Goal: Information Seeking & Learning: Learn about a topic

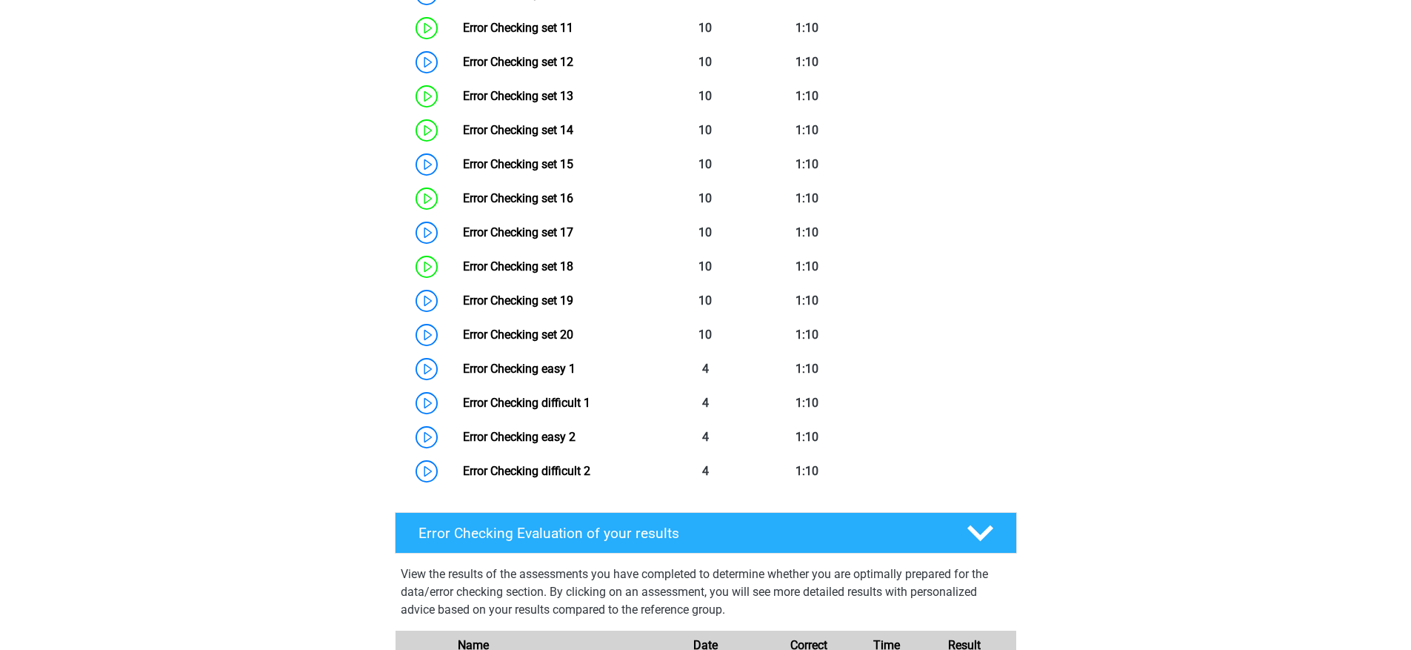
scroll to position [1278, 0]
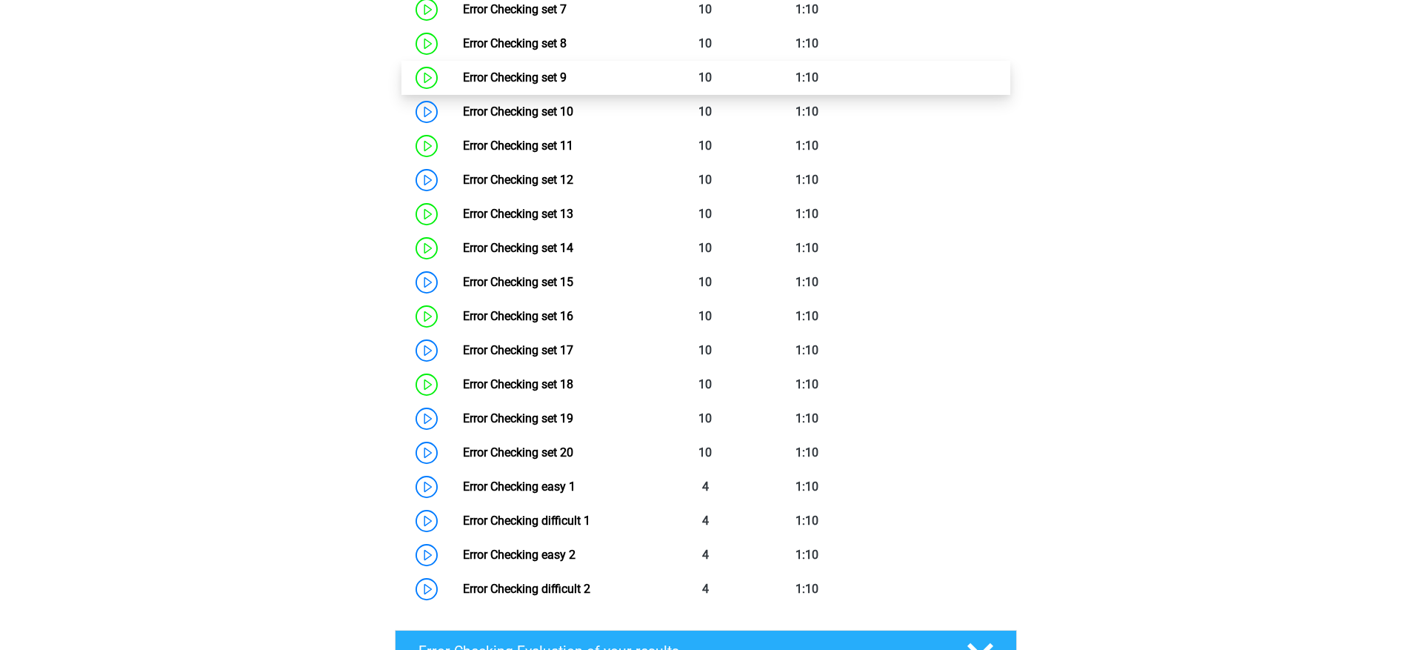
click at [567, 75] on link "Error Checking set 9" at bounding box center [515, 77] width 104 height 14
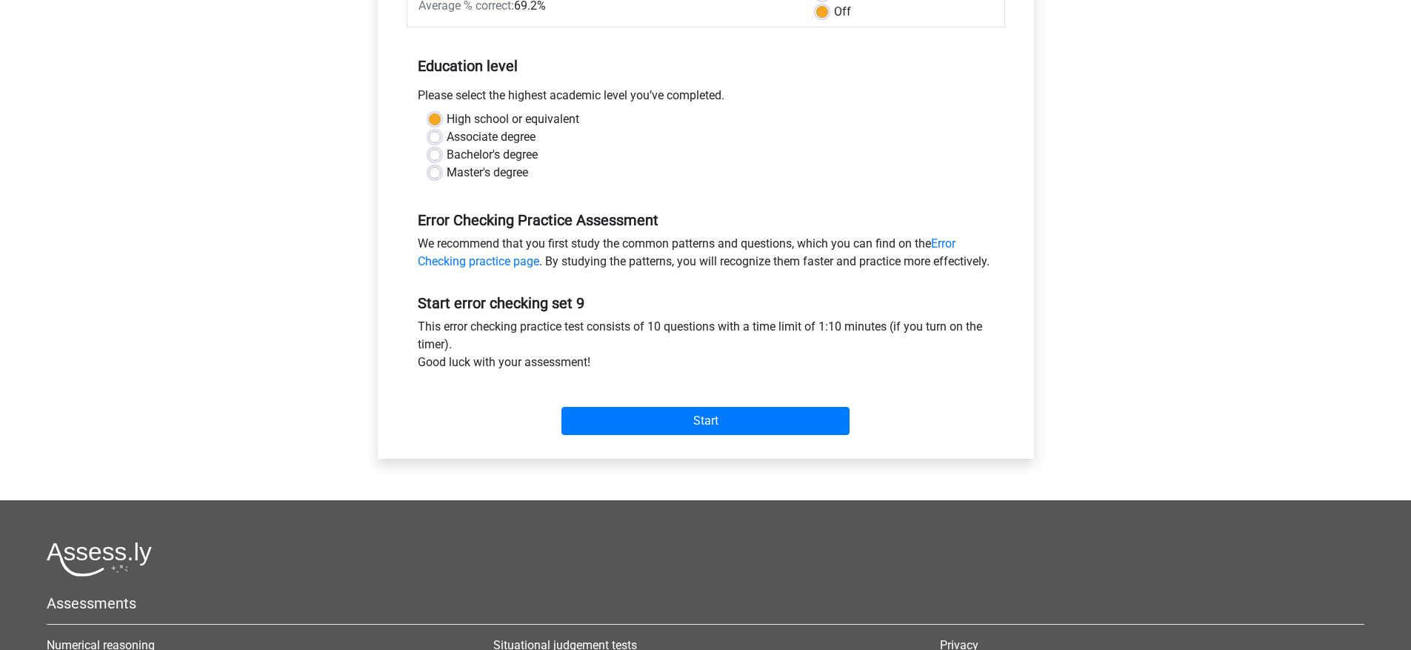
scroll to position [521, 0]
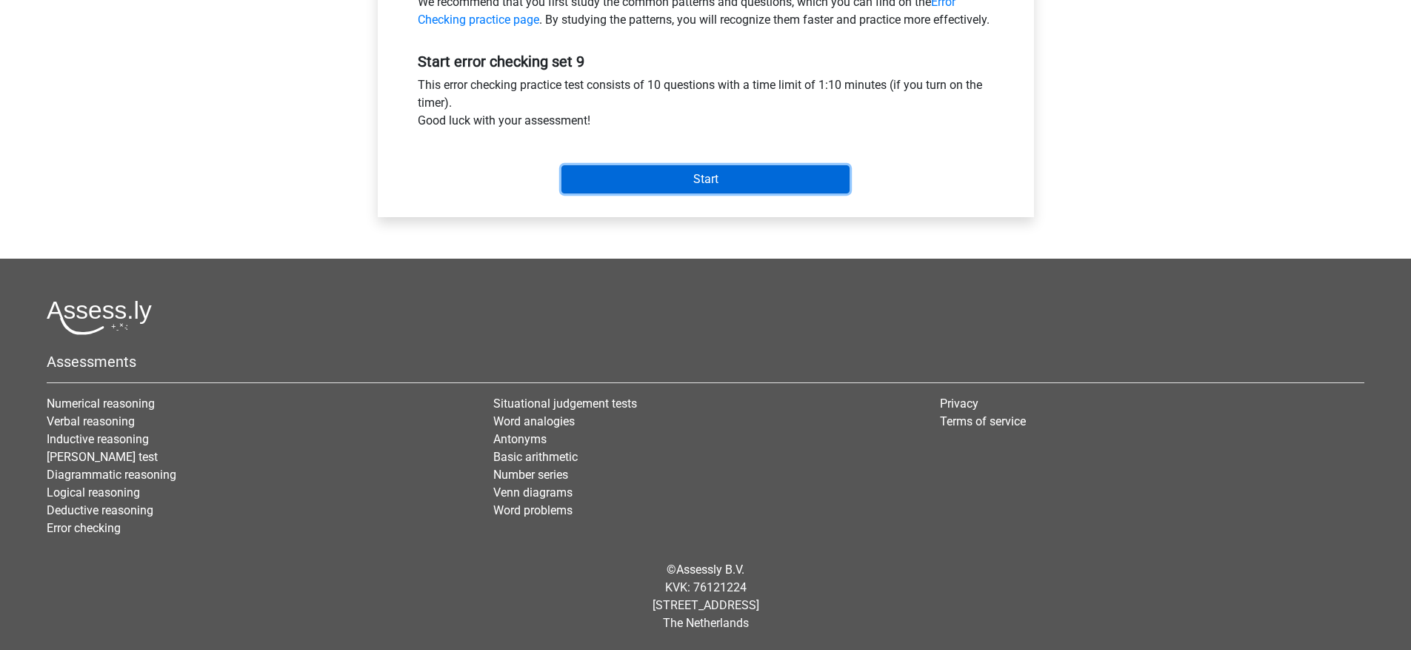
click at [724, 178] on input "Start" at bounding box center [705, 179] width 288 height 28
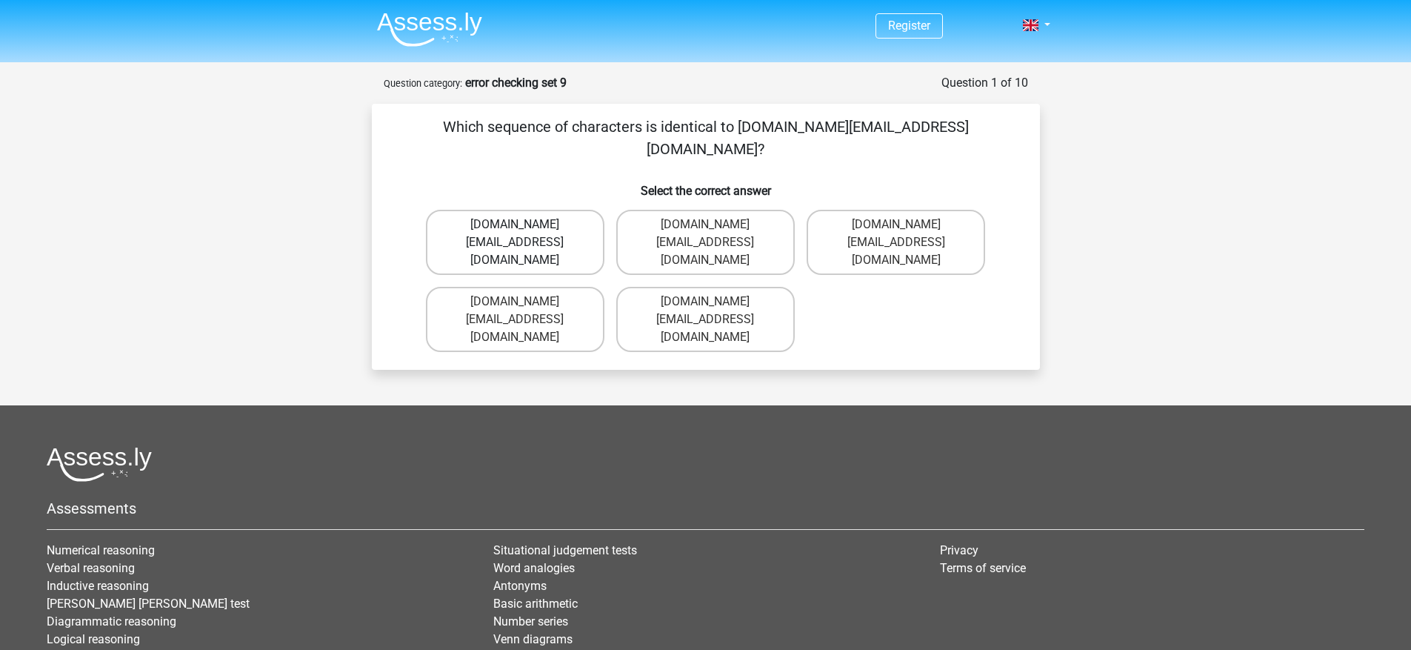
click at [568, 215] on label "[DOMAIN_NAME][EMAIL_ADDRESS][DOMAIN_NAME]" at bounding box center [515, 242] width 178 height 65
click at [524, 224] on input "[DOMAIN_NAME][EMAIL_ADDRESS][DOMAIN_NAME]" at bounding box center [520, 229] width 10 height 10
radio input "true"
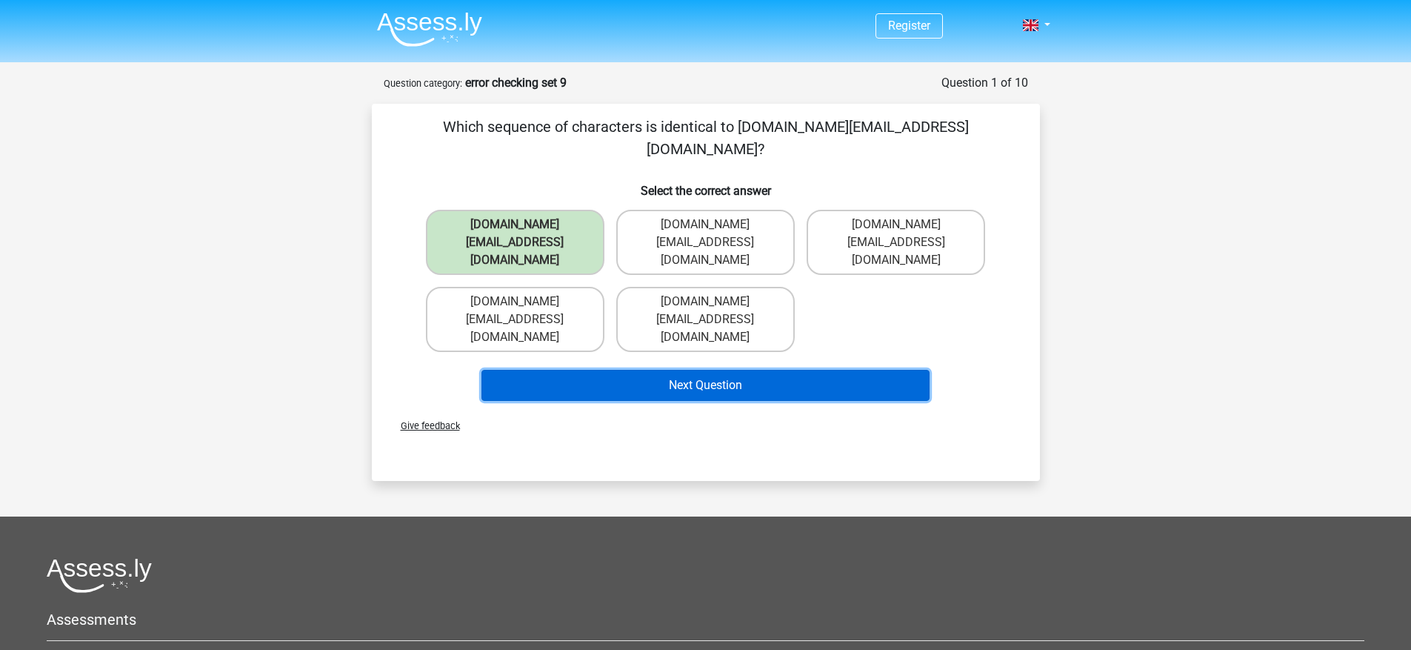
click at [630, 370] on button "Next Question" at bounding box center [705, 385] width 448 height 31
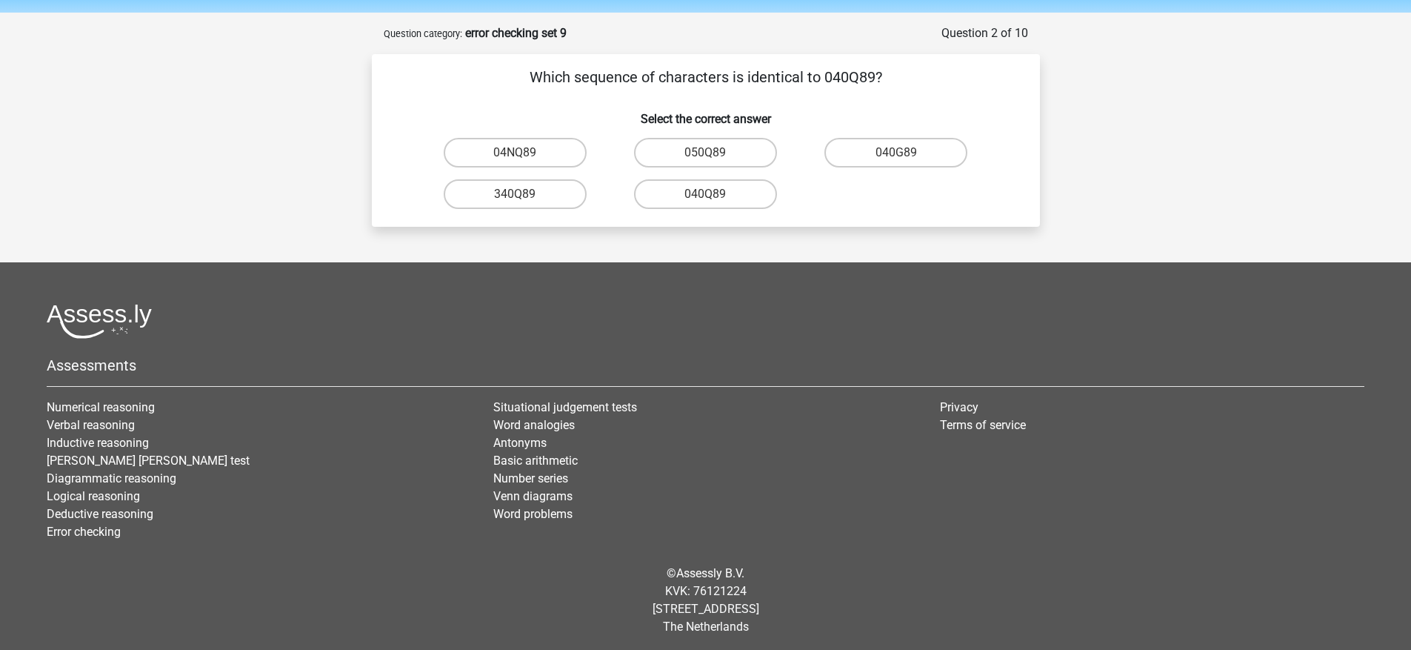
scroll to position [41, 0]
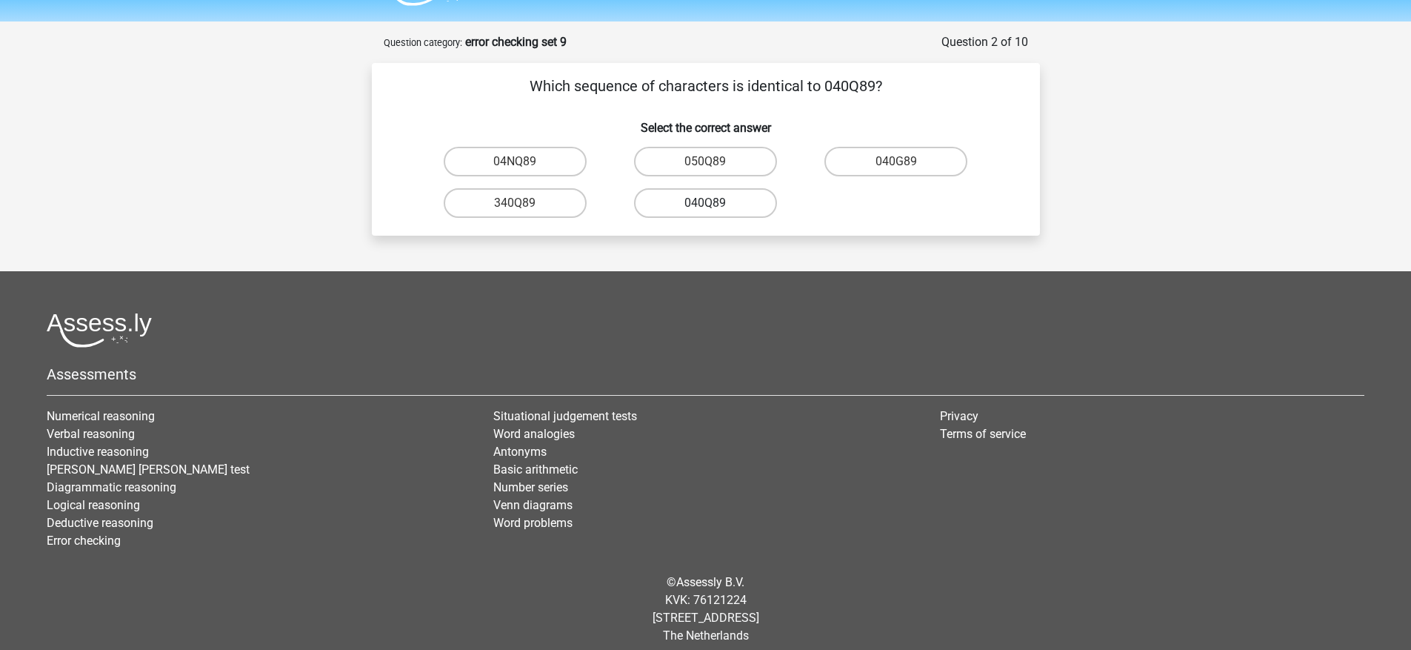
click at [701, 204] on label "040Q89" at bounding box center [705, 203] width 143 height 30
click at [705, 204] on input "040Q89" at bounding box center [710, 208] width 10 height 10
radio input "true"
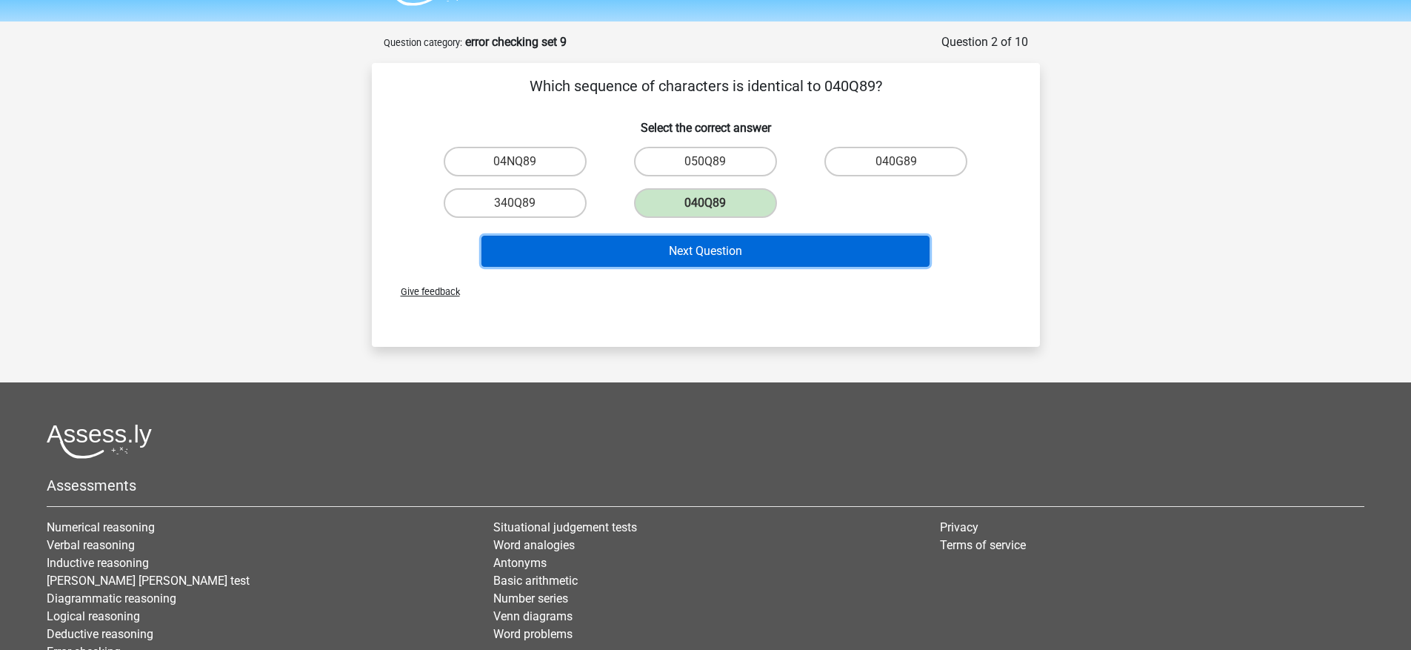
click at [669, 239] on button "Next Question" at bounding box center [705, 251] width 448 height 31
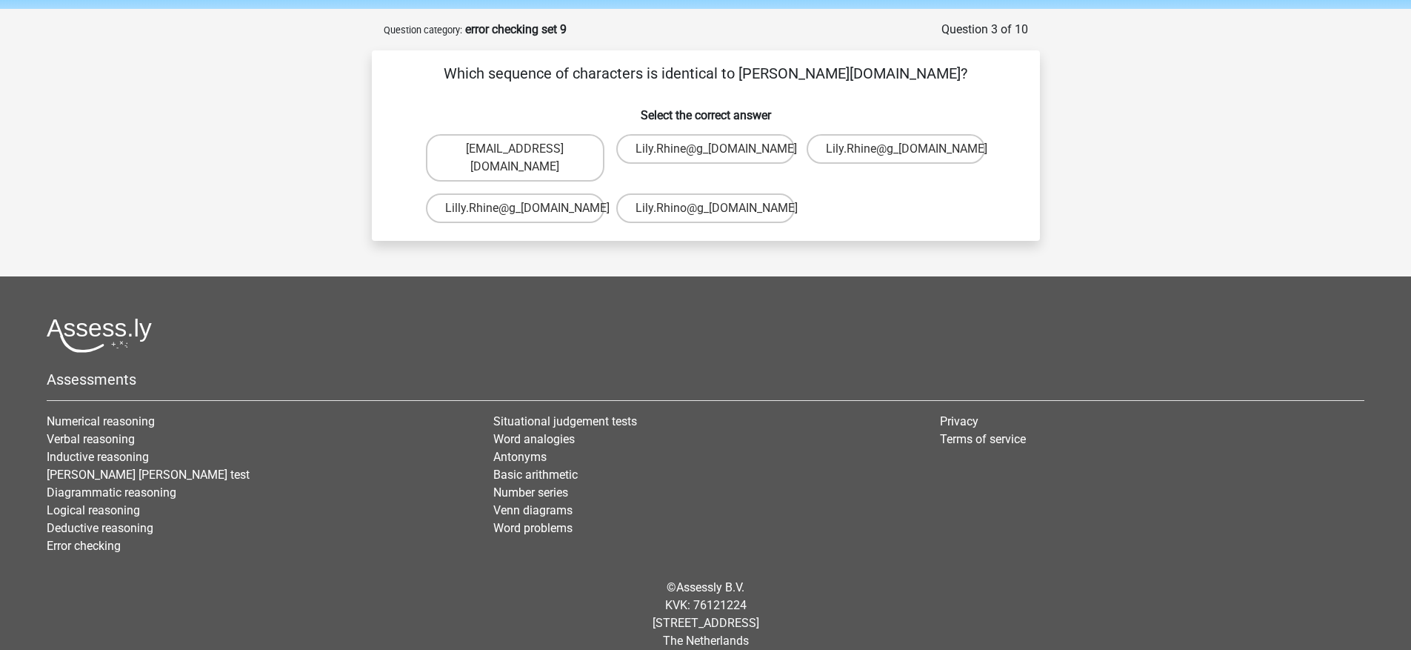
scroll to position [50, 0]
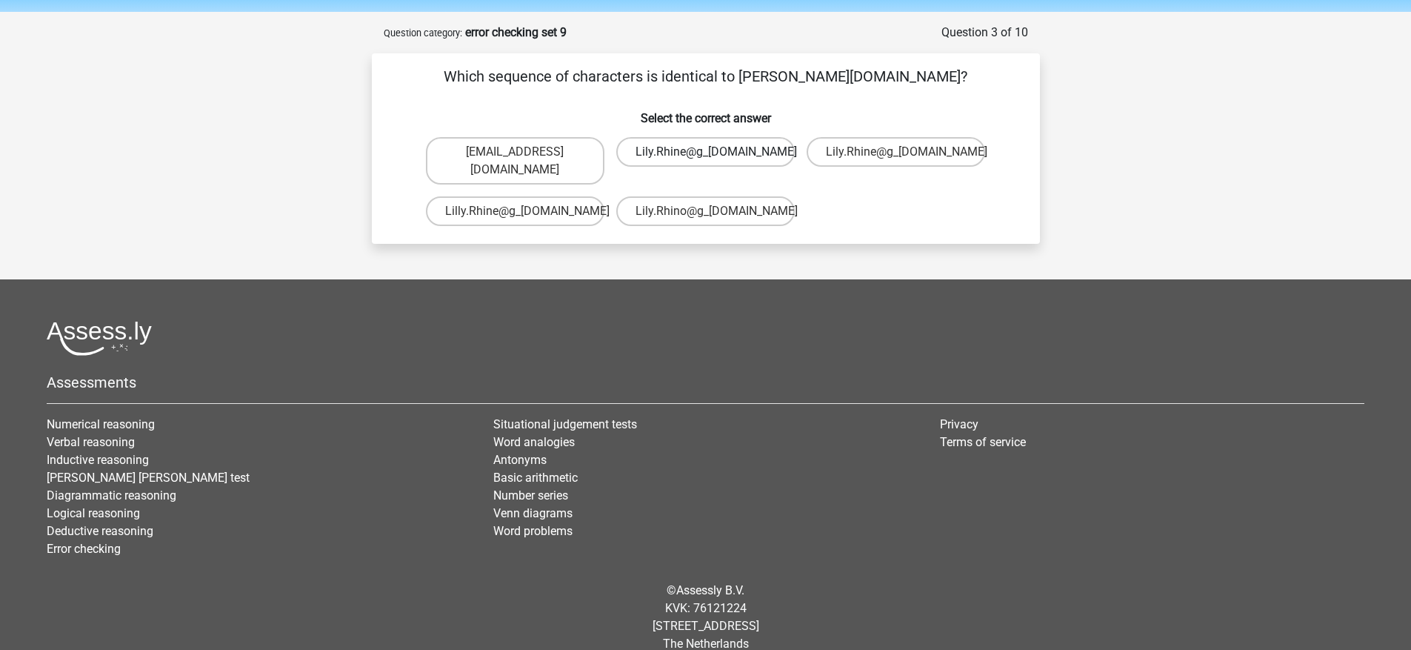
click at [744, 156] on label "Lily.Rhine@g_mail.br" at bounding box center [705, 152] width 178 height 30
click at [715, 156] on input "Lily.Rhine@g_mail.br" at bounding box center [710, 157] width 10 height 10
radio input "true"
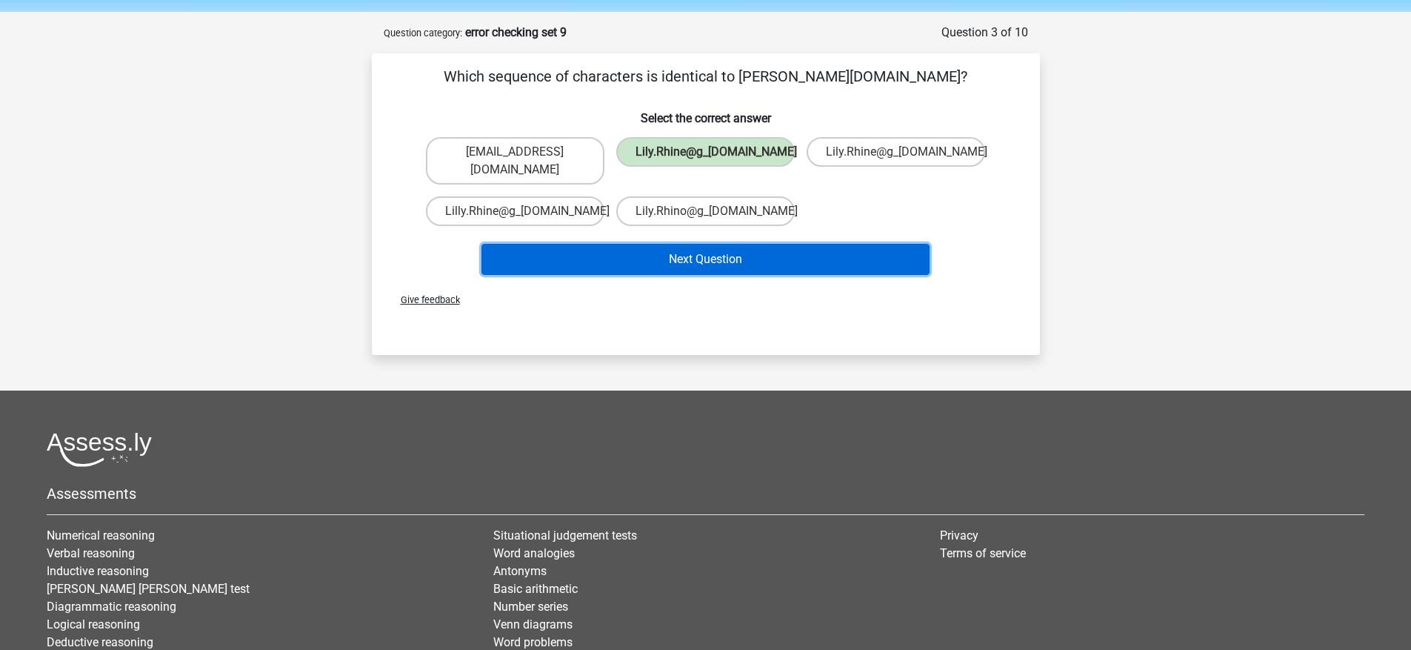
click at [753, 244] on button "Next Question" at bounding box center [705, 259] width 448 height 31
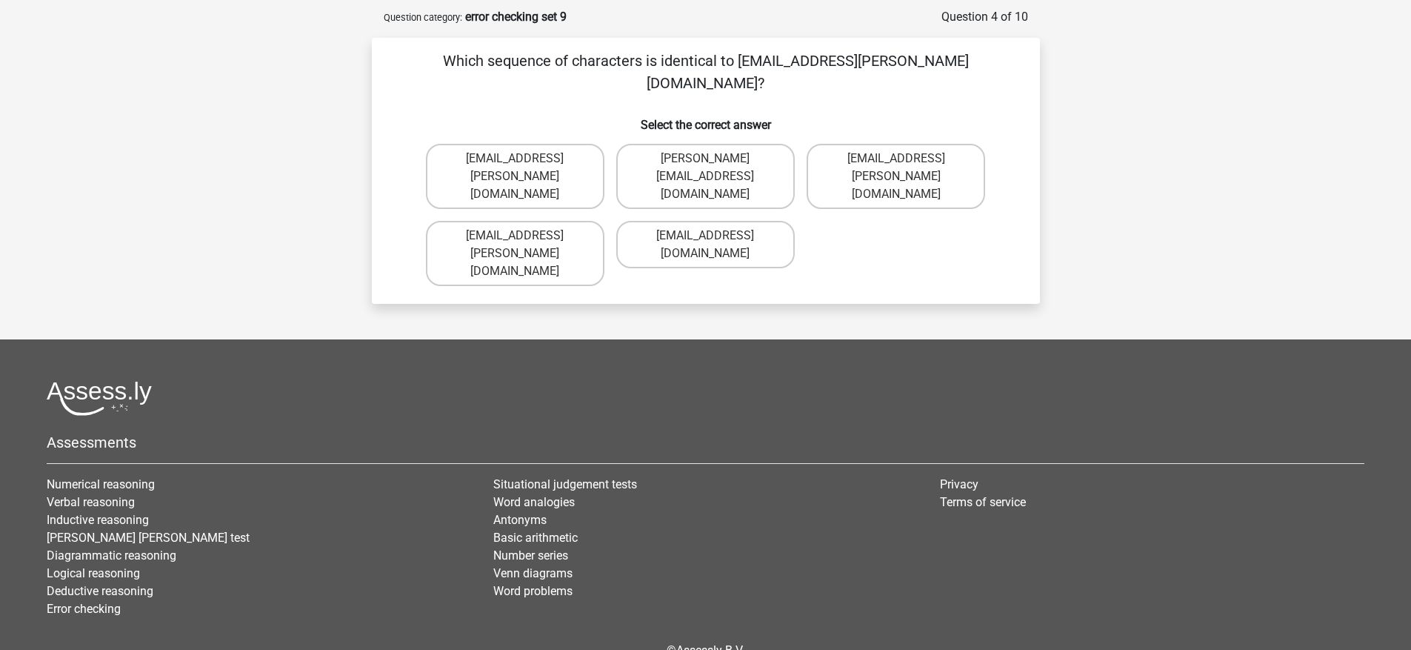
scroll to position [57, 0]
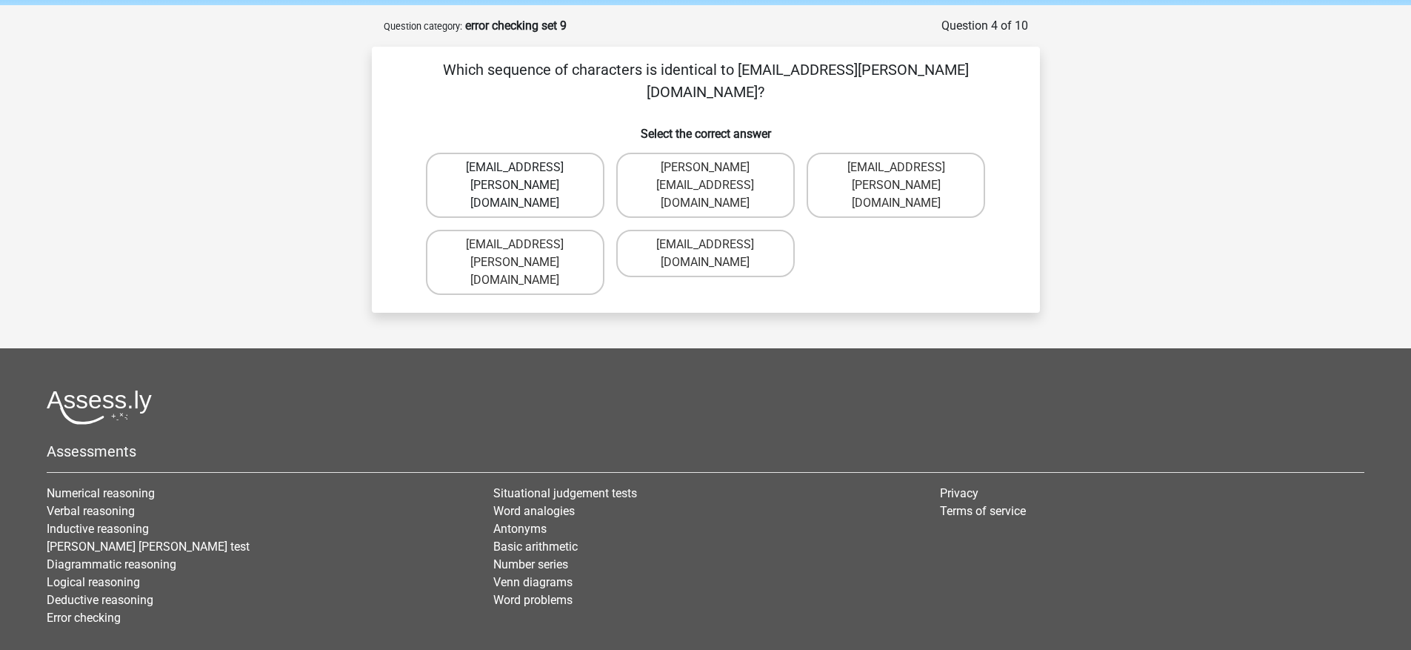
click at [560, 166] on label "Freya-Meade@jointmail.co.com" at bounding box center [515, 185] width 178 height 65
click at [524, 167] on input "Freya-Meade@jointmail.co.com" at bounding box center [520, 172] width 10 height 10
radio input "true"
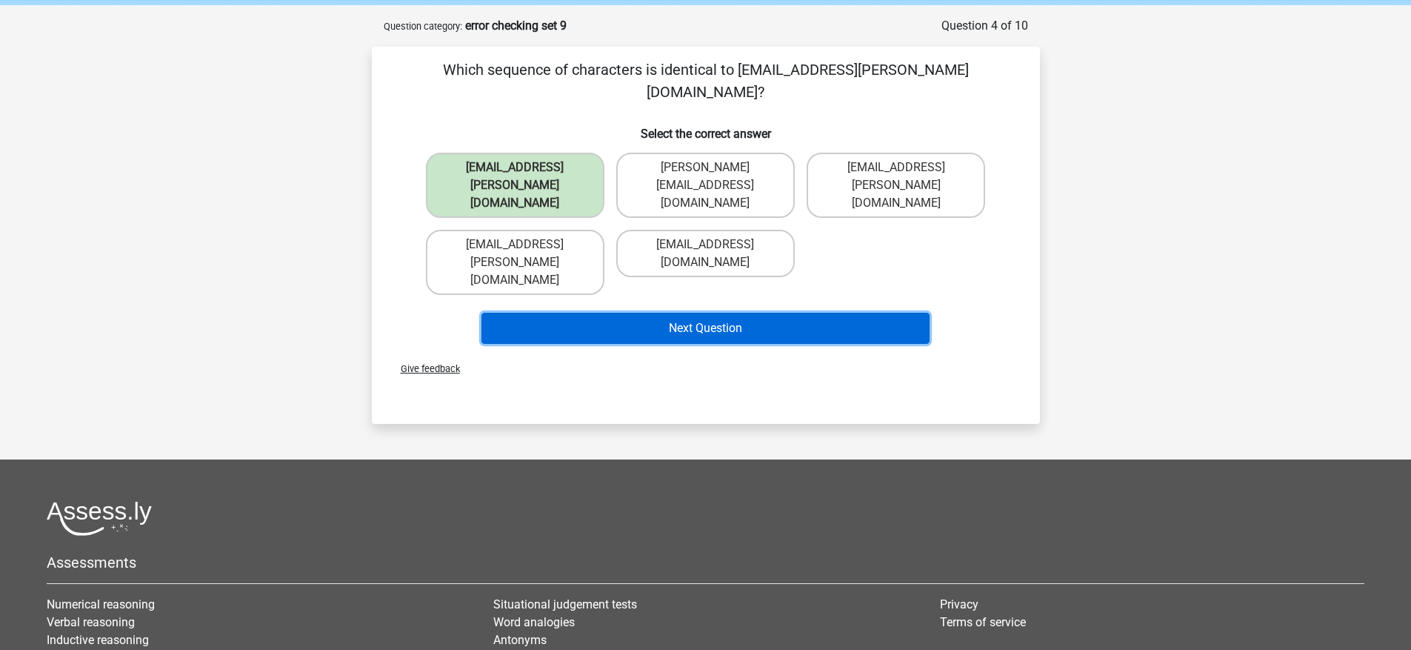
click at [649, 313] on button "Next Question" at bounding box center [705, 328] width 448 height 31
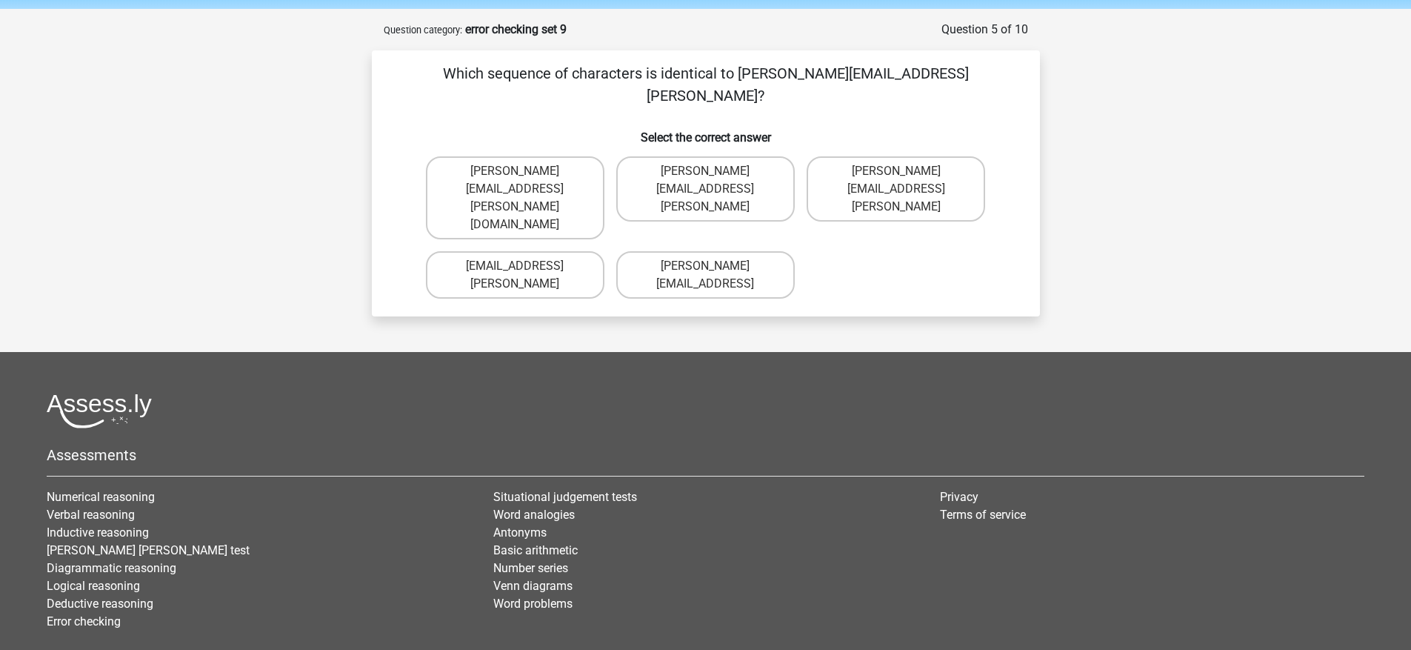
scroll to position [50, 0]
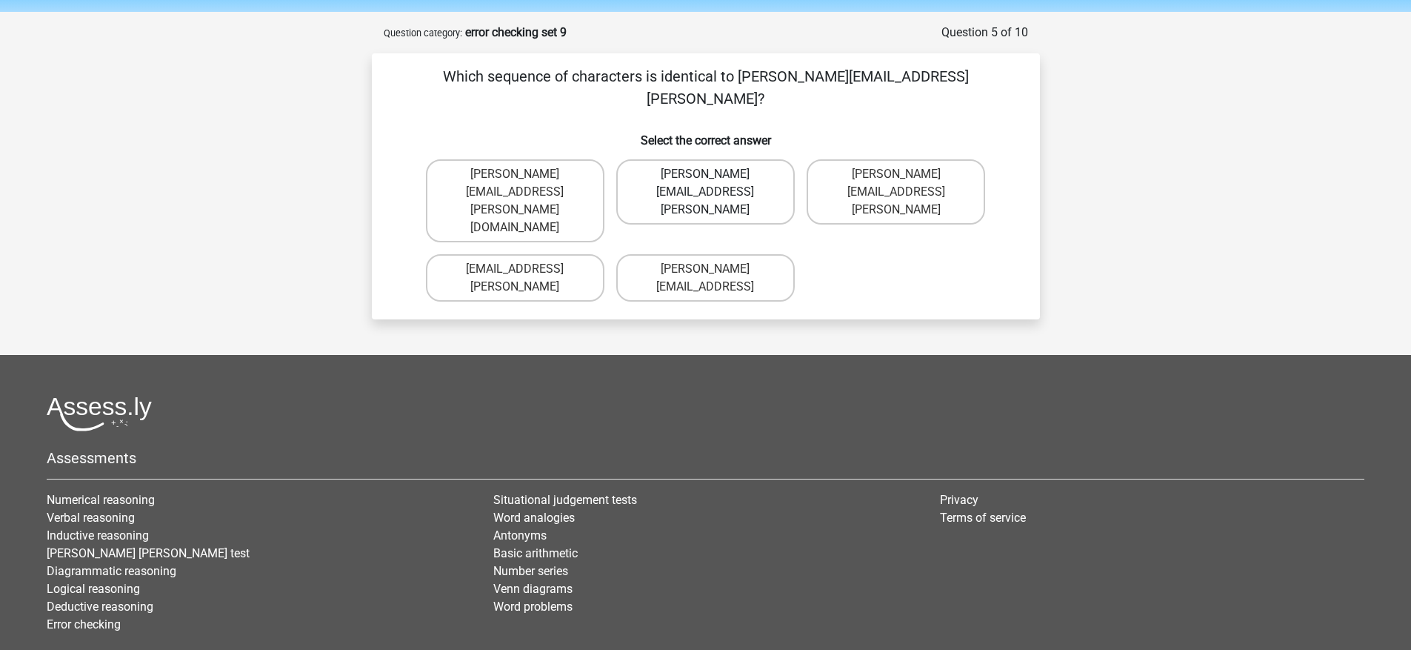
click at [738, 159] on label "Isaac+Wright@mailme.coo" at bounding box center [705, 191] width 178 height 65
click at [715, 174] on input "Isaac+Wright@mailme.coo" at bounding box center [710, 179] width 10 height 10
radio input "true"
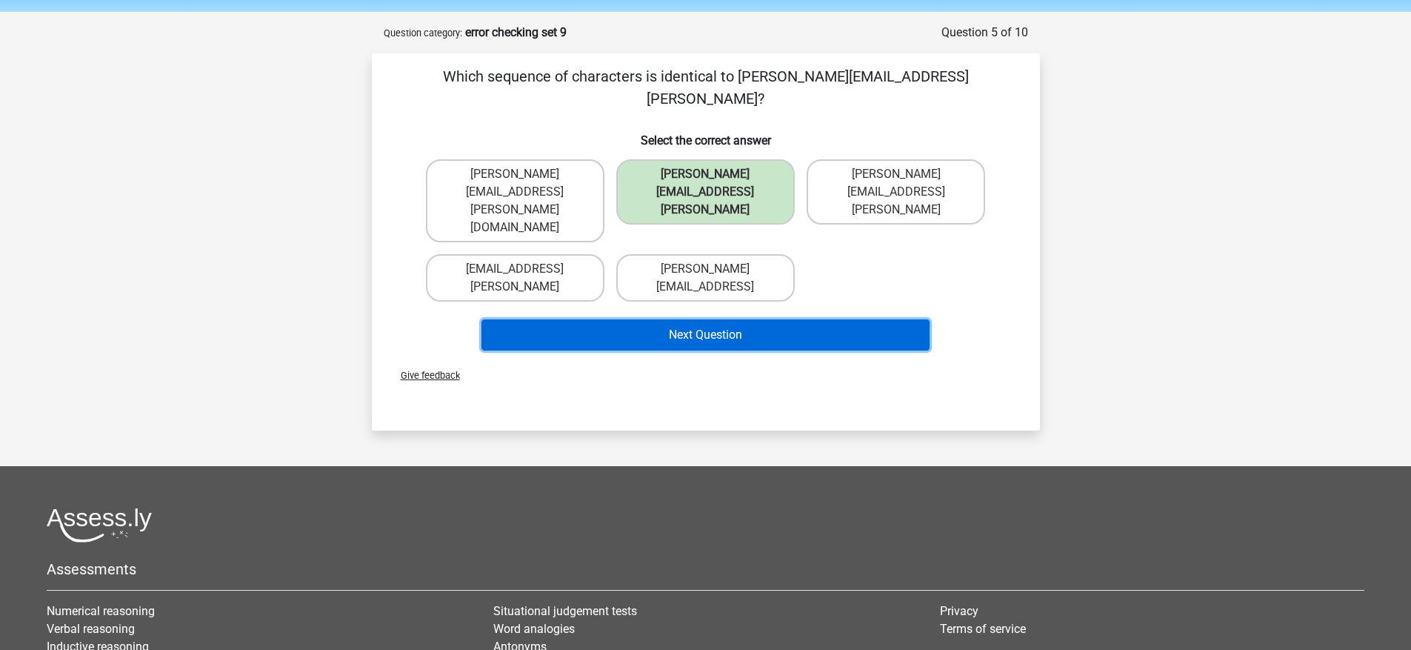
click at [751, 319] on button "Next Question" at bounding box center [705, 334] width 448 height 31
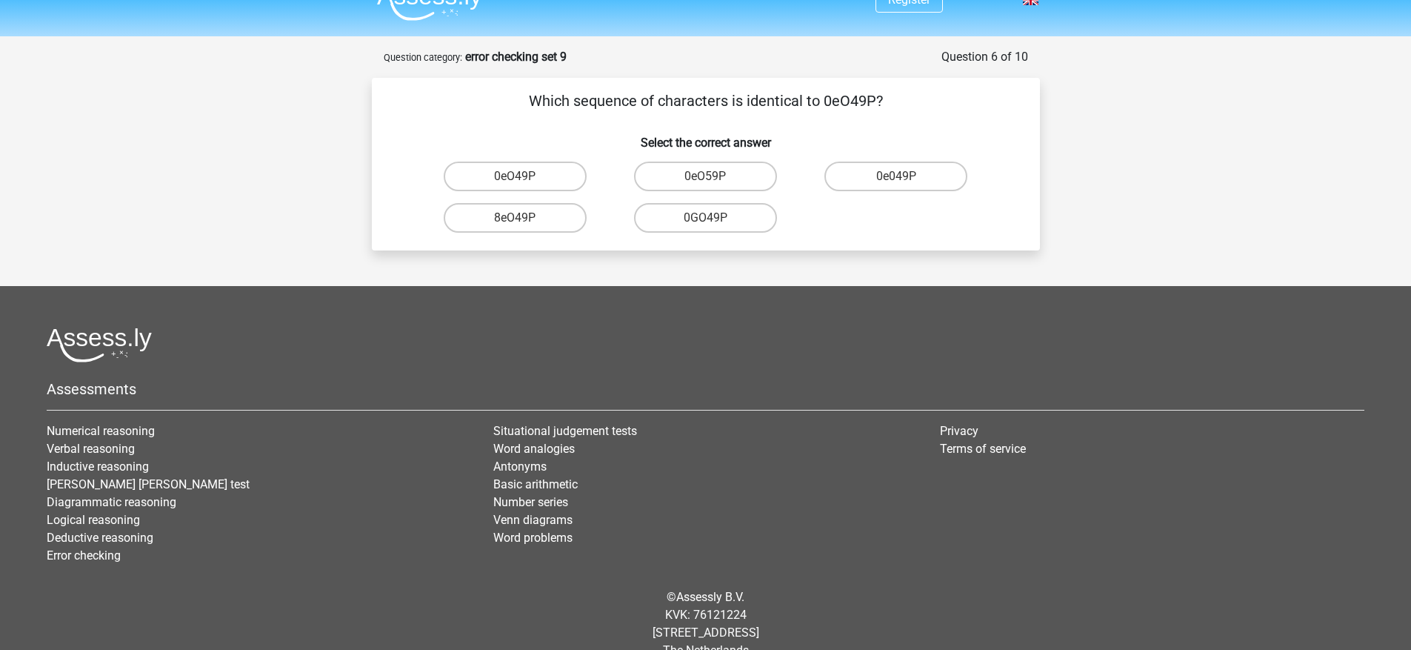
scroll to position [25, 0]
click at [553, 184] on label "0eO49P" at bounding box center [515, 177] width 143 height 30
click at [524, 184] on input "0eO49P" at bounding box center [520, 182] width 10 height 10
radio input "true"
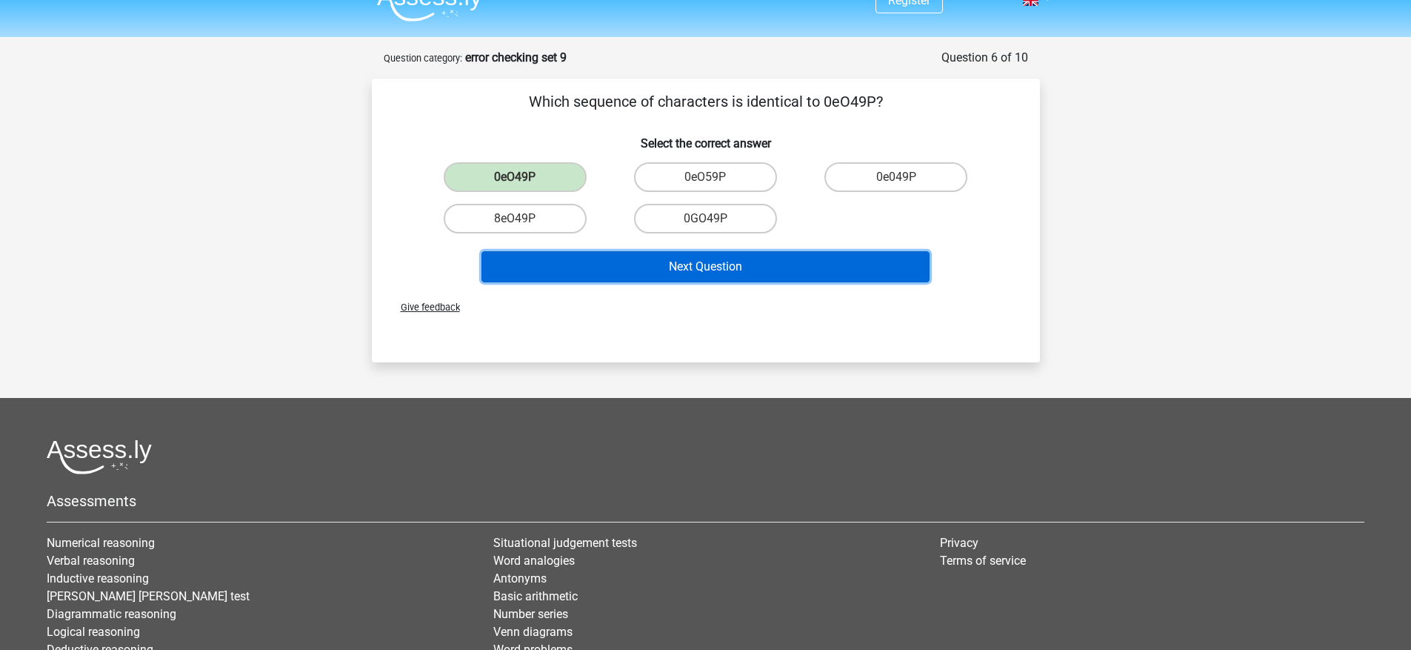
click at [684, 262] on button "Next Question" at bounding box center [705, 266] width 448 height 31
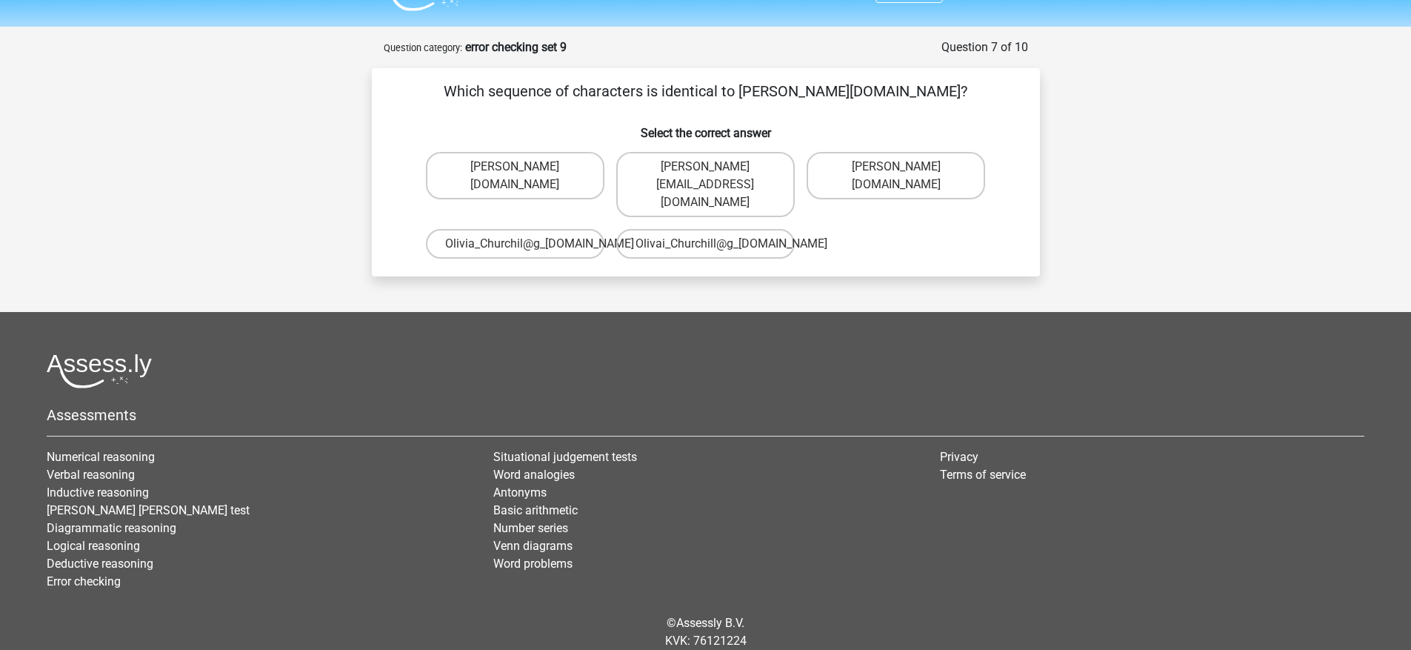
scroll to position [35, 0]
click at [584, 171] on label "Olivia_Churchill@g_mail.uk.co" at bounding box center [515, 176] width 178 height 47
click at [524, 171] on input "Olivia_Churchill@g_mail.uk.co" at bounding box center [520, 172] width 10 height 10
radio input "true"
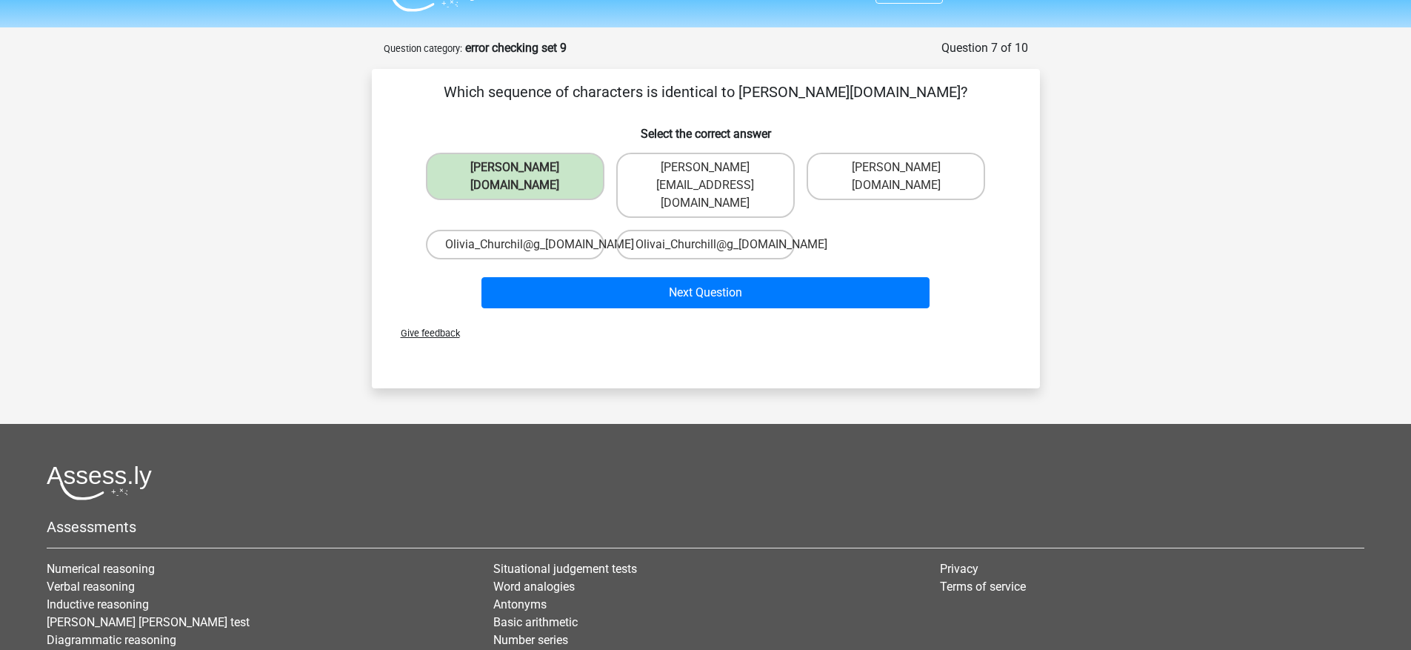
click at [735, 277] on div "Next Question" at bounding box center [706, 295] width 572 height 37
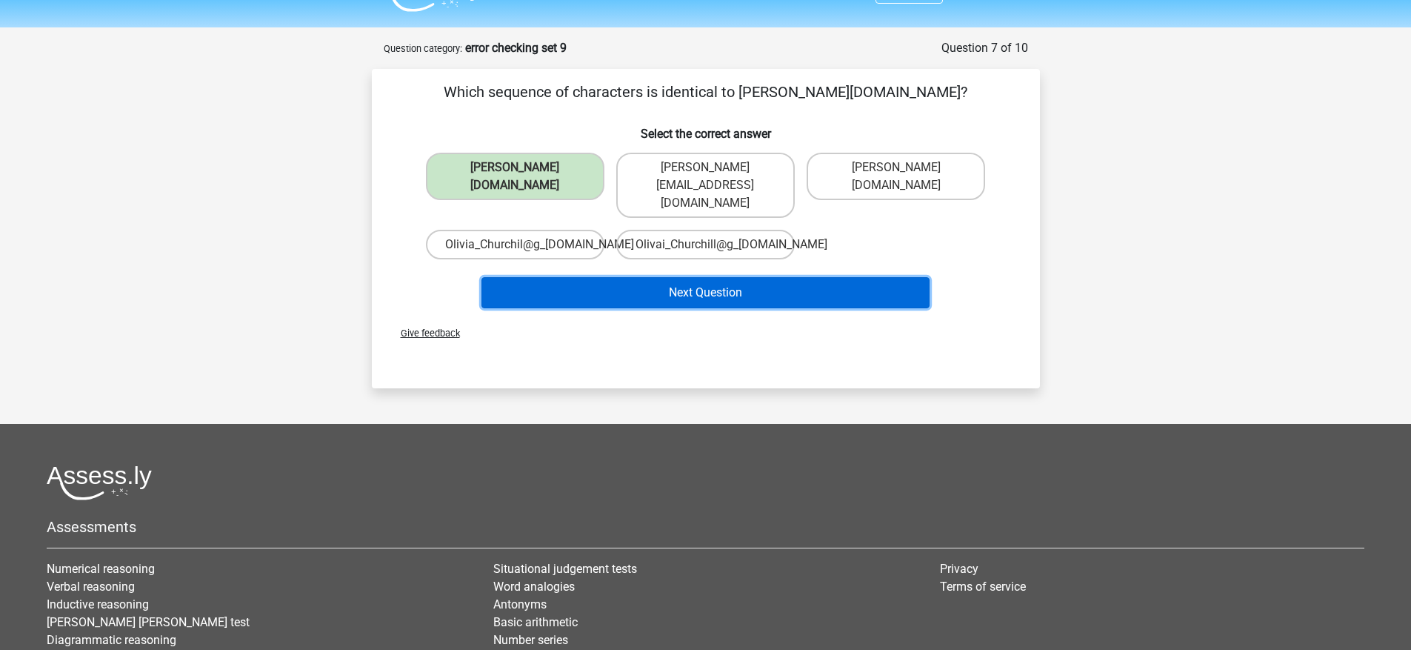
click at [733, 277] on button "Next Question" at bounding box center [705, 292] width 448 height 31
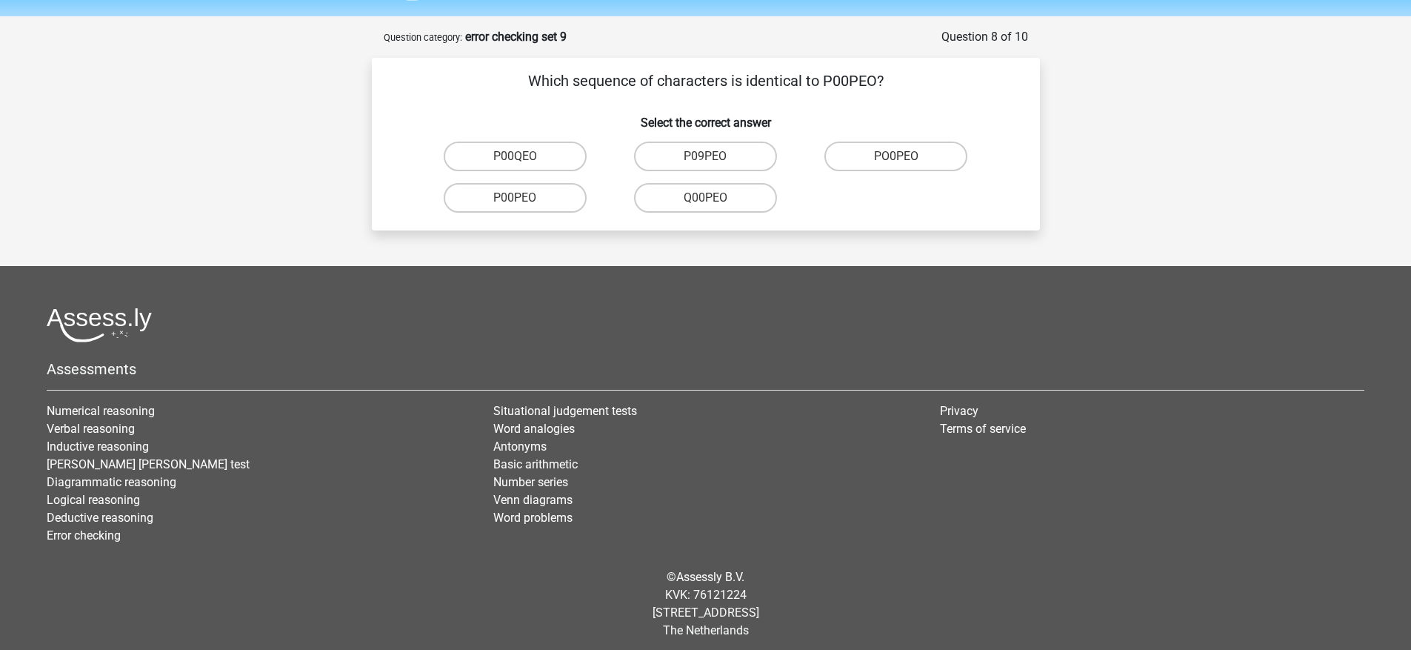
scroll to position [33, 0]
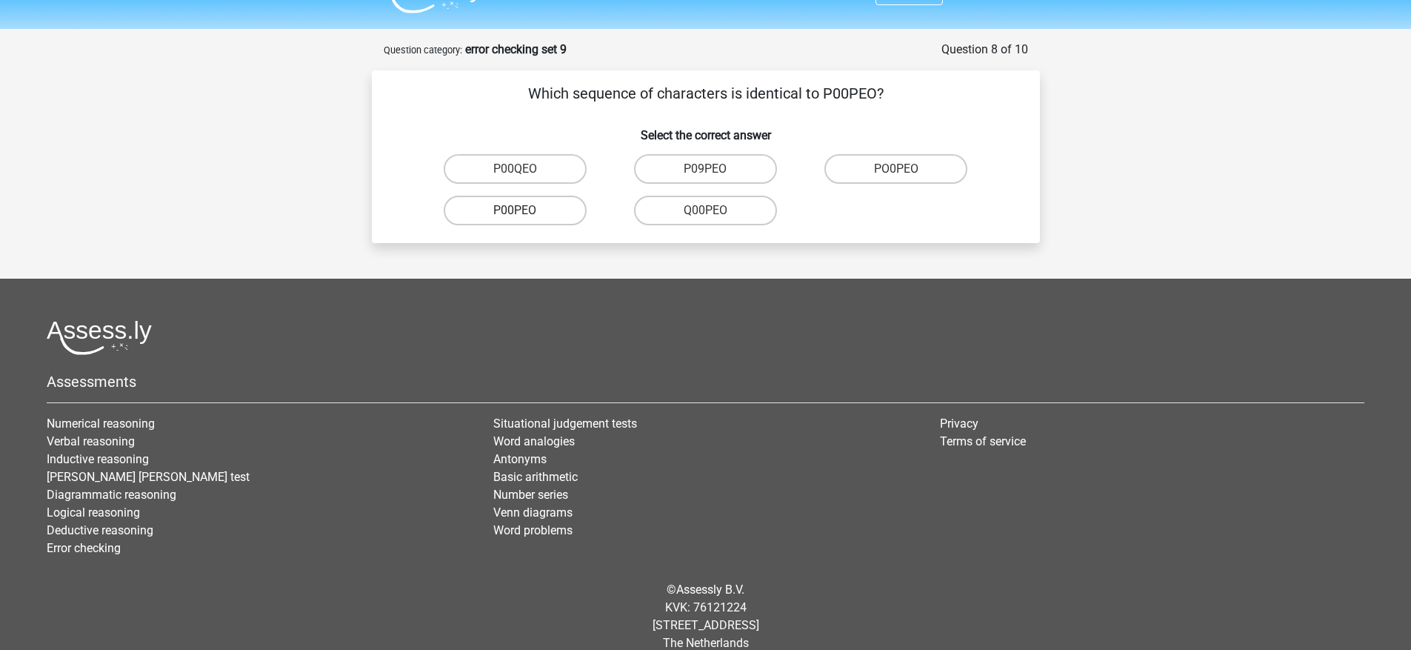
click at [533, 218] on label "P00PEO" at bounding box center [515, 211] width 143 height 30
click at [524, 218] on input "P00PEO" at bounding box center [520, 215] width 10 height 10
radio input "true"
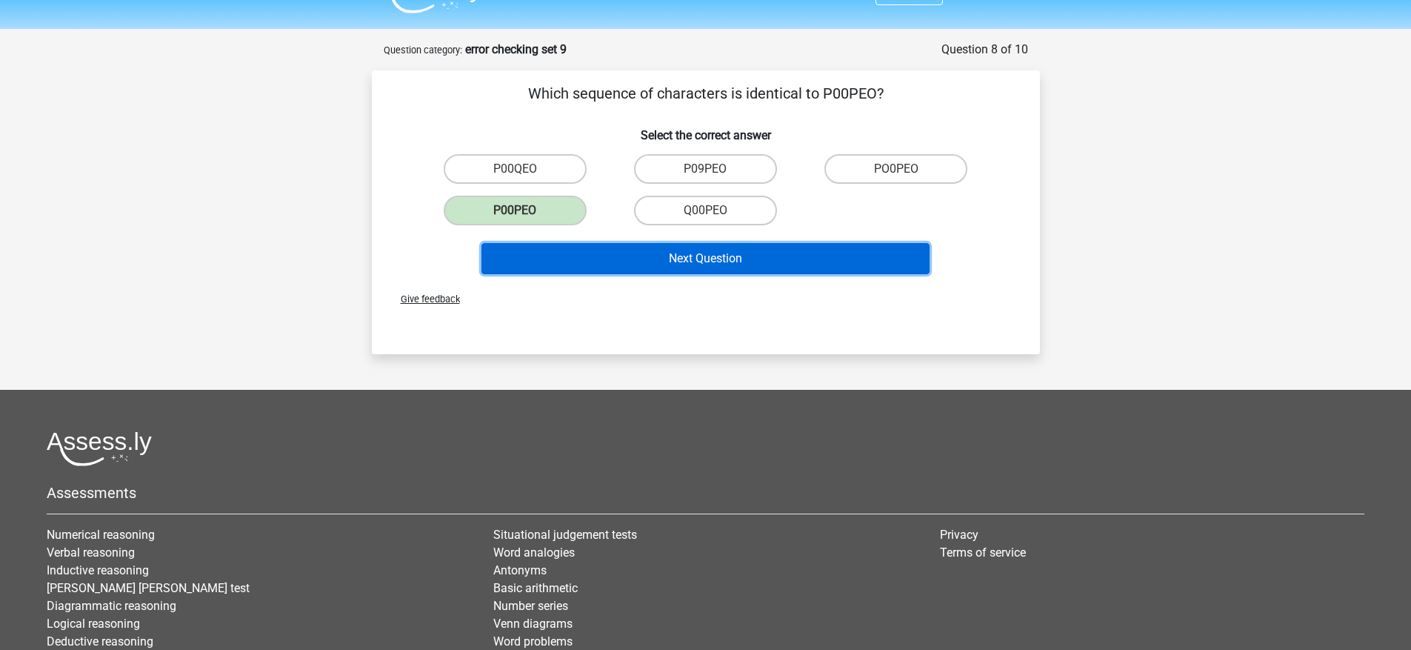
click at [641, 256] on button "Next Question" at bounding box center [705, 258] width 448 height 31
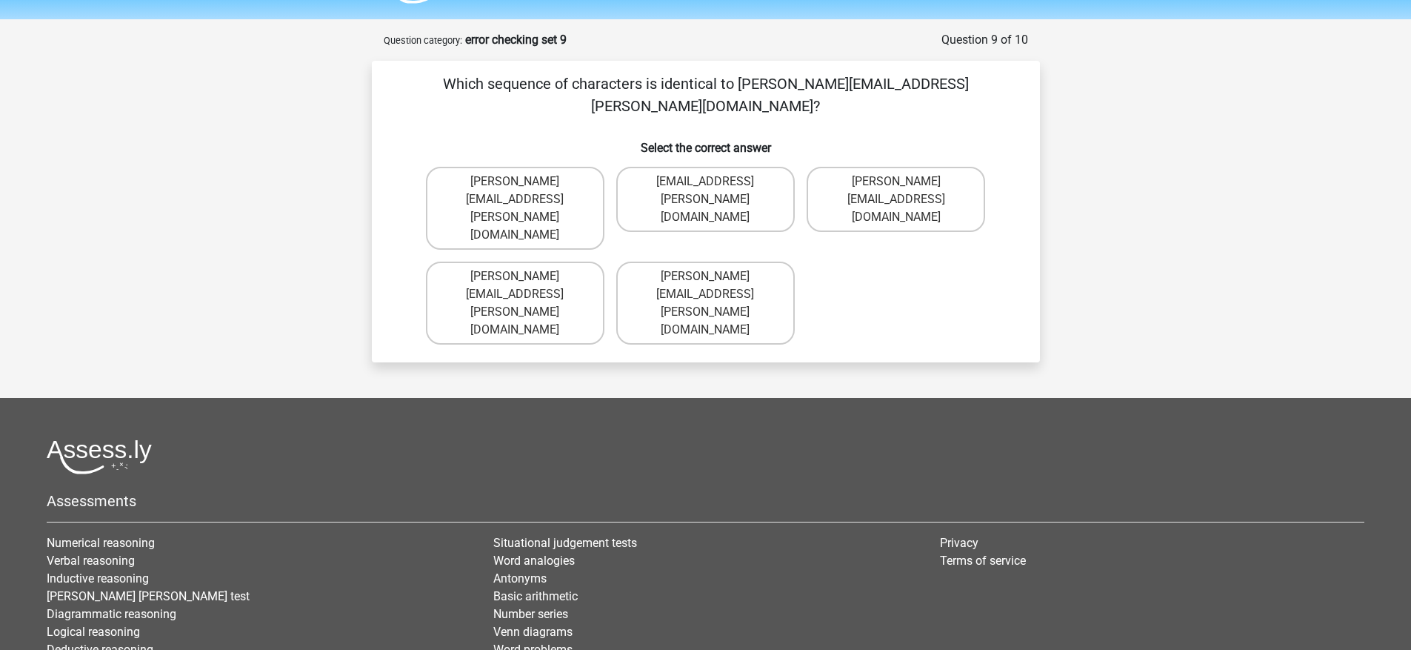
scroll to position [31, 0]
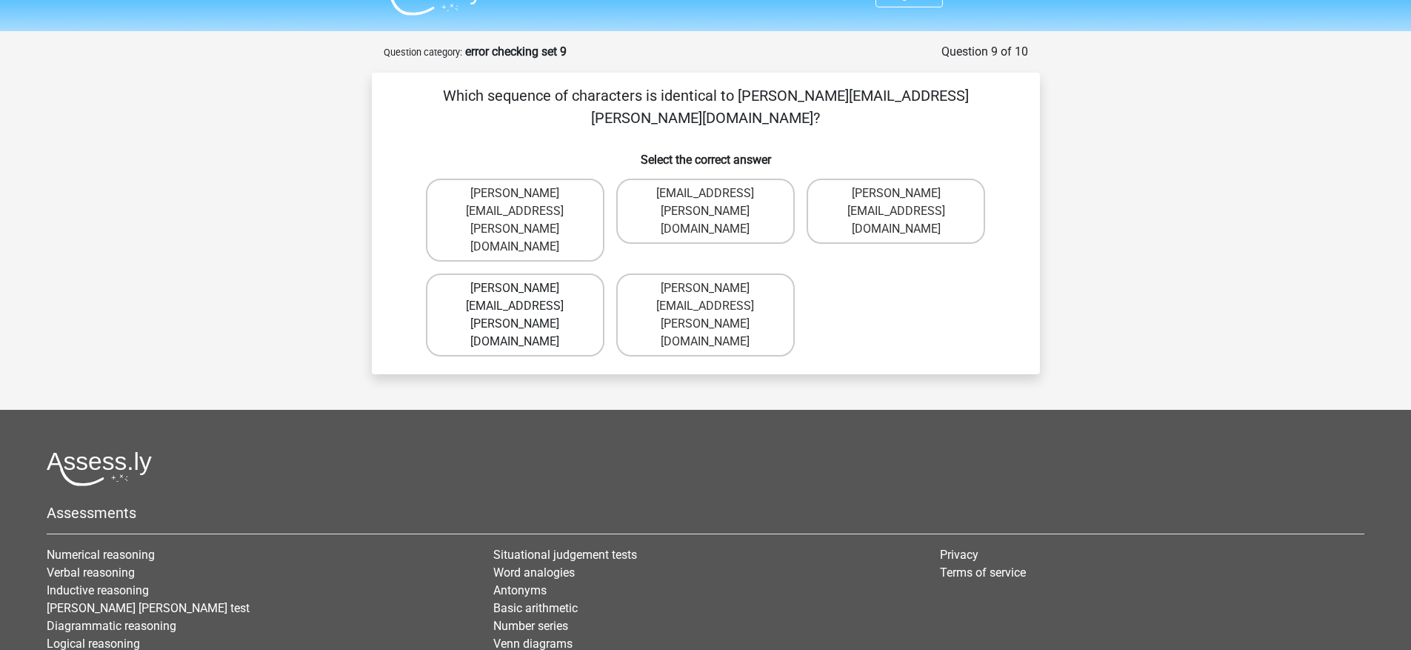
click at [573, 273] on label "Lucas.Sinclair@joymail.uk.com" at bounding box center [515, 314] width 178 height 83
click at [524, 288] on input "Lucas.Sinclair@joymail.uk.com" at bounding box center [520, 293] width 10 height 10
radio input "true"
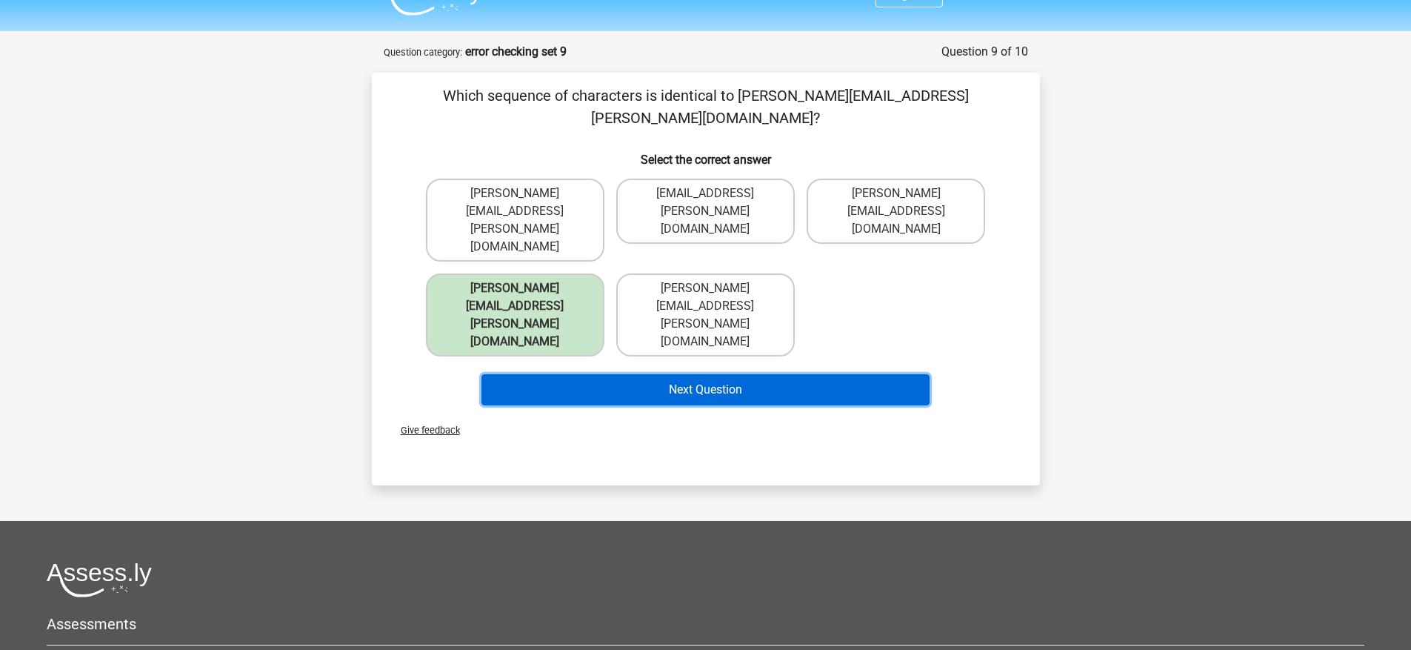
click at [660, 374] on button "Next Question" at bounding box center [705, 389] width 448 height 31
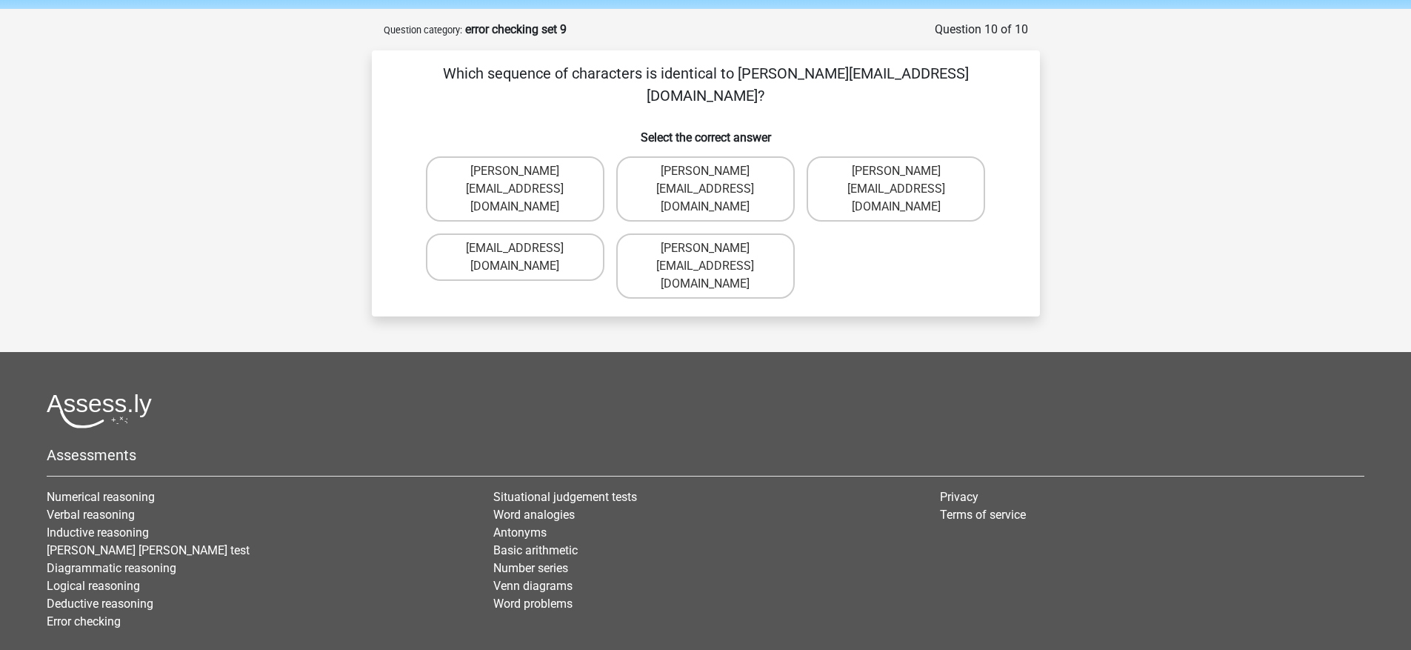
scroll to position [50, 0]
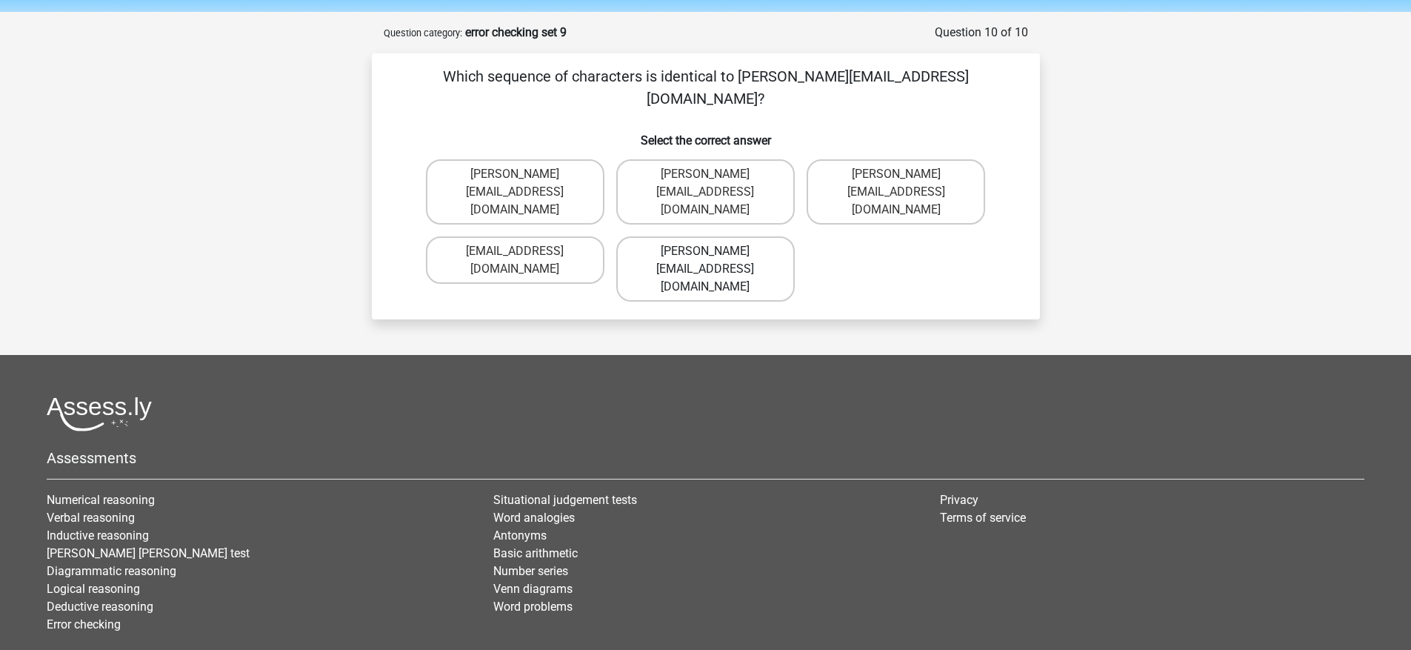
click at [716, 236] on label "Jake.Clay@hotmail.gr" at bounding box center [705, 268] width 178 height 65
click at [715, 251] on input "Jake.Clay@hotmail.gr" at bounding box center [710, 256] width 10 height 10
radio input "true"
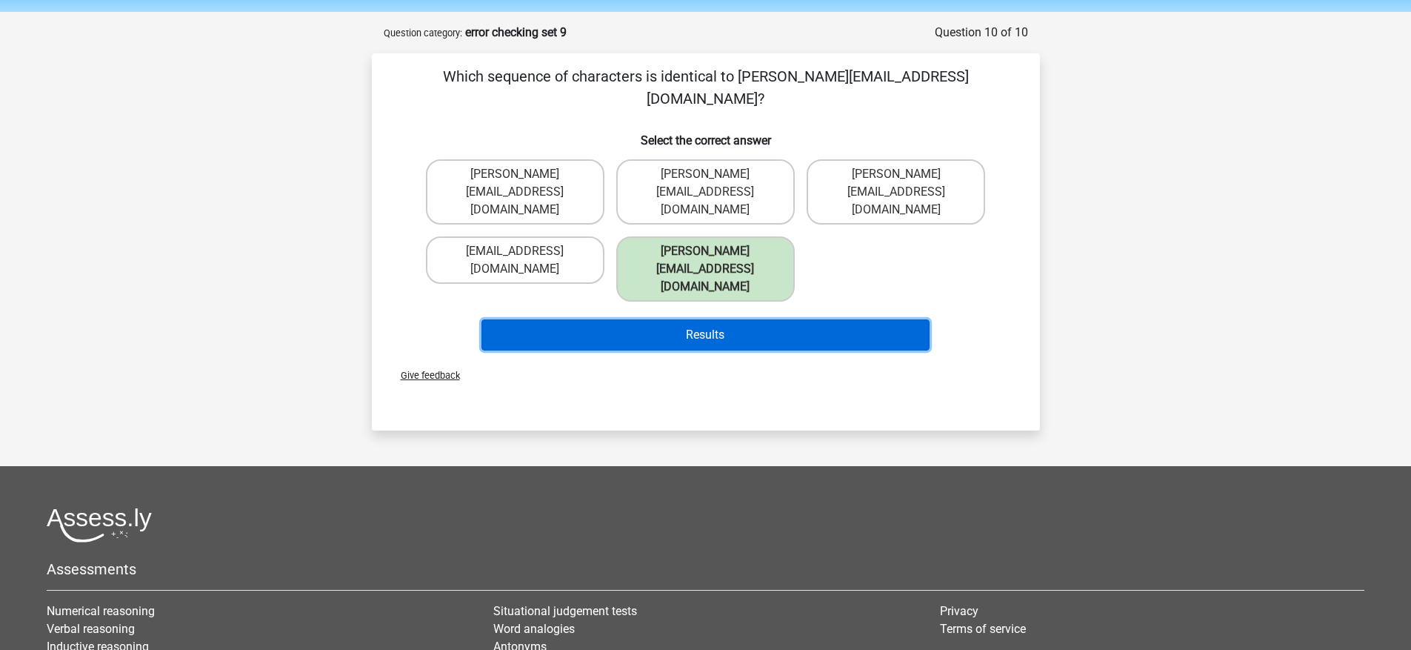
click at [711, 319] on button "Results" at bounding box center [705, 334] width 448 height 31
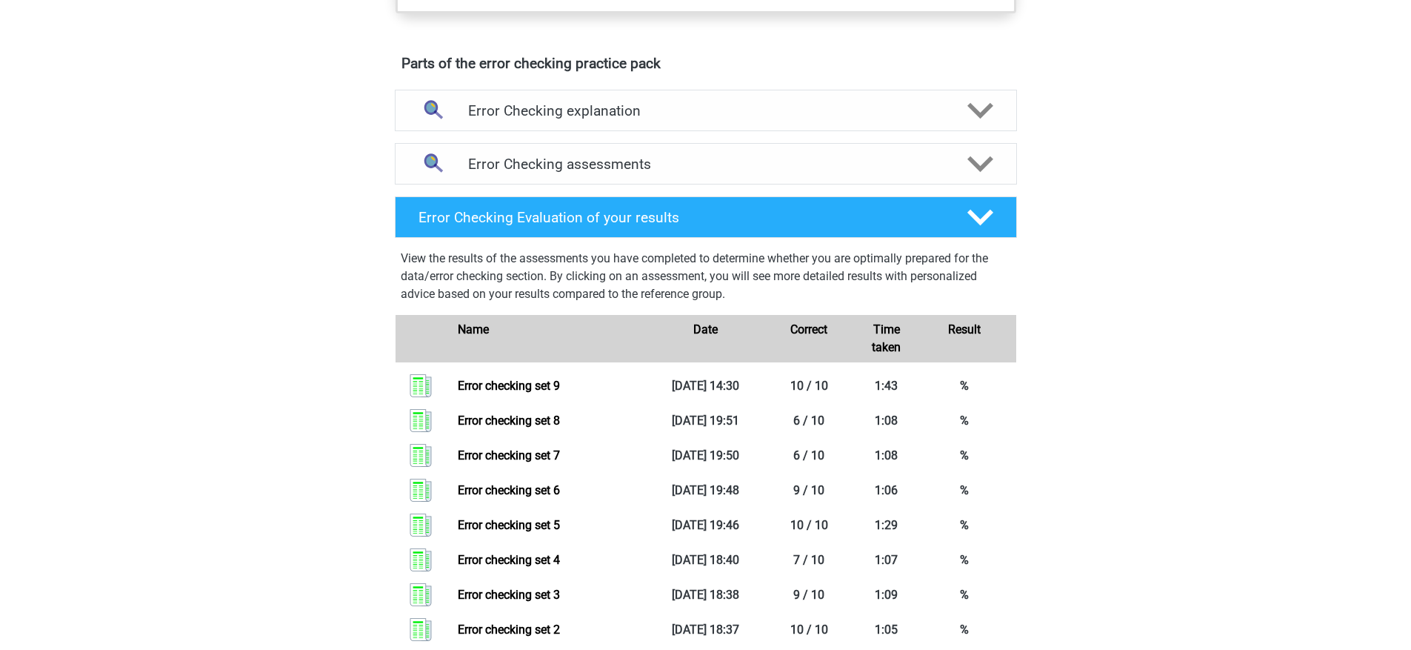
scroll to position [788, 0]
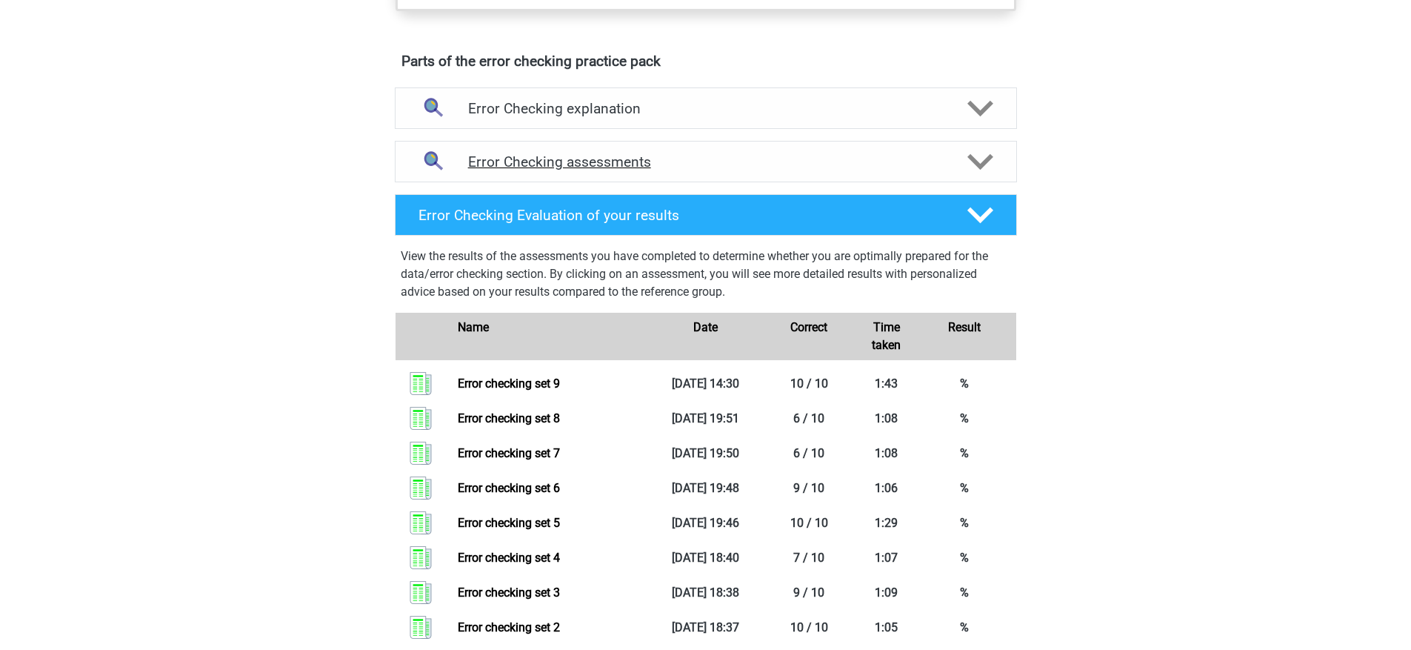
click at [710, 172] on div "Error Checking assessments" at bounding box center [706, 161] width 622 height 41
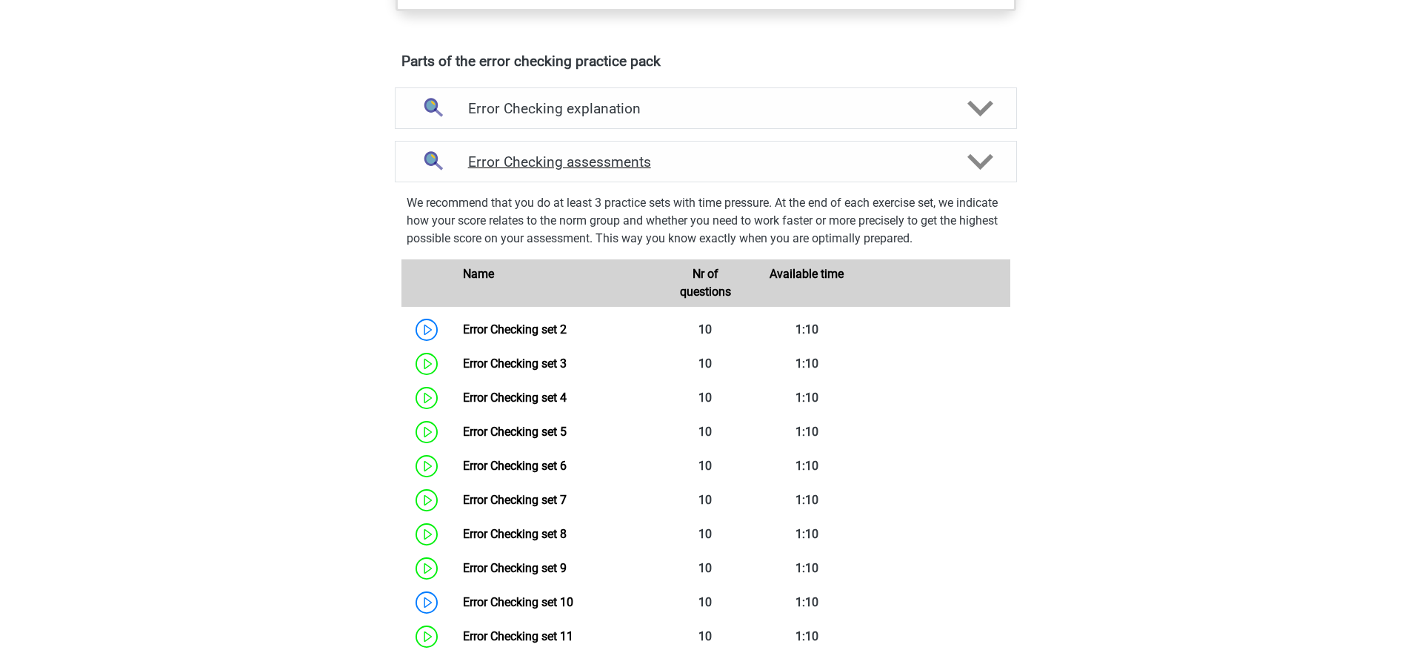
click at [698, 170] on div "Error Checking assessments" at bounding box center [706, 161] width 622 height 41
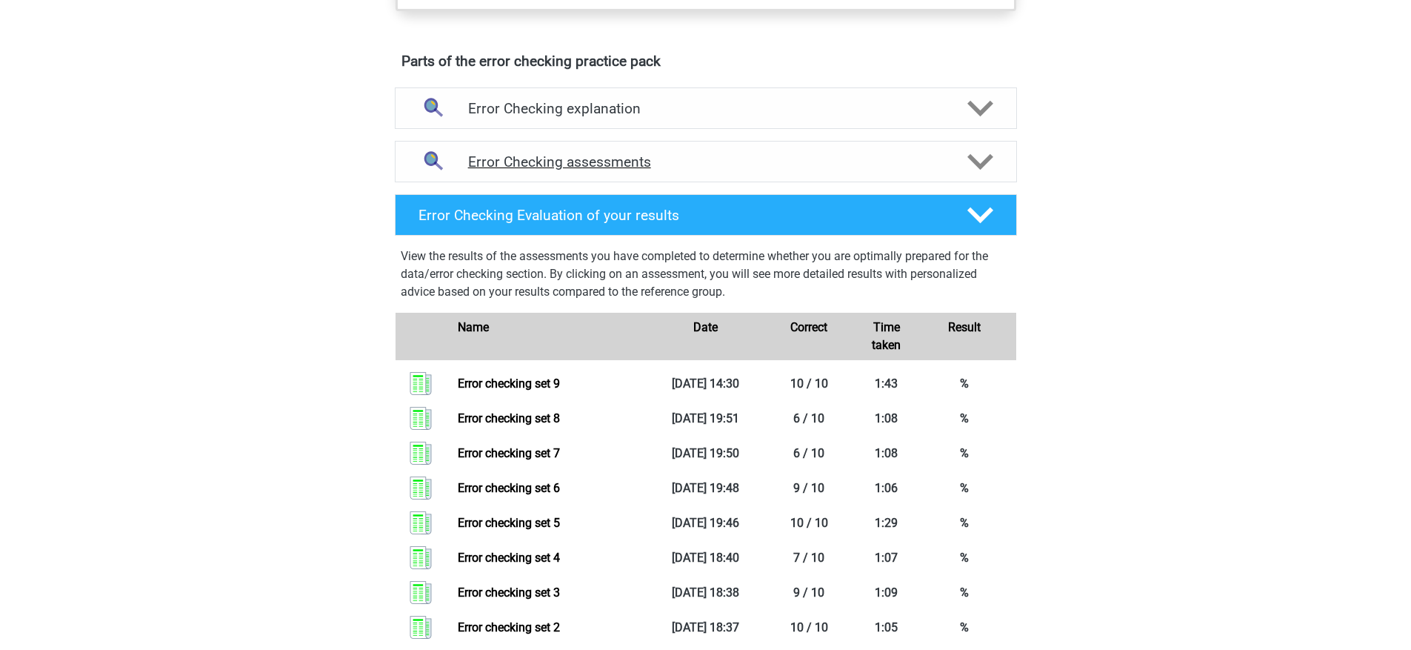
click at [701, 167] on h4 "Error Checking assessments" at bounding box center [706, 161] width 476 height 17
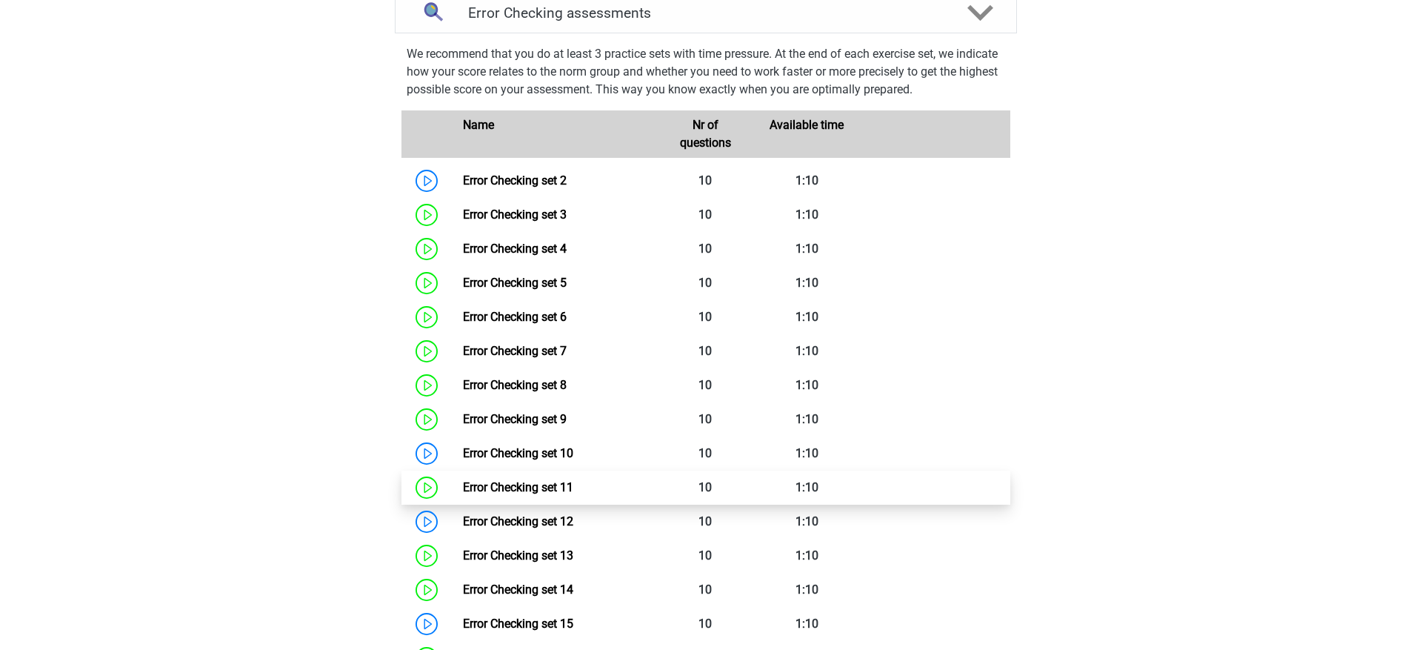
scroll to position [940, 0]
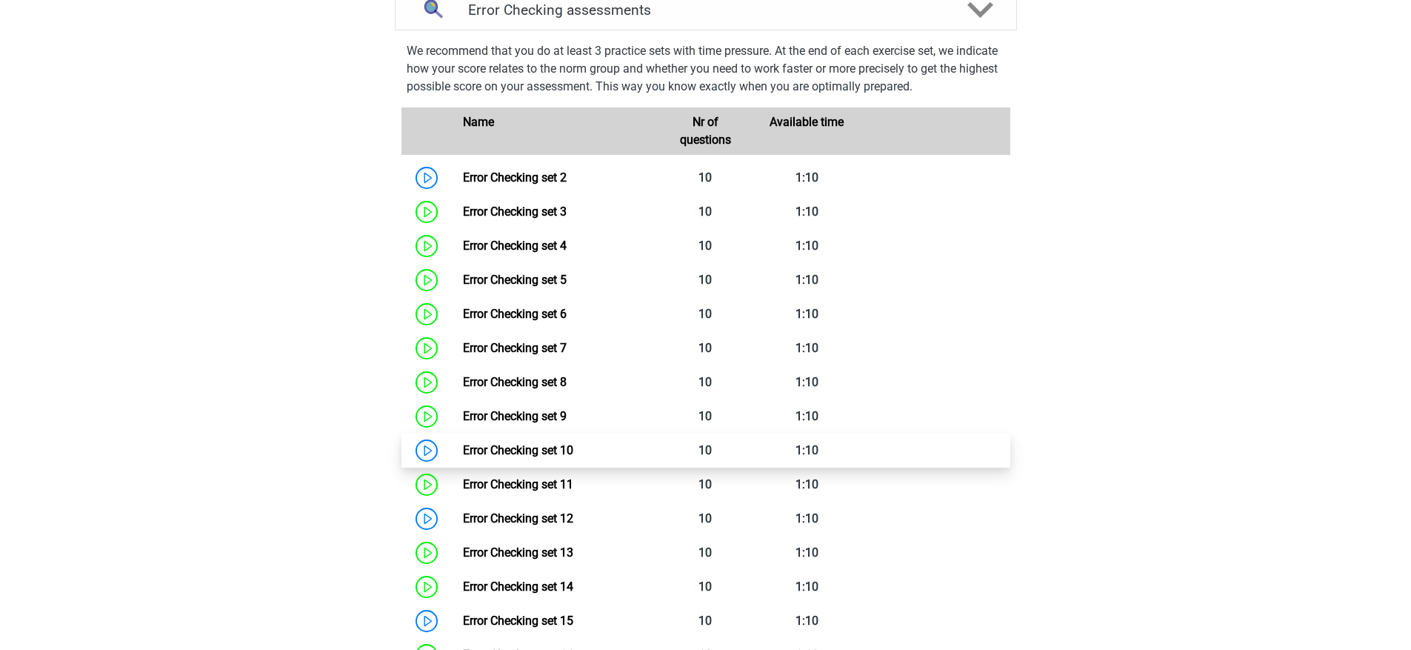
click at [573, 452] on link "Error Checking set 10" at bounding box center [518, 450] width 110 height 14
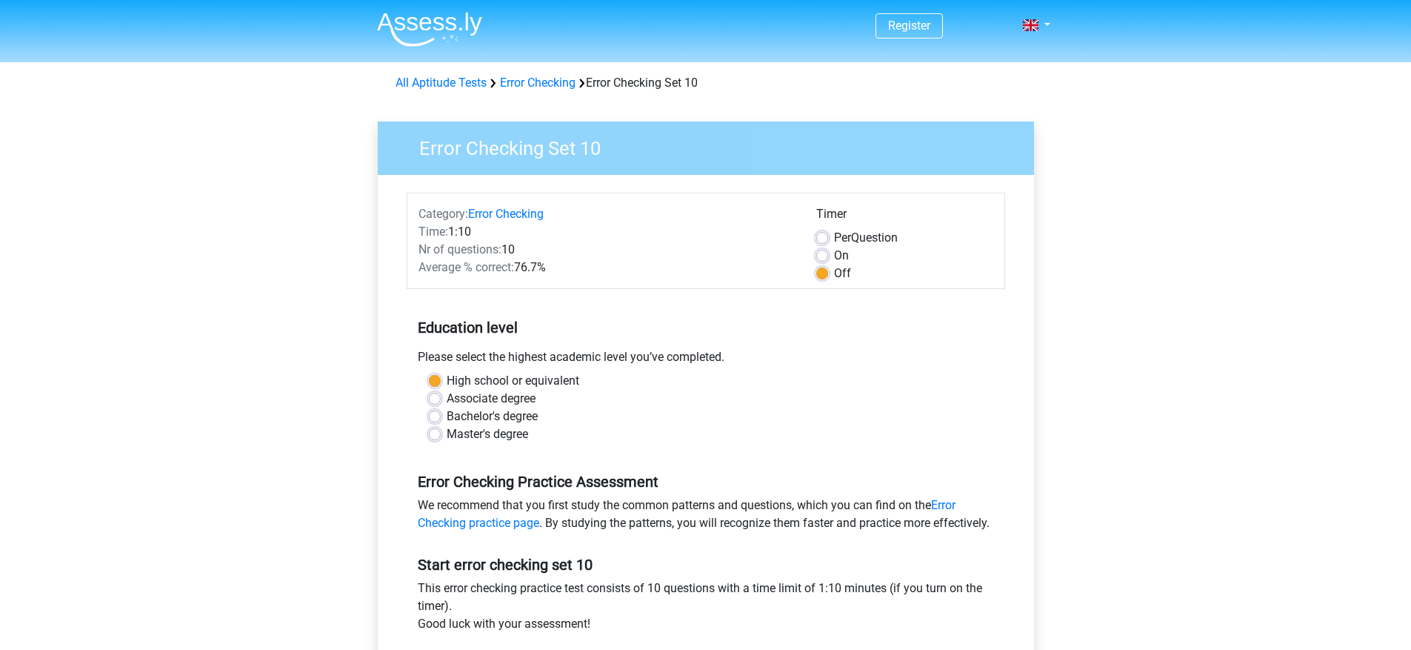
click at [834, 252] on label "On" at bounding box center [841, 256] width 15 height 18
click at [822, 252] on input "On" at bounding box center [822, 254] width 12 height 15
radio input "true"
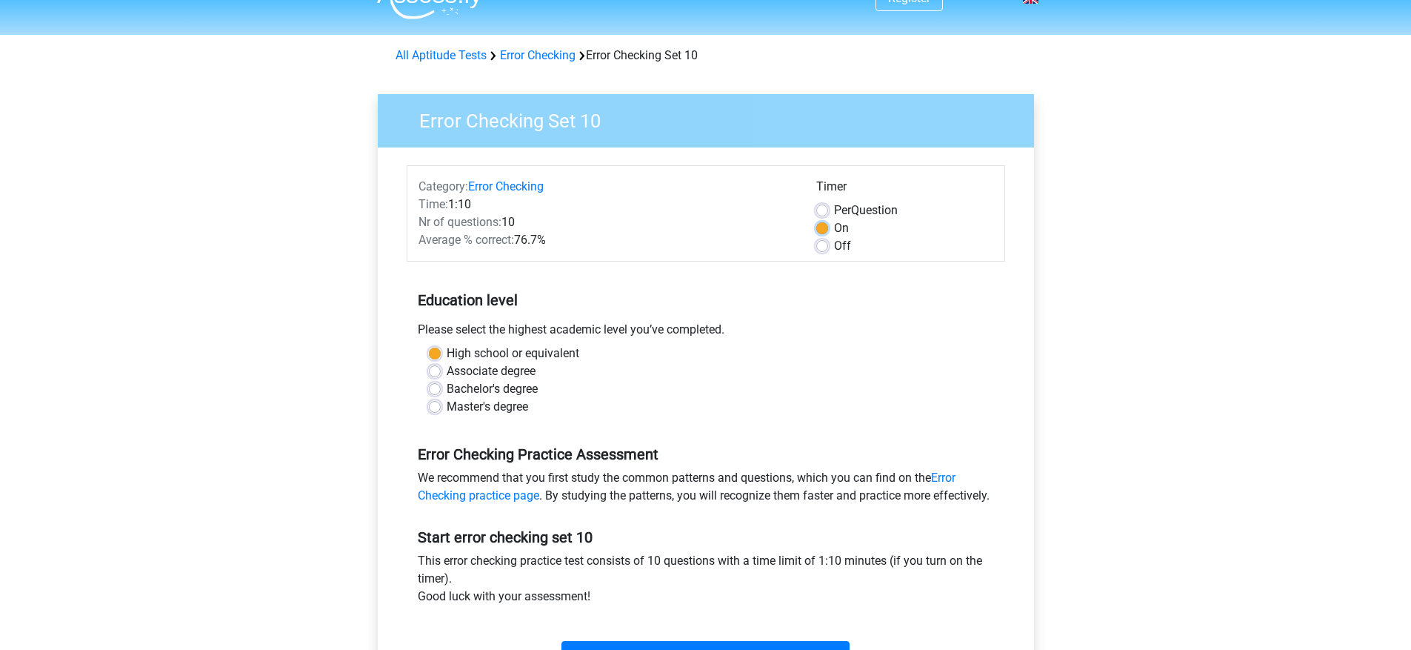
scroll to position [29, 0]
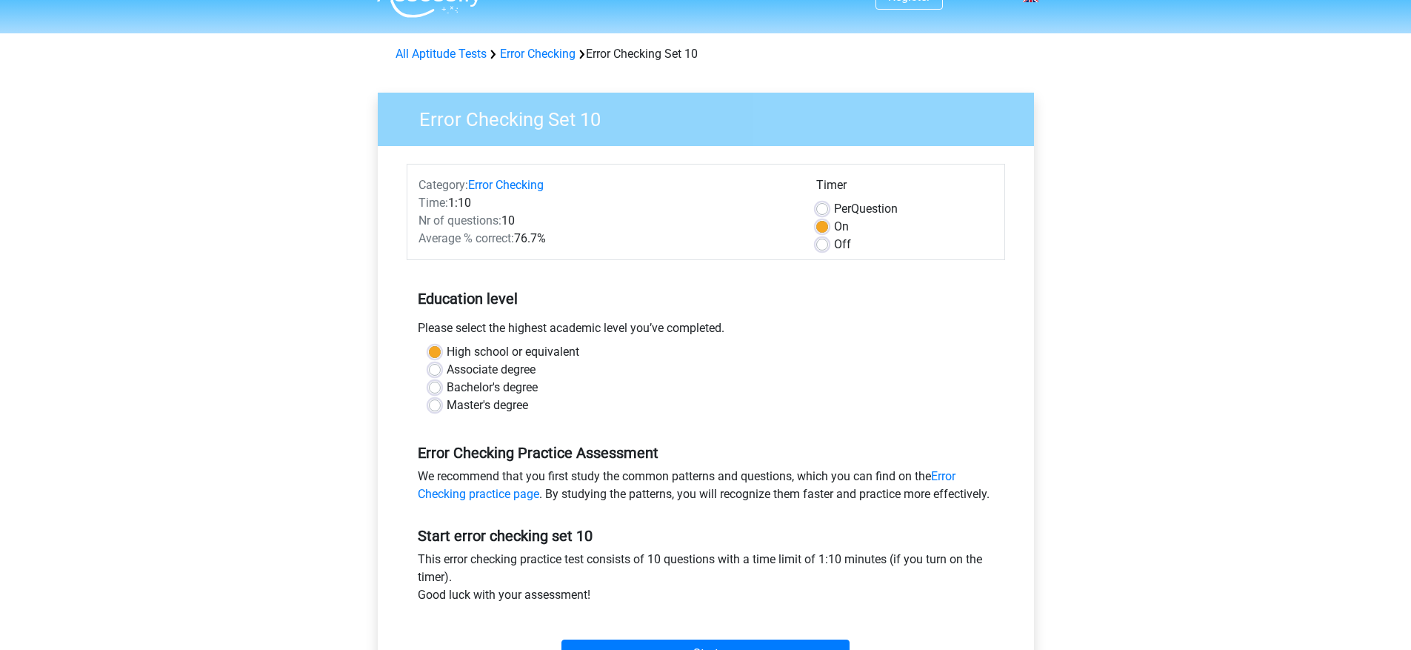
click at [834, 242] on label "Off" at bounding box center [842, 245] width 17 height 18
click at [821, 242] on input "Off" at bounding box center [822, 243] width 12 height 15
radio input "true"
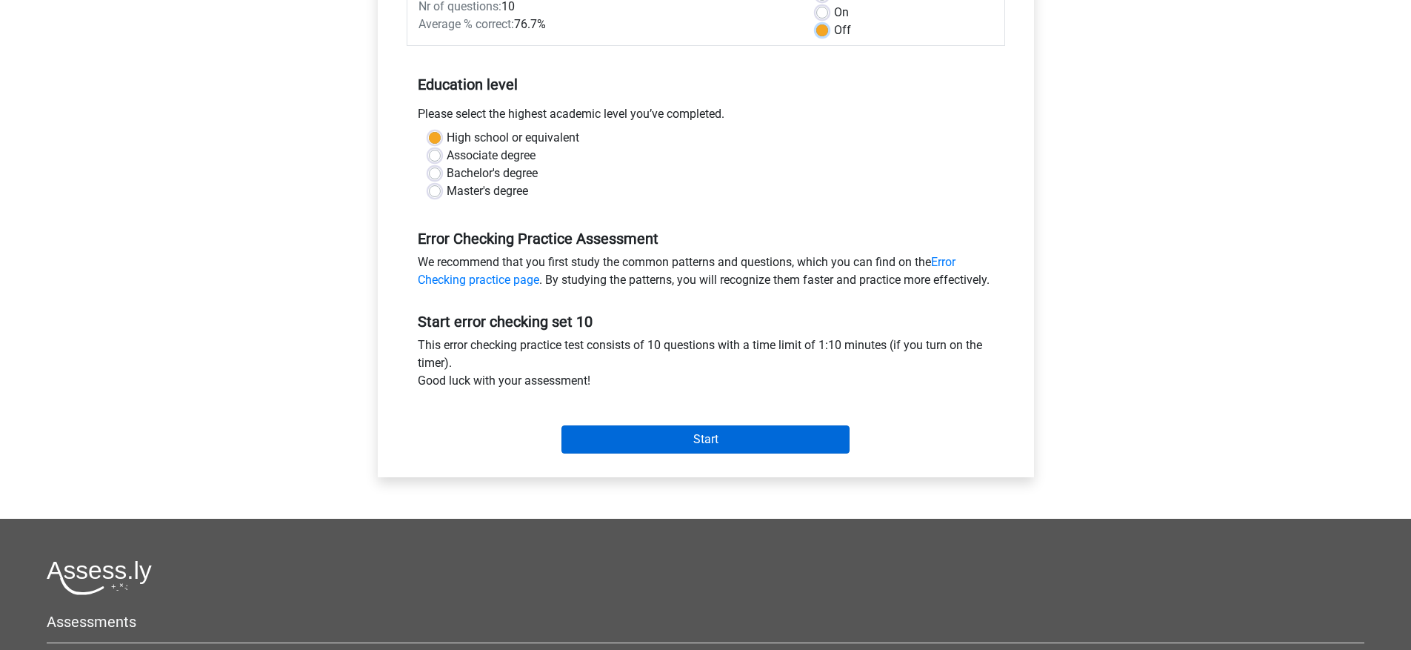
scroll to position [262, 0]
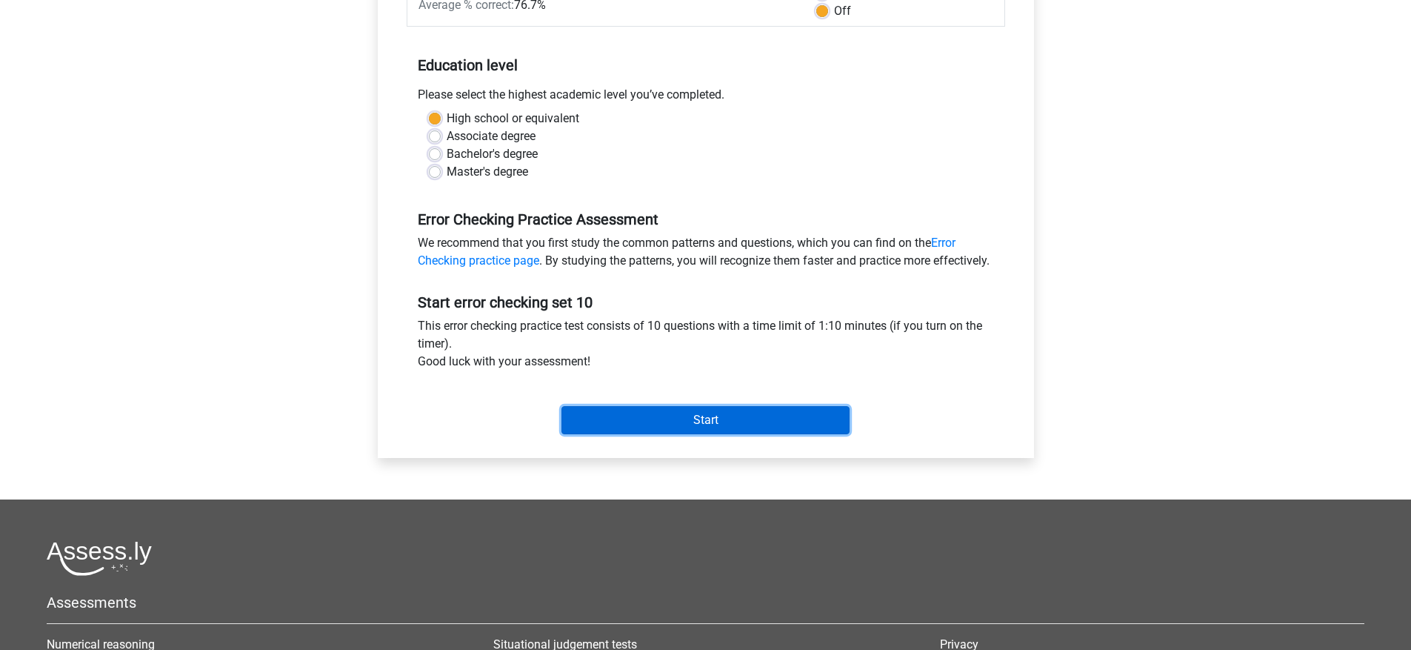
click at [664, 431] on input "Start" at bounding box center [705, 420] width 288 height 28
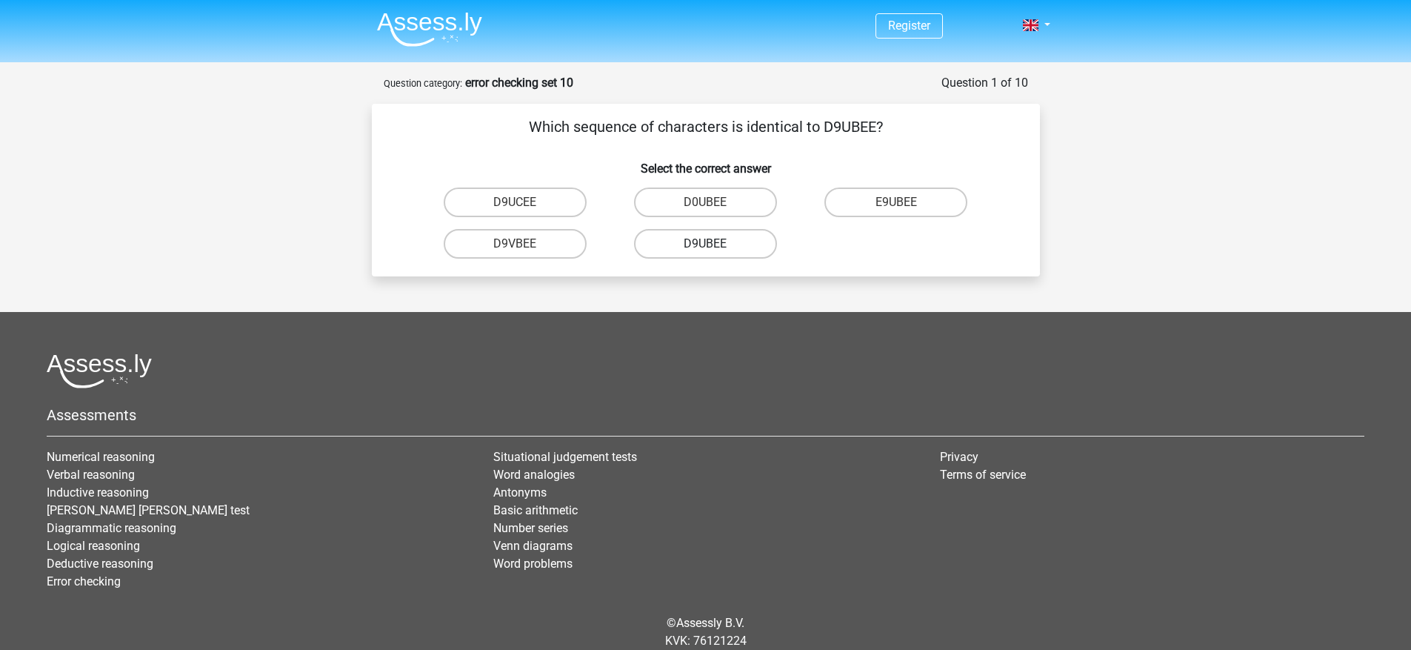
click at [715, 244] on label "D9UBEE" at bounding box center [705, 244] width 143 height 30
click at [715, 244] on input "D9UBEE" at bounding box center [710, 249] width 10 height 10
radio input "true"
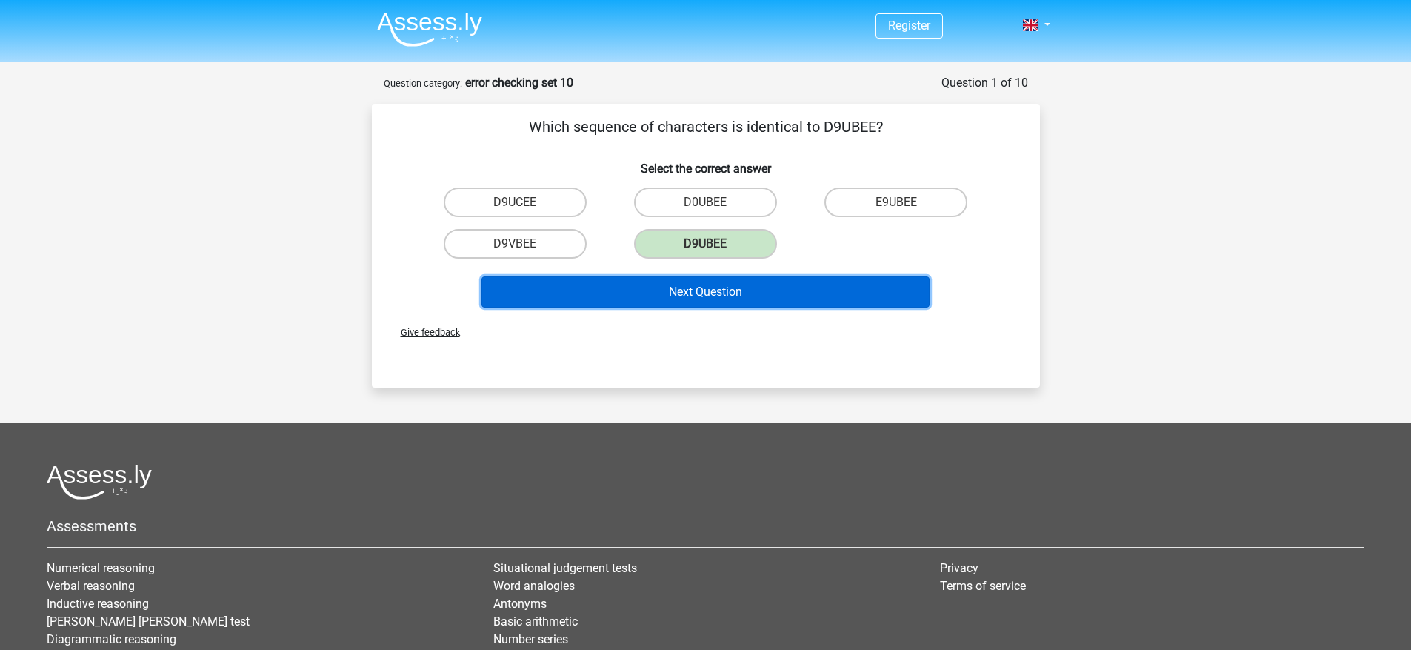
click at [716, 281] on button "Next Question" at bounding box center [705, 291] width 448 height 31
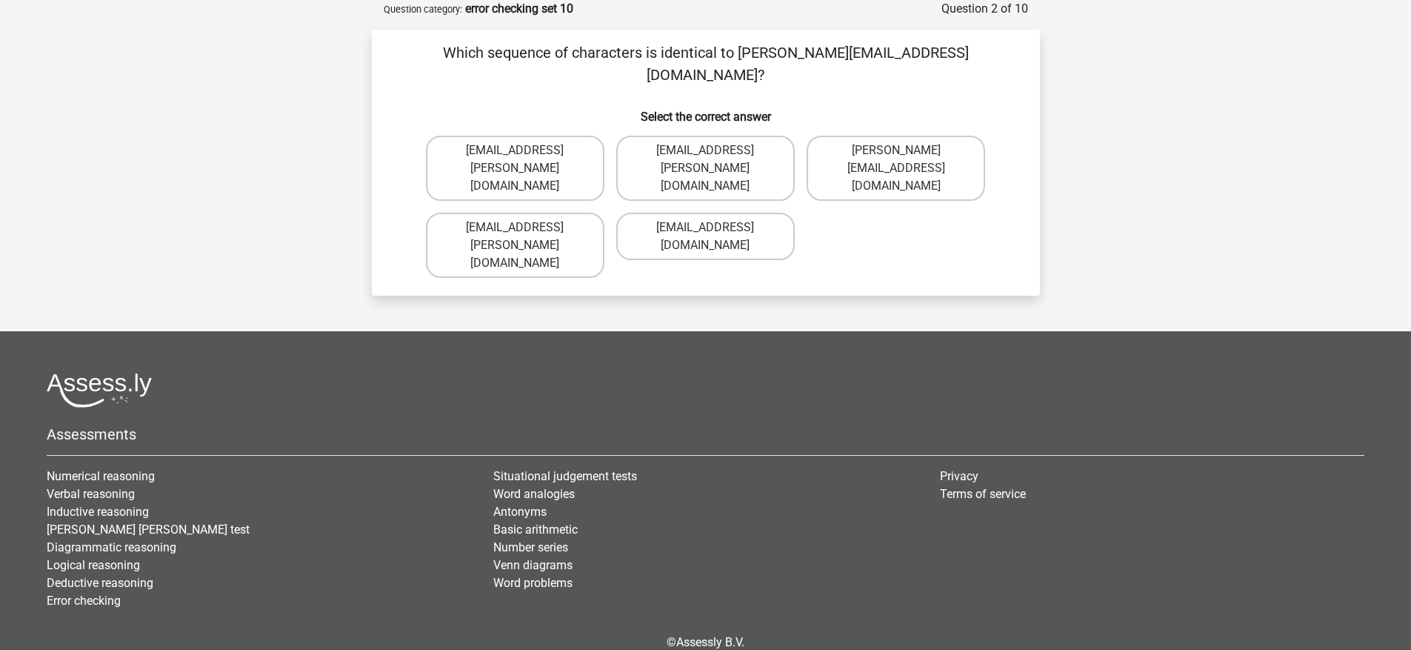
scroll to position [50, 0]
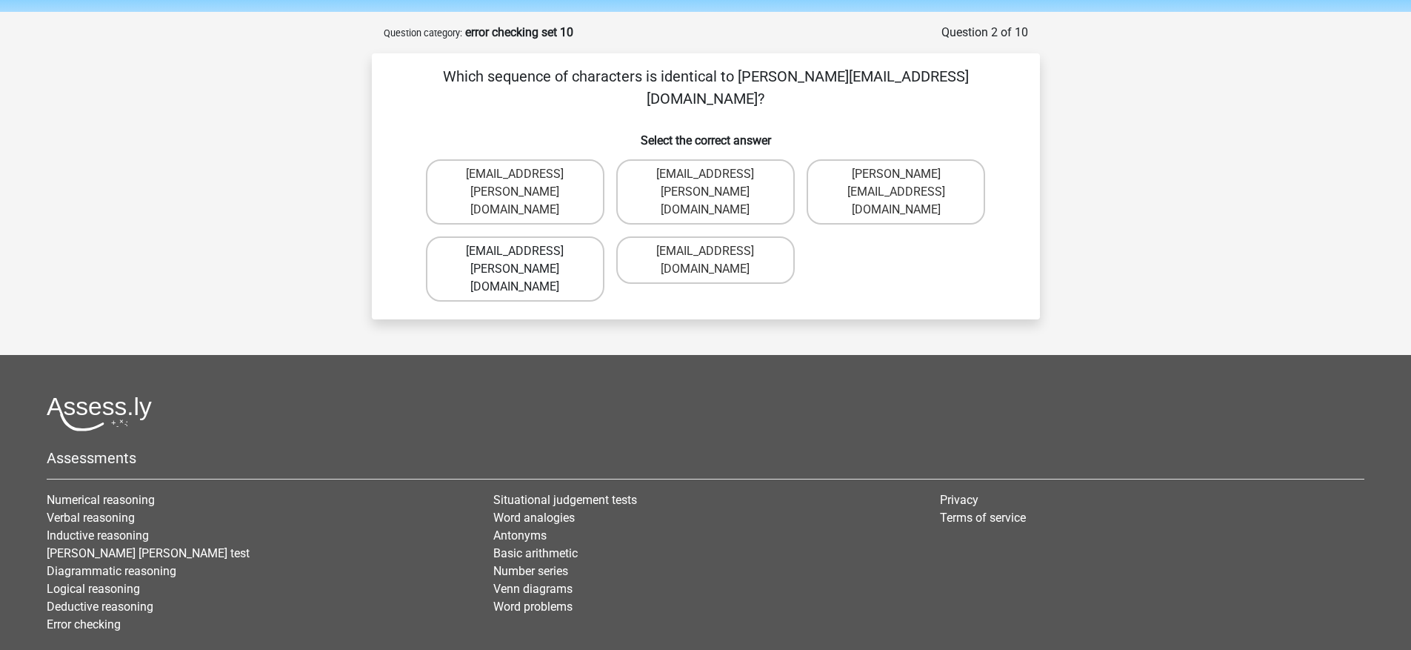
click at [558, 236] on label "[EMAIL_ADDRESS][PERSON_NAME][DOMAIN_NAME]" at bounding box center [515, 268] width 178 height 65
click at [524, 251] on input "[EMAIL_ADDRESS][PERSON_NAME][DOMAIN_NAME]" at bounding box center [520, 256] width 10 height 10
radio input "true"
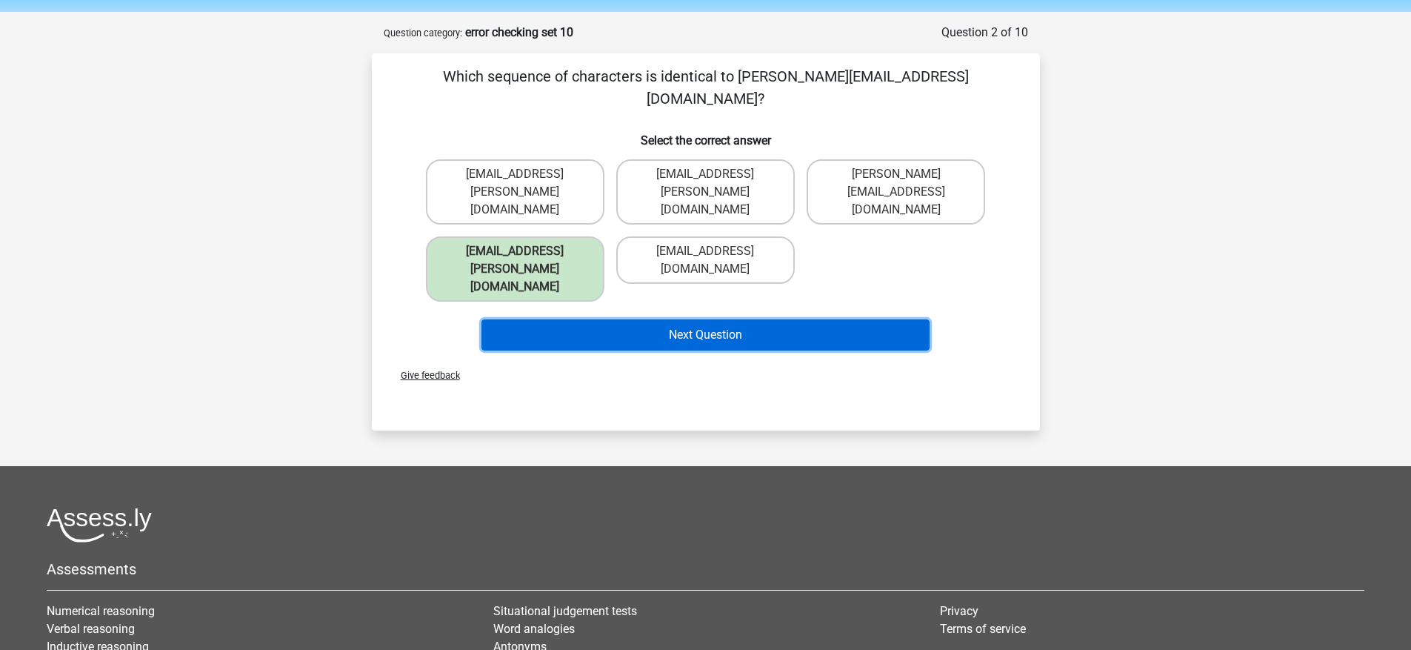
click at [601, 319] on button "Next Question" at bounding box center [705, 334] width 448 height 31
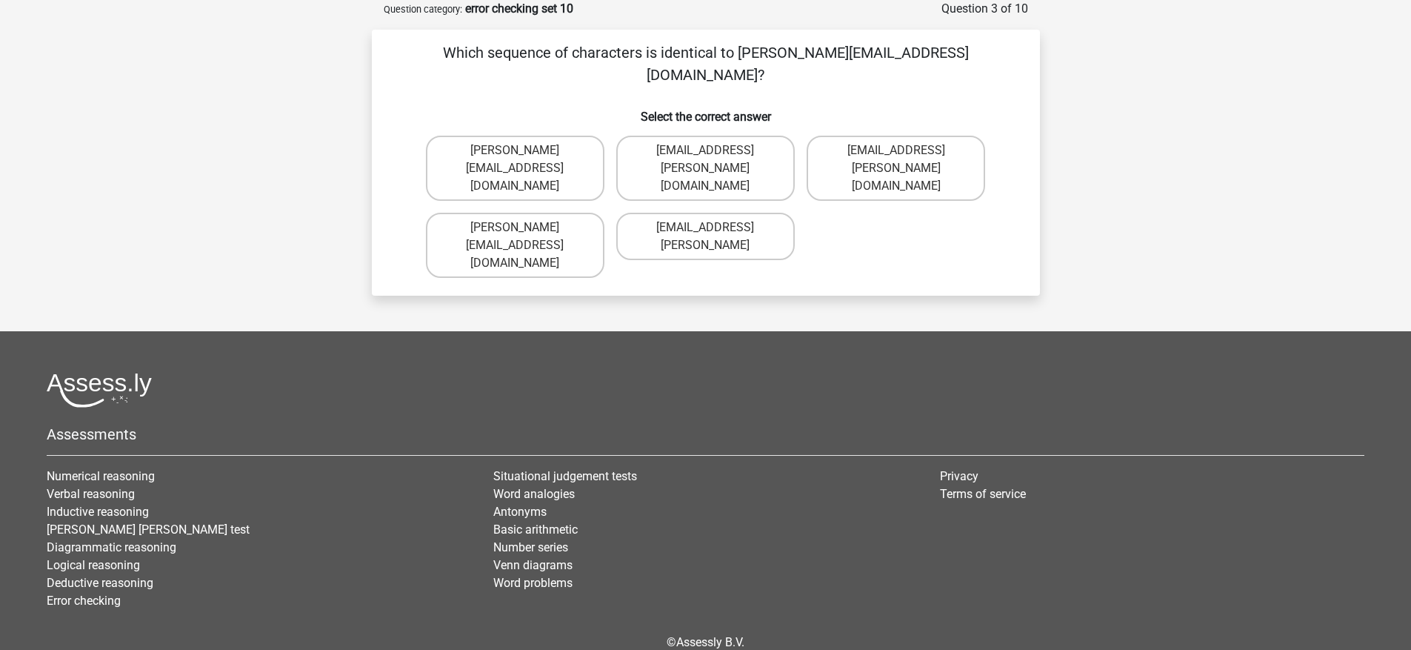
scroll to position [48, 0]
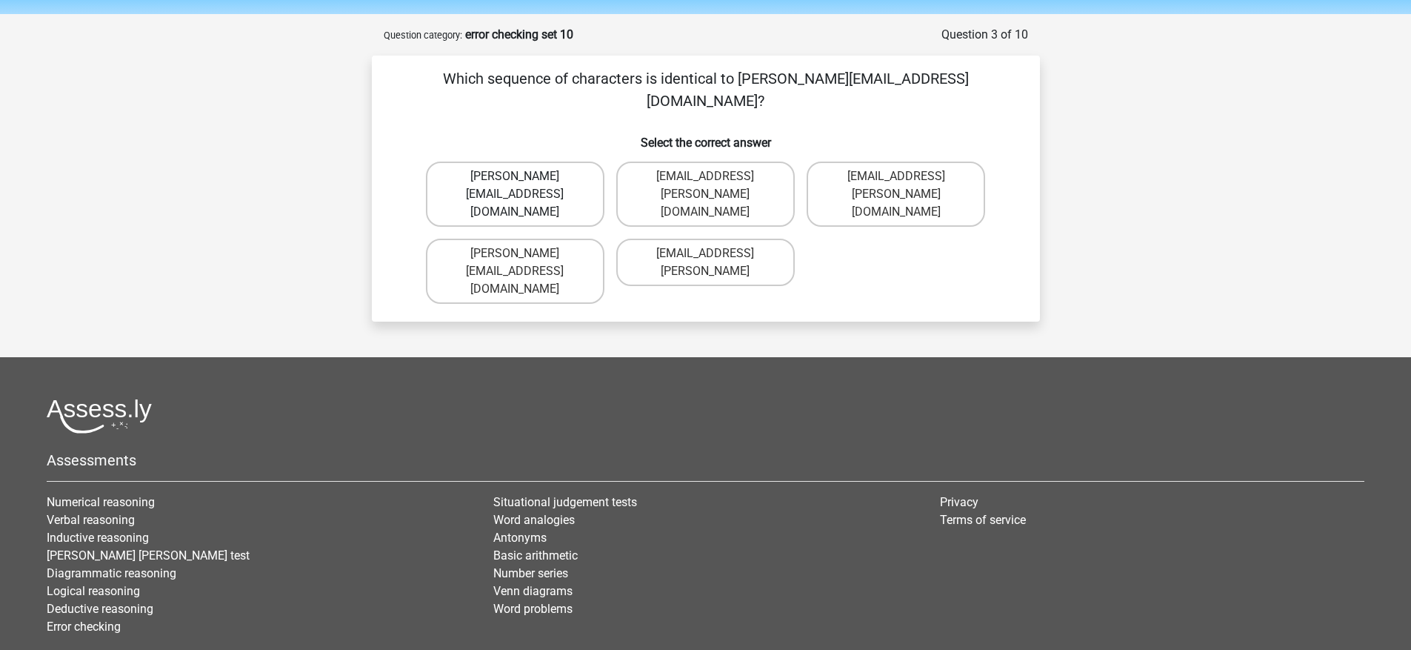
click at [557, 170] on label "Sienna.Sadller@hot-mail.com" at bounding box center [515, 193] width 178 height 65
click at [524, 176] on input "Sienna.Sadller@hot-mail.com" at bounding box center [520, 181] width 10 height 10
radio input "true"
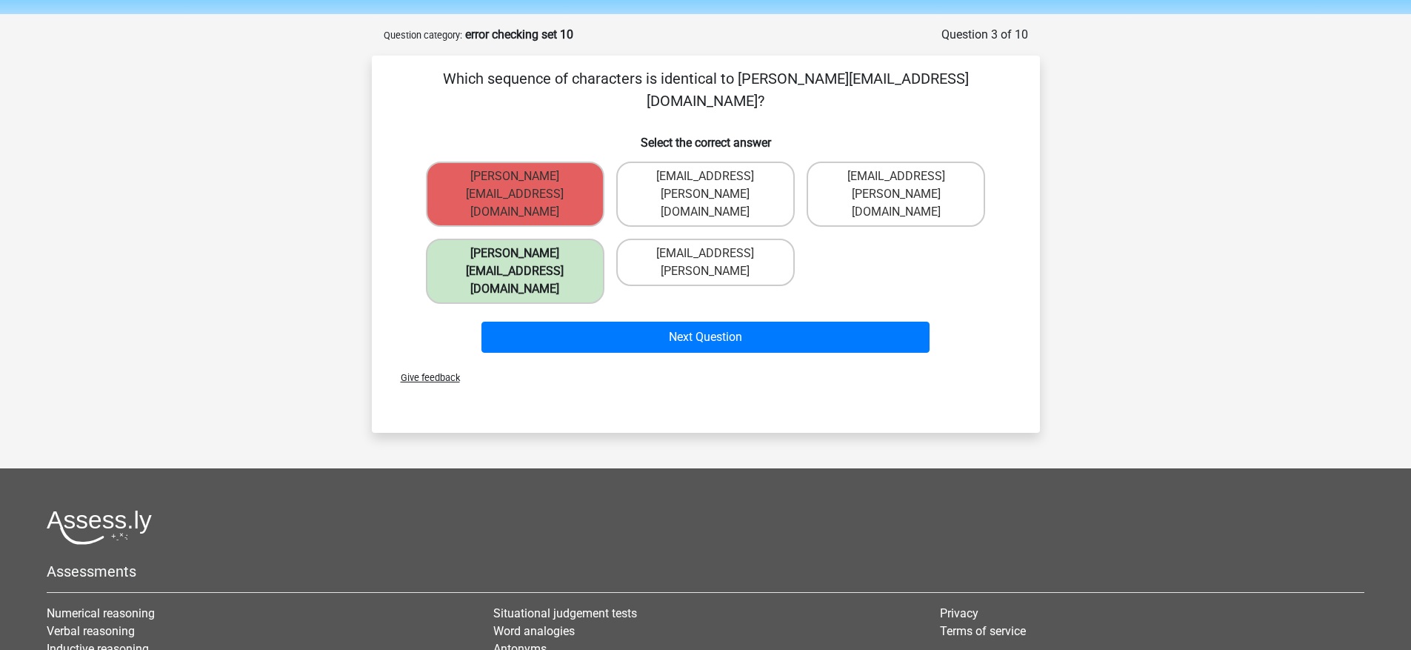
click at [550, 238] on label "Sienna.Sadler@hot-mail.com" at bounding box center [515, 270] width 178 height 65
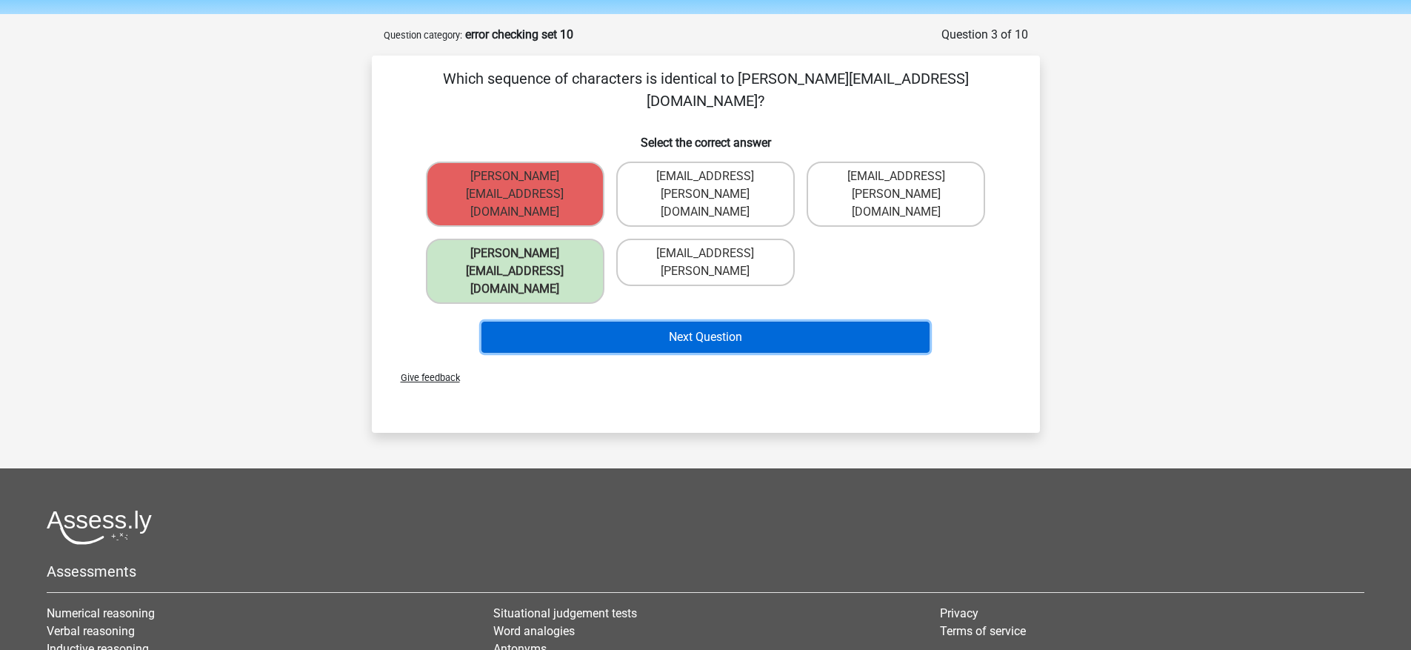
click at [610, 321] on button "Next Question" at bounding box center [705, 336] width 448 height 31
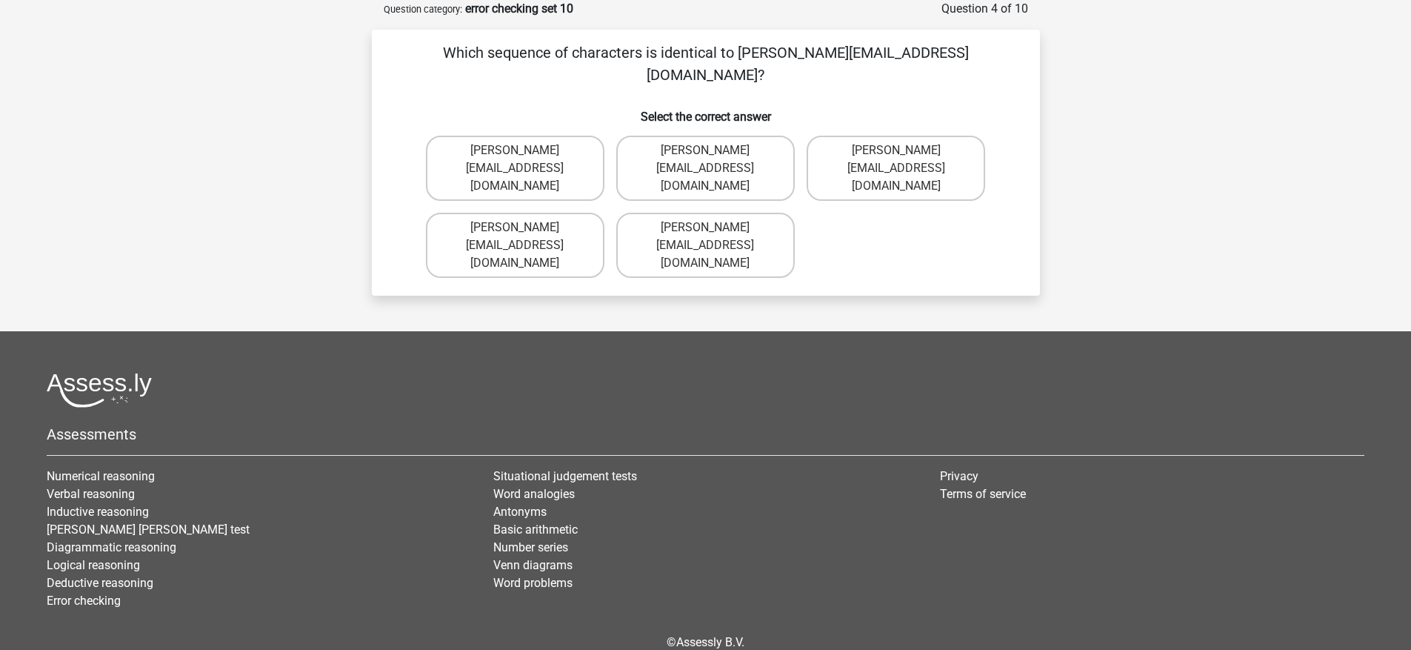
scroll to position [50, 0]
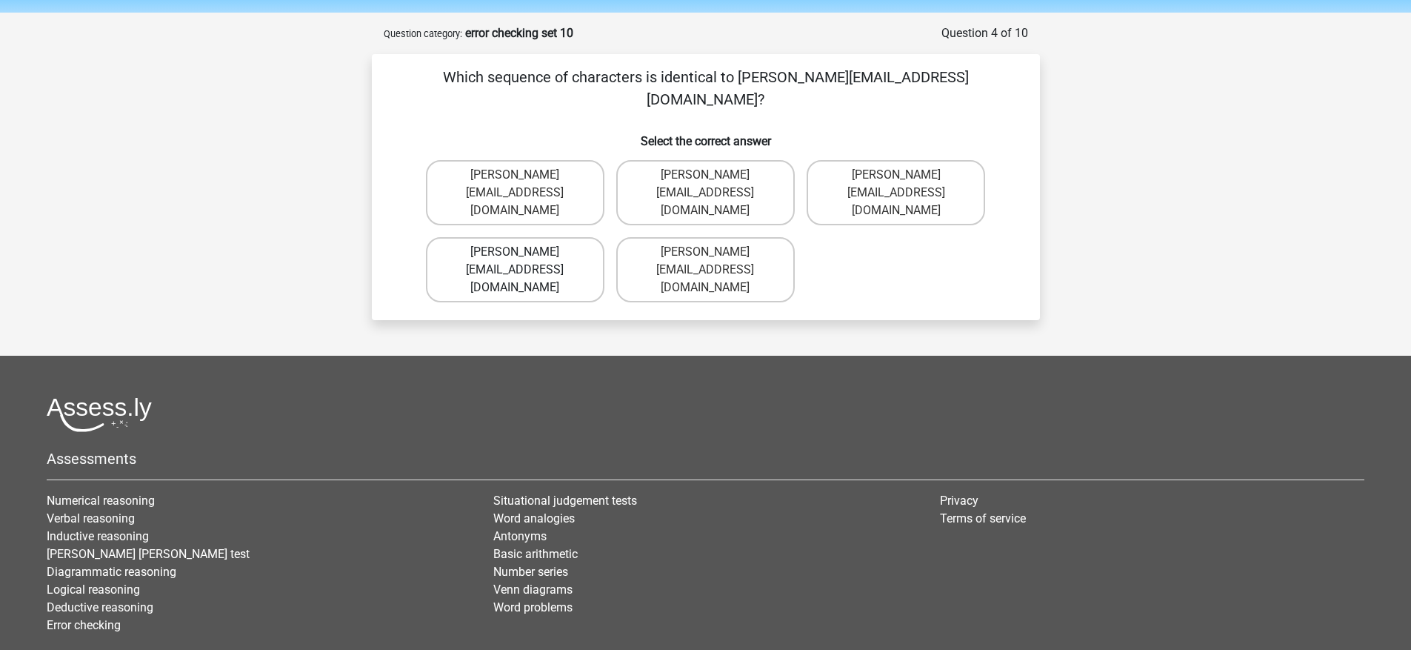
click at [547, 237] on label "Freddie-Conley@joinedmail.co.uk" at bounding box center [515, 269] width 178 height 65
click at [524, 252] on input "Freddie-Conley@joinedmail.co.uk" at bounding box center [520, 257] width 10 height 10
radio input "true"
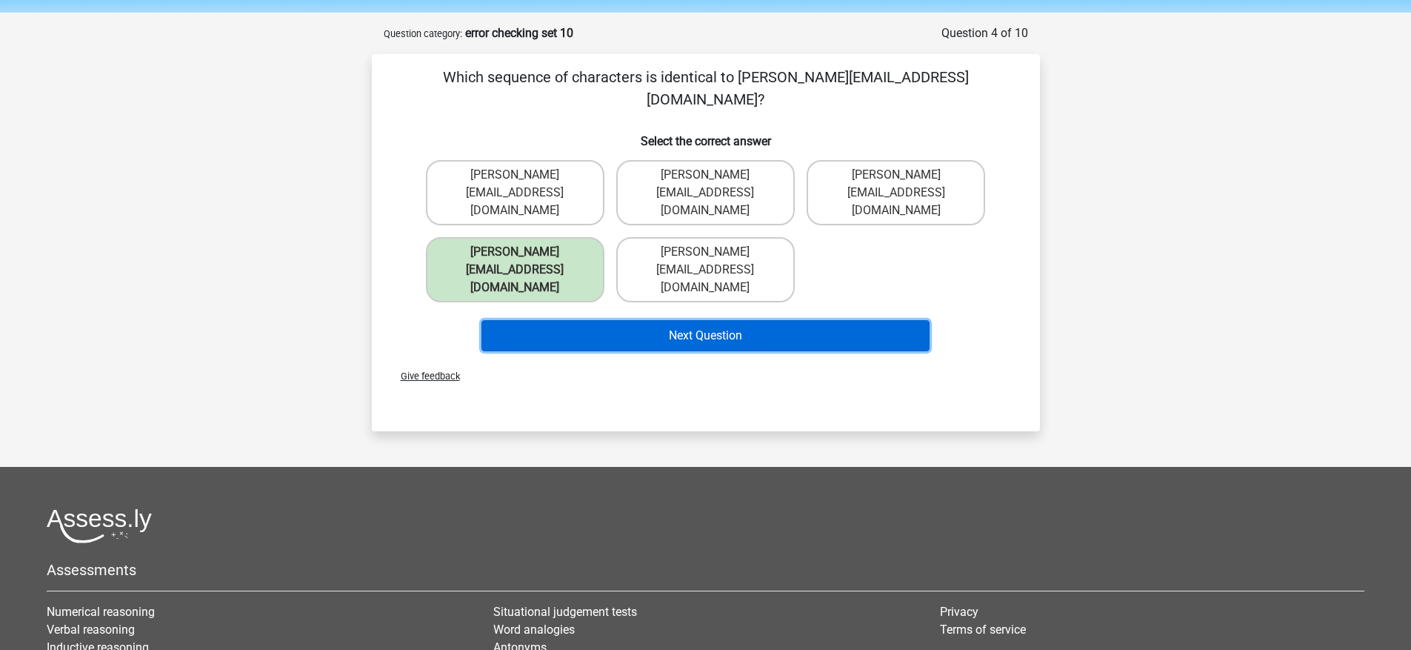
click at [628, 320] on button "Next Question" at bounding box center [705, 335] width 448 height 31
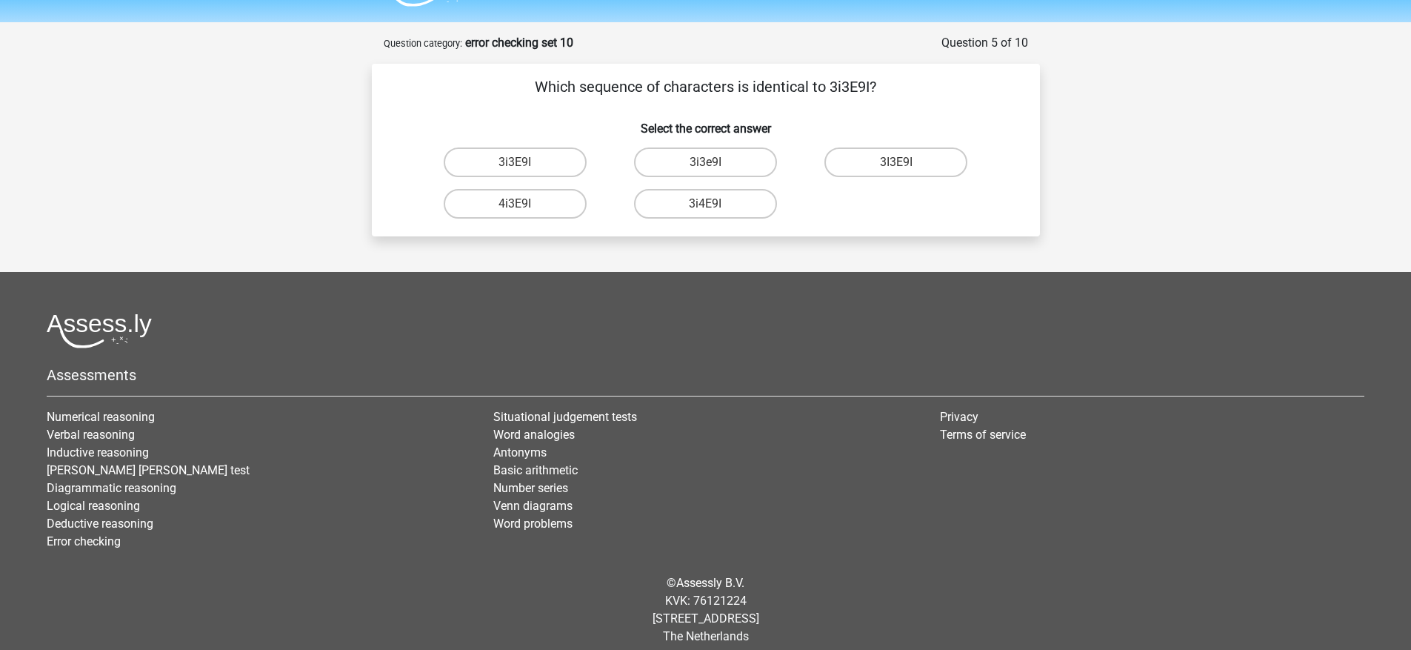
scroll to position [38, 0]
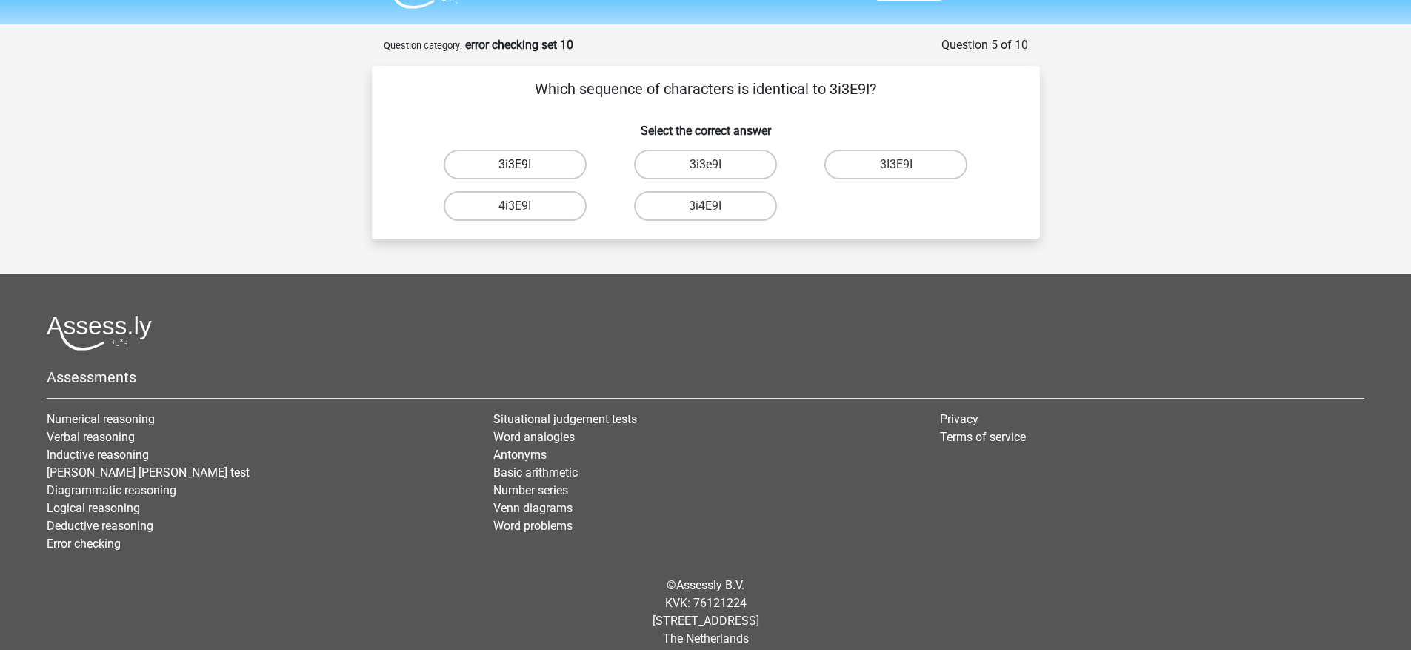
click at [544, 172] on label "3i3E9I" at bounding box center [515, 165] width 143 height 30
click at [524, 172] on input "3i3E9I" at bounding box center [520, 169] width 10 height 10
radio input "true"
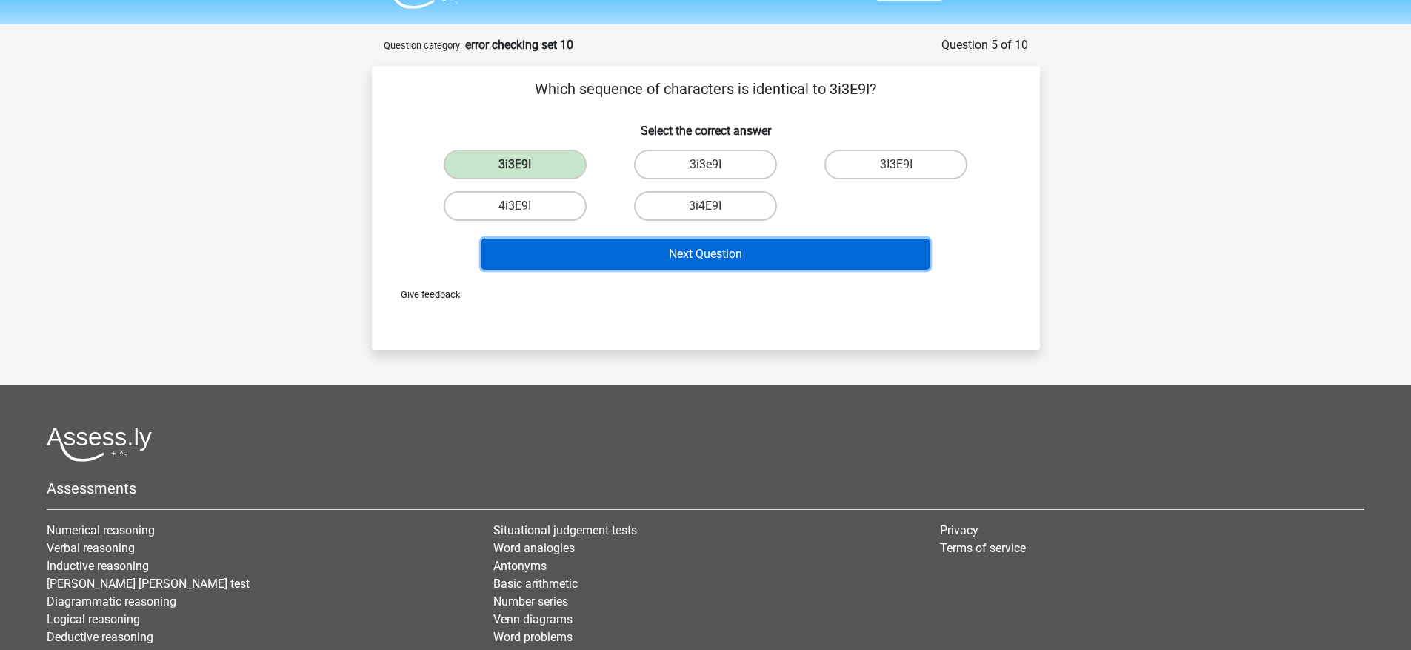
click at [636, 253] on button "Next Question" at bounding box center [705, 253] width 448 height 31
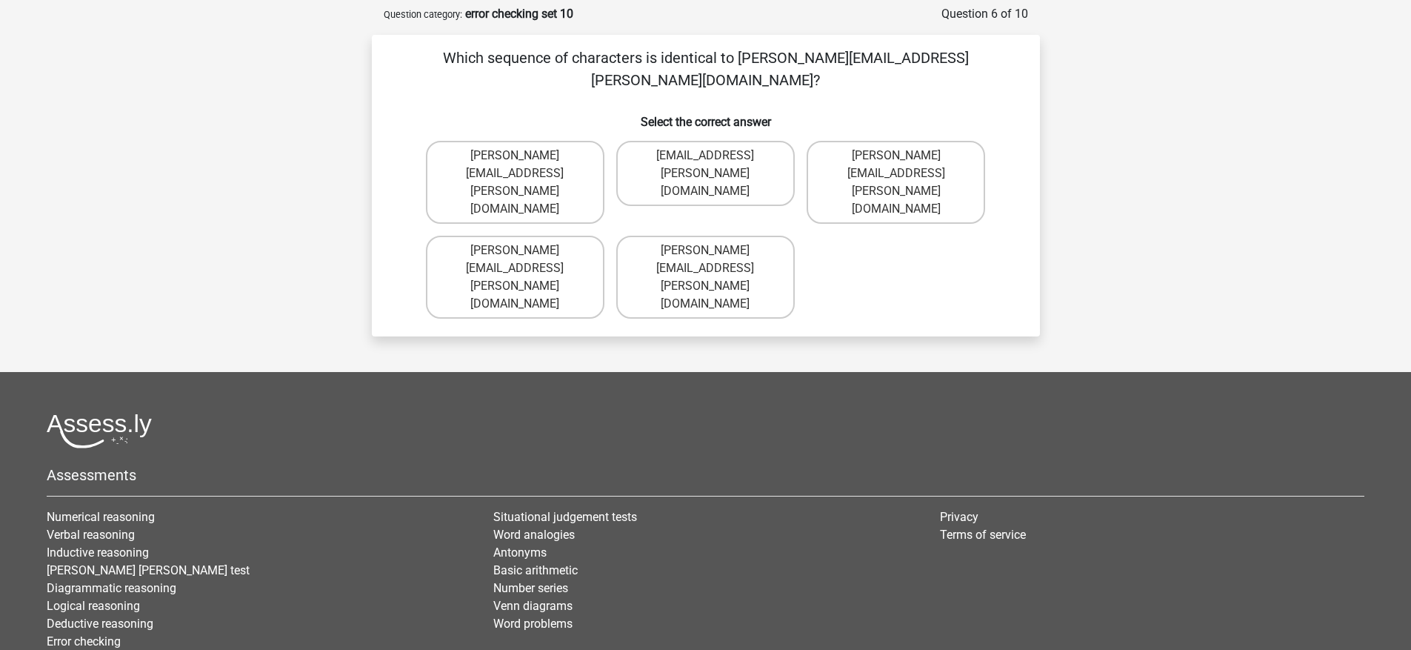
scroll to position [61, 0]
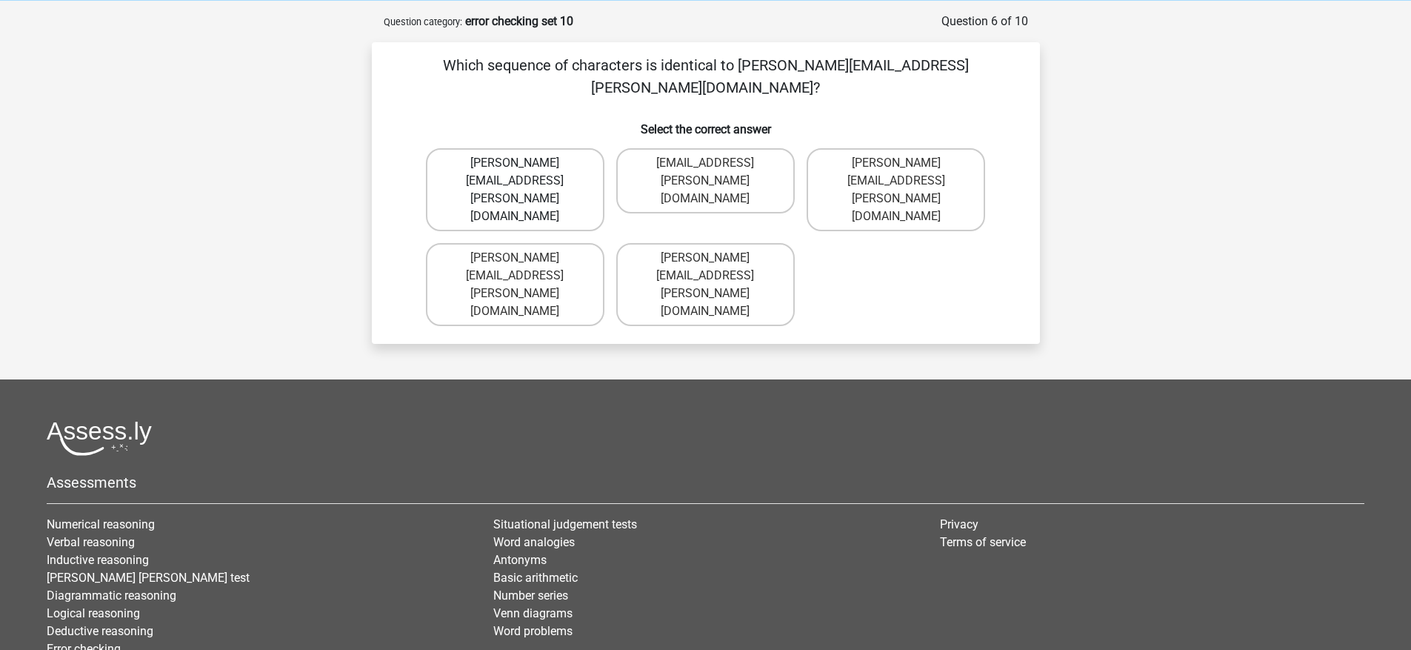
click at [585, 161] on label "Charles.Carpenter@hot-mail.br" at bounding box center [515, 189] width 178 height 83
click at [524, 163] on input "Charles.Carpenter@hot-mail.br" at bounding box center [520, 168] width 10 height 10
radio input "true"
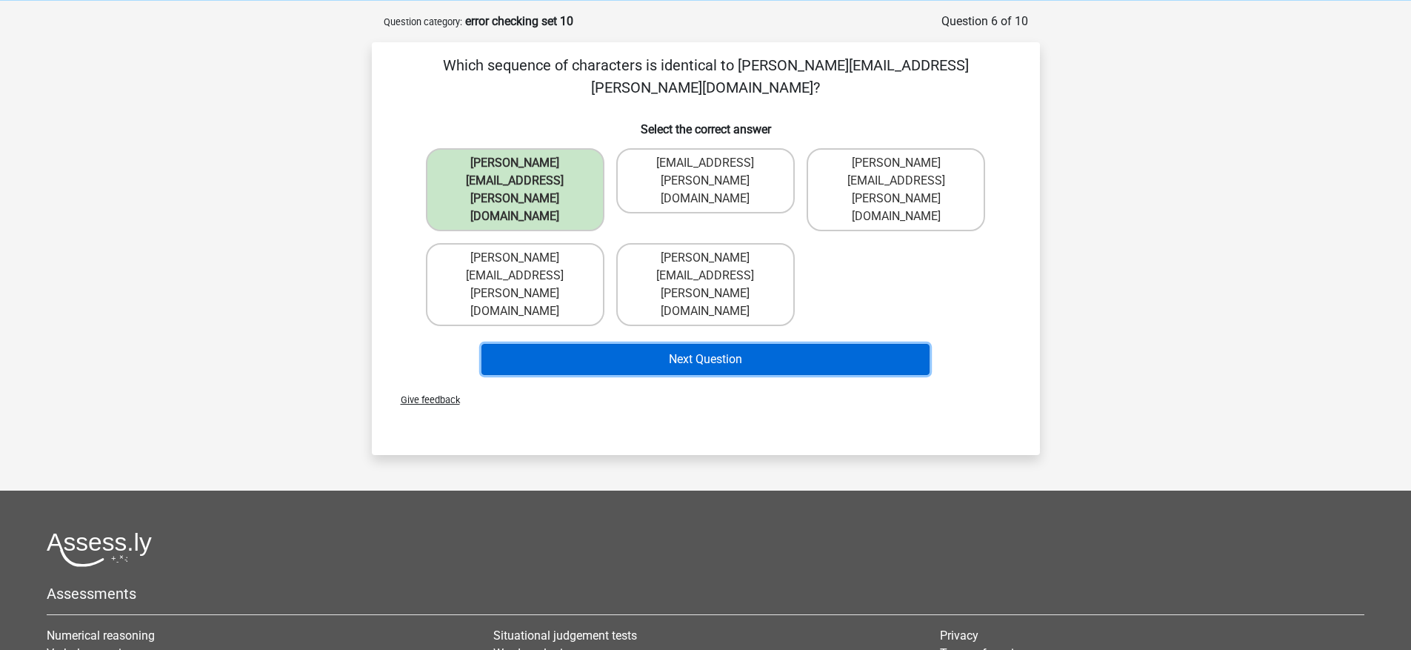
click at [674, 344] on button "Next Question" at bounding box center [705, 359] width 448 height 31
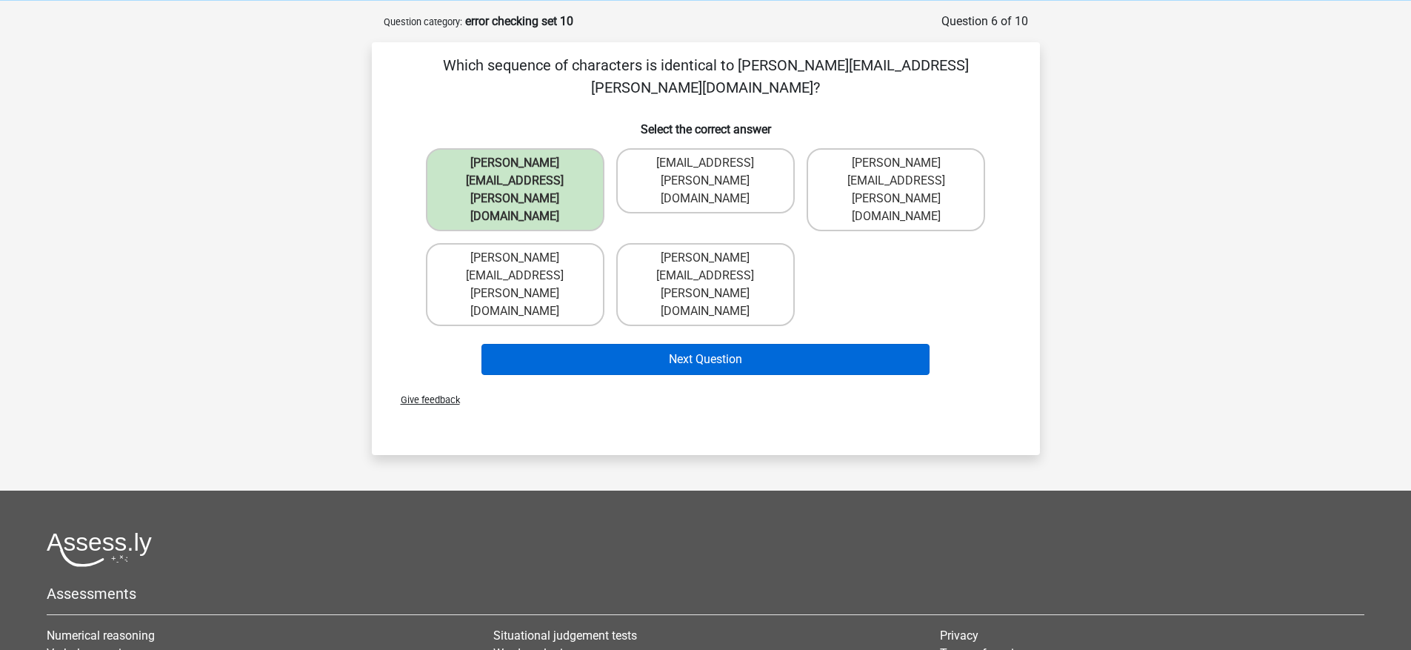
scroll to position [53, 0]
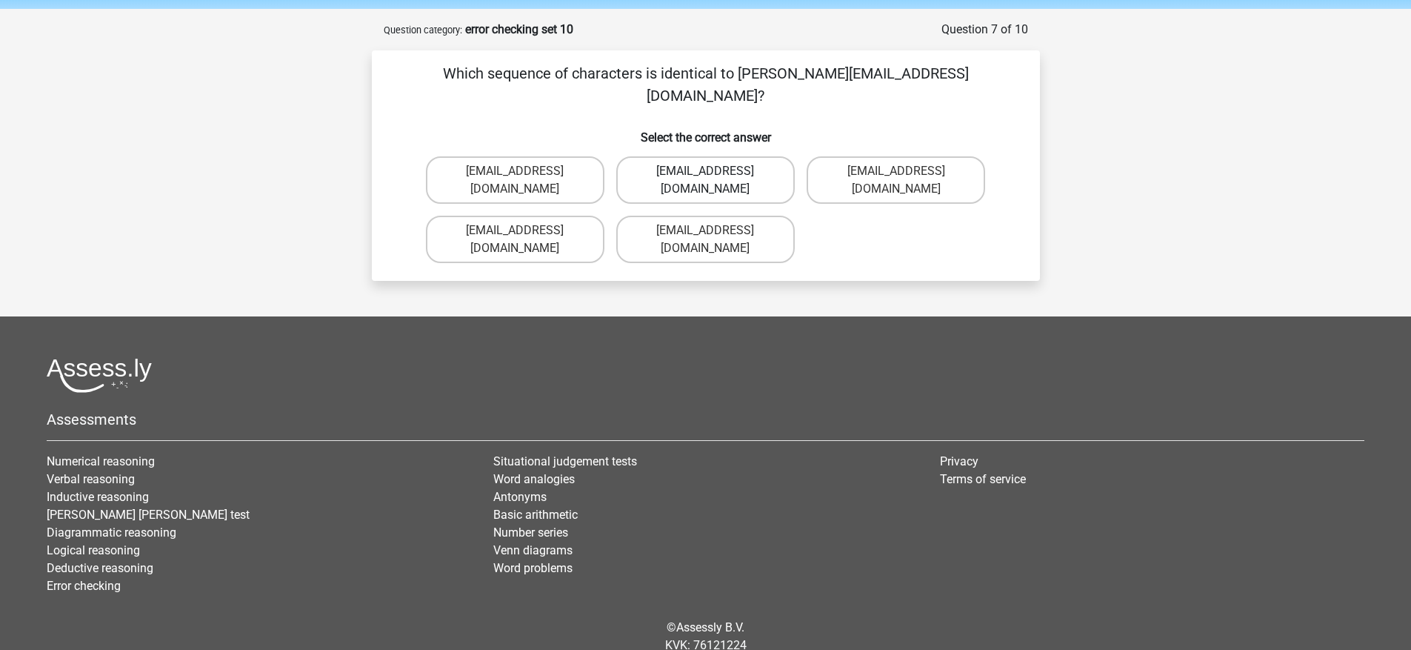
click at [732, 156] on label "Alice_Knight@Gmail.gr" at bounding box center [705, 179] width 178 height 47
click at [715, 171] on input "Alice_Knight@Gmail.gr" at bounding box center [710, 176] width 10 height 10
radio input "true"
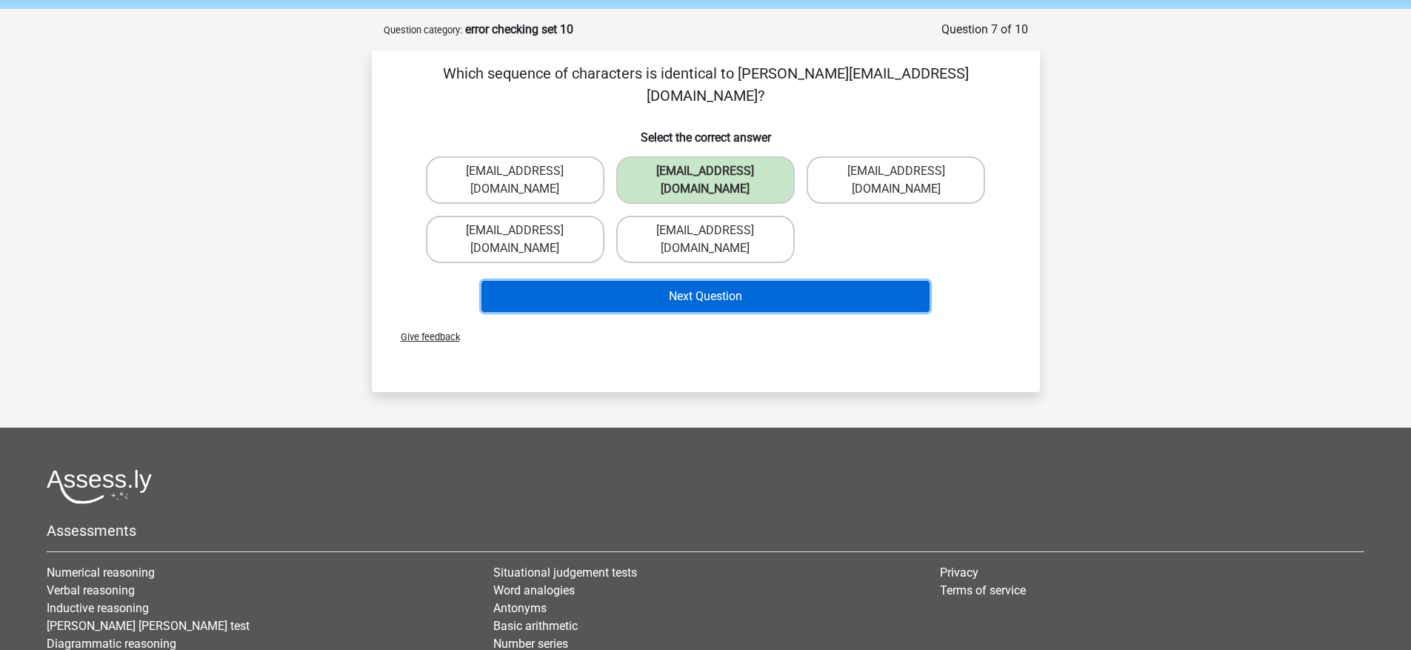
click at [746, 281] on button "Next Question" at bounding box center [705, 296] width 448 height 31
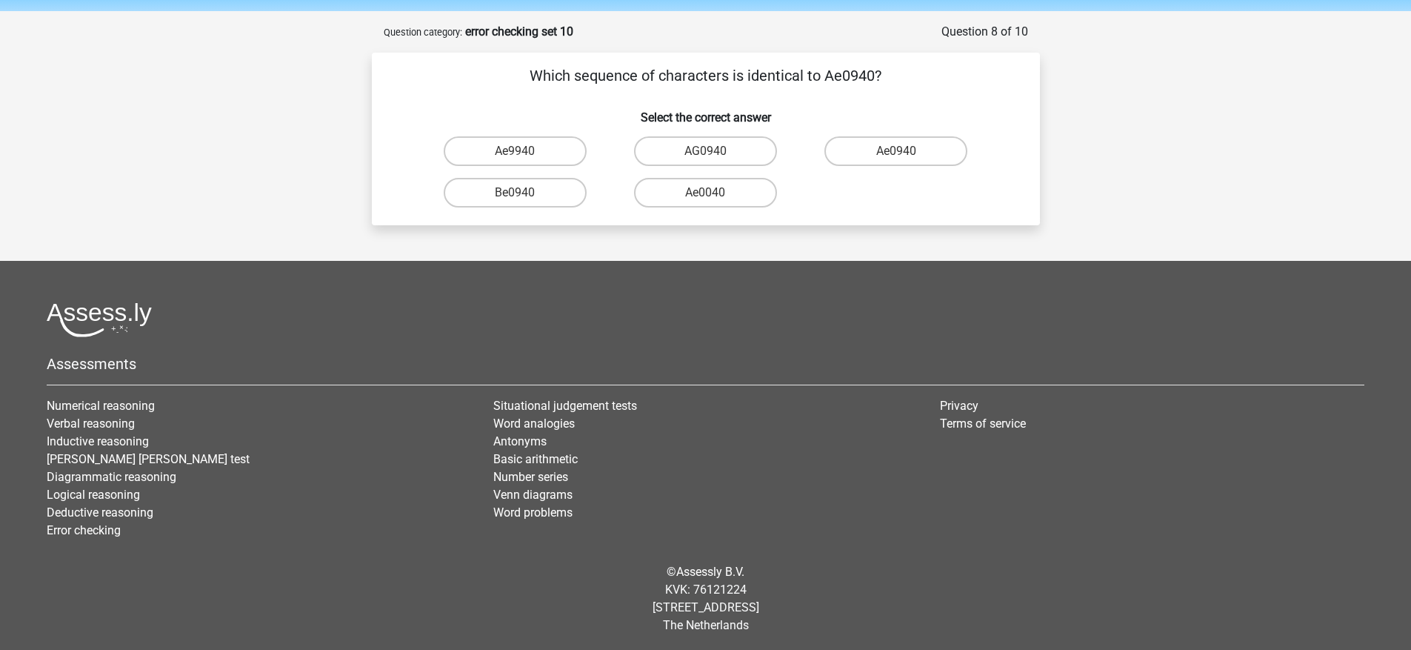
scroll to position [50, 0]
click at [871, 156] on label "Ae0940" at bounding box center [895, 152] width 143 height 30
click at [896, 156] on input "Ae0940" at bounding box center [901, 157] width 10 height 10
radio input "true"
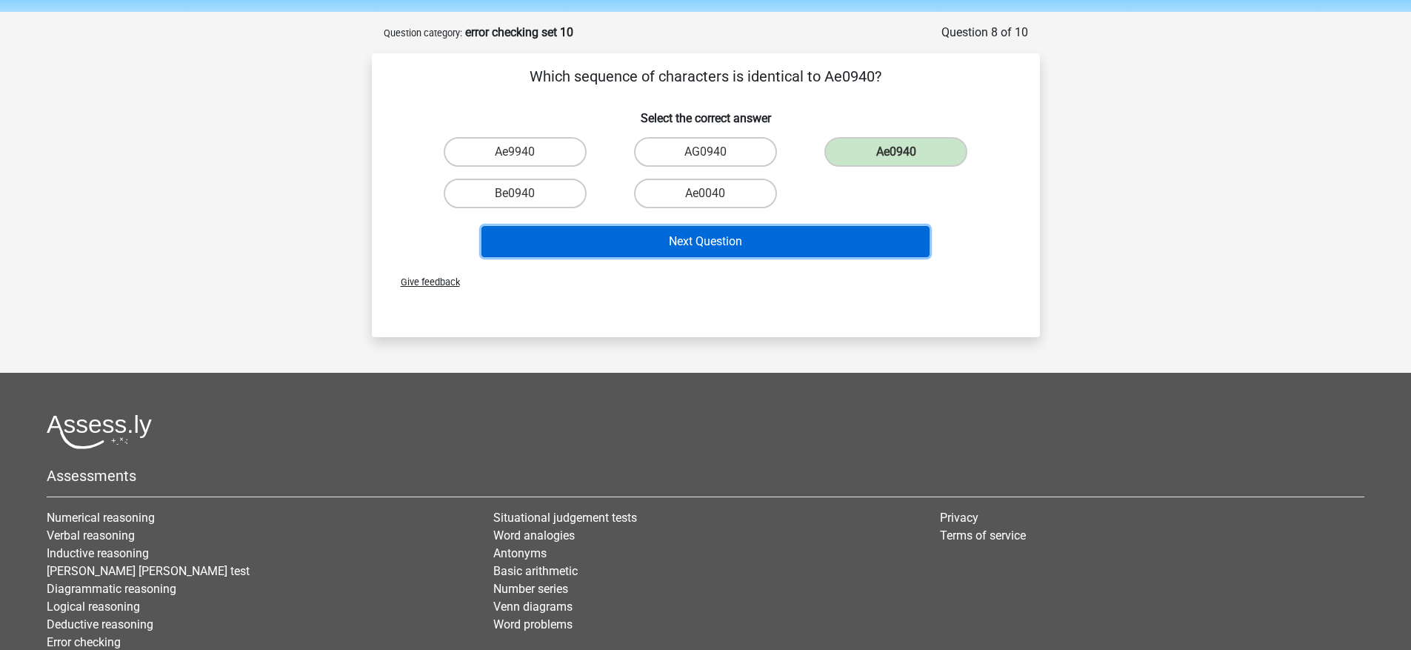
click at [761, 253] on button "Next Question" at bounding box center [705, 241] width 448 height 31
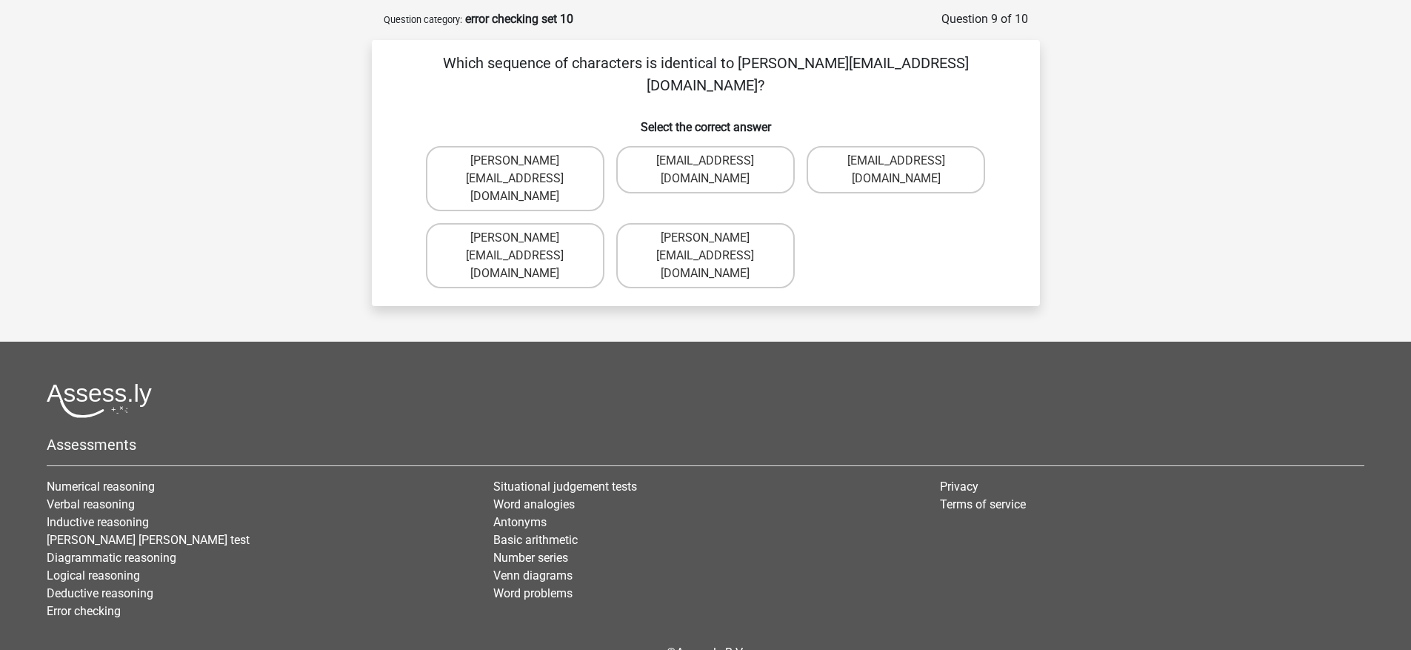
scroll to position [59, 0]
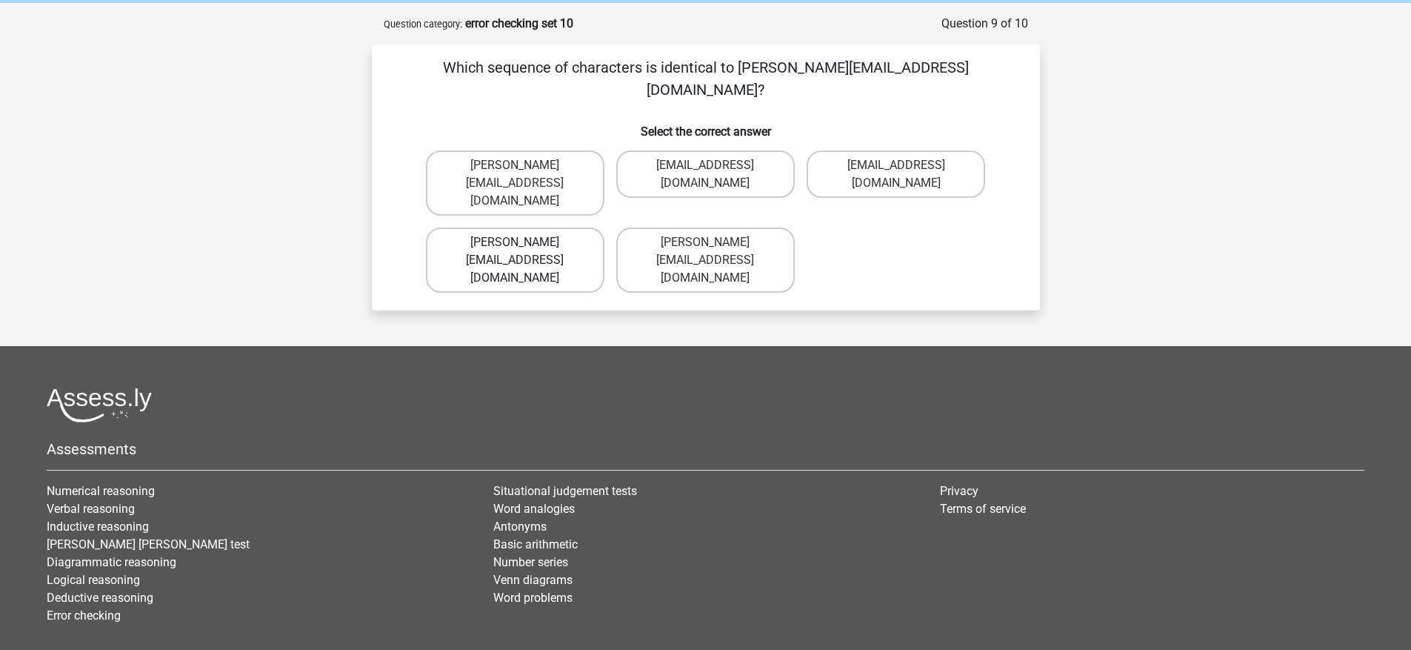
click at [559, 227] on label "Henry_Churchill@g-mail.com.co" at bounding box center [515, 259] width 178 height 65
click at [524, 242] on input "Henry_Churchill@g-mail.com.co" at bounding box center [520, 247] width 10 height 10
radio input "true"
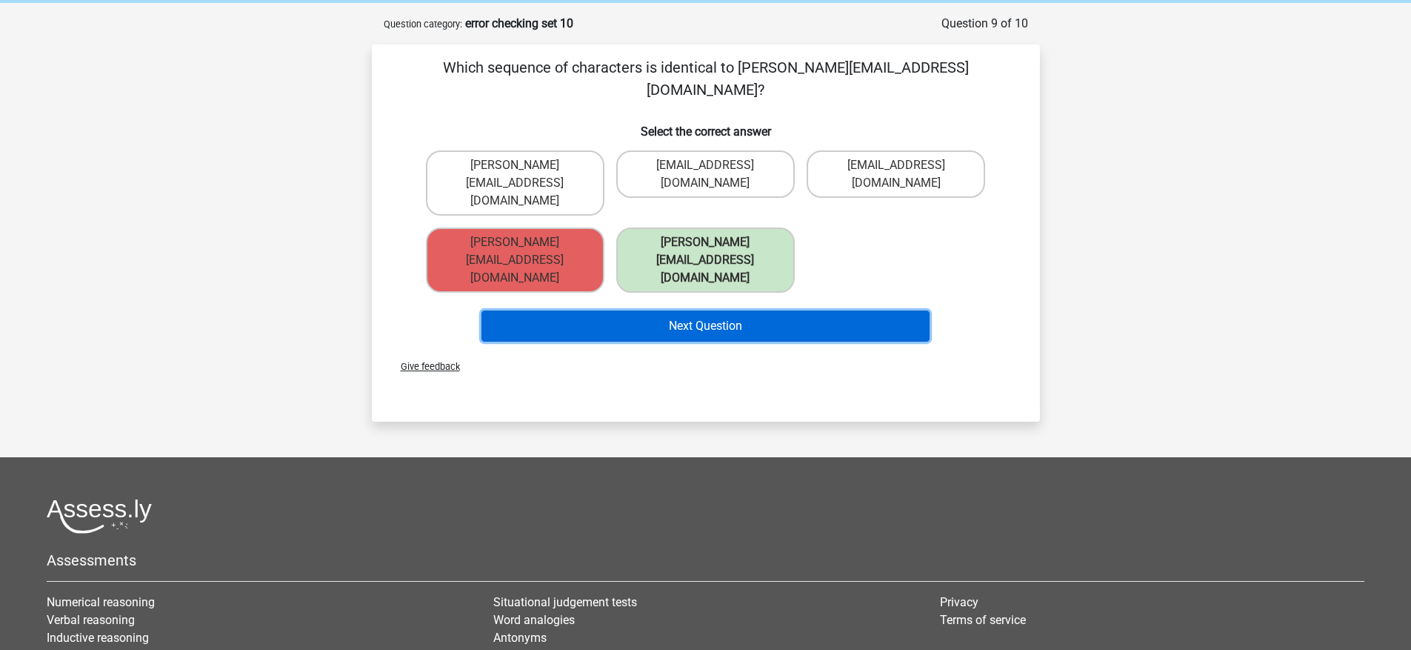
click at [612, 310] on button "Next Question" at bounding box center [705, 325] width 448 height 31
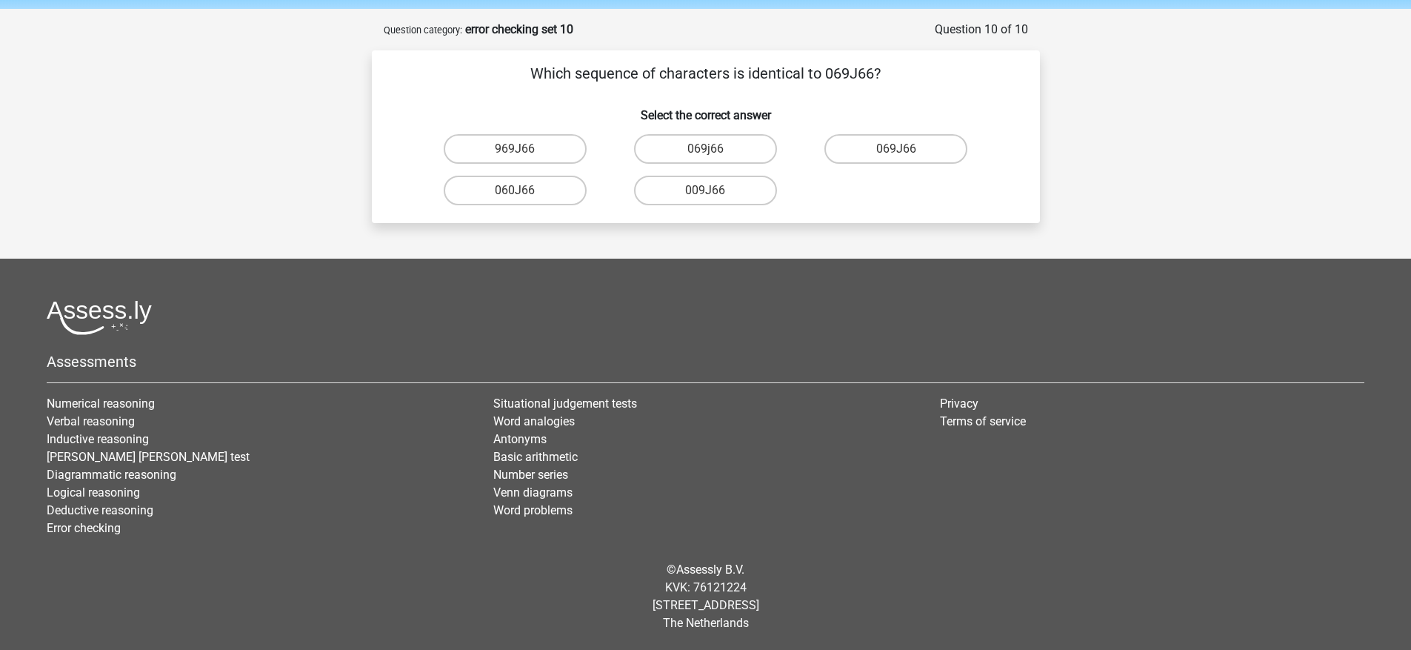
scroll to position [50, 0]
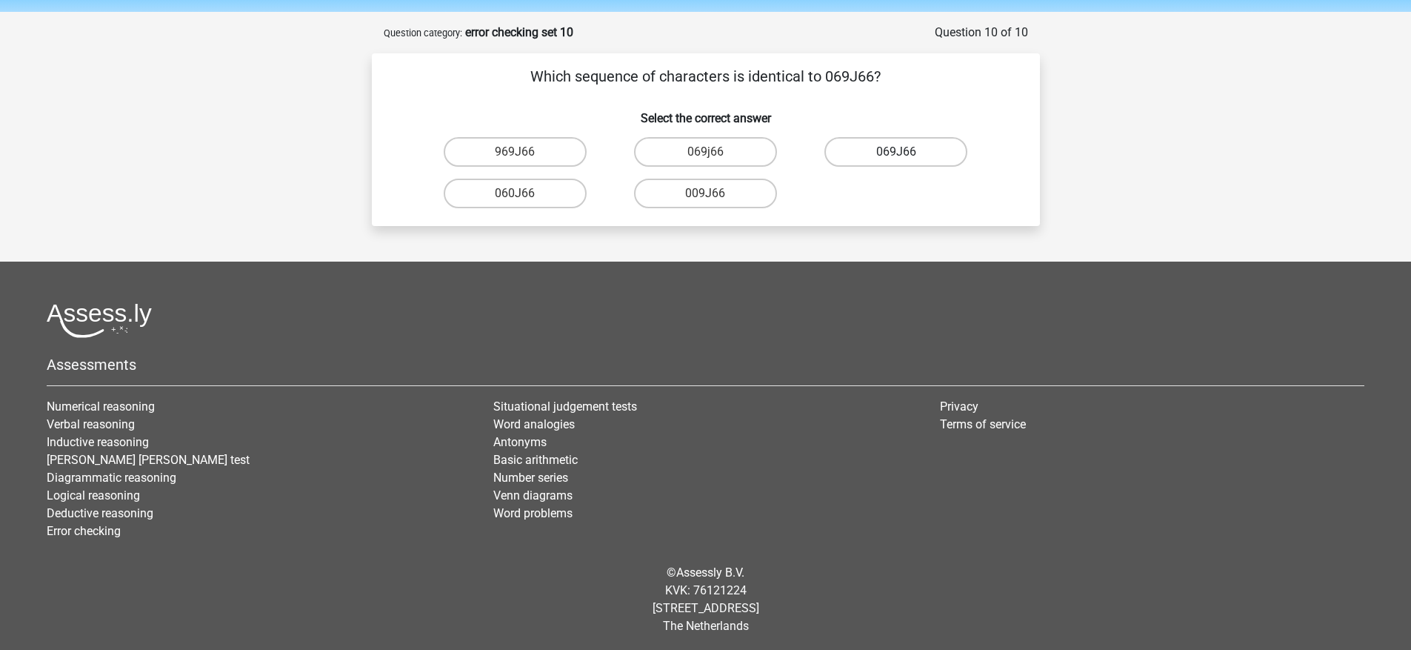
click at [929, 147] on label "069J66" at bounding box center [895, 152] width 143 height 30
click at [906, 152] on input "069J66" at bounding box center [901, 157] width 10 height 10
radio input "true"
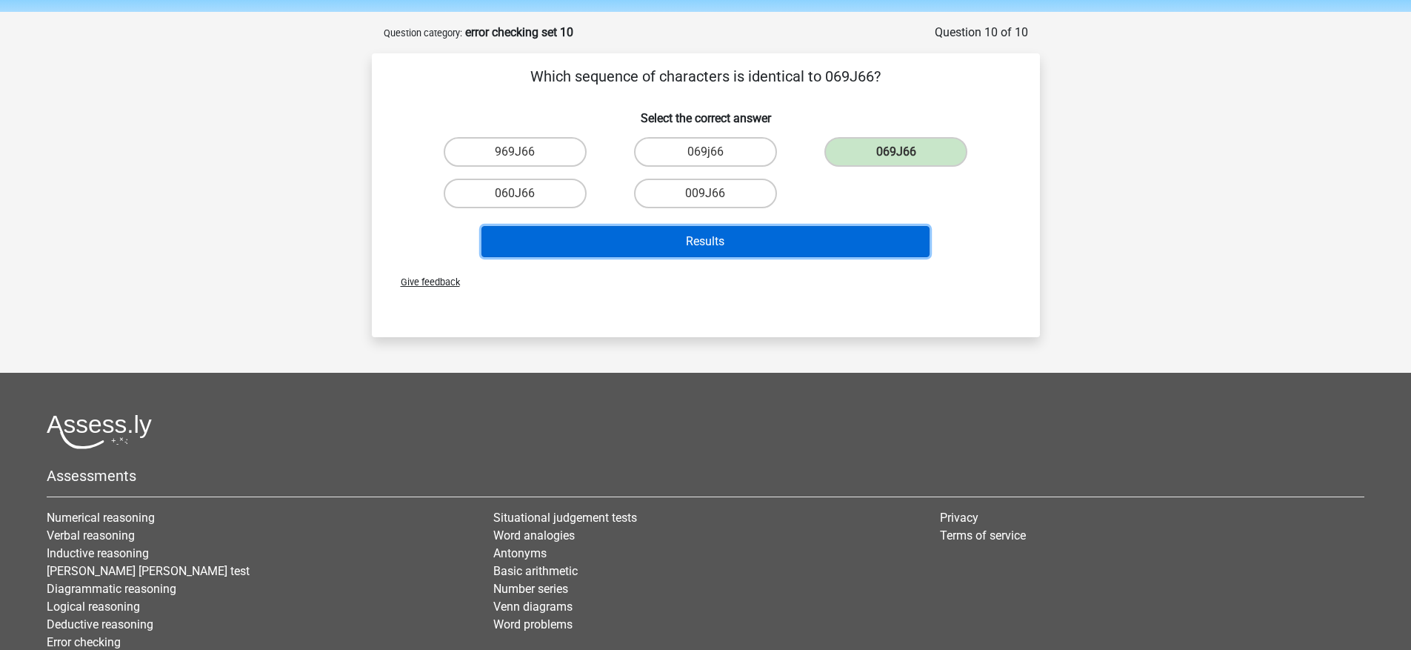
click at [729, 246] on button "Results" at bounding box center [705, 241] width 448 height 31
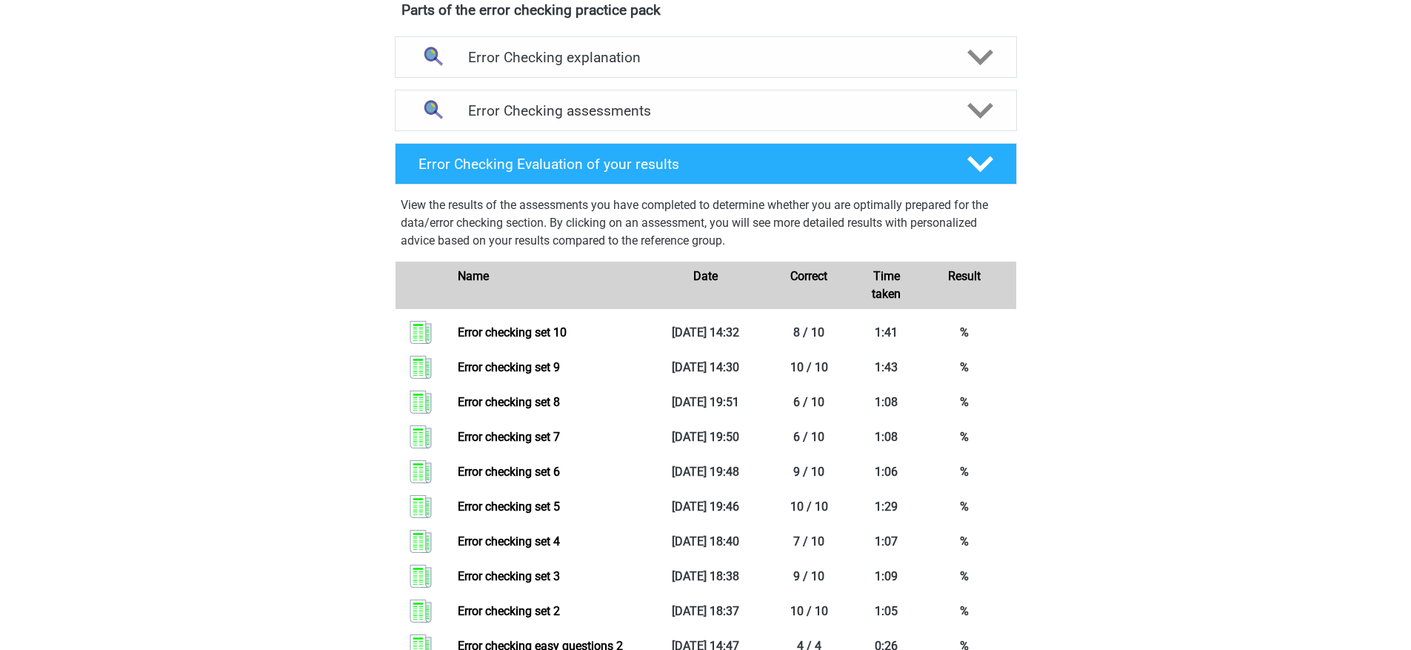
scroll to position [838, 0]
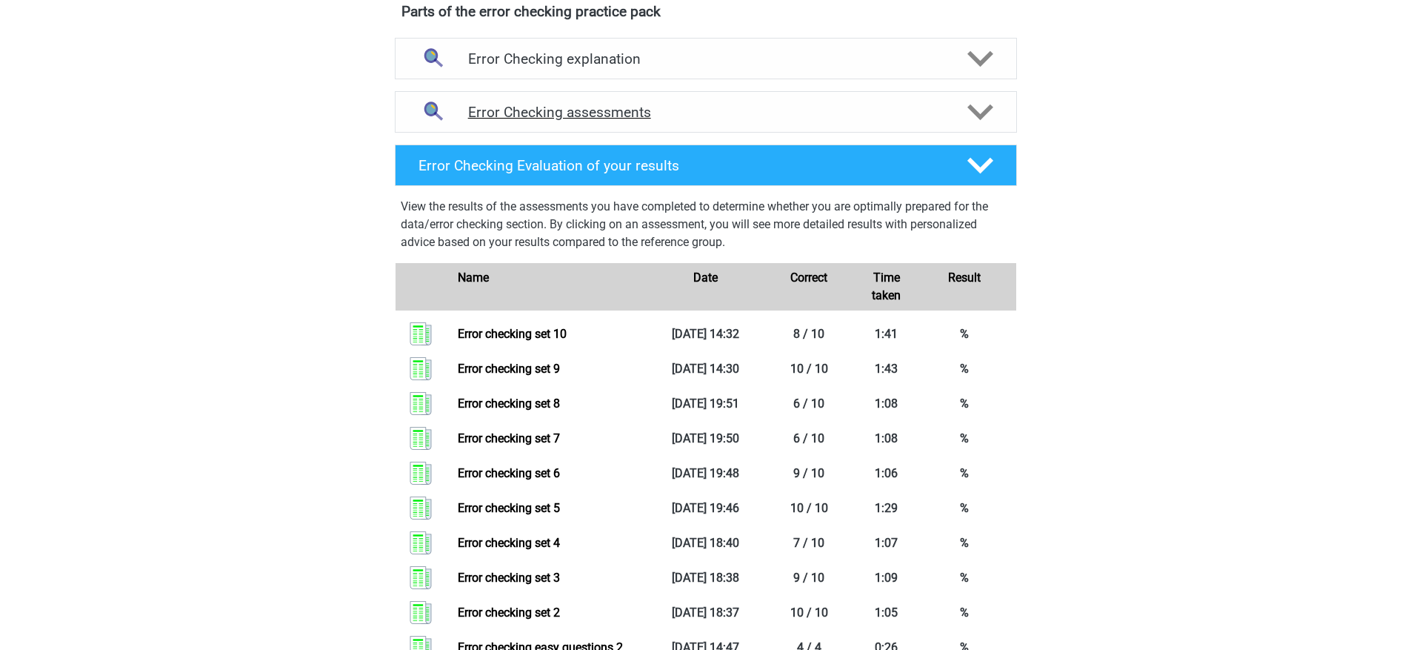
click at [718, 120] on h4 "Error Checking assessments" at bounding box center [706, 112] width 476 height 17
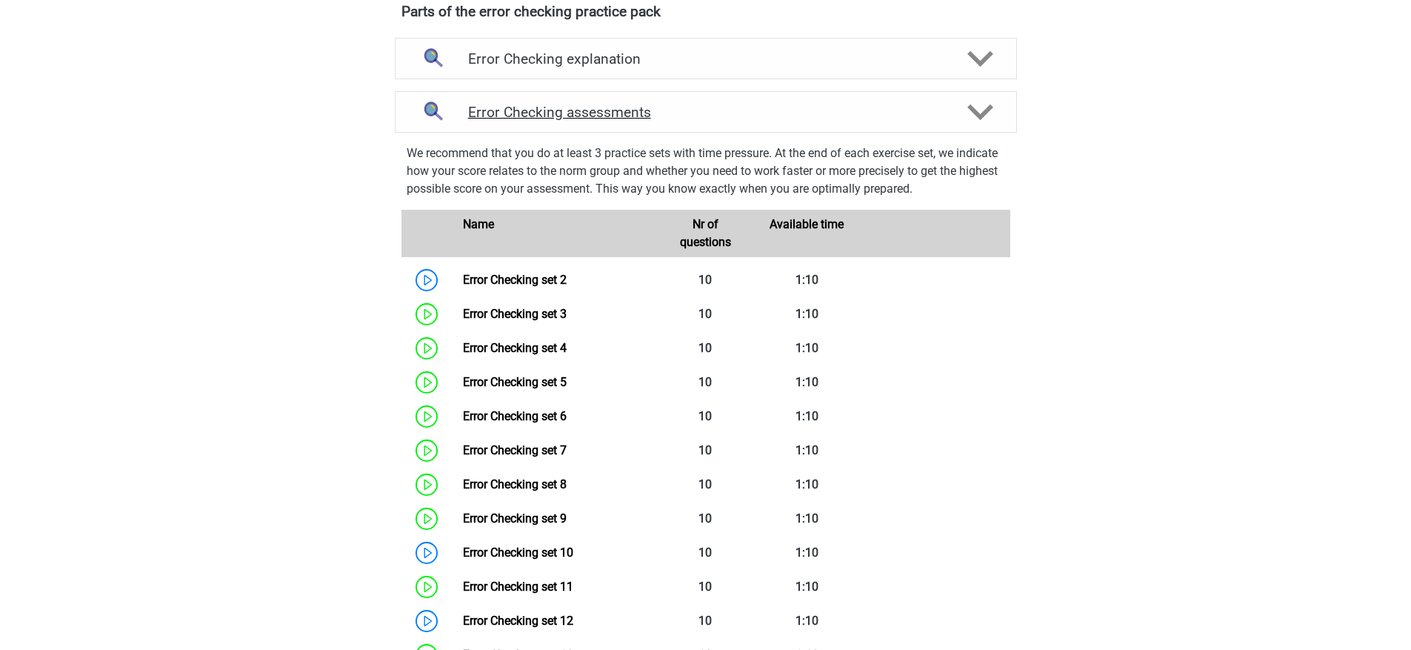
click at [708, 126] on div "Error Checking assessments" at bounding box center [706, 111] width 622 height 41
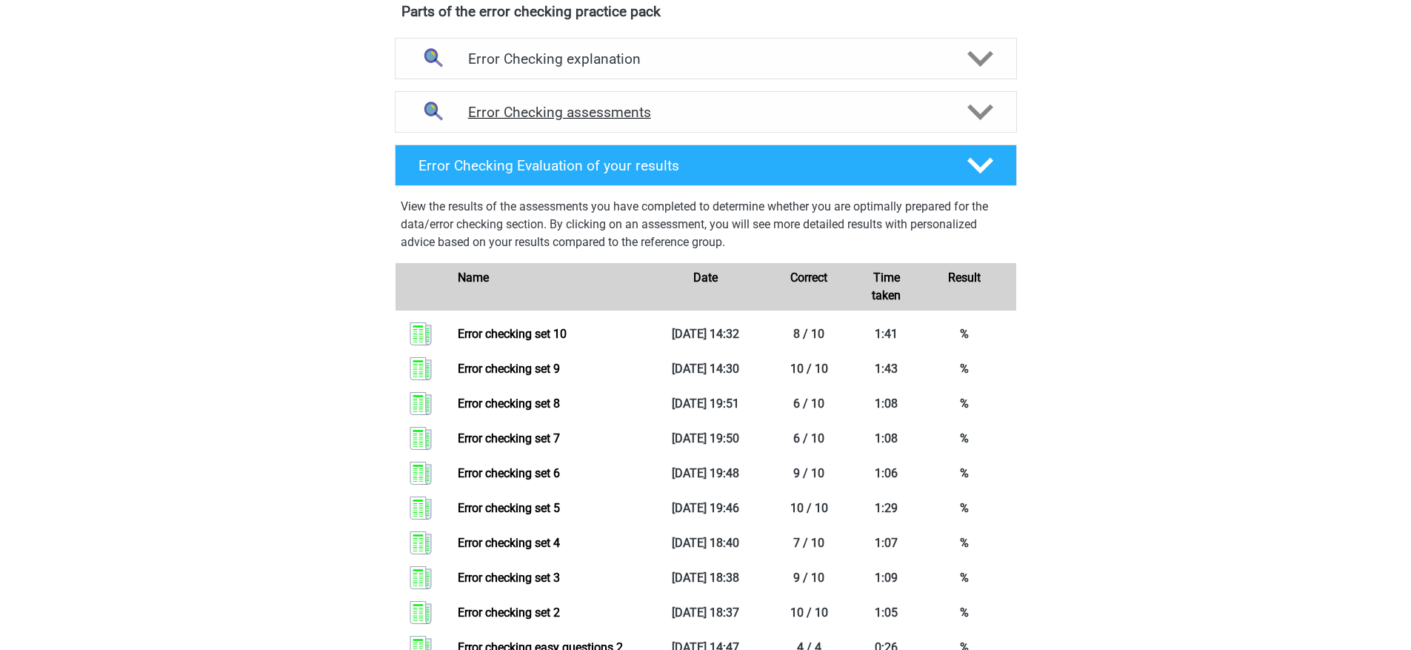
click at [707, 121] on div "Error Checking assessments" at bounding box center [706, 111] width 622 height 41
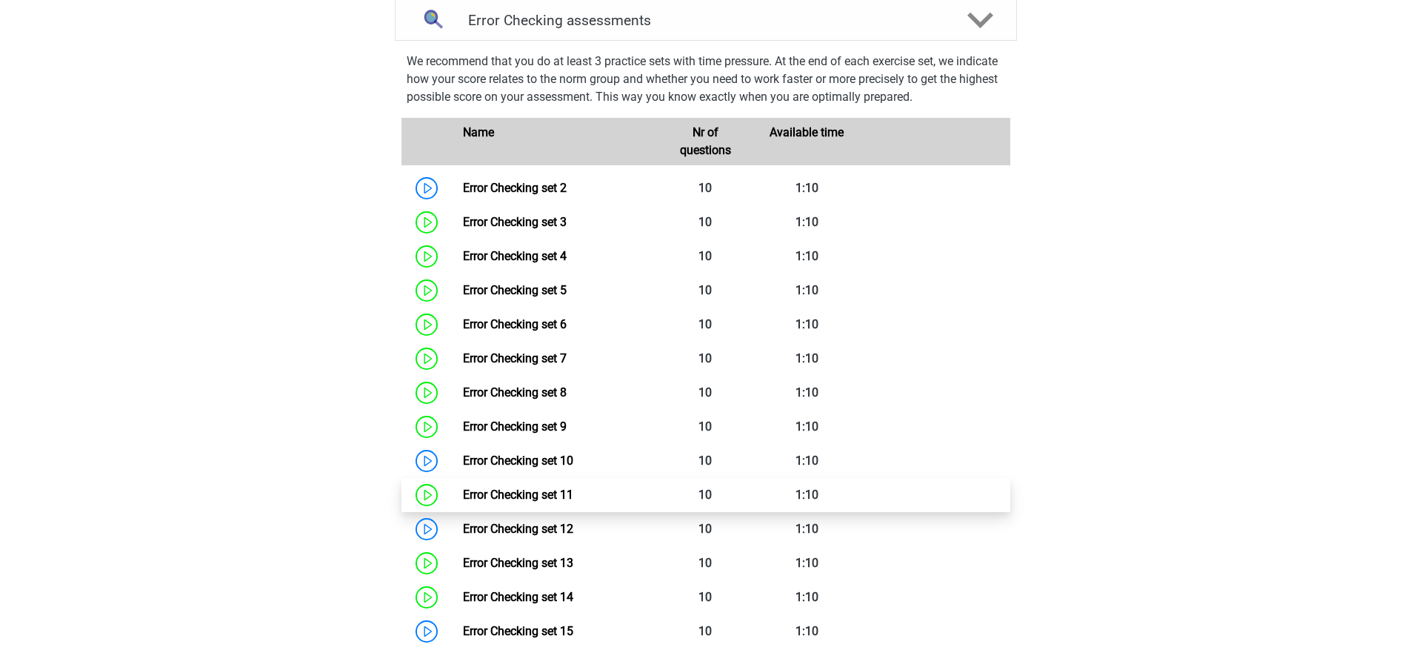
scroll to position [930, 0]
click at [573, 496] on link "Error Checking set 11" at bounding box center [518, 494] width 110 height 14
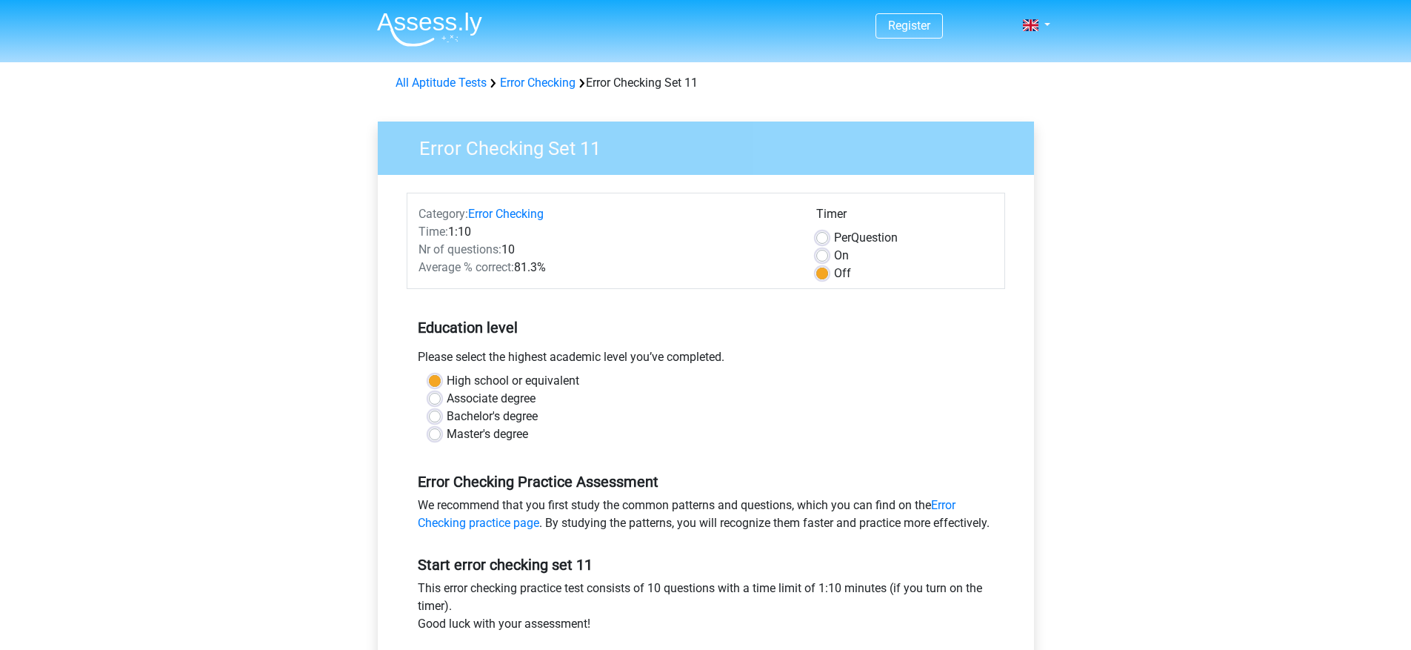
click at [834, 259] on label "On" at bounding box center [841, 256] width 15 height 18
click at [822, 259] on input "On" at bounding box center [822, 254] width 12 height 15
radio input "true"
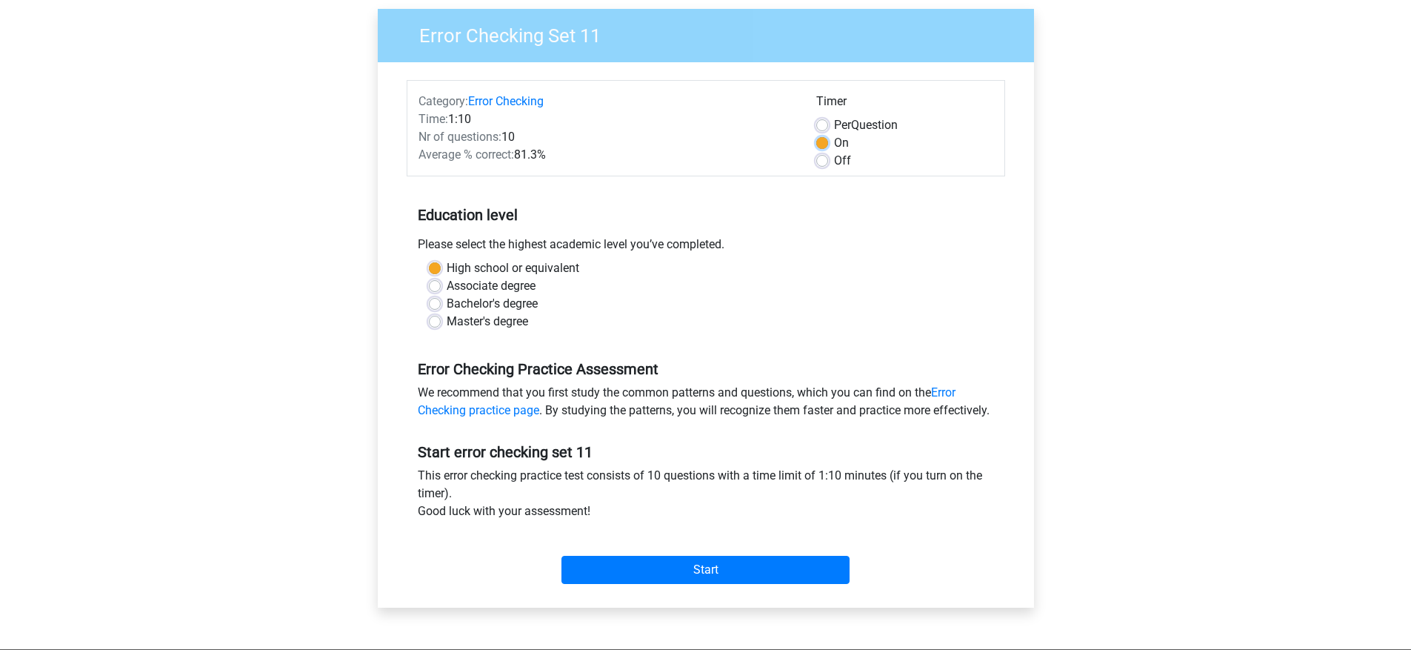
scroll to position [116, 0]
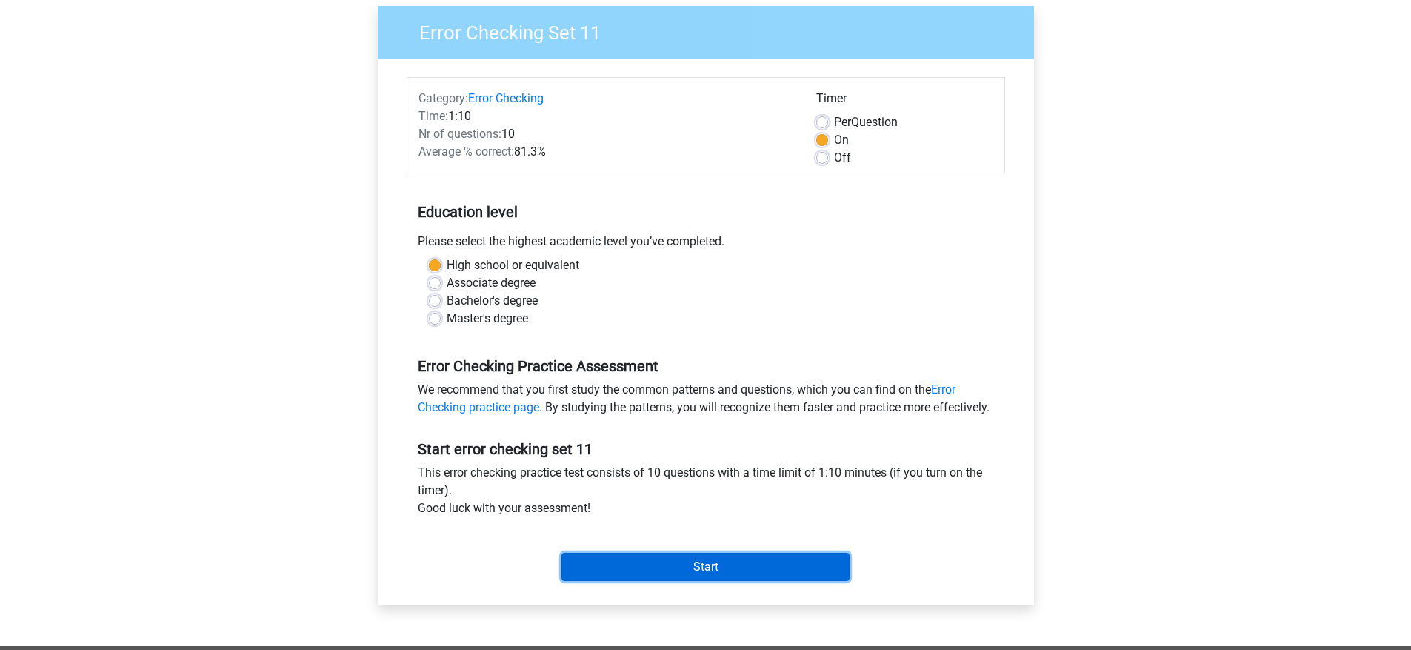
click at [759, 581] on input "Start" at bounding box center [705, 567] width 288 height 28
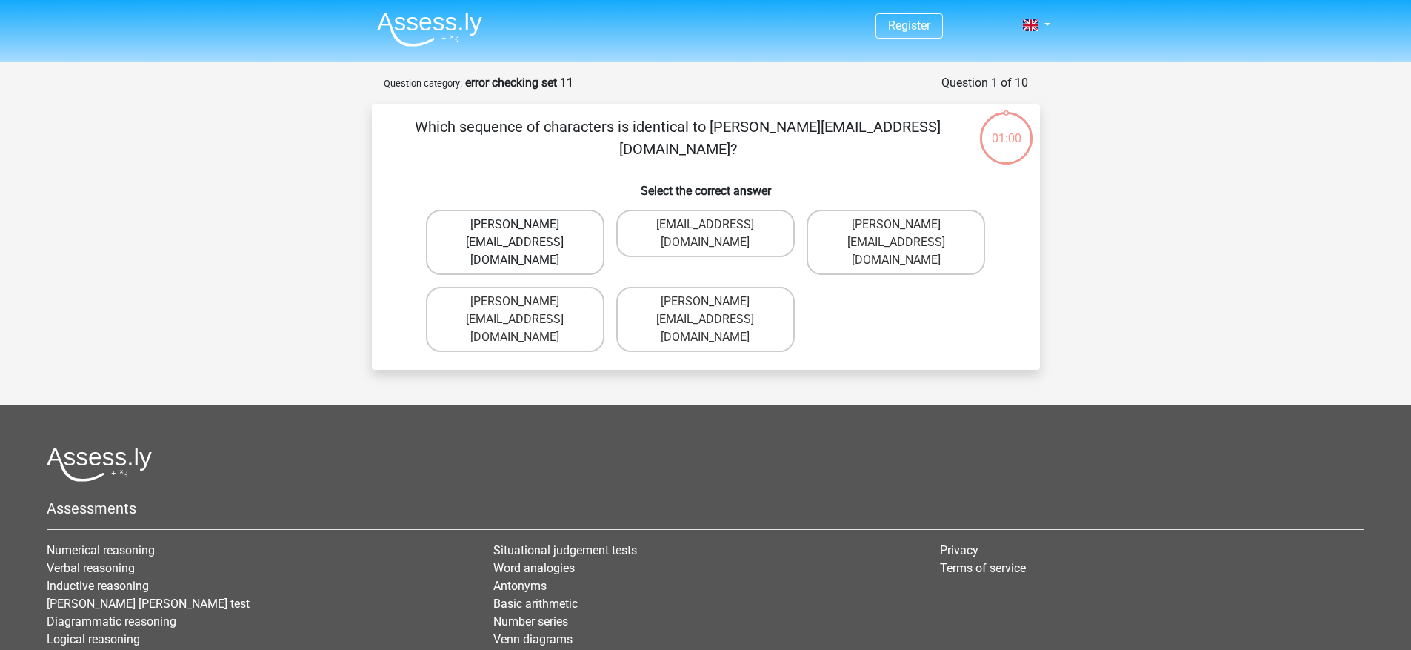
click at [576, 237] on label "[PERSON_NAME][EMAIL_ADDRESS][DOMAIN_NAME]" at bounding box center [515, 242] width 178 height 65
click at [524, 234] on input "[PERSON_NAME][EMAIL_ADDRESS][DOMAIN_NAME]" at bounding box center [520, 229] width 10 height 10
radio input "true"
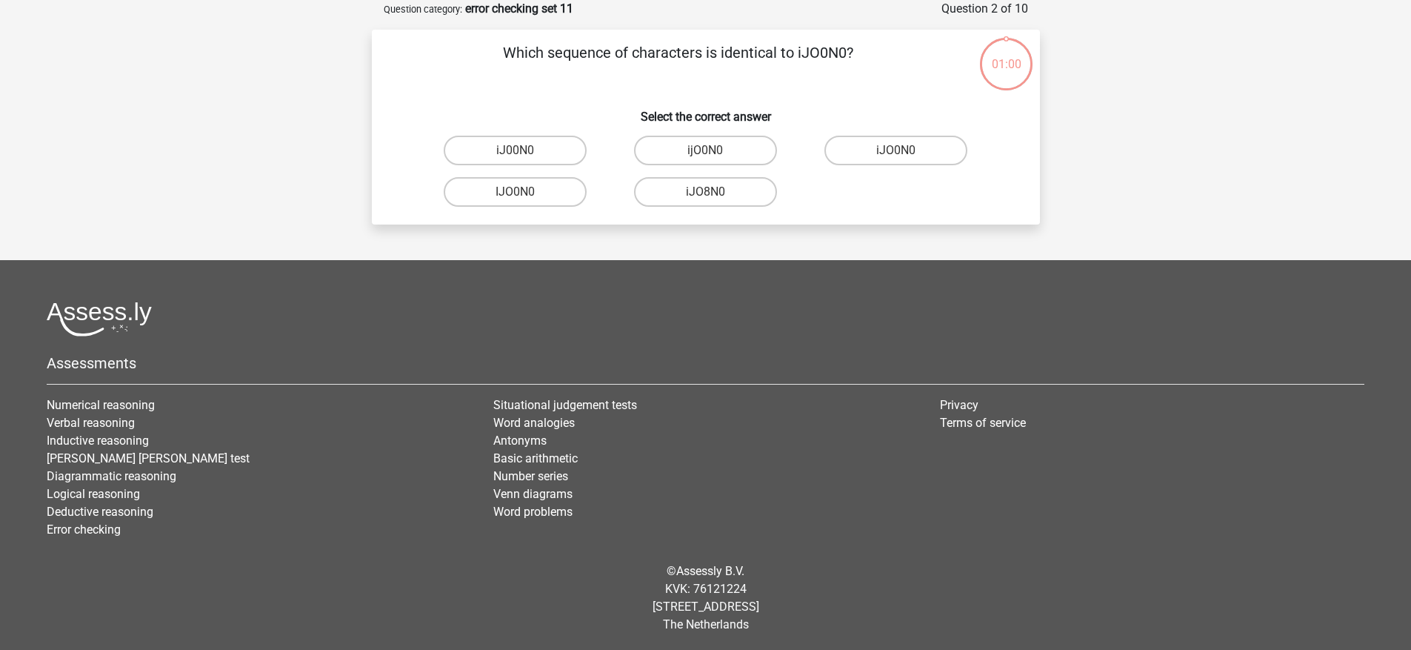
scroll to position [47, 0]
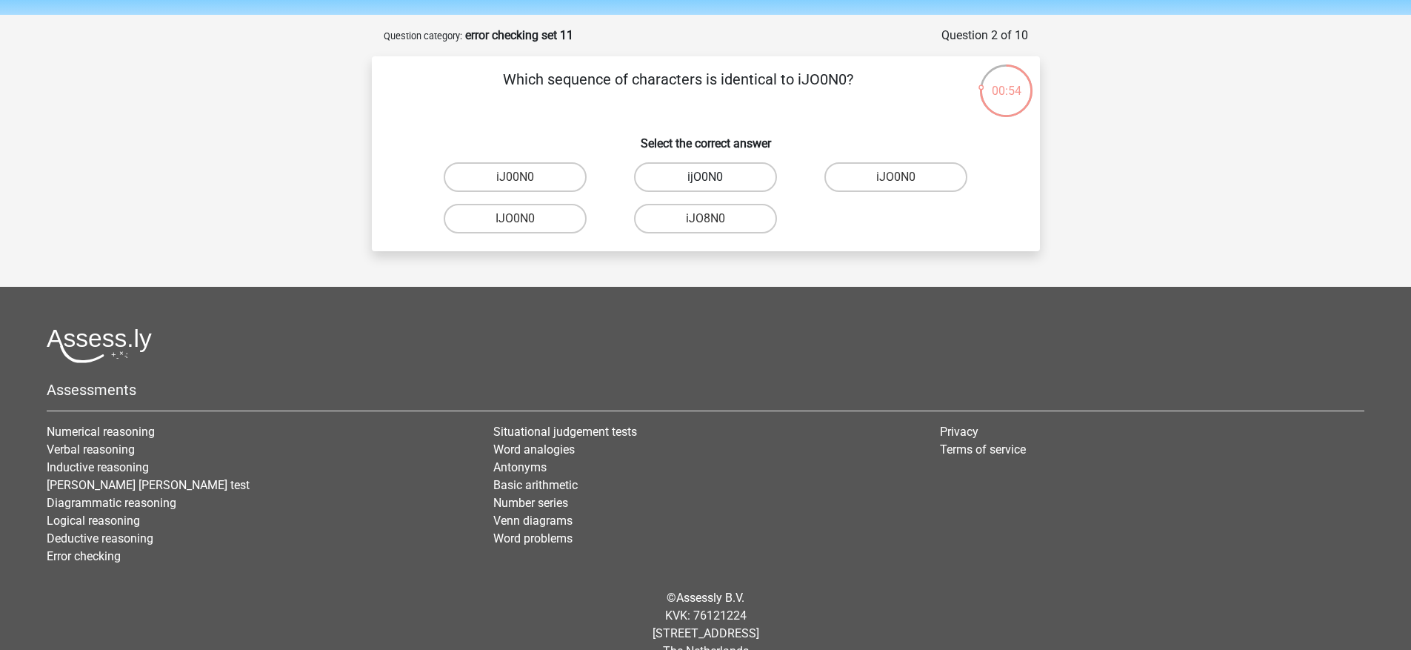
click at [735, 179] on label "ijO0N0" at bounding box center [705, 177] width 143 height 30
click at [715, 179] on input "ijO0N0" at bounding box center [710, 182] width 10 height 10
radio input "true"
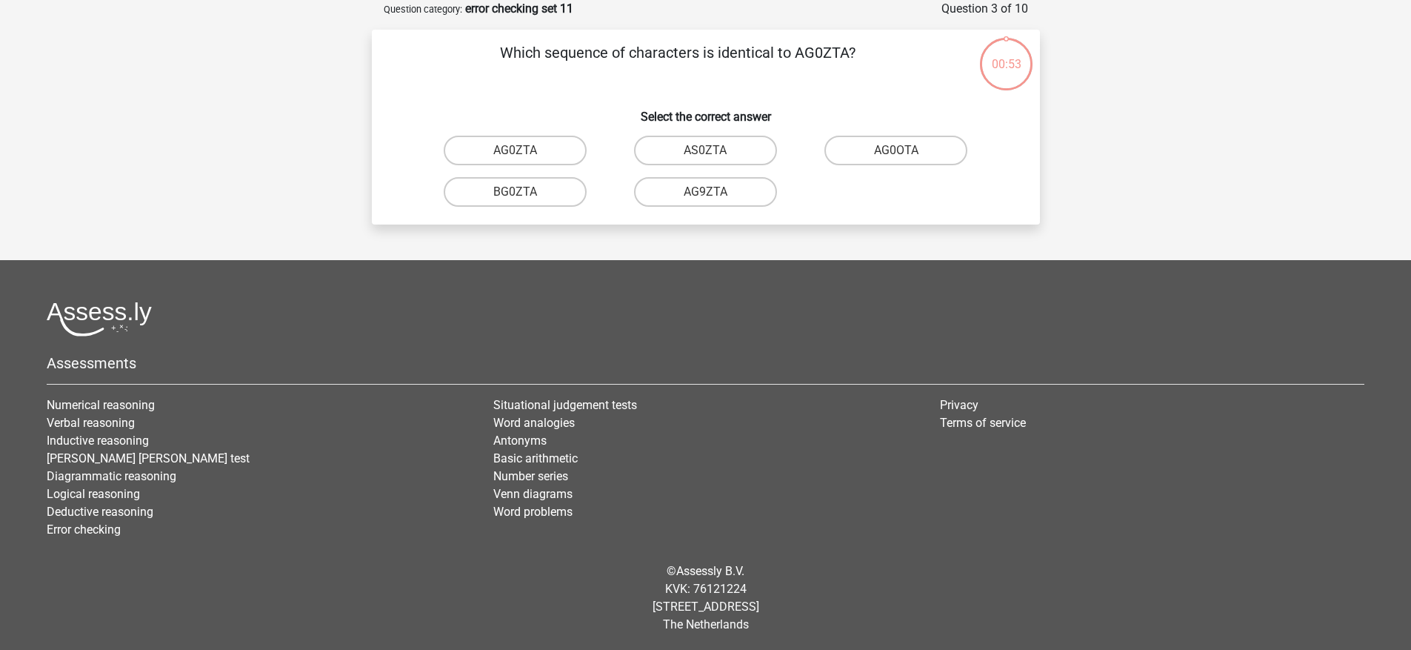
scroll to position [71, 0]
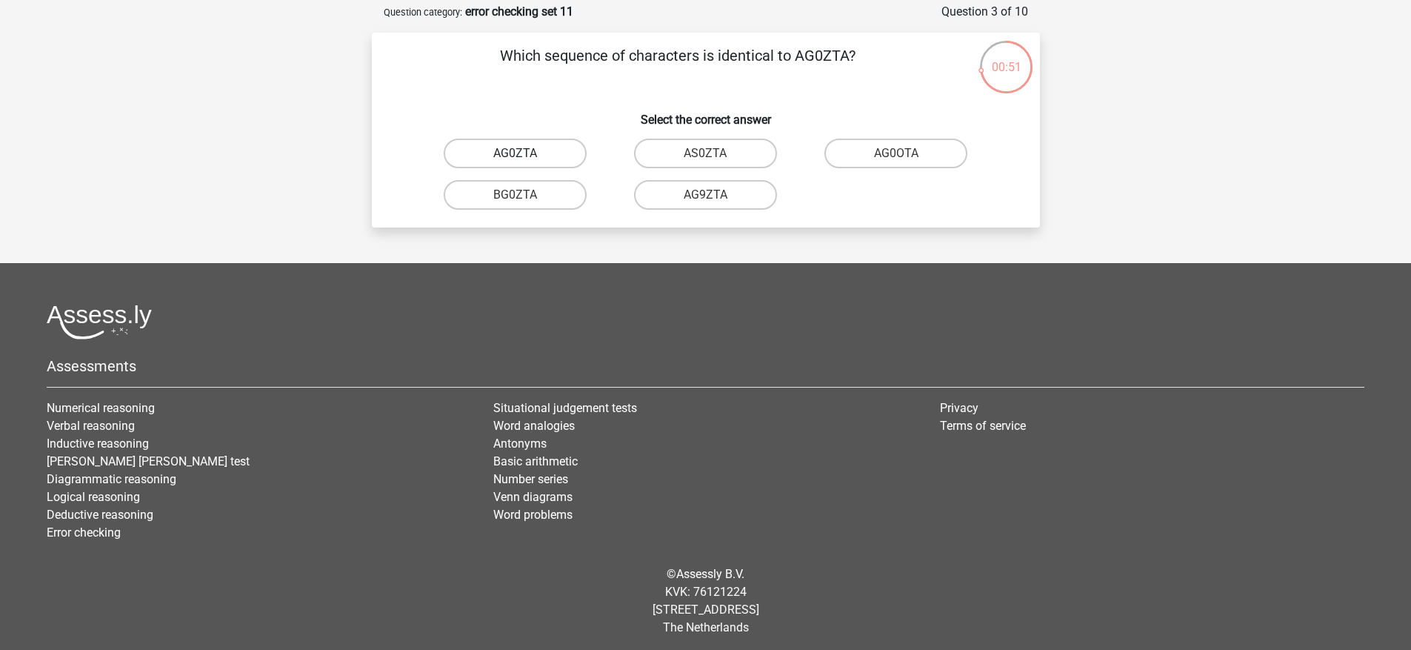
click at [562, 152] on label "AG0ZTA" at bounding box center [515, 154] width 143 height 30
click at [524, 153] on input "AG0ZTA" at bounding box center [520, 158] width 10 height 10
radio input "true"
click at [561, 198] on label "B0DjA9" at bounding box center [515, 195] width 143 height 30
click at [524, 198] on input "B0DjA9" at bounding box center [520, 200] width 10 height 10
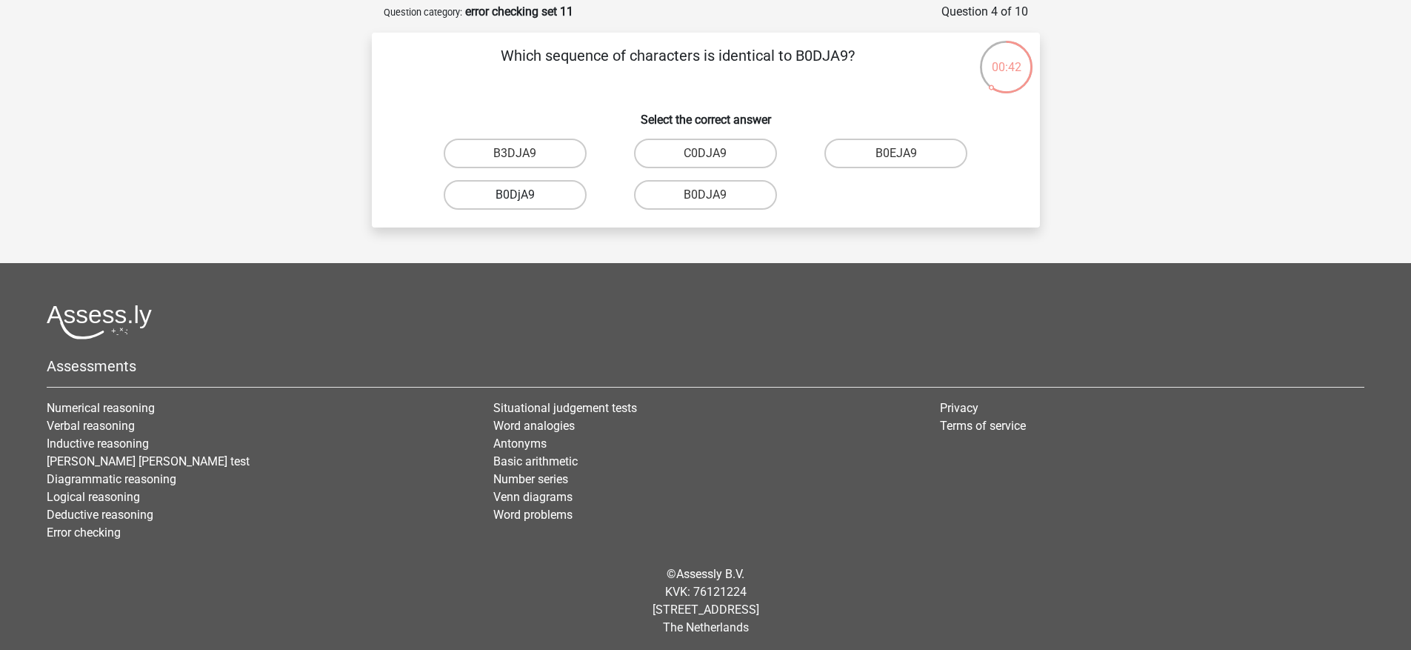
radio input "true"
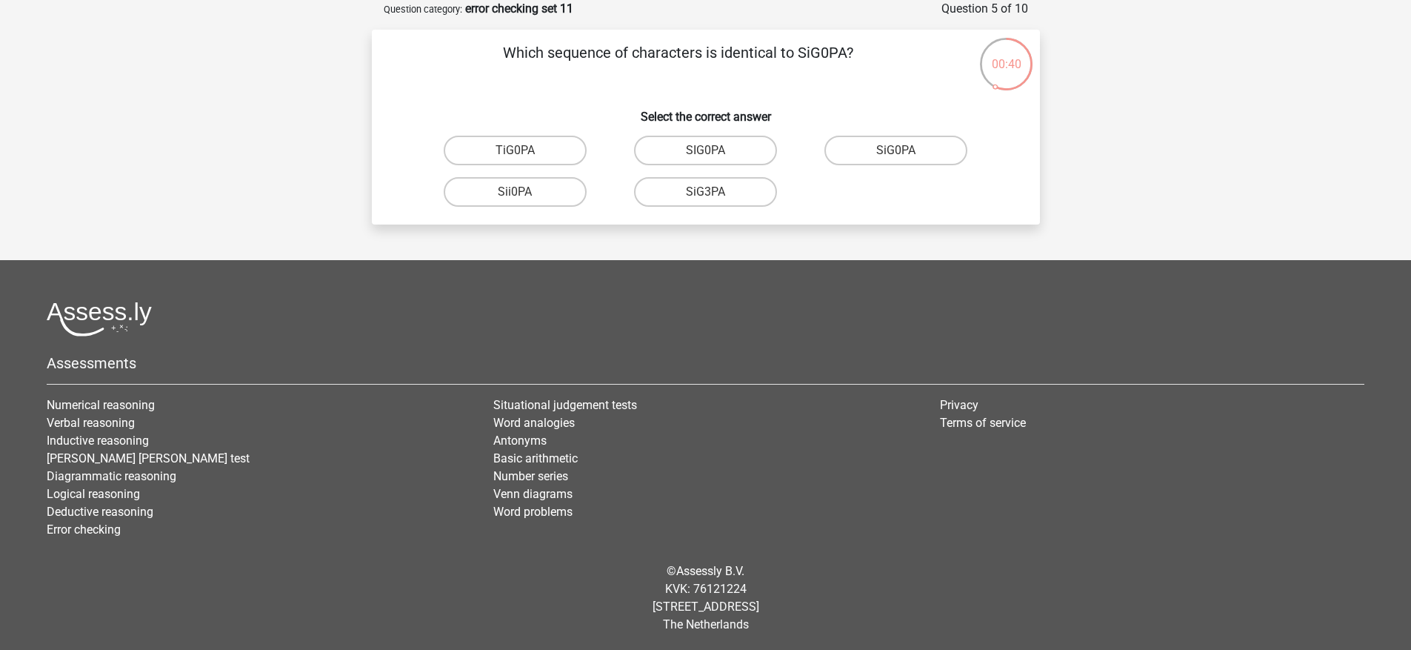
scroll to position [50, 0]
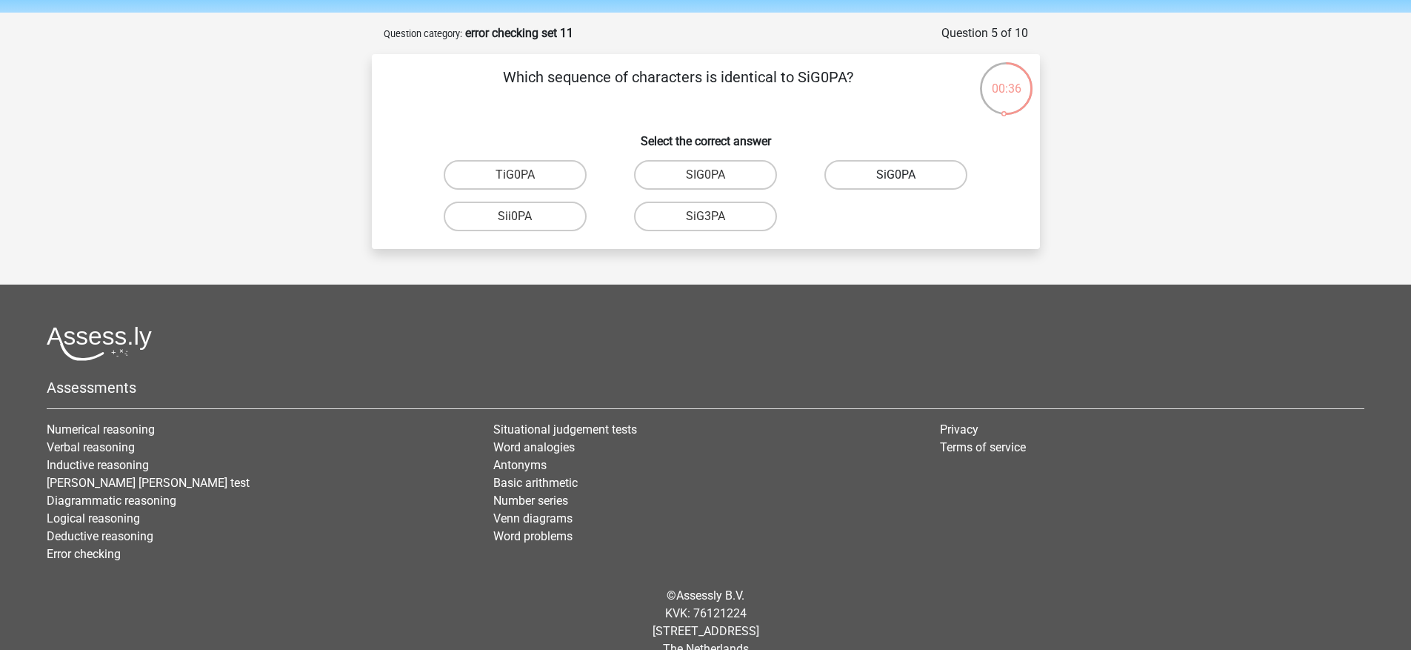
click at [873, 176] on label "SiG0PA" at bounding box center [895, 175] width 143 height 30
click at [896, 176] on input "SiG0PA" at bounding box center [901, 180] width 10 height 10
radio input "true"
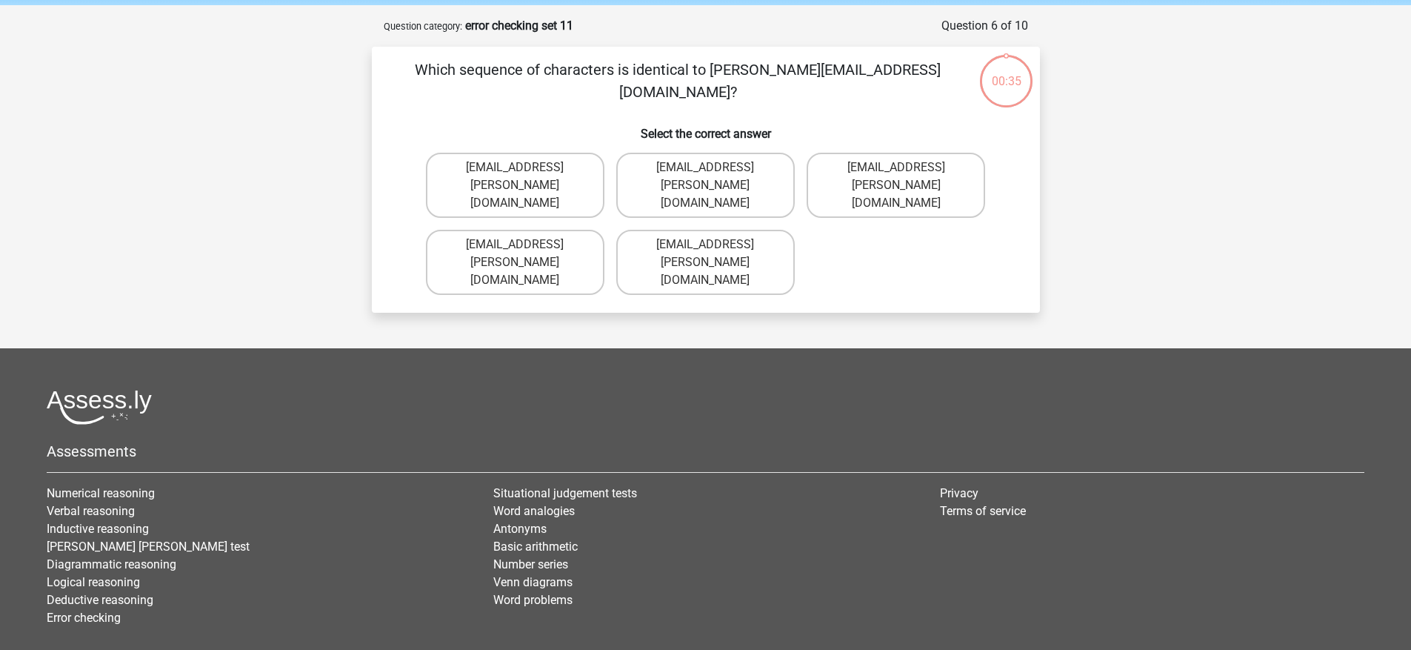
scroll to position [49, 0]
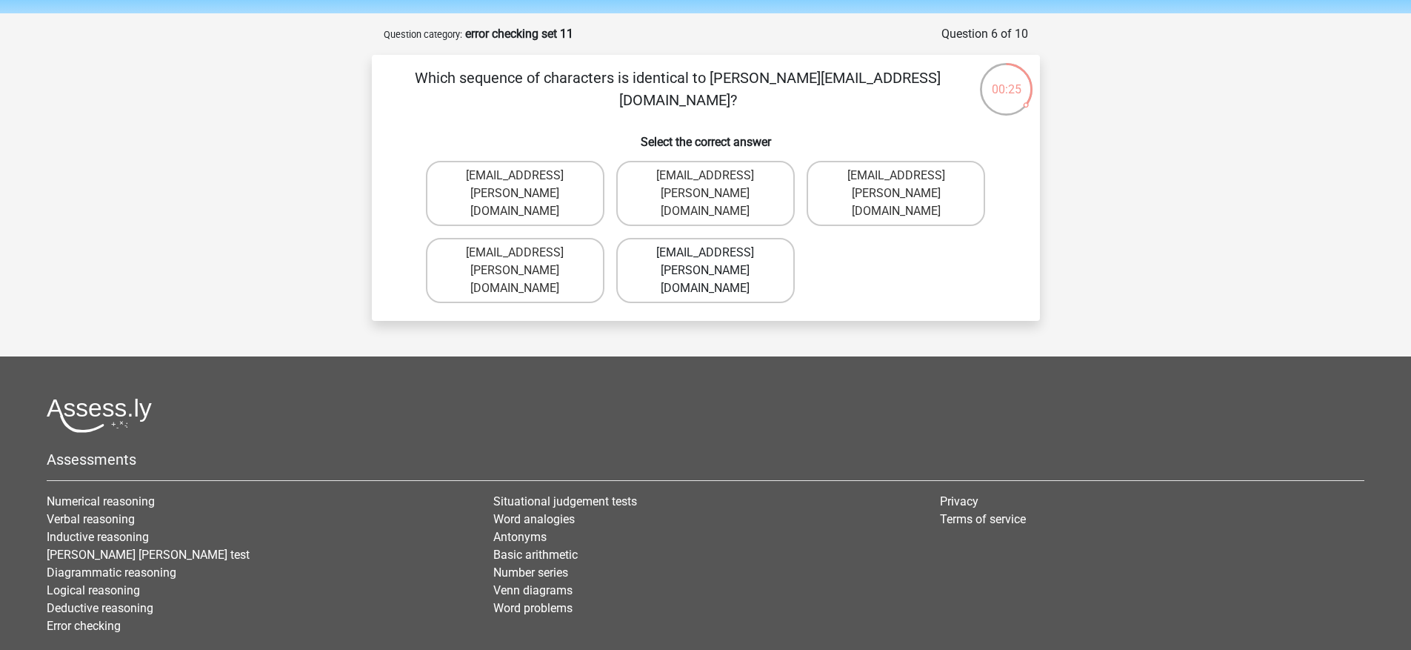
click at [693, 238] on label "Isla+Barker@jointmail.br" at bounding box center [705, 270] width 178 height 65
click at [705, 253] on input "Isla+Barker@jointmail.br" at bounding box center [710, 258] width 10 height 10
radio input "true"
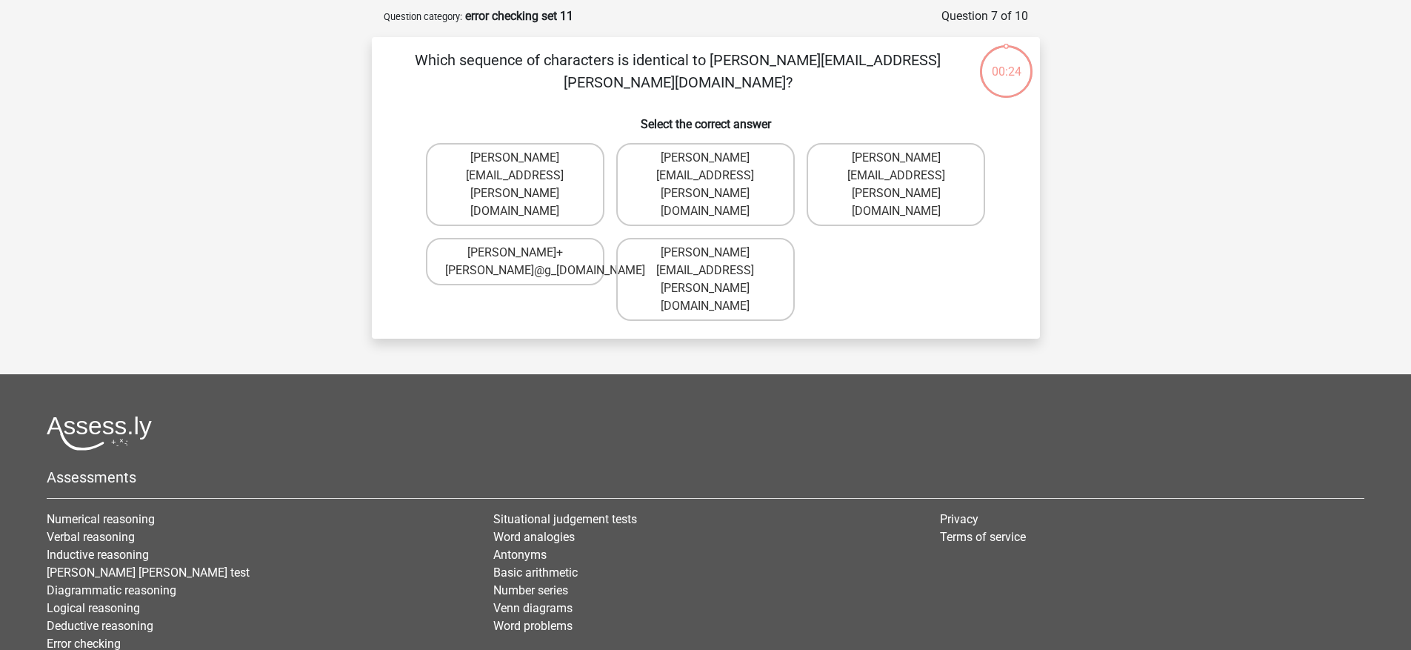
scroll to position [58, 0]
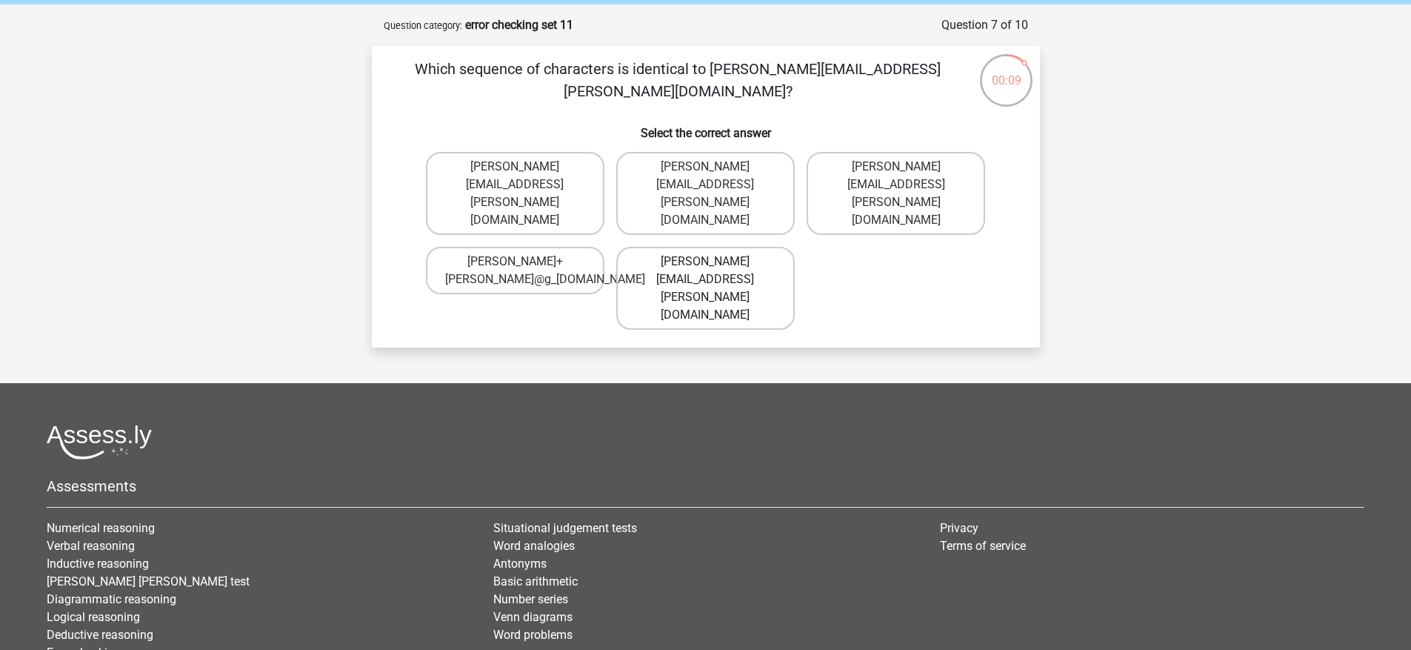
click at [650, 247] on label "Freddie+Pierson@g-mail.uk.com" at bounding box center [705, 288] width 178 height 83
click at [705, 261] on input "Freddie+Pierson@g-mail.uk.com" at bounding box center [710, 266] width 10 height 10
radio input "true"
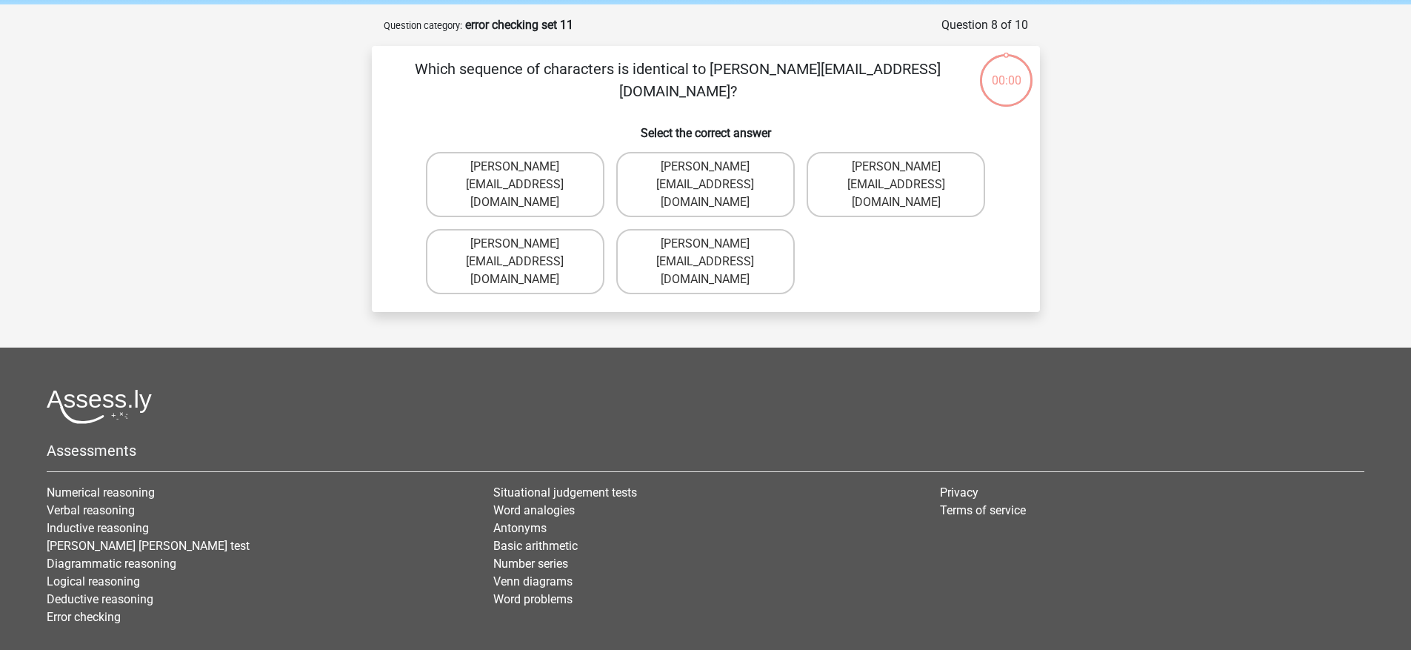
click at [747, 176] on label "Isabella-Sadler@Gmail.uk.com" at bounding box center [705, 184] width 178 height 65
click at [715, 176] on input "Isabella-Sadler@Gmail.uk.com" at bounding box center [710, 172] width 10 height 10
radio input "true"
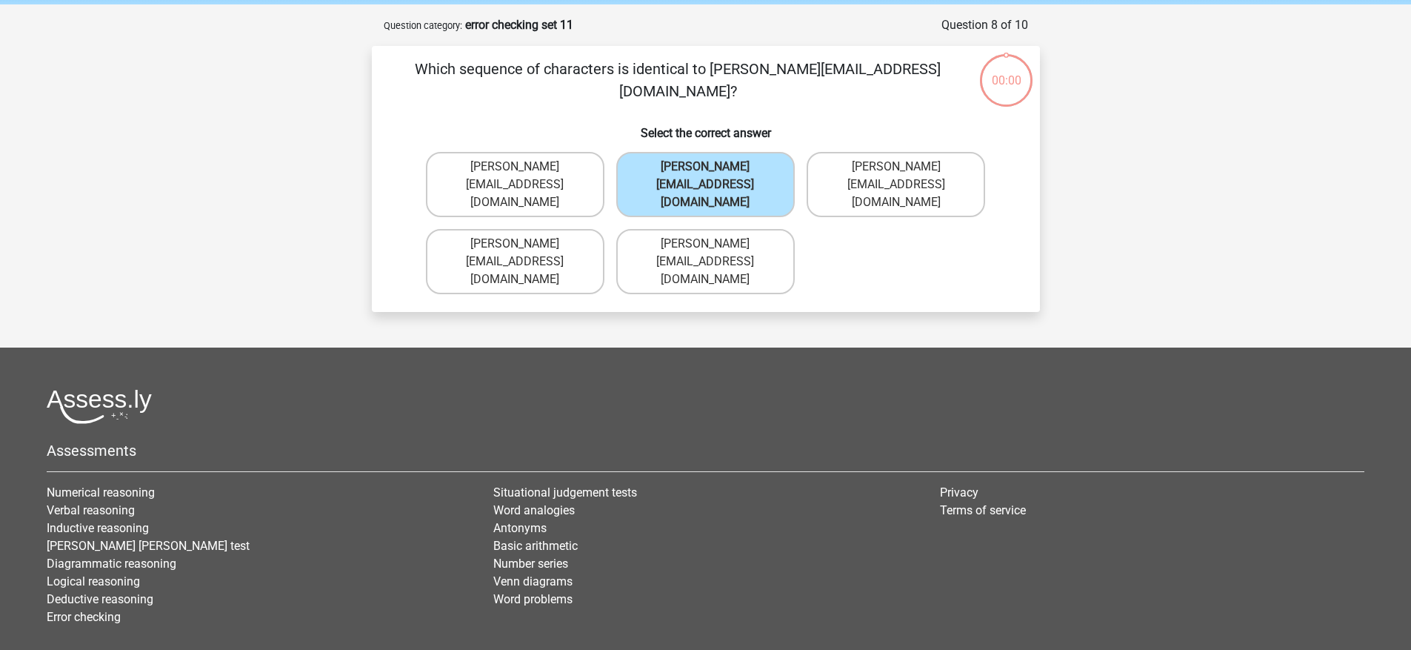
scroll to position [74, 0]
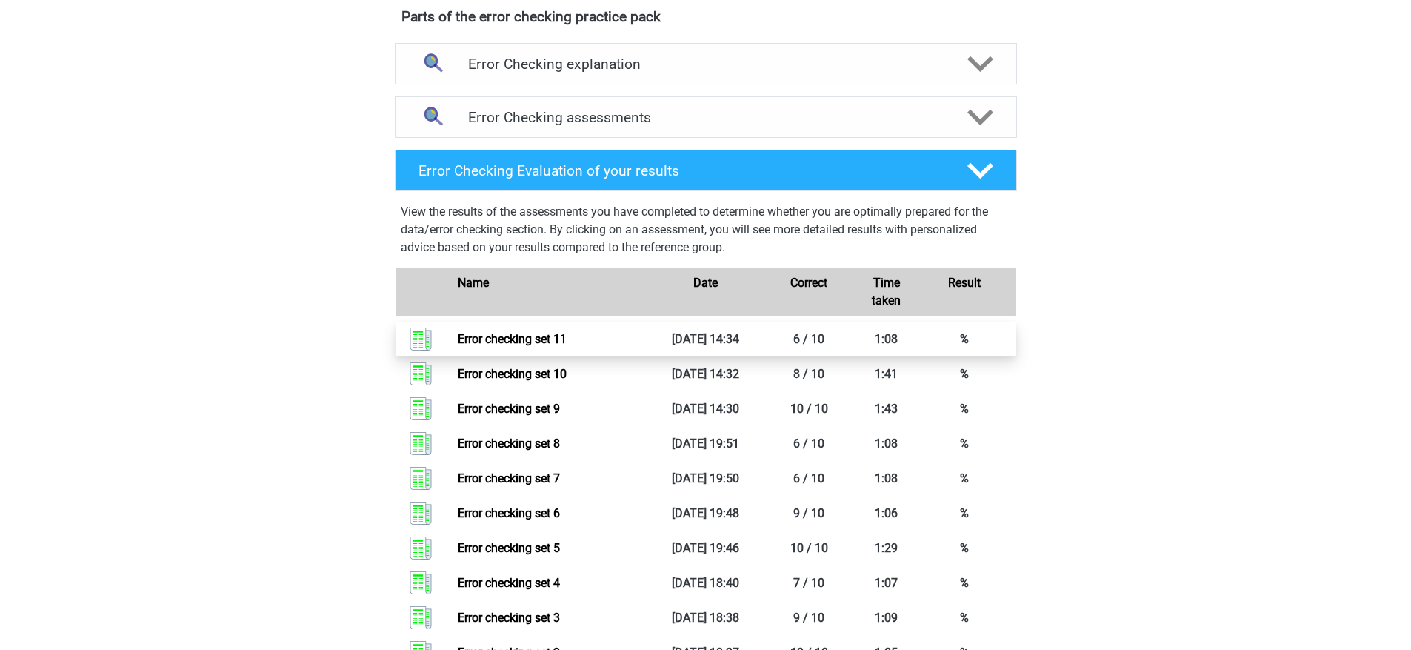
scroll to position [799, 0]
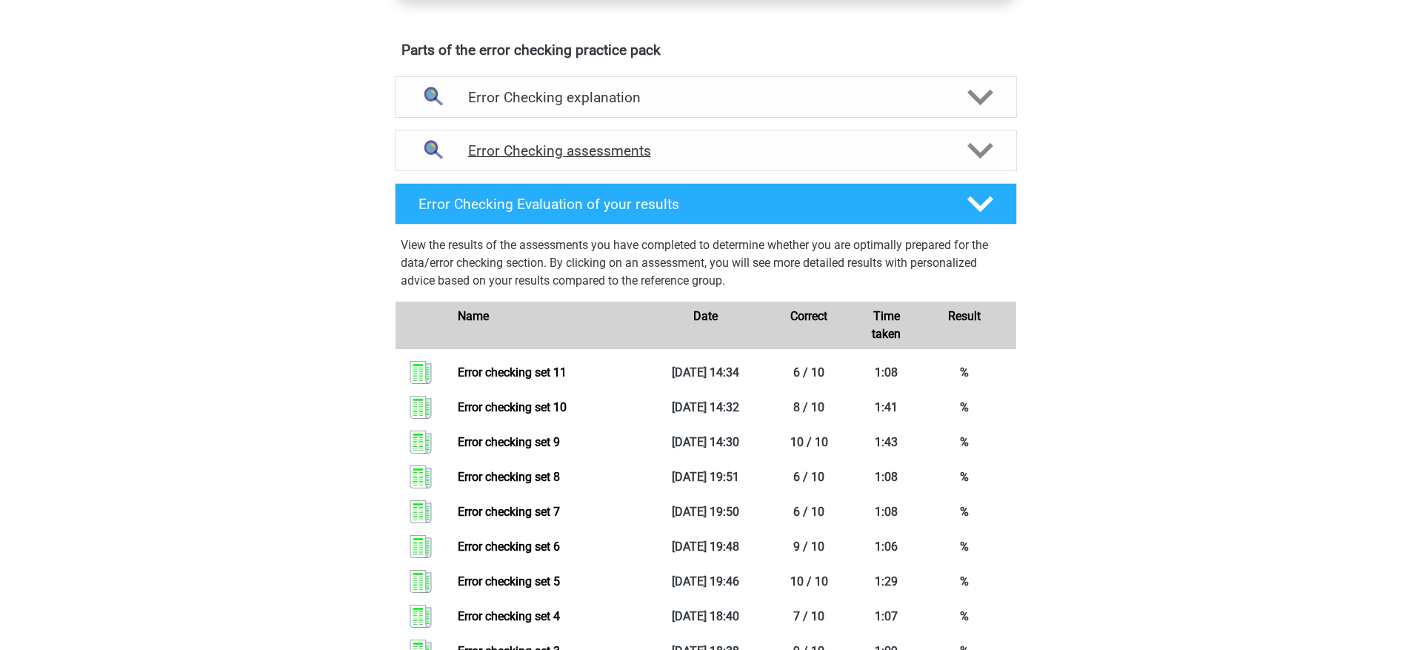
click at [755, 153] on h4 "Error Checking assessments" at bounding box center [706, 150] width 476 height 17
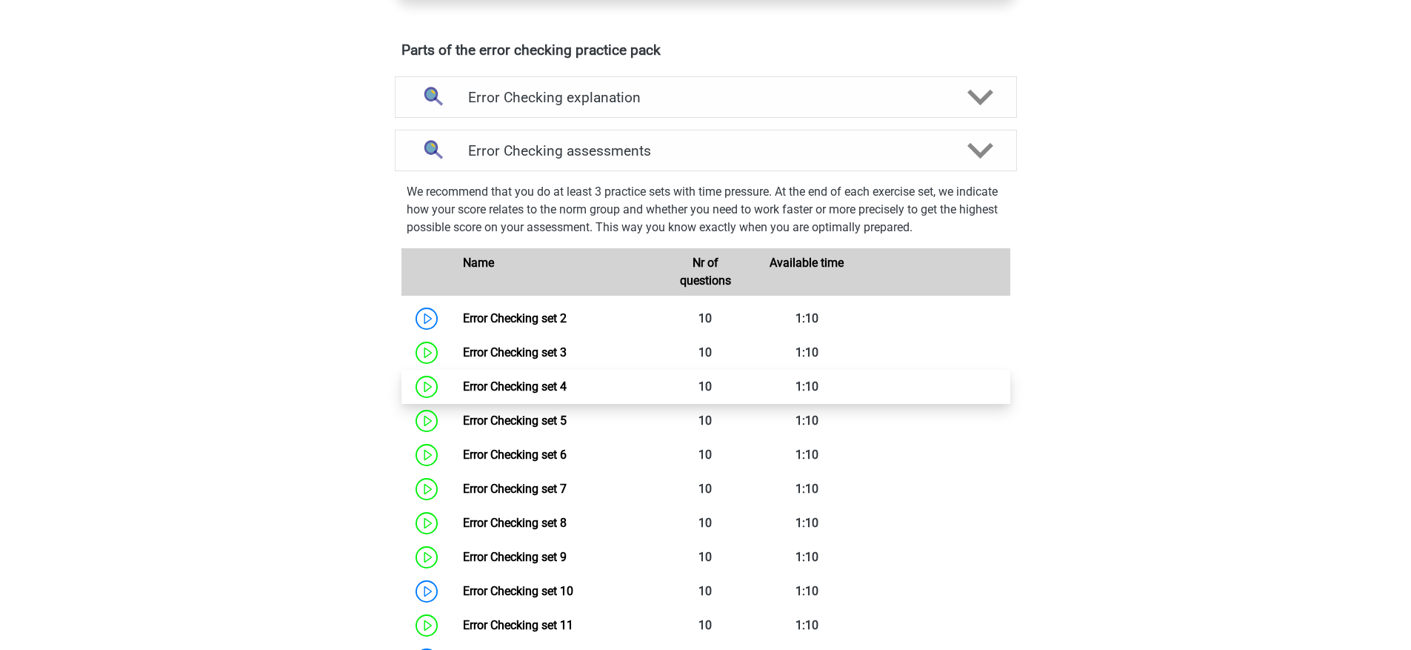
scroll to position [802, 0]
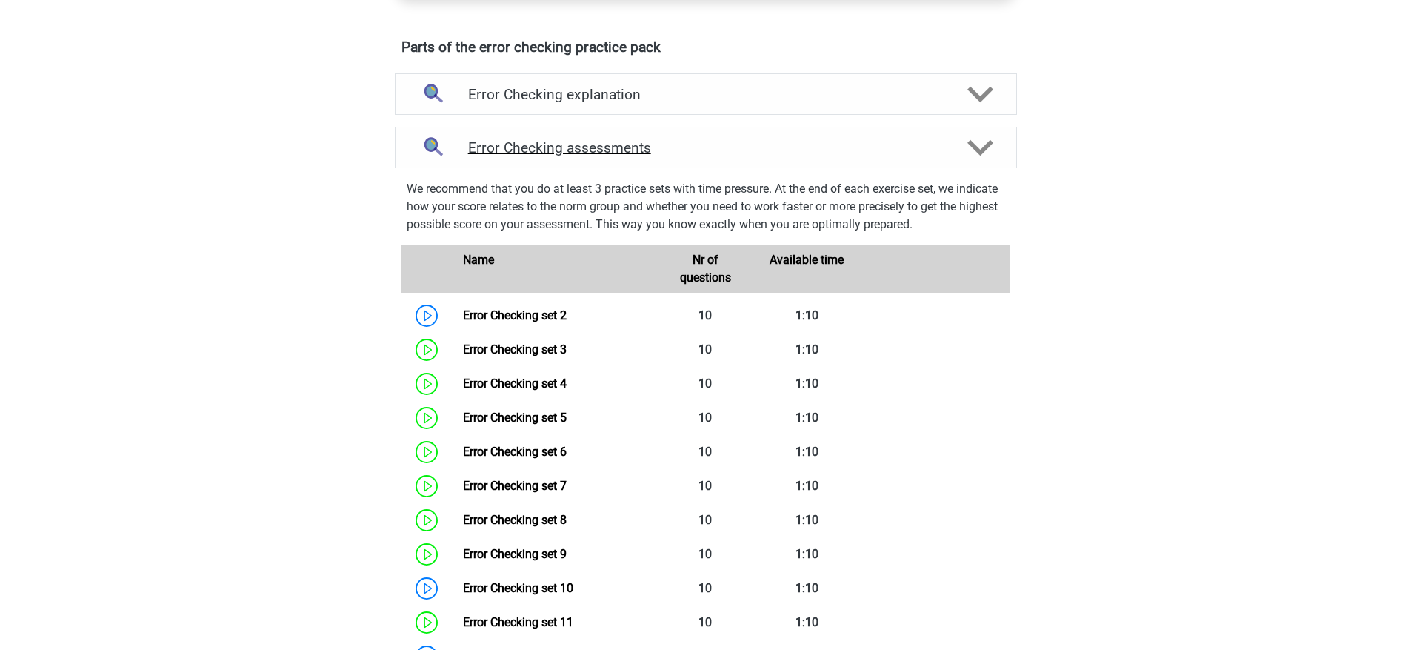
click at [767, 149] on h4 "Error Checking assessments" at bounding box center [706, 147] width 476 height 17
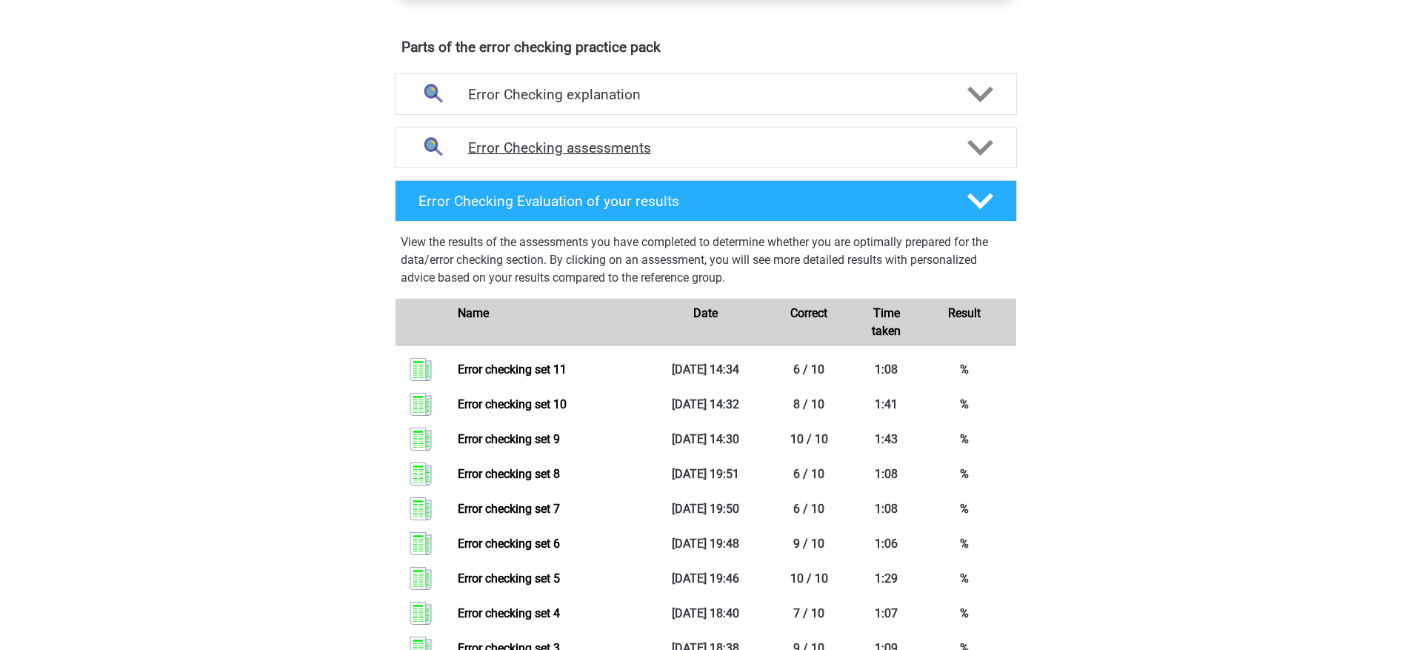
click at [770, 147] on h4 "Error Checking assessments" at bounding box center [706, 147] width 476 height 17
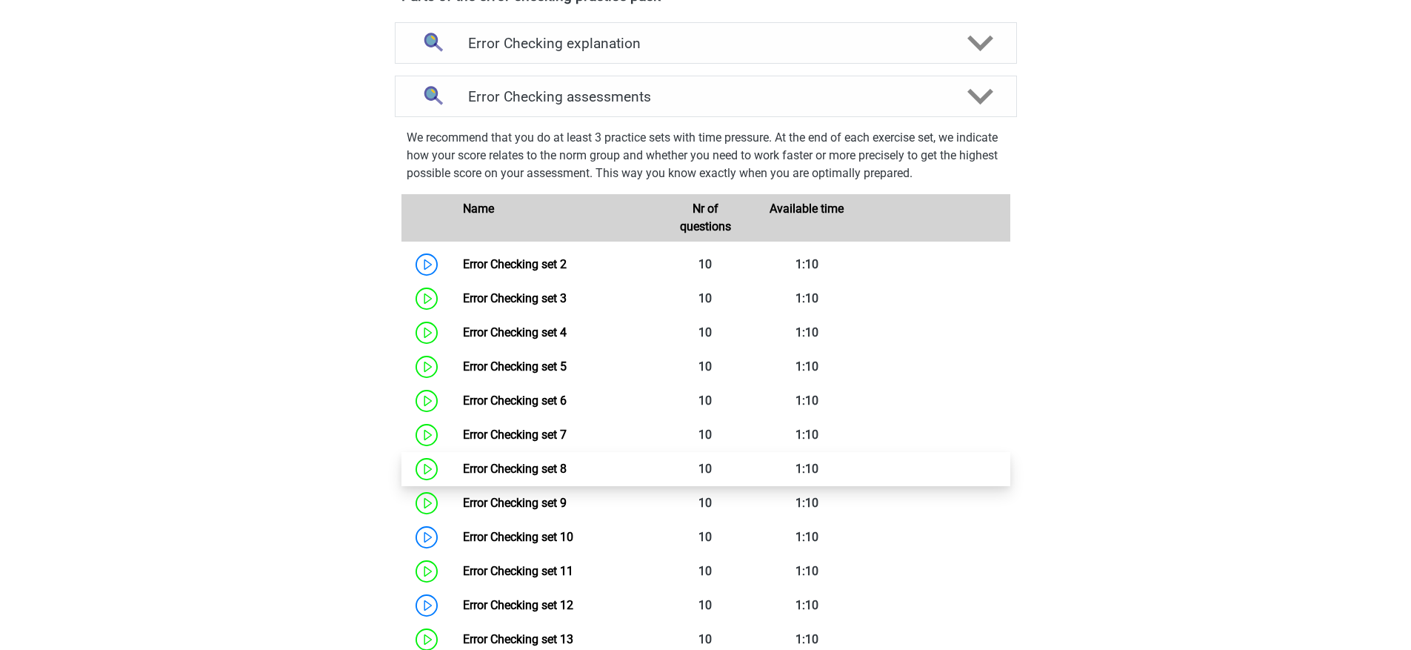
scroll to position [902, 0]
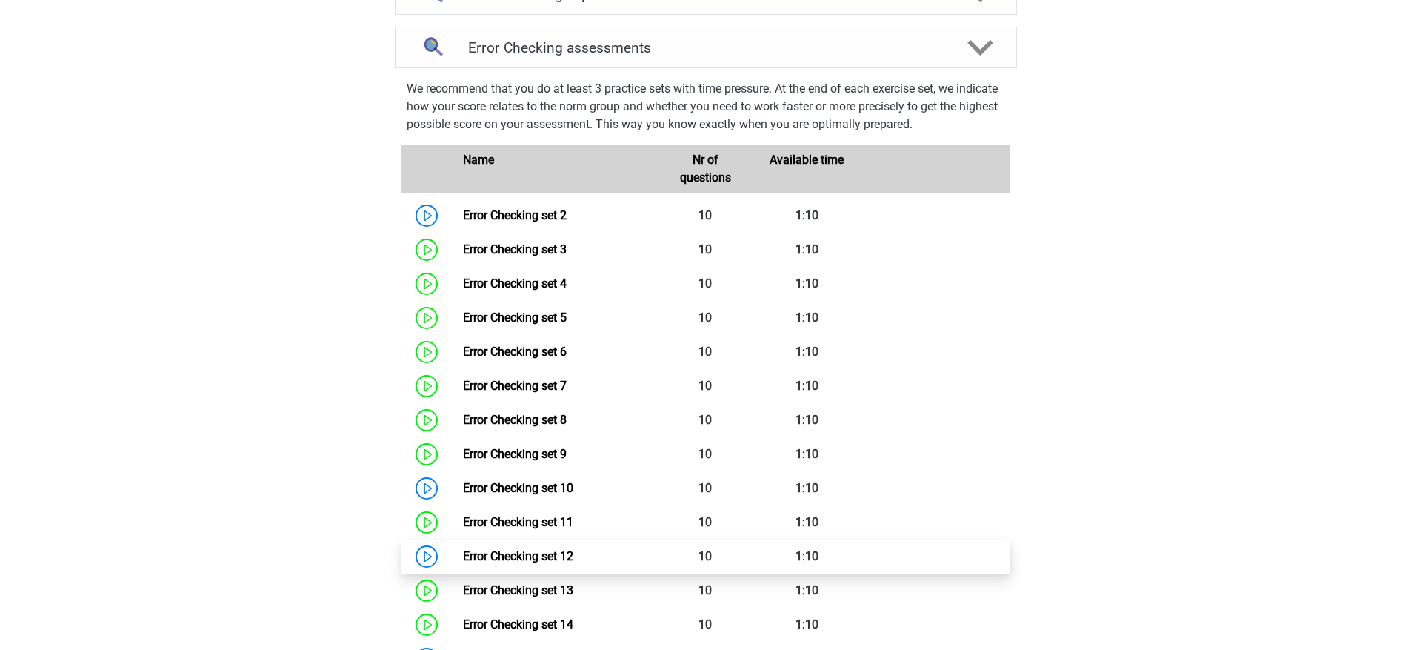
click at [573, 555] on link "Error Checking set 12" at bounding box center [518, 556] width 110 height 14
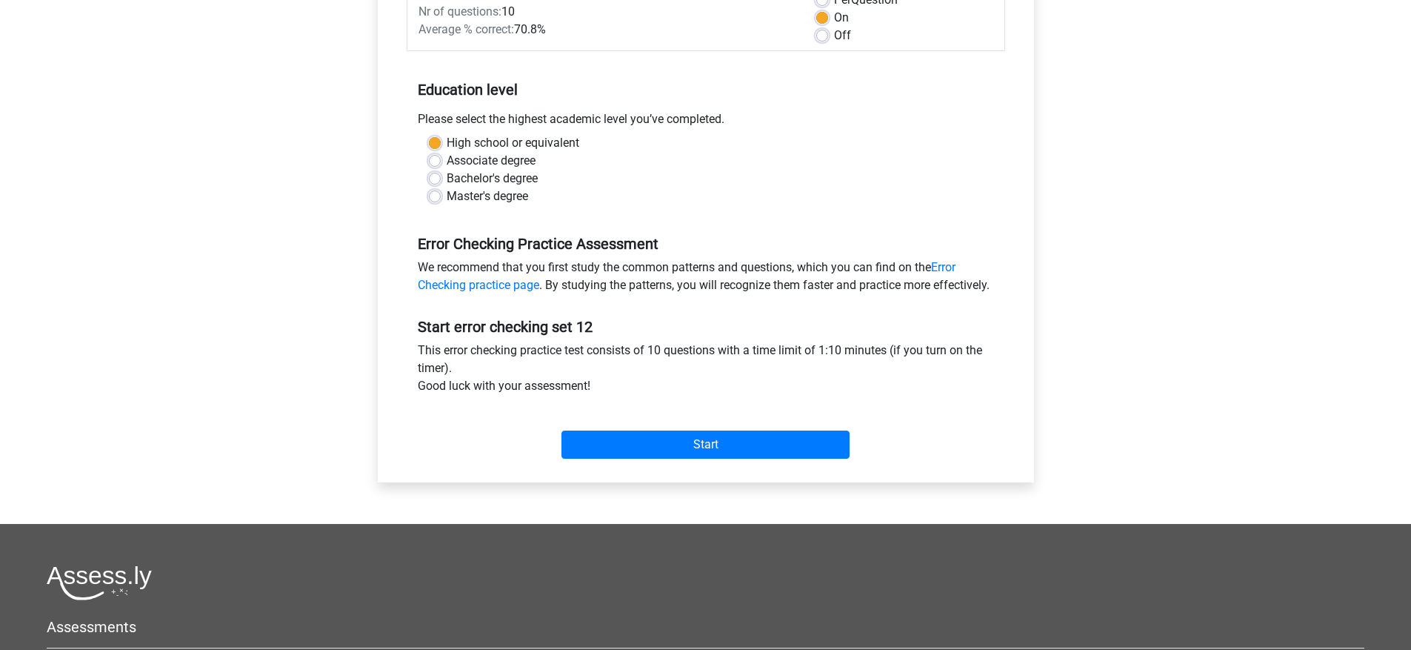
scroll to position [292, 0]
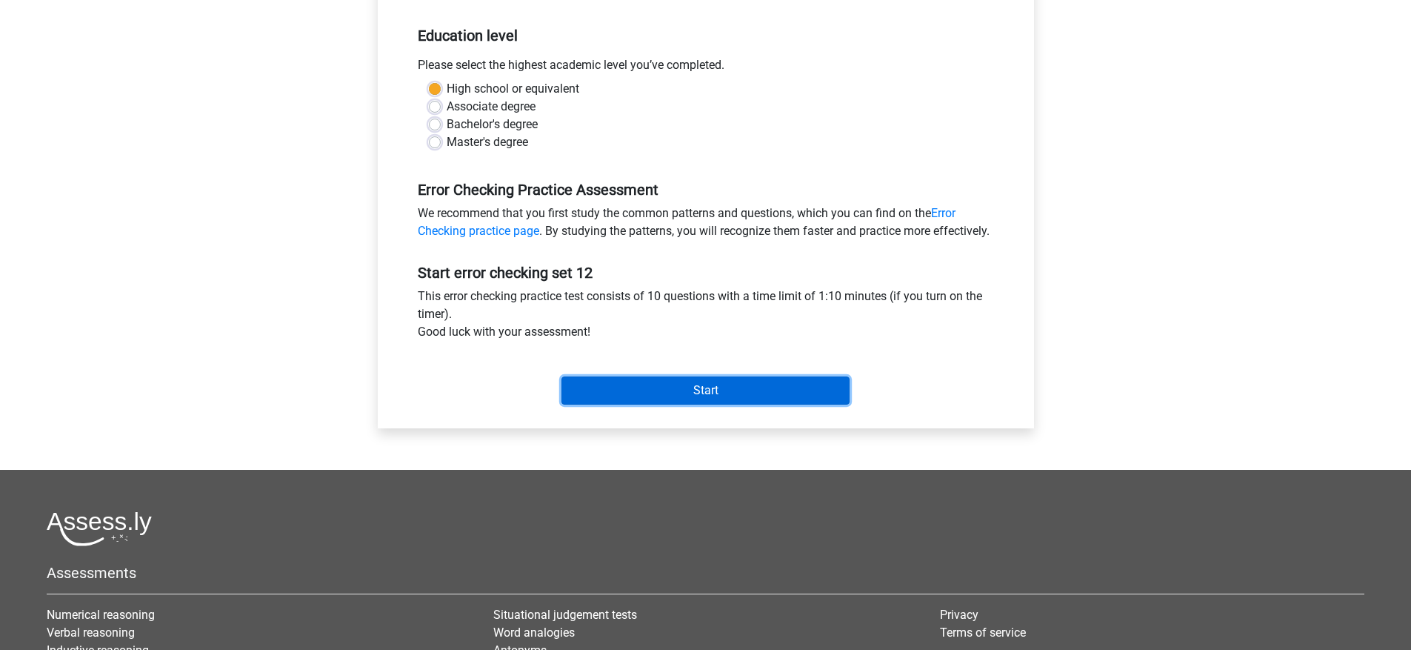
click at [675, 404] on input "Start" at bounding box center [705, 390] width 288 height 28
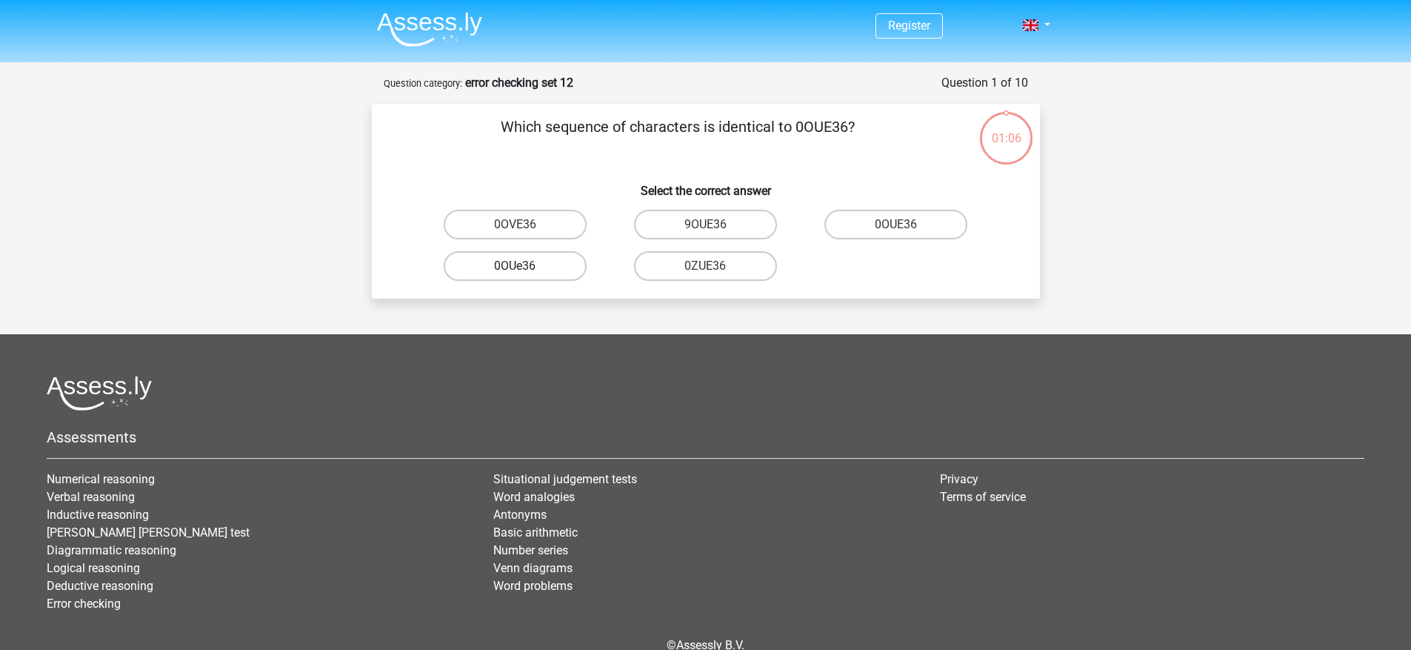
click at [553, 266] on label "0OUe36" at bounding box center [515, 266] width 143 height 30
click at [524, 266] on input "0OUe36" at bounding box center [520, 271] width 10 height 10
radio input "true"
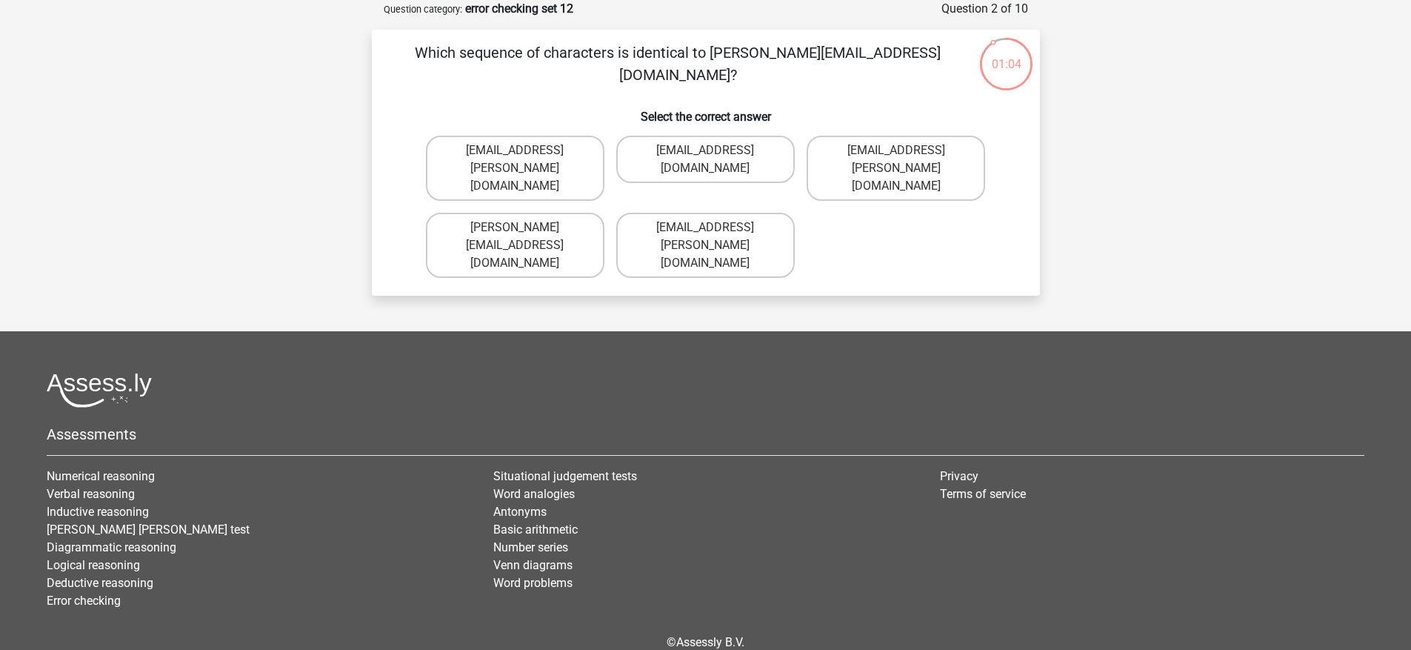
scroll to position [49, 0]
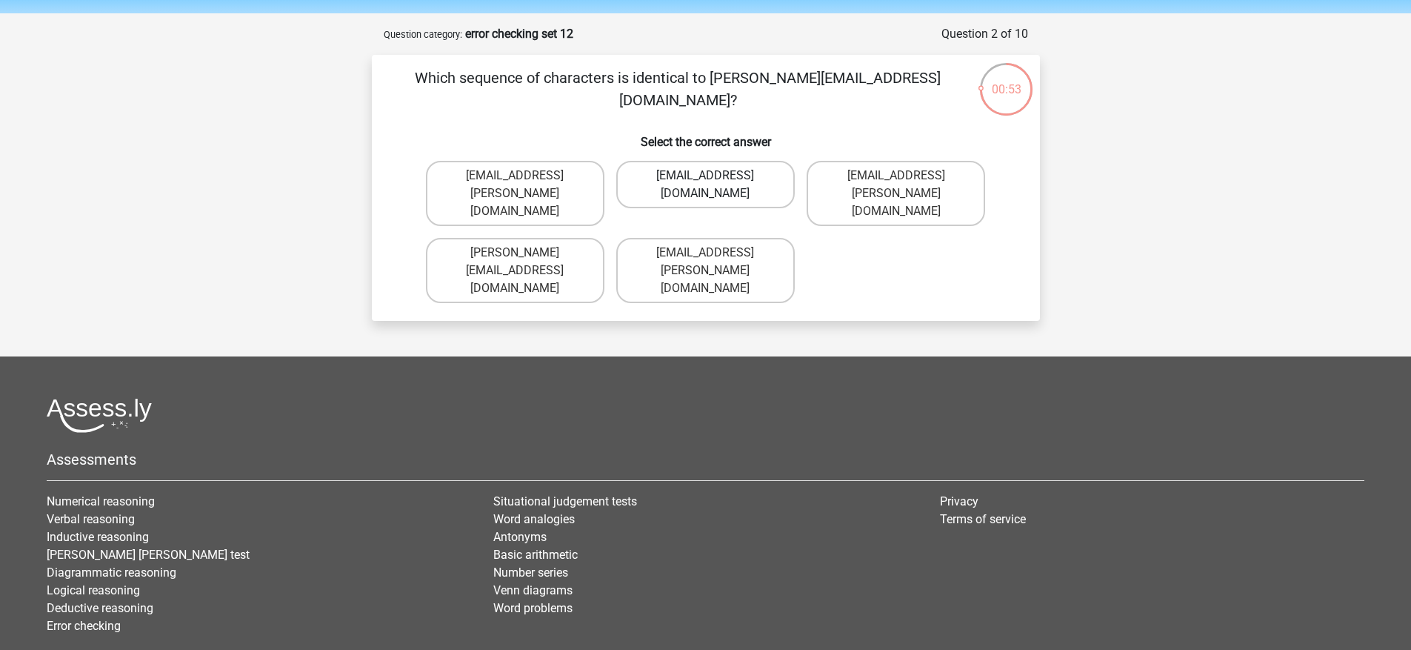
click at [758, 176] on label "Willow+Sincliar@email.com.uk" at bounding box center [705, 184] width 178 height 47
click at [715, 176] on input "Willow+Sincliar@email.com.uk" at bounding box center [710, 181] width 10 height 10
radio input "true"
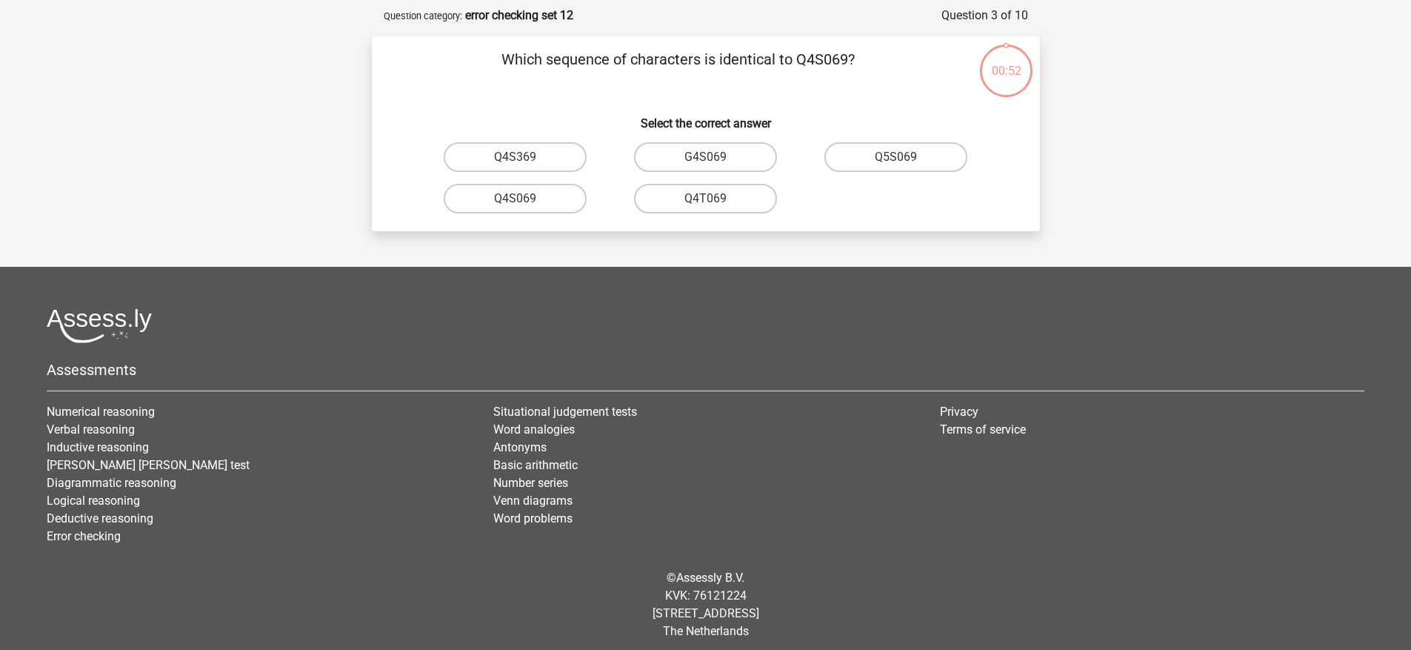
scroll to position [60, 0]
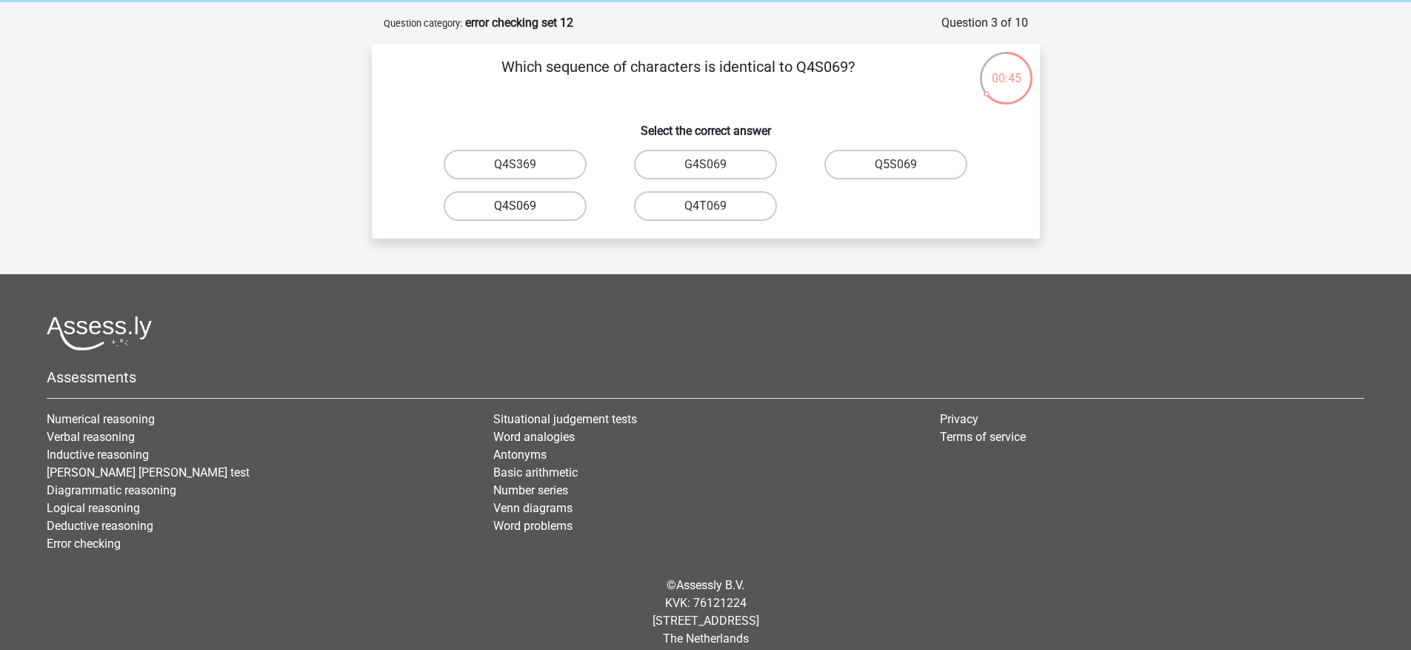
click at [553, 207] on label "Q4S069" at bounding box center [515, 206] width 143 height 30
click at [524, 207] on input "Q4S069" at bounding box center [520, 211] width 10 height 10
radio input "true"
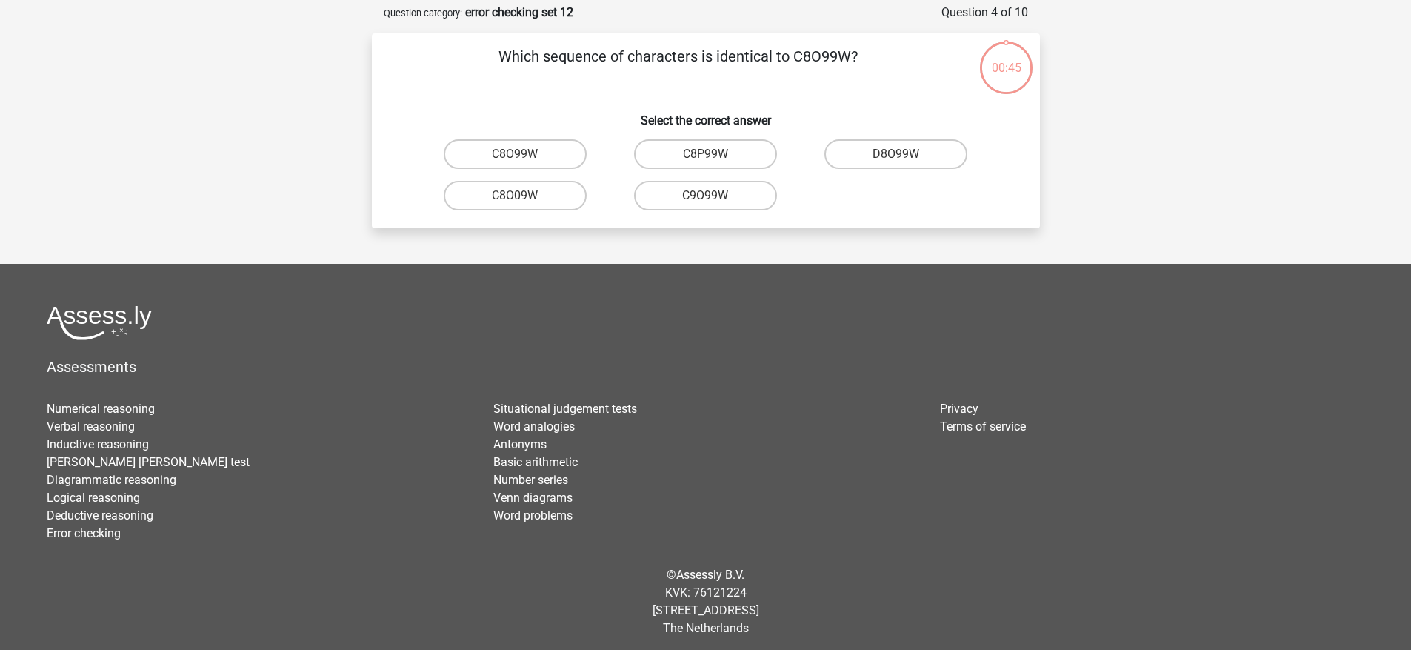
scroll to position [68, 0]
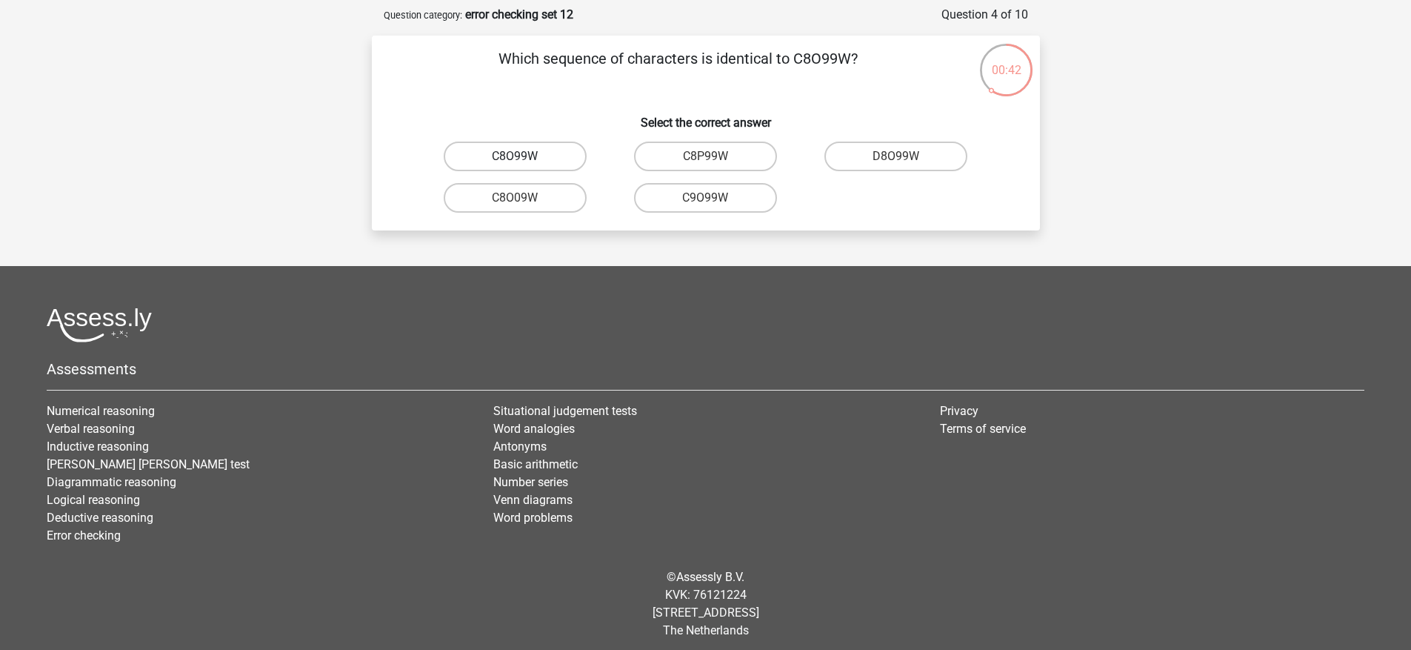
click at [539, 153] on label "C8O99W" at bounding box center [515, 156] width 143 height 30
click at [524, 156] on input "C8O99W" at bounding box center [520, 161] width 10 height 10
radio input "true"
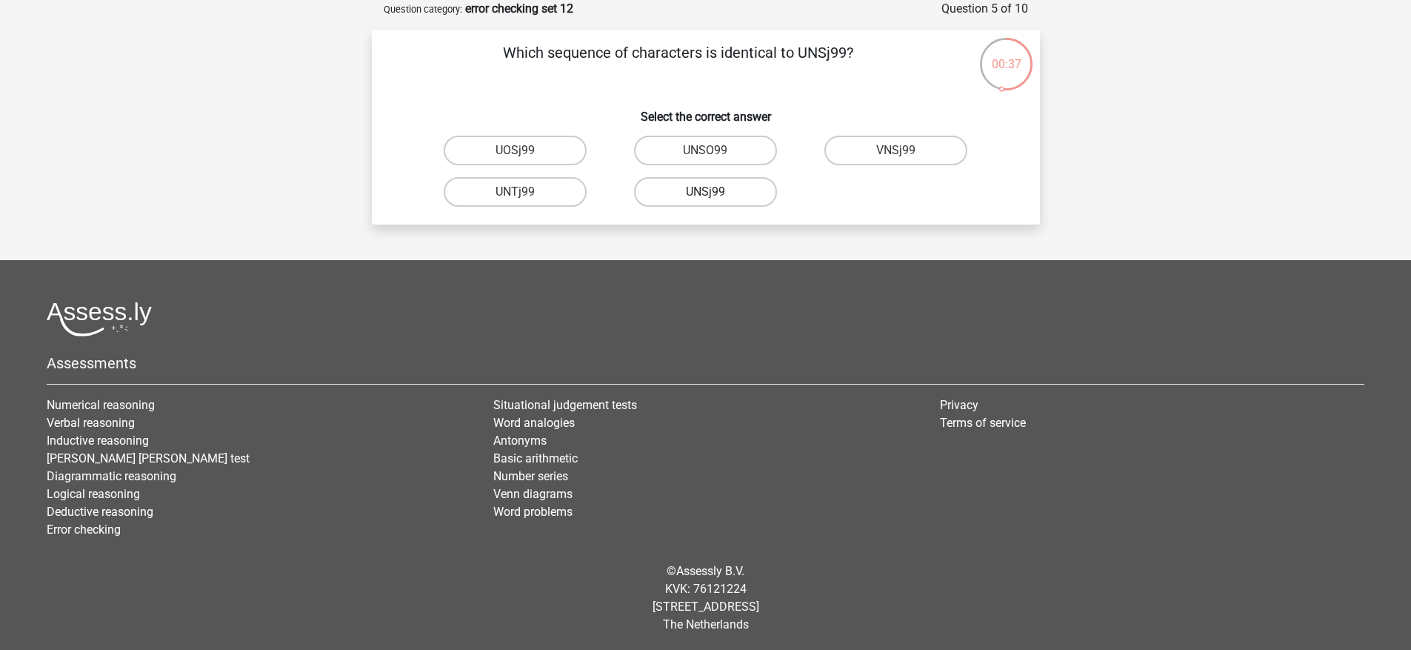
click at [694, 196] on label "UNSj99" at bounding box center [705, 192] width 143 height 30
click at [705, 196] on input "UNSj99" at bounding box center [710, 197] width 10 height 10
radio input "true"
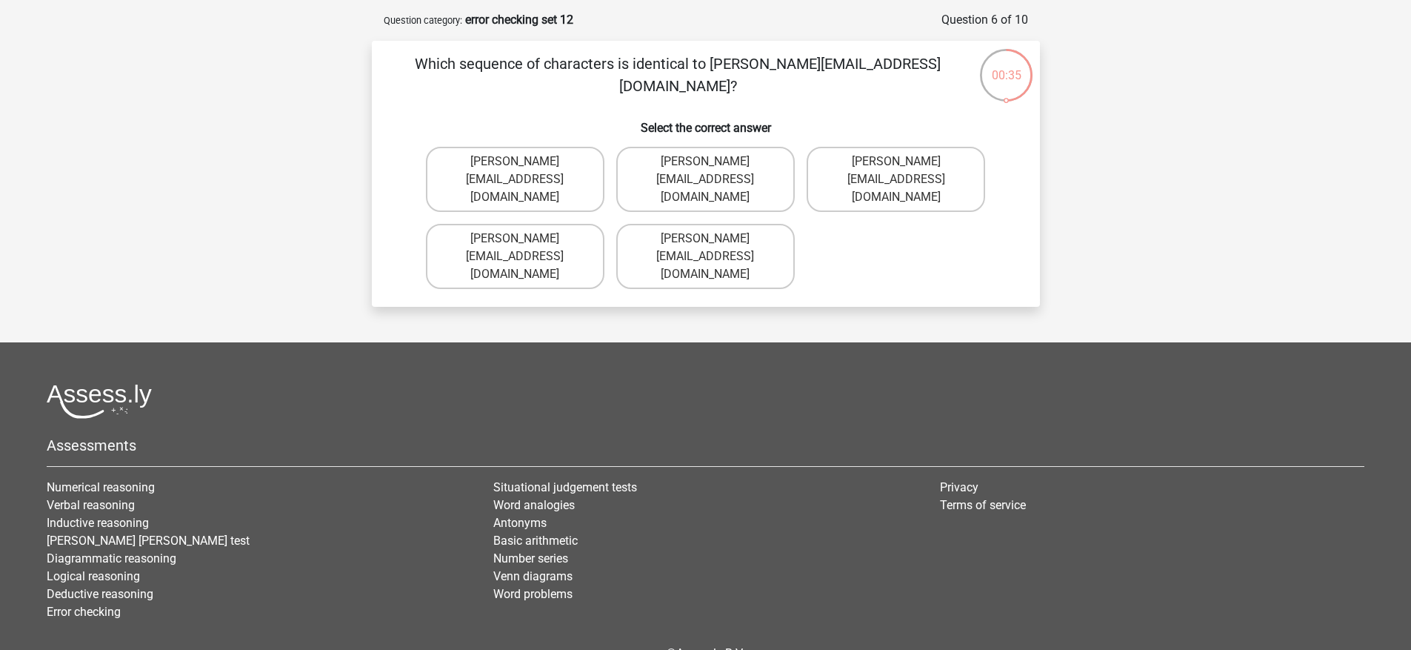
scroll to position [62, 0]
click at [664, 227] on label "Freddie-Williams@Gmail.gr" at bounding box center [705, 256] width 178 height 65
click at [705, 239] on input "Freddie-Williams@Gmail.gr" at bounding box center [710, 244] width 10 height 10
radio input "true"
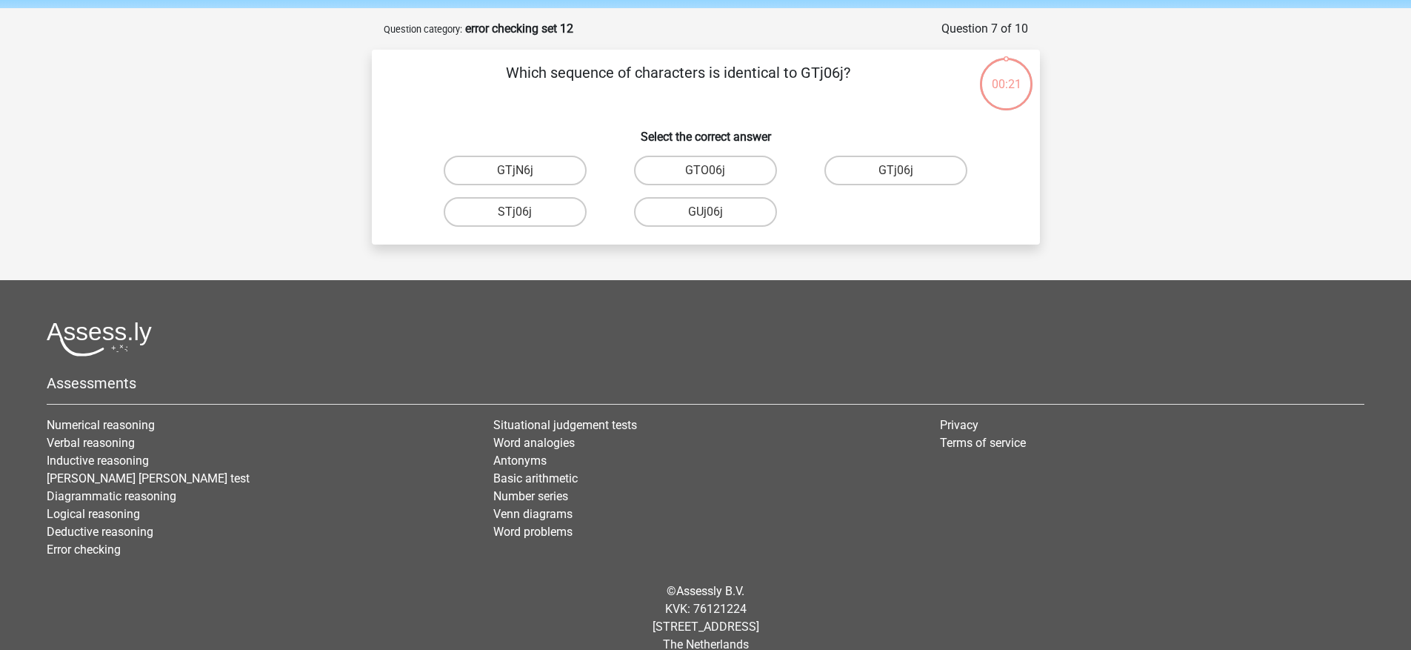
scroll to position [52, 0]
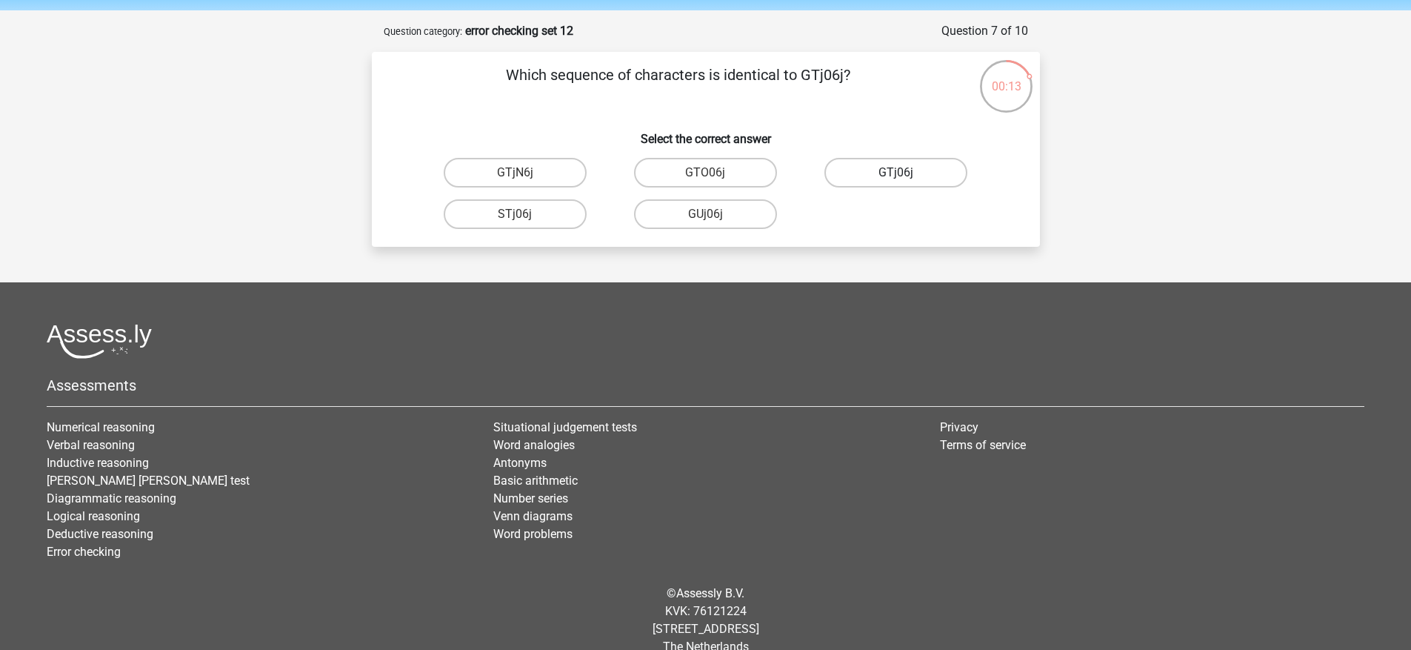
click at [865, 178] on label "GTj06j" at bounding box center [895, 173] width 143 height 30
click at [896, 178] on input "GTj06j" at bounding box center [901, 178] width 10 height 10
radio input "true"
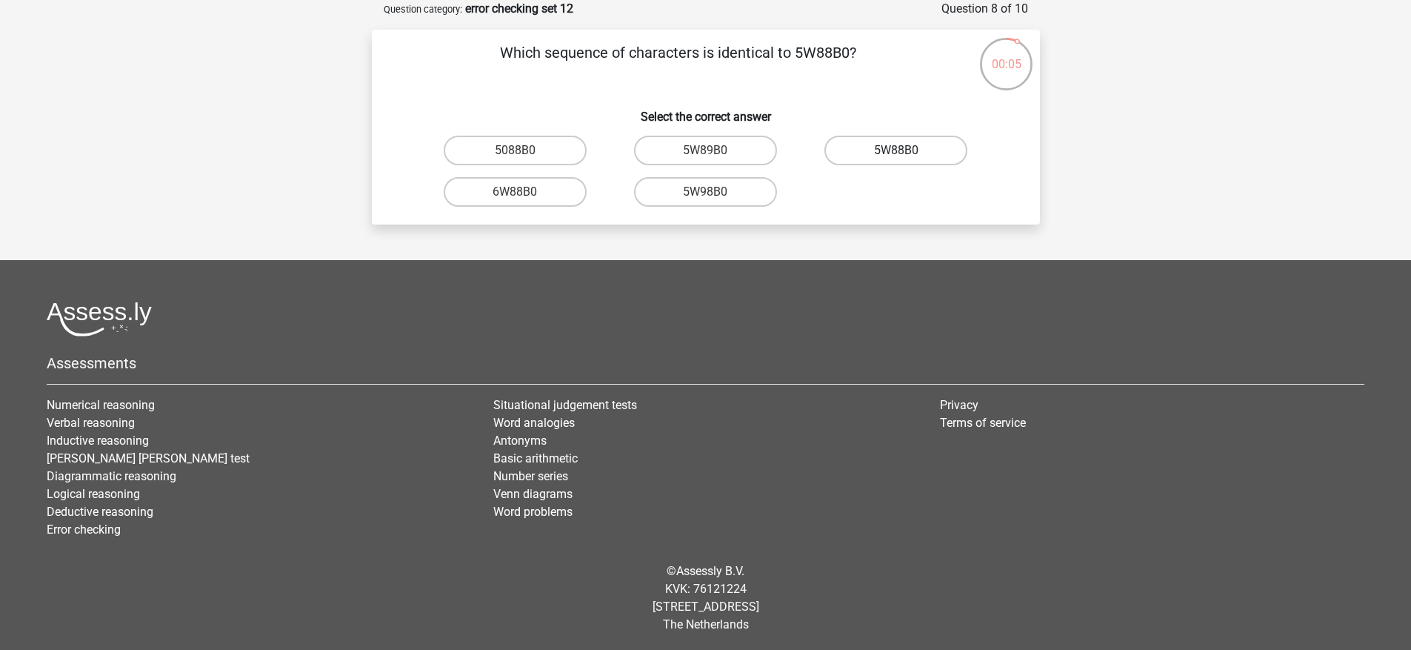
click at [888, 155] on label "5W88B0" at bounding box center [895, 151] width 143 height 30
click at [896, 155] on input "5W88B0" at bounding box center [901, 155] width 10 height 10
radio input "true"
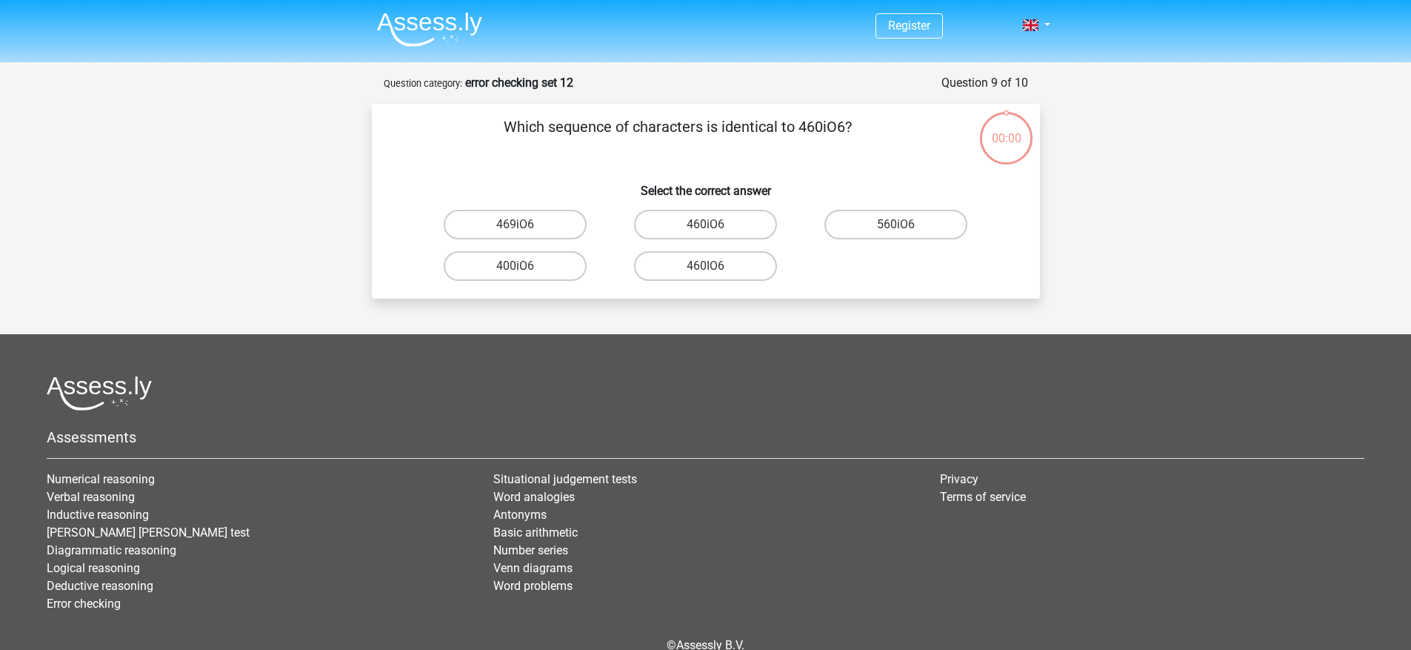
scroll to position [74, 0]
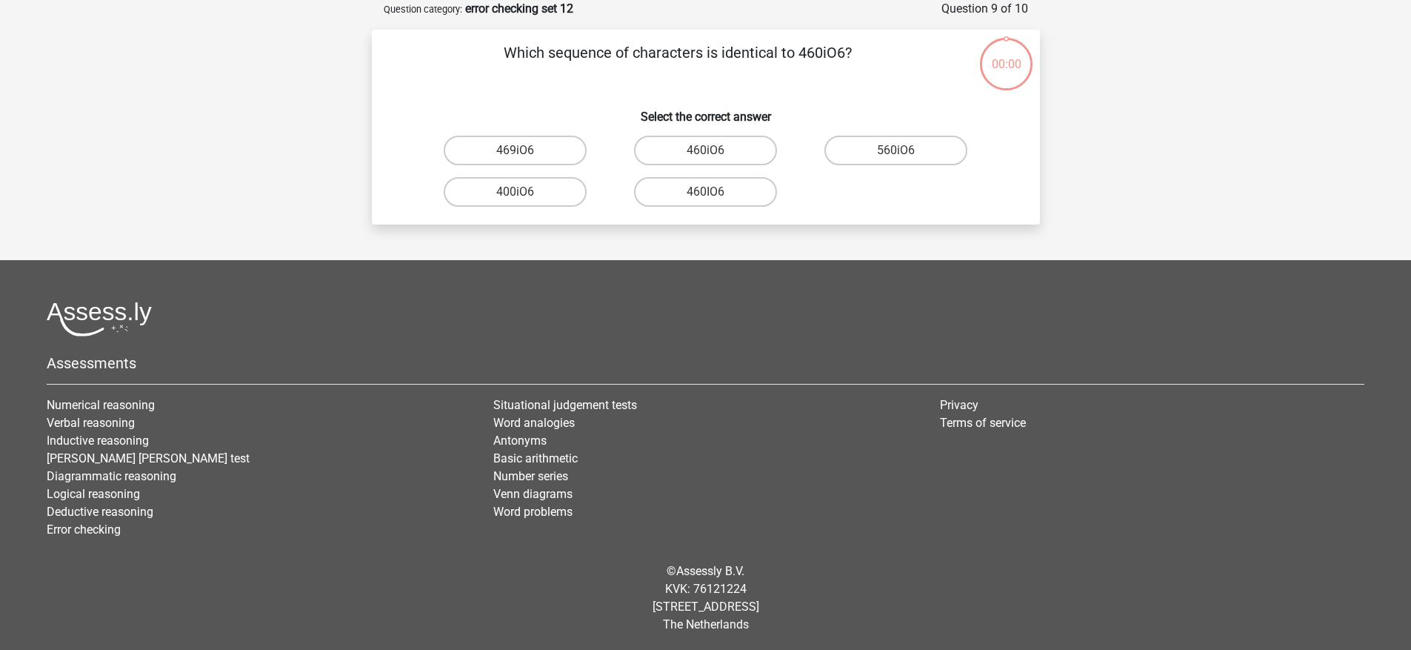
click at [728, 123] on h6 "Select the correct answer" at bounding box center [706, 111] width 621 height 26
click at [737, 142] on label "460iO6" at bounding box center [705, 151] width 143 height 30
click at [715, 150] on input "460iO6" at bounding box center [710, 155] width 10 height 10
radio input "true"
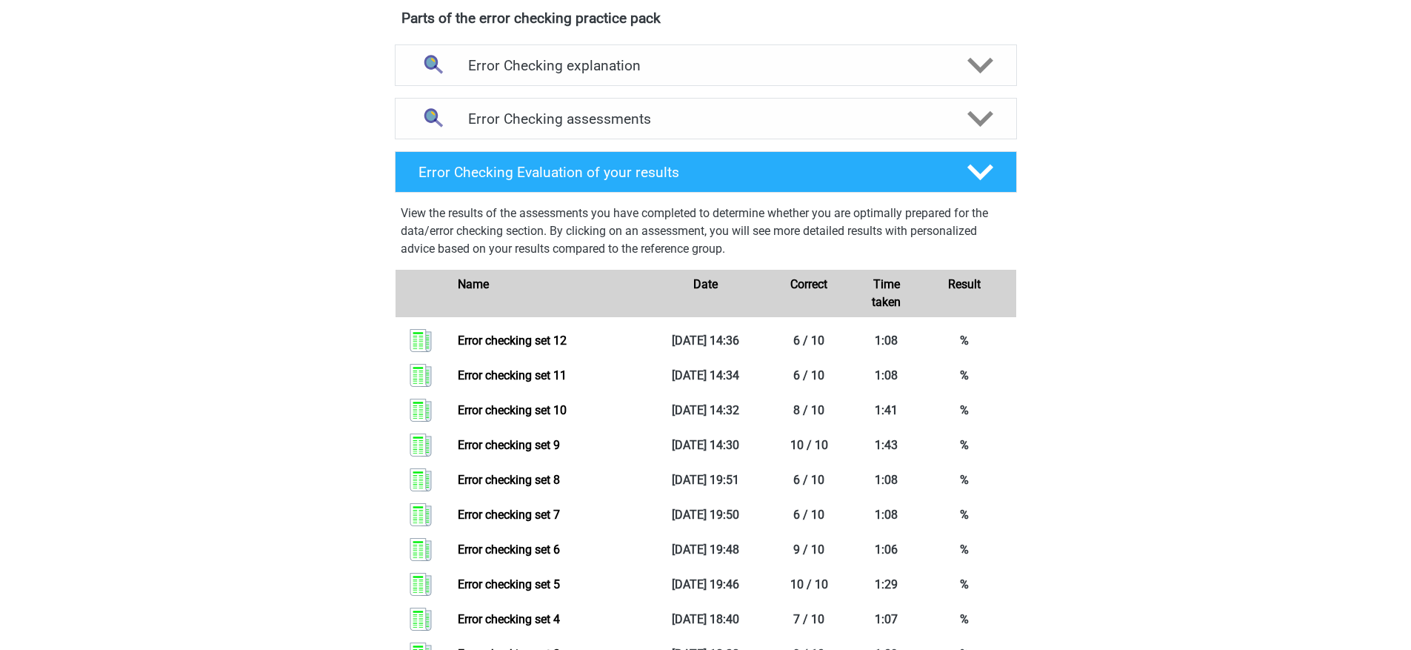
scroll to position [554, 0]
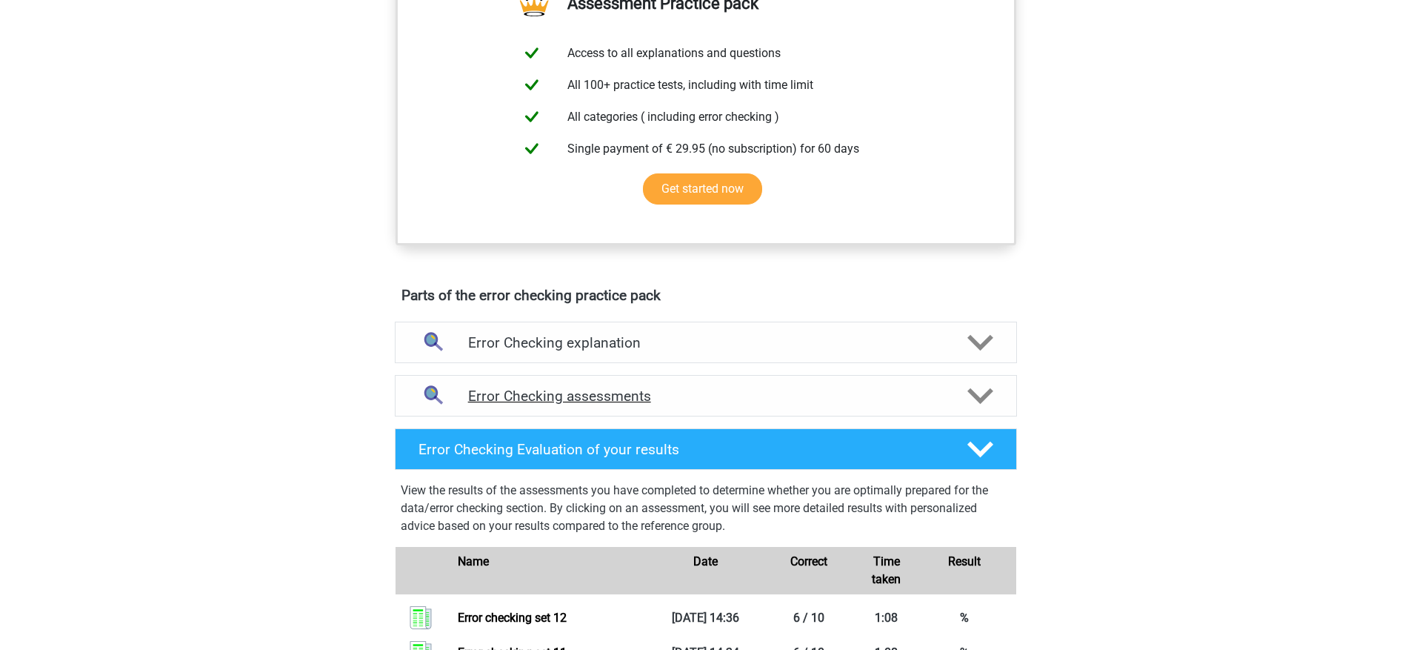
click at [698, 400] on h4 "Error Checking assessments" at bounding box center [706, 395] width 476 height 17
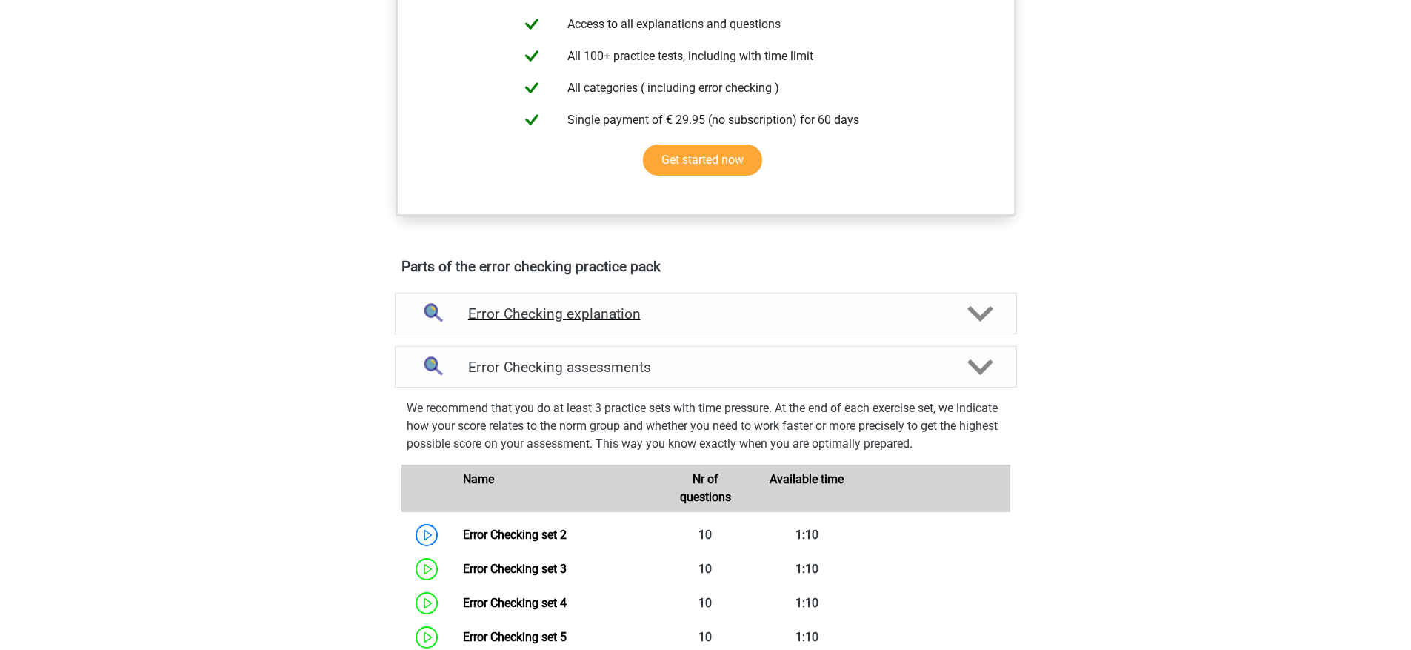
scroll to position [570, 0]
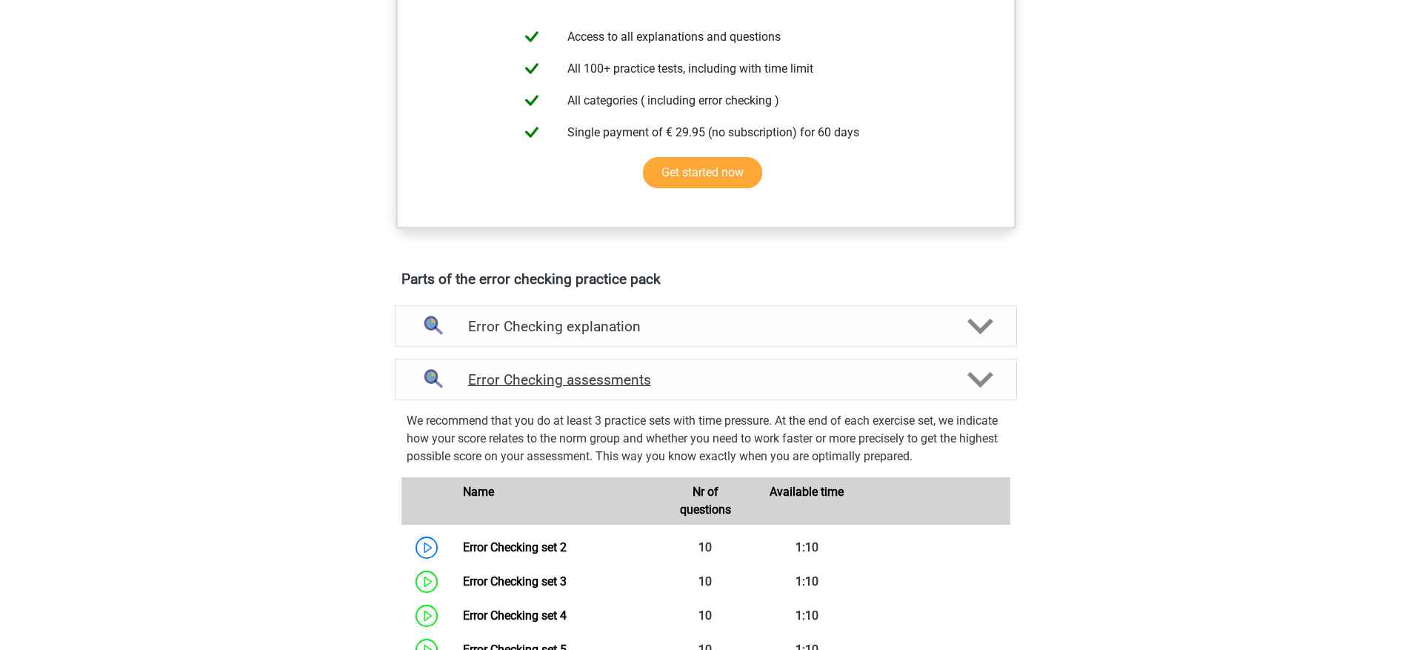
click at [757, 370] on div "Error Checking assessments" at bounding box center [706, 378] width 622 height 41
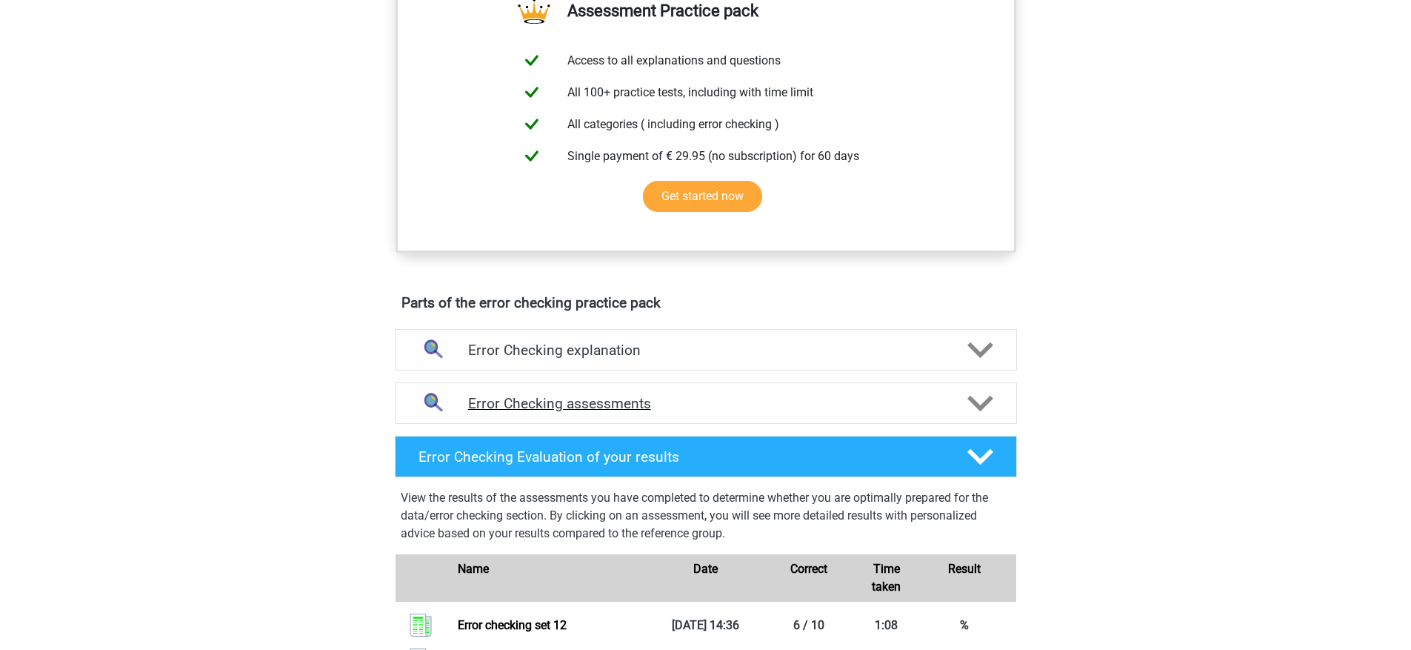
click at [749, 415] on div "Error Checking assessments" at bounding box center [706, 402] width 622 height 41
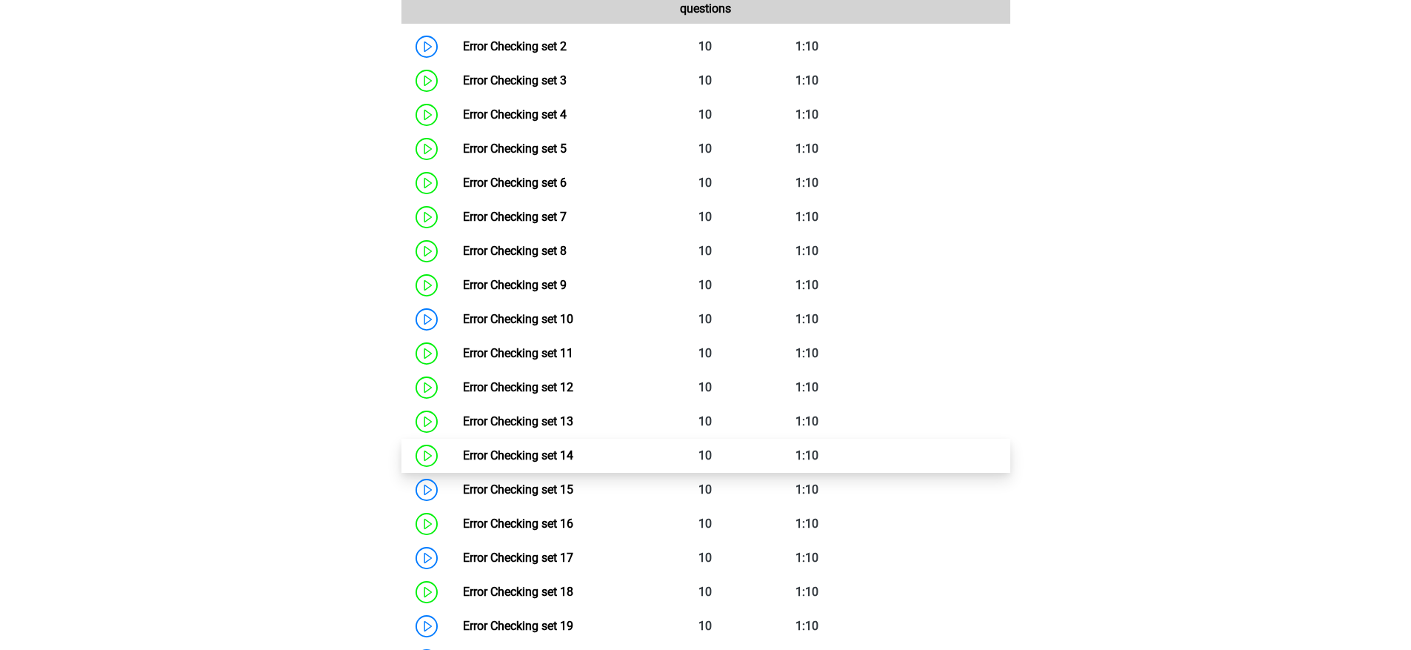
scroll to position [1106, 0]
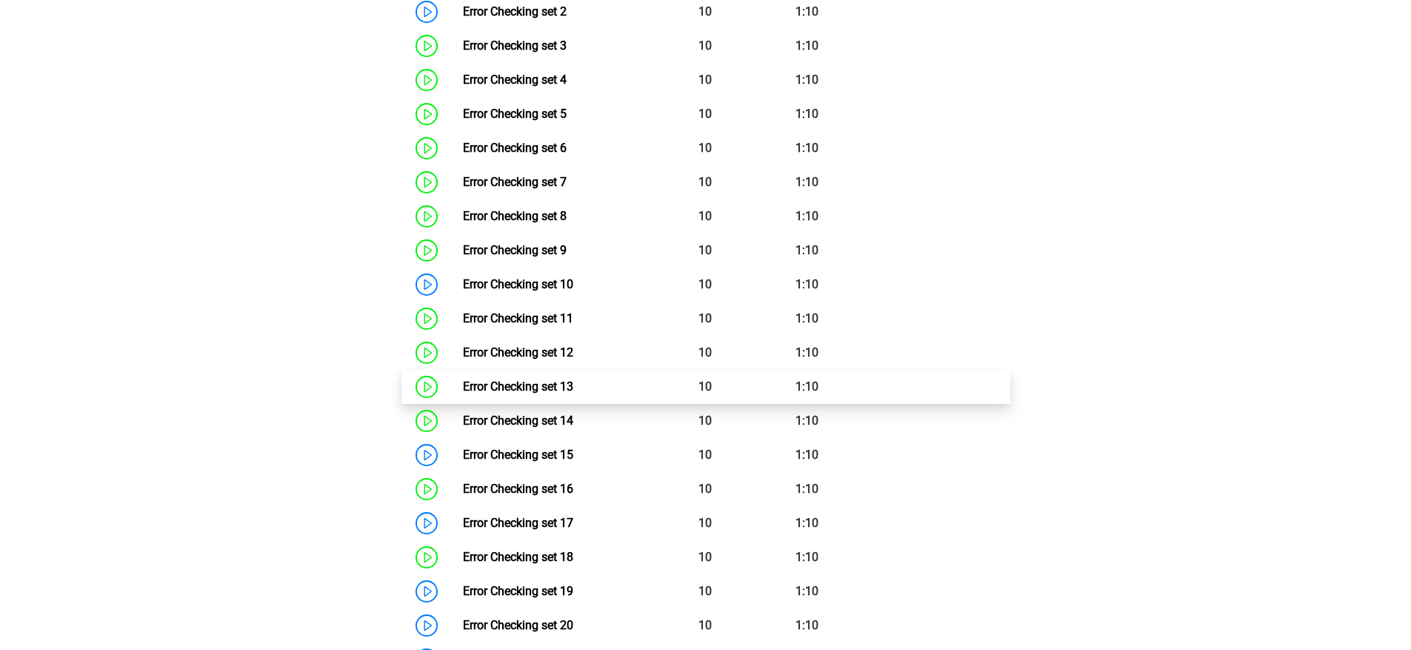
click at [573, 390] on link "Error Checking set 13" at bounding box center [518, 386] width 110 height 14
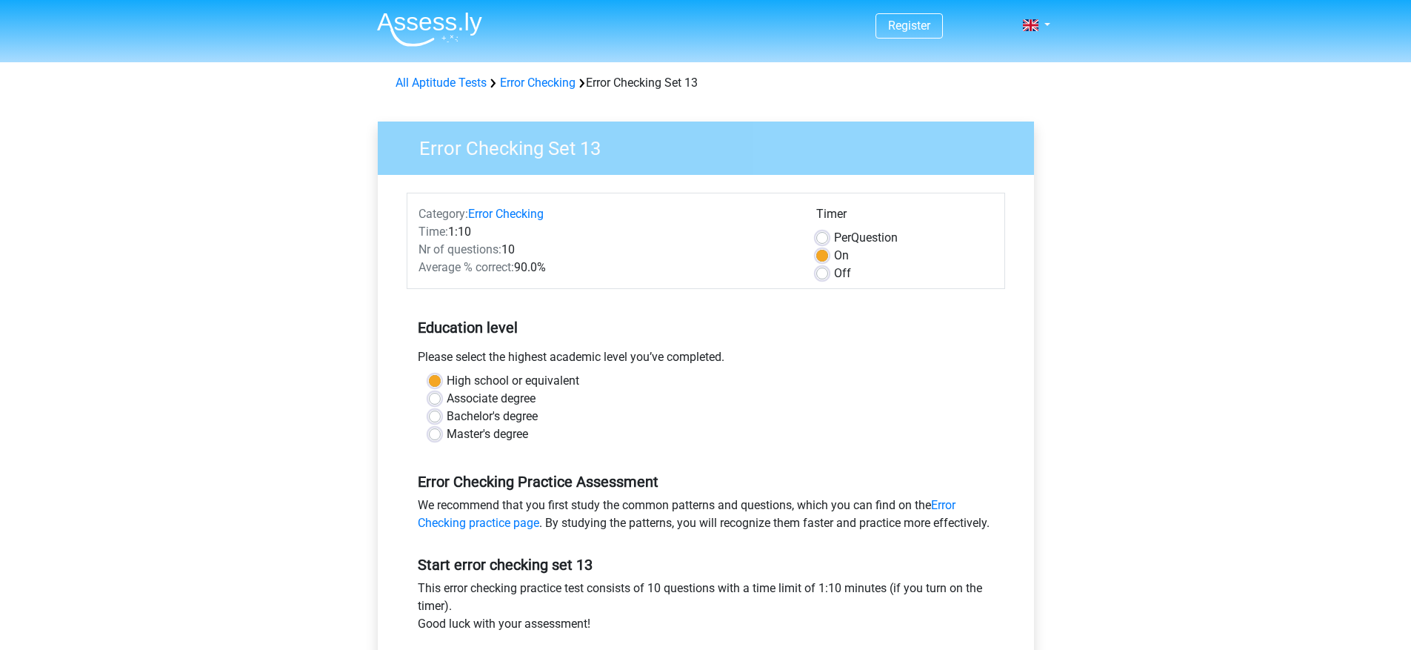
click at [834, 270] on label "Off" at bounding box center [842, 273] width 17 height 18
click at [825, 270] on input "Off" at bounding box center [822, 271] width 12 height 15
radio input "true"
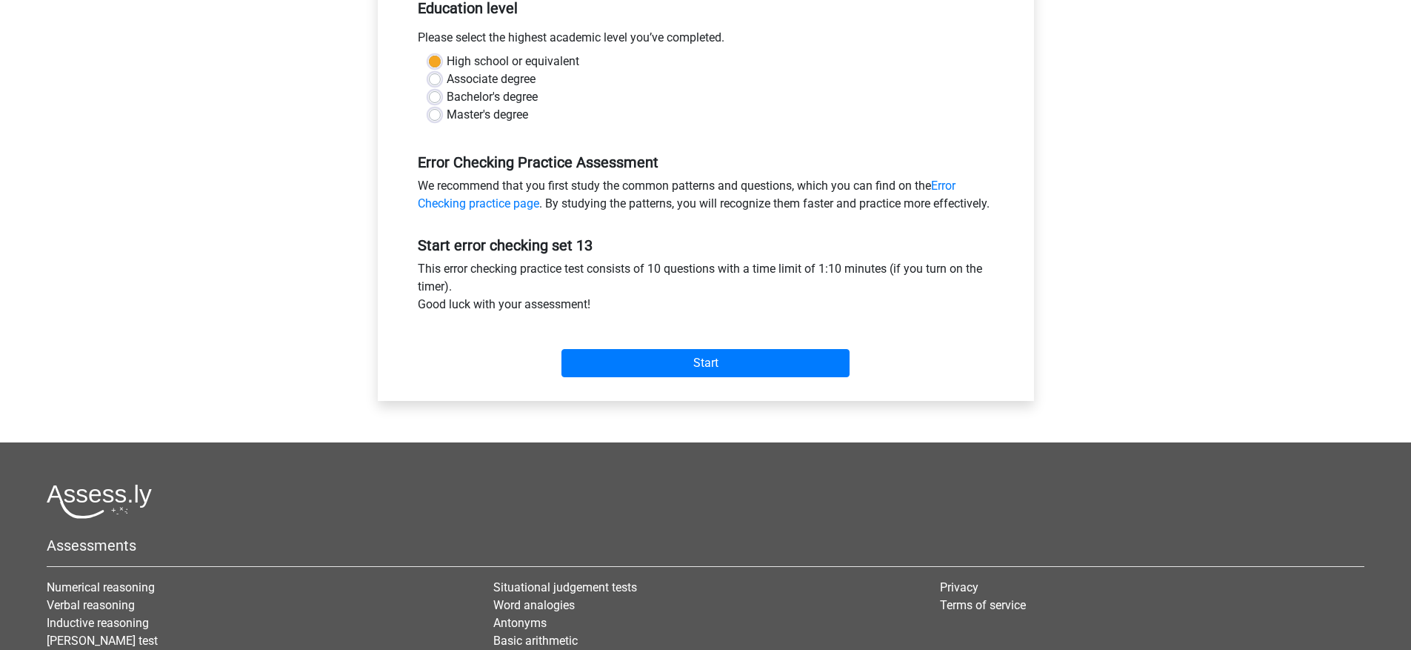
scroll to position [391, 0]
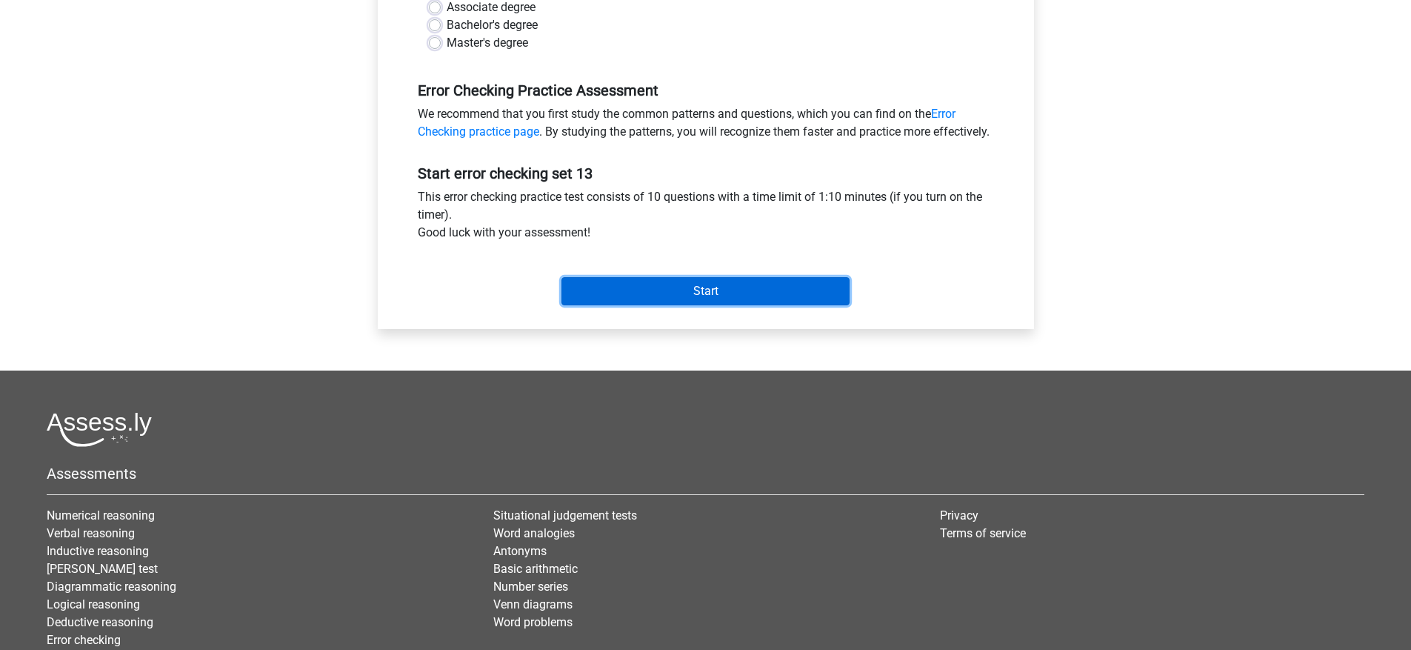
click at [693, 305] on input "Start" at bounding box center [705, 291] width 288 height 28
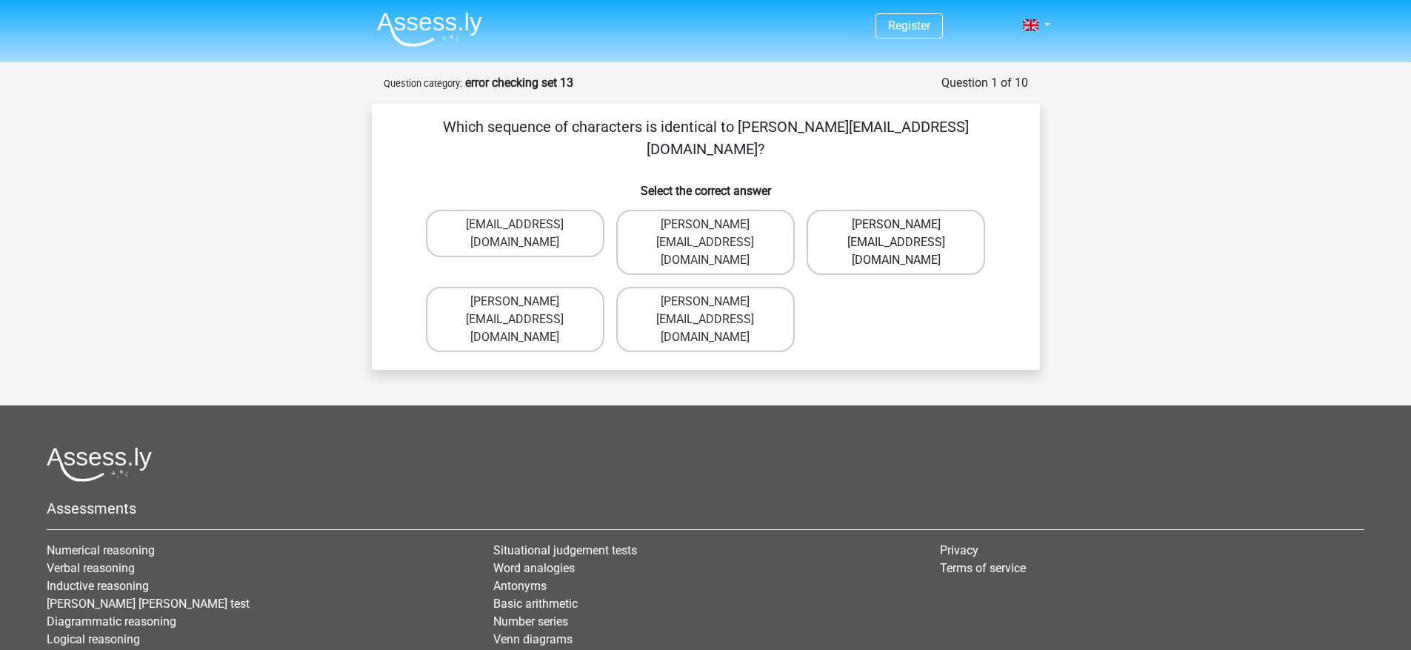
click at [937, 210] on label "Daniel_Aylward@hotmails.com.co" at bounding box center [896, 242] width 178 height 65
click at [906, 224] on input "Daniel_Aylward@hotmails.com.co" at bounding box center [901, 229] width 10 height 10
radio input "true"
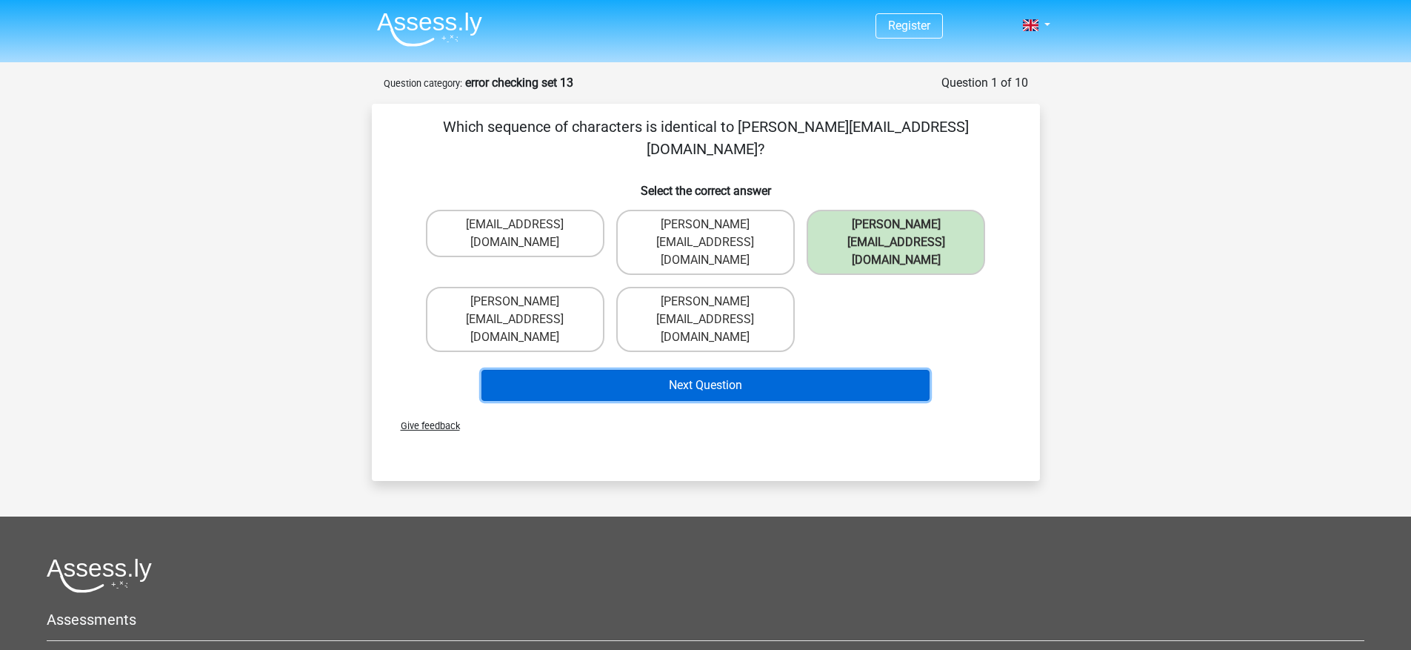
click at [864, 370] on button "Next Question" at bounding box center [705, 385] width 448 height 31
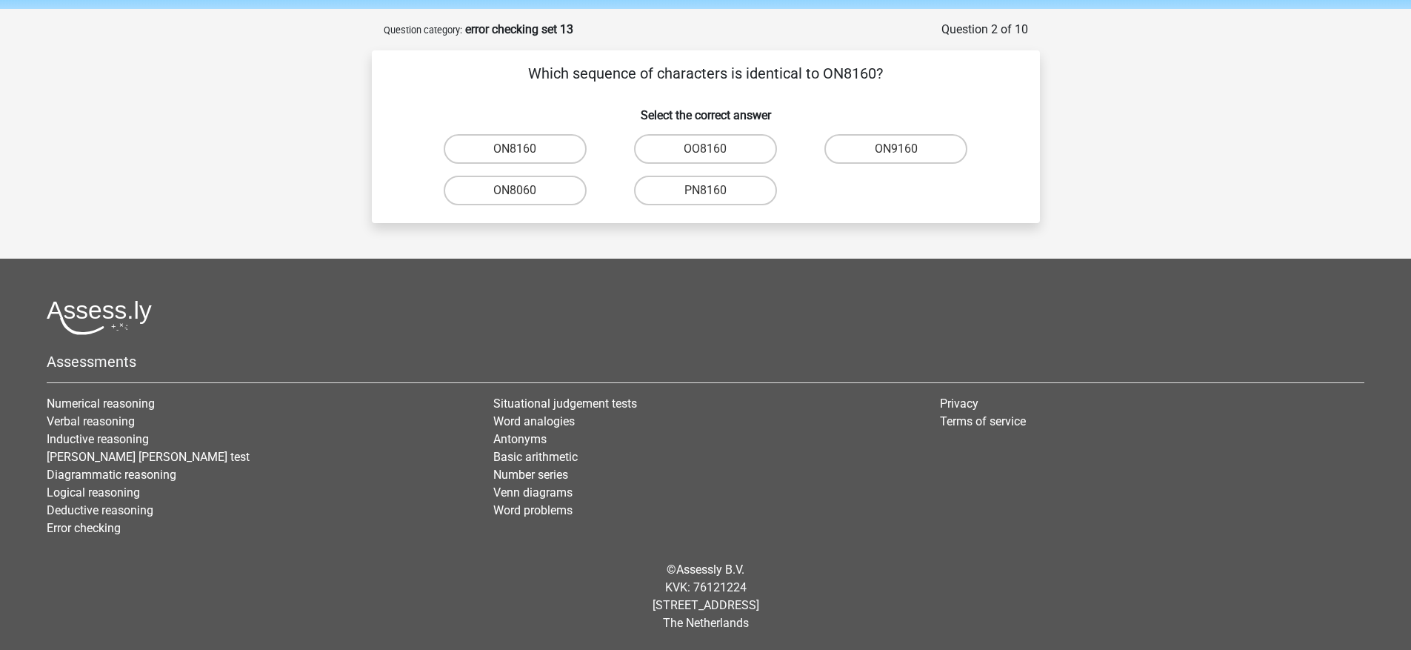
scroll to position [50, 0]
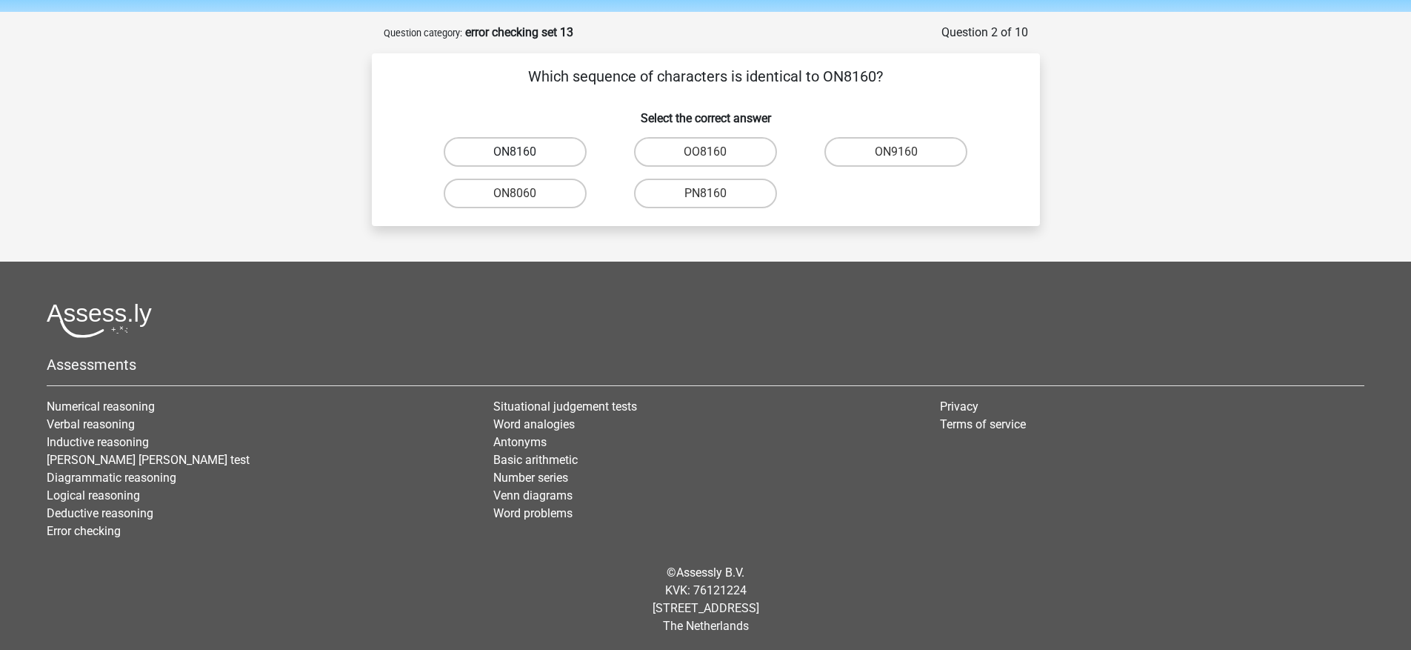
click at [561, 152] on label "ON8160" at bounding box center [515, 152] width 143 height 30
click at [524, 152] on input "ON8160" at bounding box center [520, 157] width 10 height 10
radio input "true"
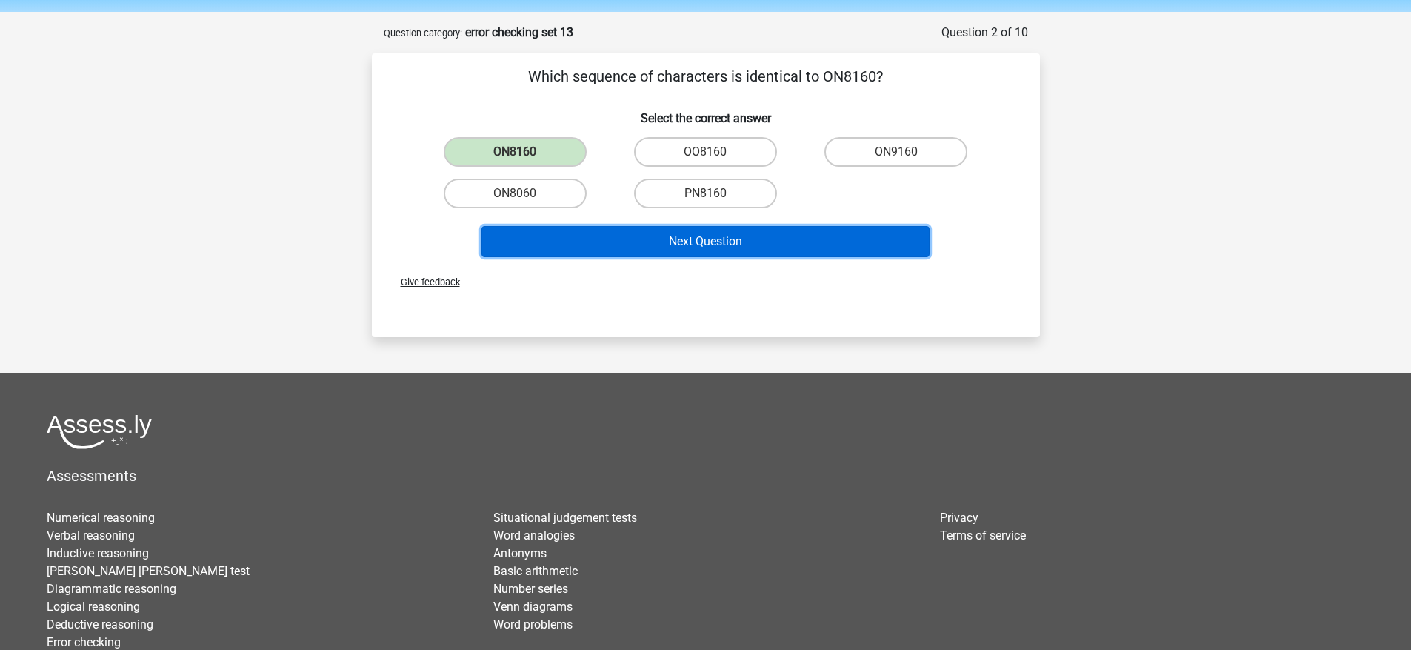
click at [670, 245] on button "Next Question" at bounding box center [705, 241] width 448 height 31
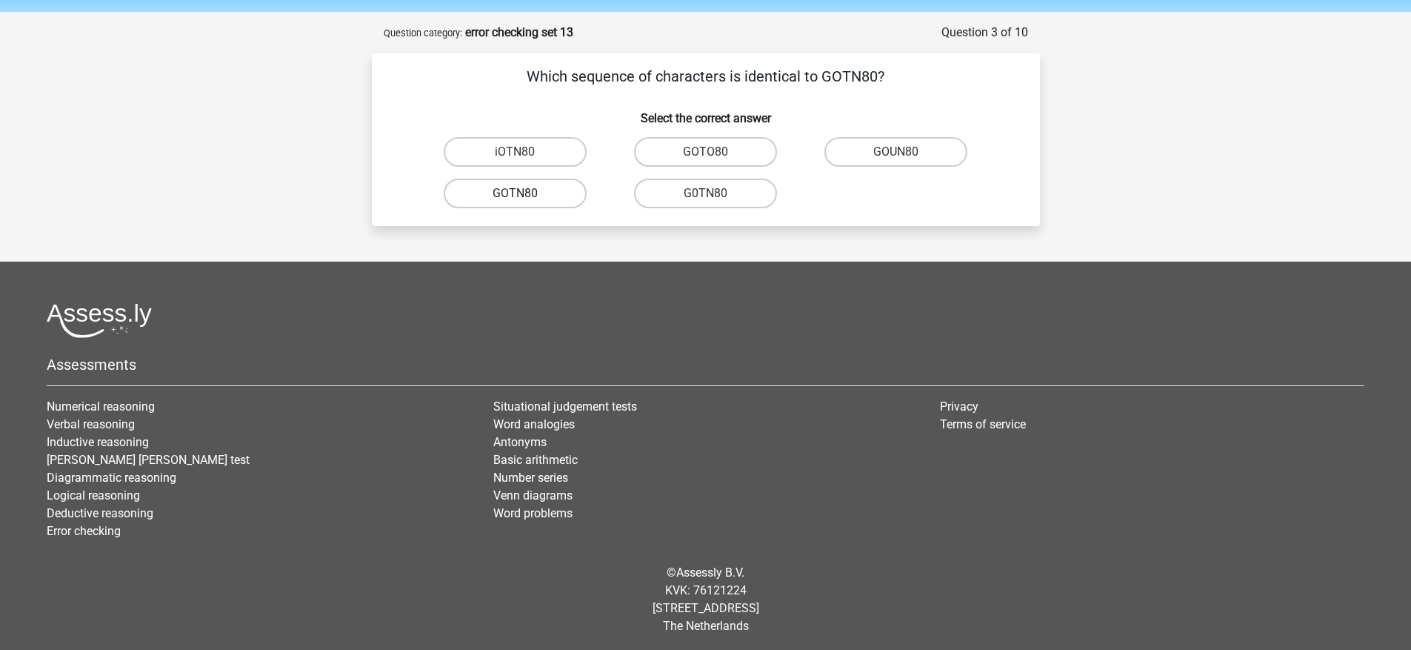
click at [558, 196] on label "GOTN80" at bounding box center [515, 193] width 143 height 30
click at [524, 196] on input "GOTN80" at bounding box center [520, 198] width 10 height 10
radio input "true"
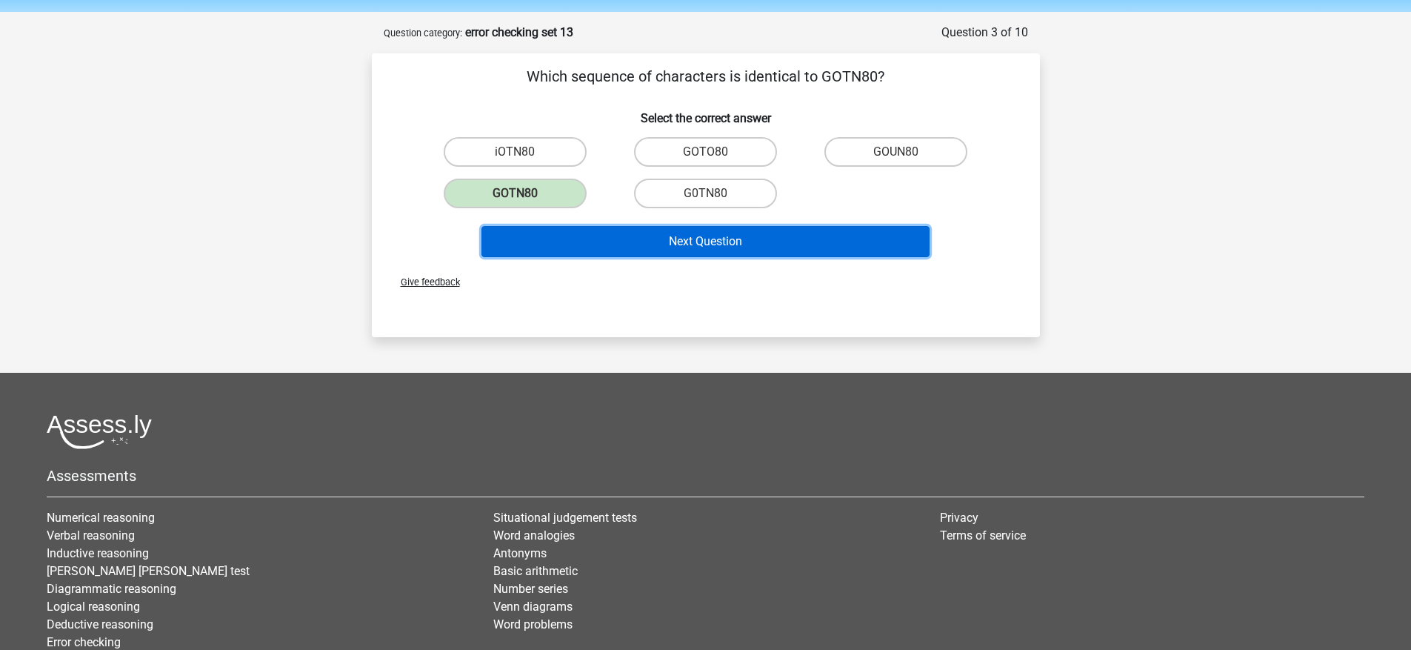
click at [707, 241] on button "Next Question" at bounding box center [705, 241] width 448 height 31
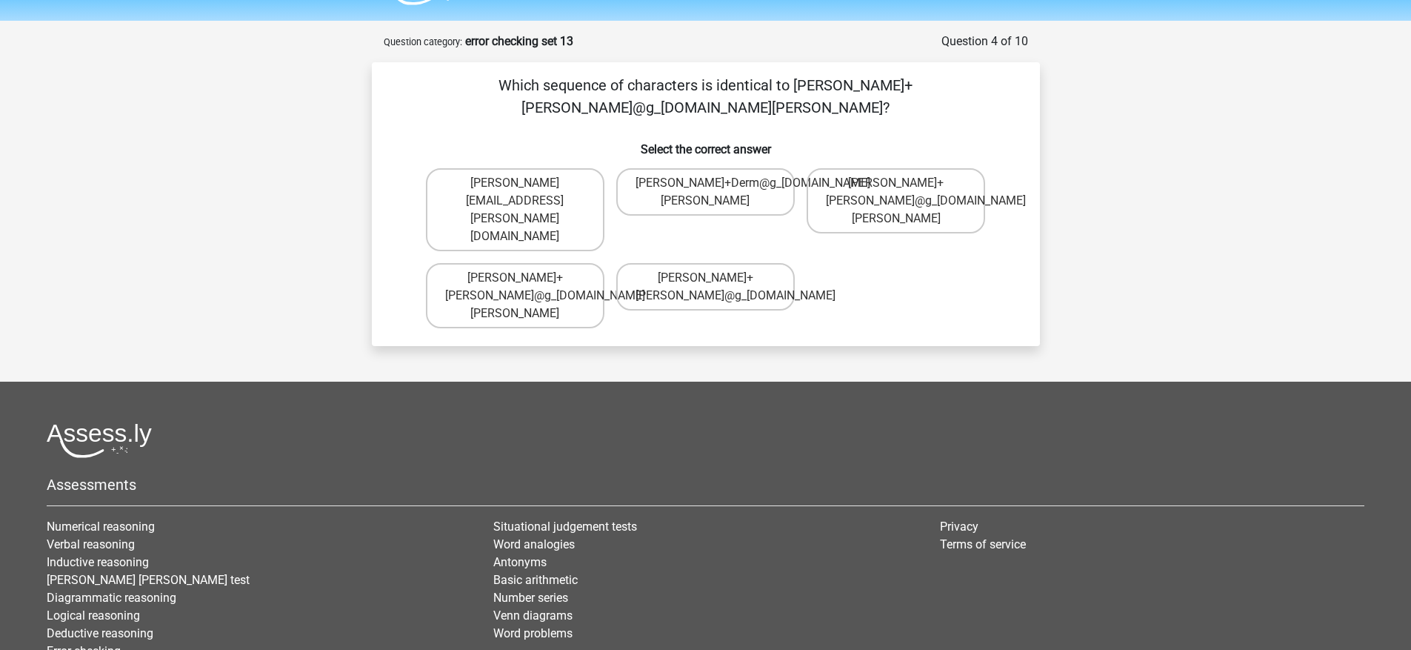
scroll to position [41, 0]
click at [766, 169] on label "Theodore+Derm@g_mail.gl" at bounding box center [705, 192] width 178 height 47
click at [715, 184] on input "Theodore+Derm@g_mail.gl" at bounding box center [710, 189] width 10 height 10
radio input "true"
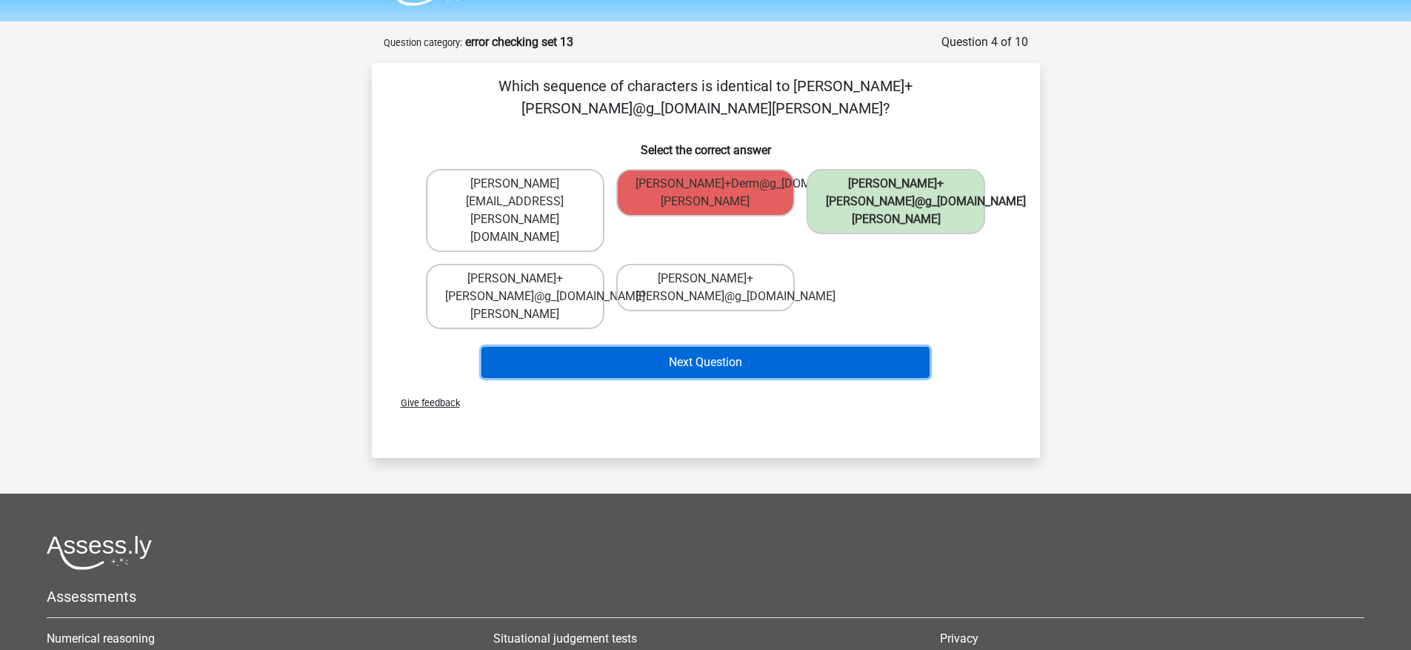
click at [768, 347] on button "Next Question" at bounding box center [705, 362] width 448 height 31
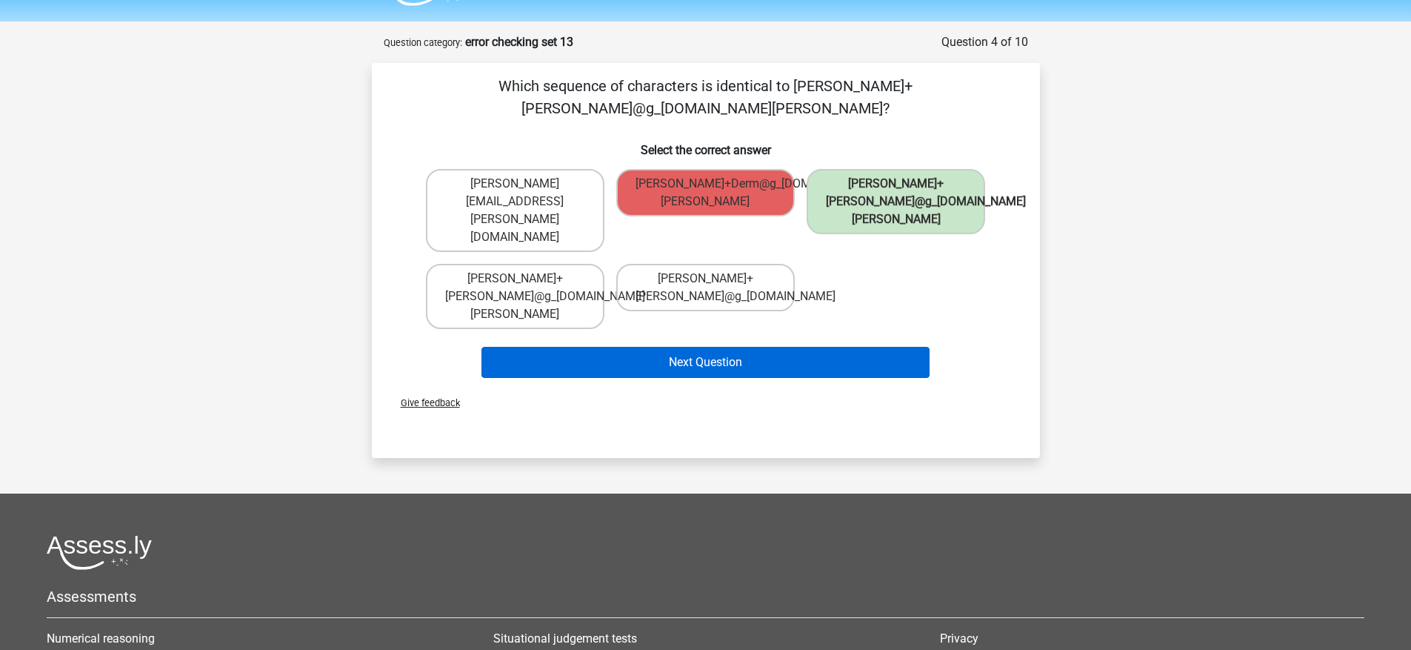
scroll to position [53, 0]
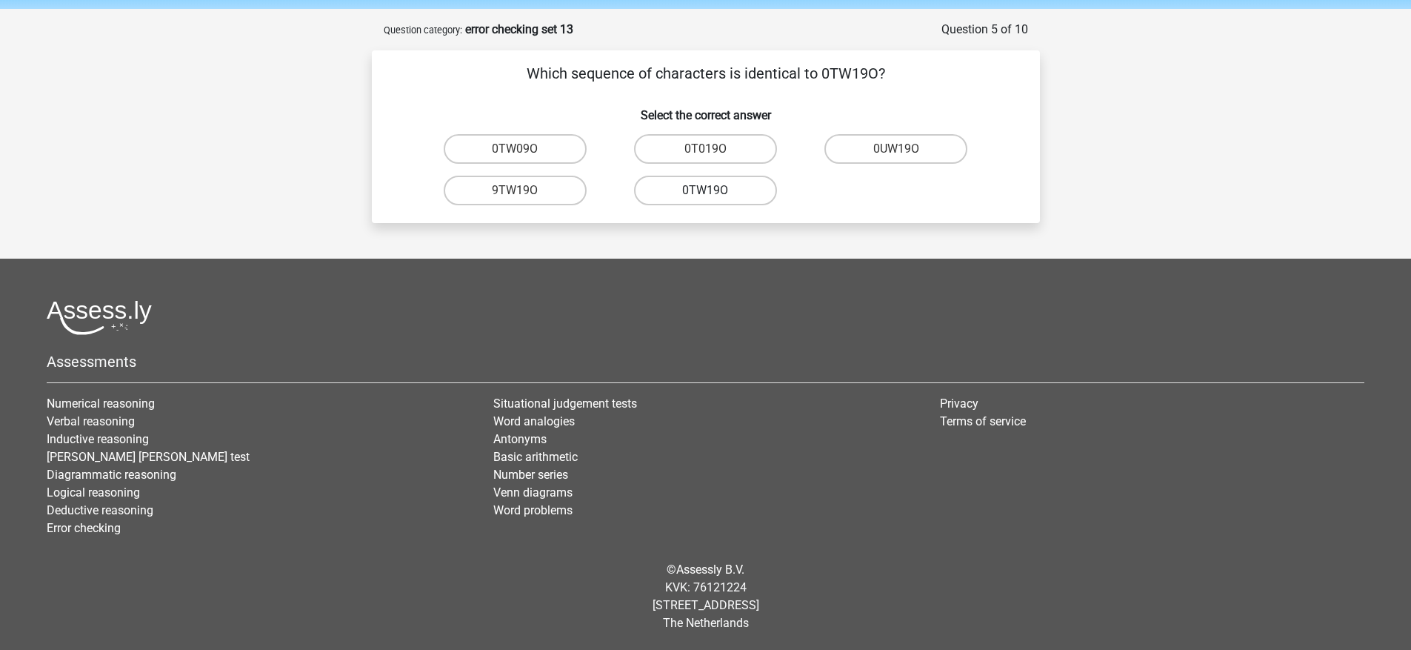
click at [688, 193] on label "0TW19O" at bounding box center [705, 191] width 143 height 30
click at [705, 193] on input "0TW19O" at bounding box center [710, 195] width 10 height 10
radio input "true"
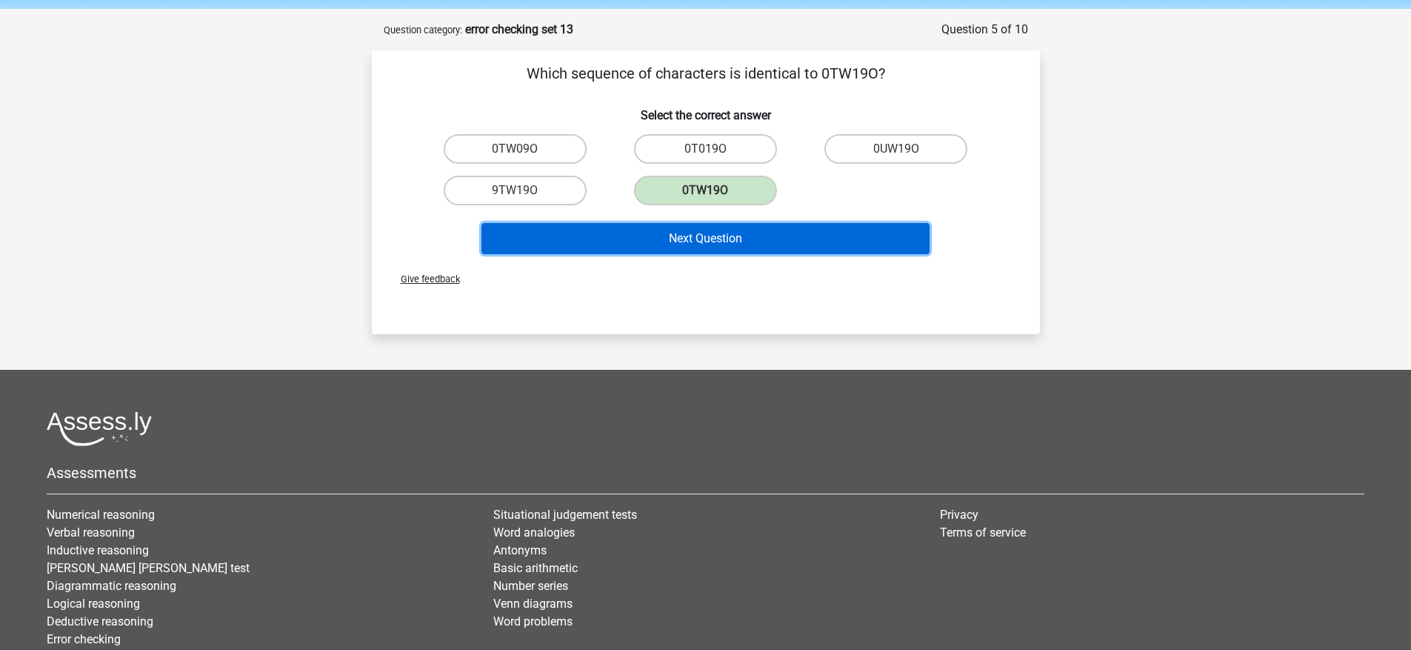
click at [705, 238] on button "Next Question" at bounding box center [705, 238] width 448 height 31
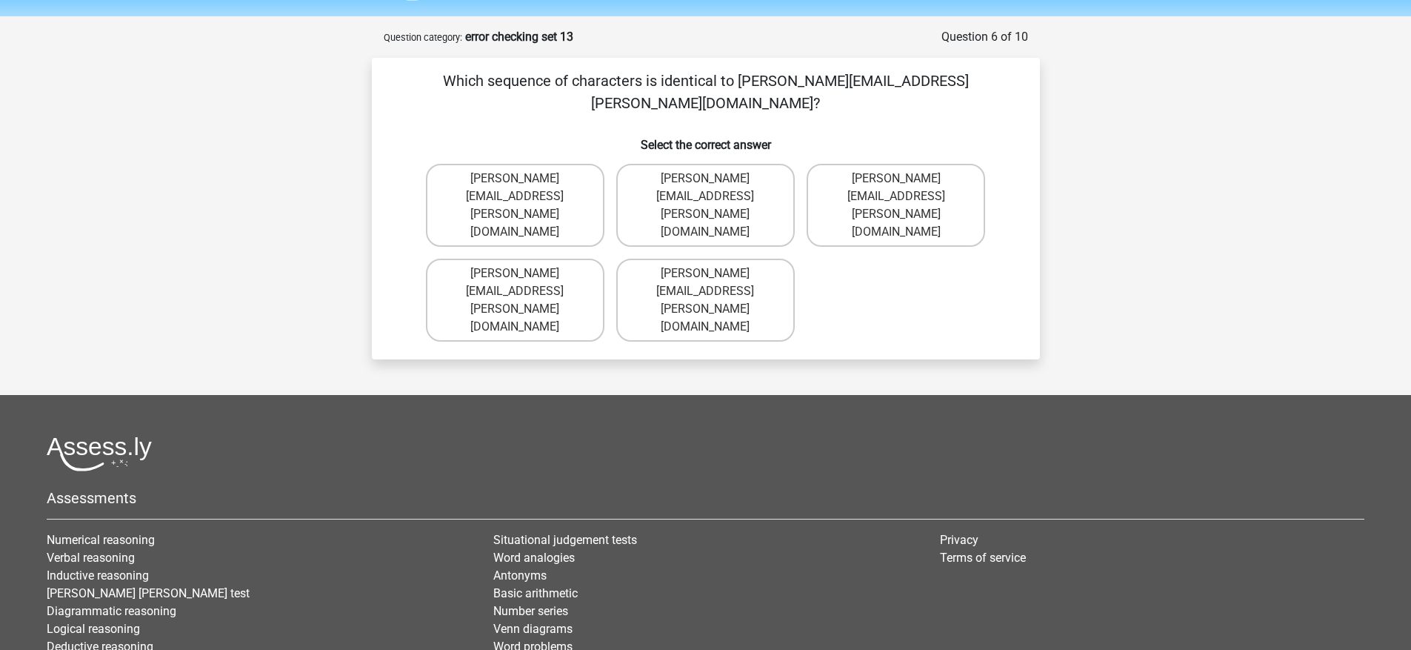
scroll to position [44, 0]
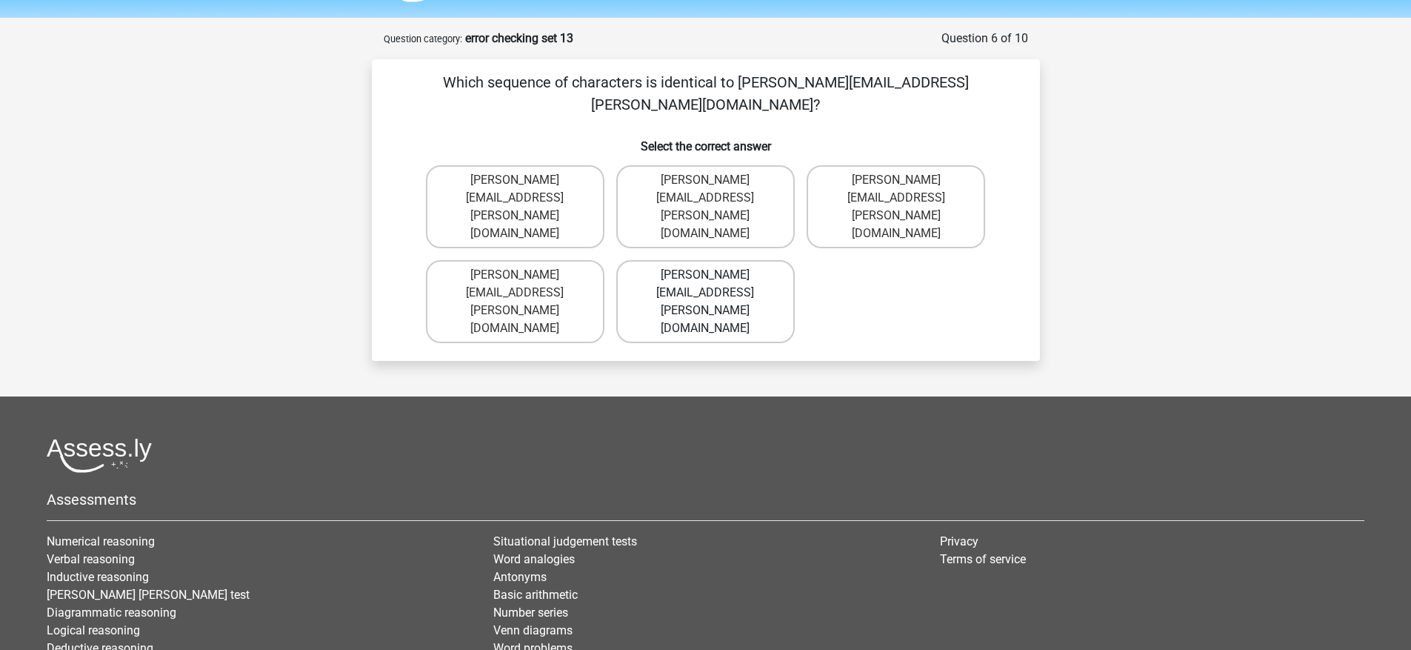
click at [761, 260] on label "Amelia+Harrison@hotmail.uk.com" at bounding box center [705, 301] width 178 height 83
click at [715, 275] on input "Amelia+Harrison@hotmail.uk.com" at bounding box center [710, 280] width 10 height 10
radio input "true"
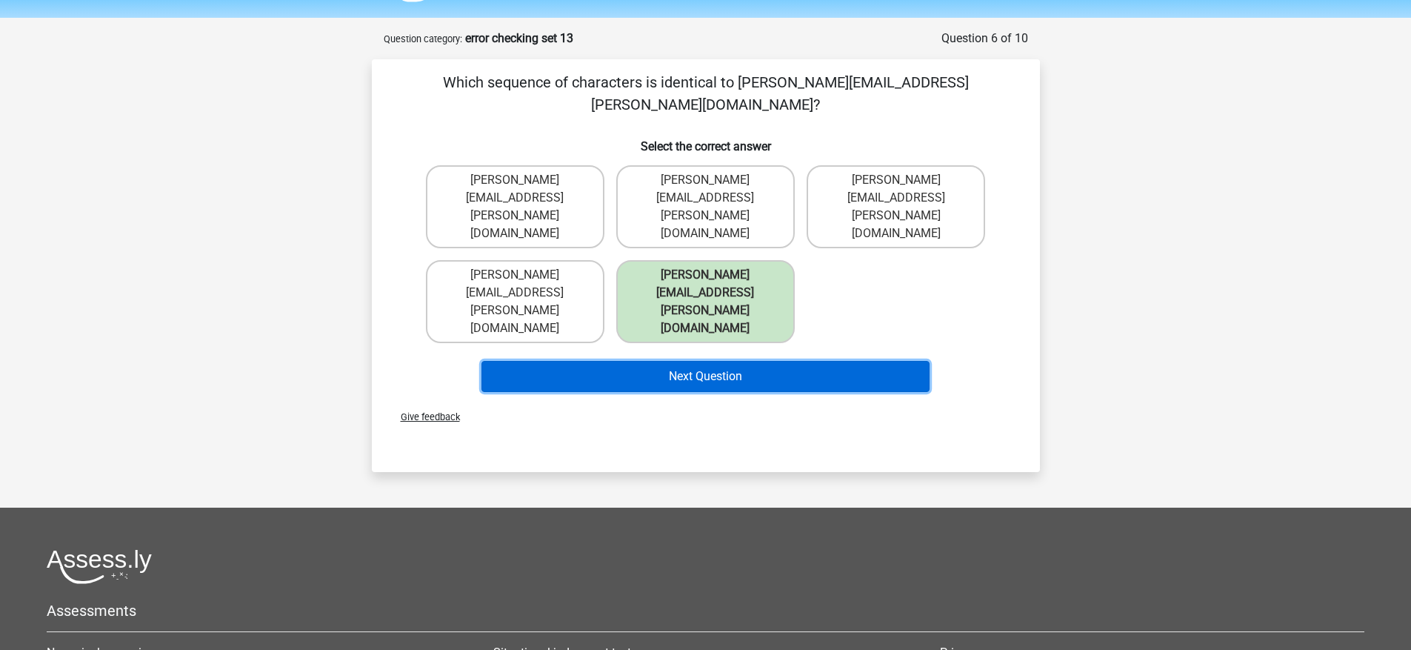
click at [742, 361] on button "Next Question" at bounding box center [705, 376] width 448 height 31
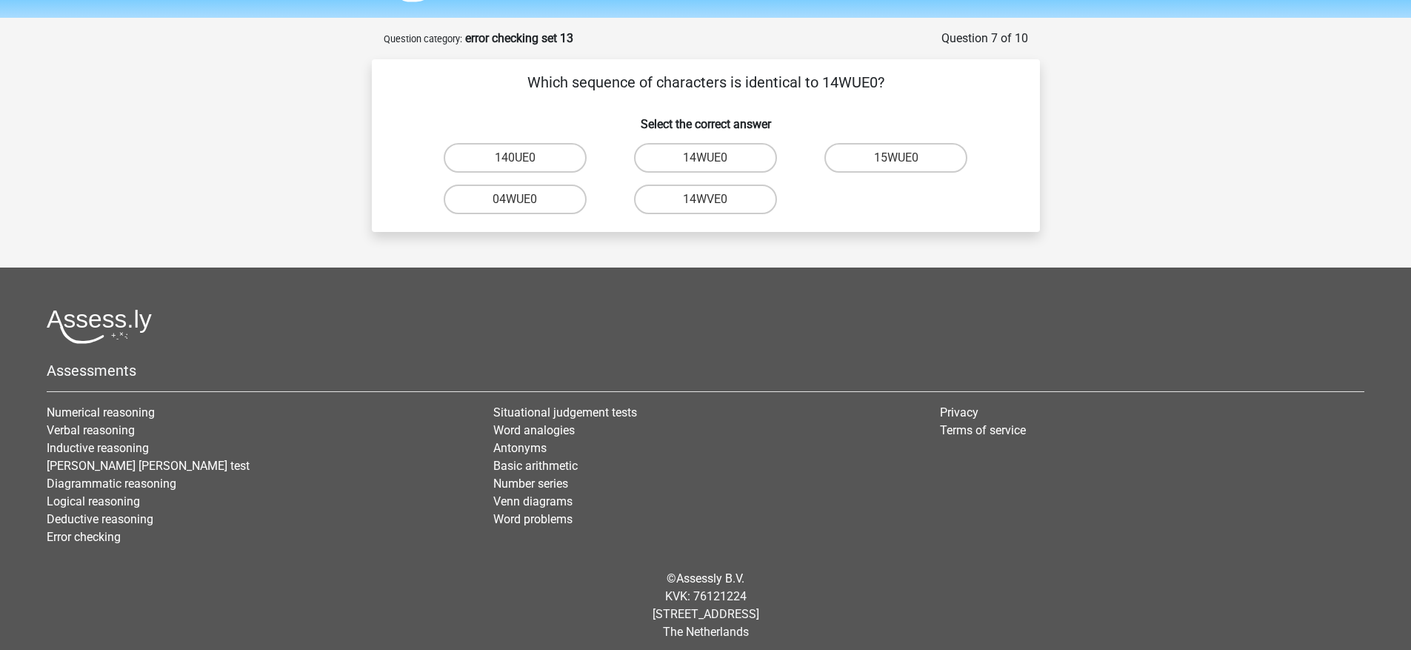
scroll to position [53, 0]
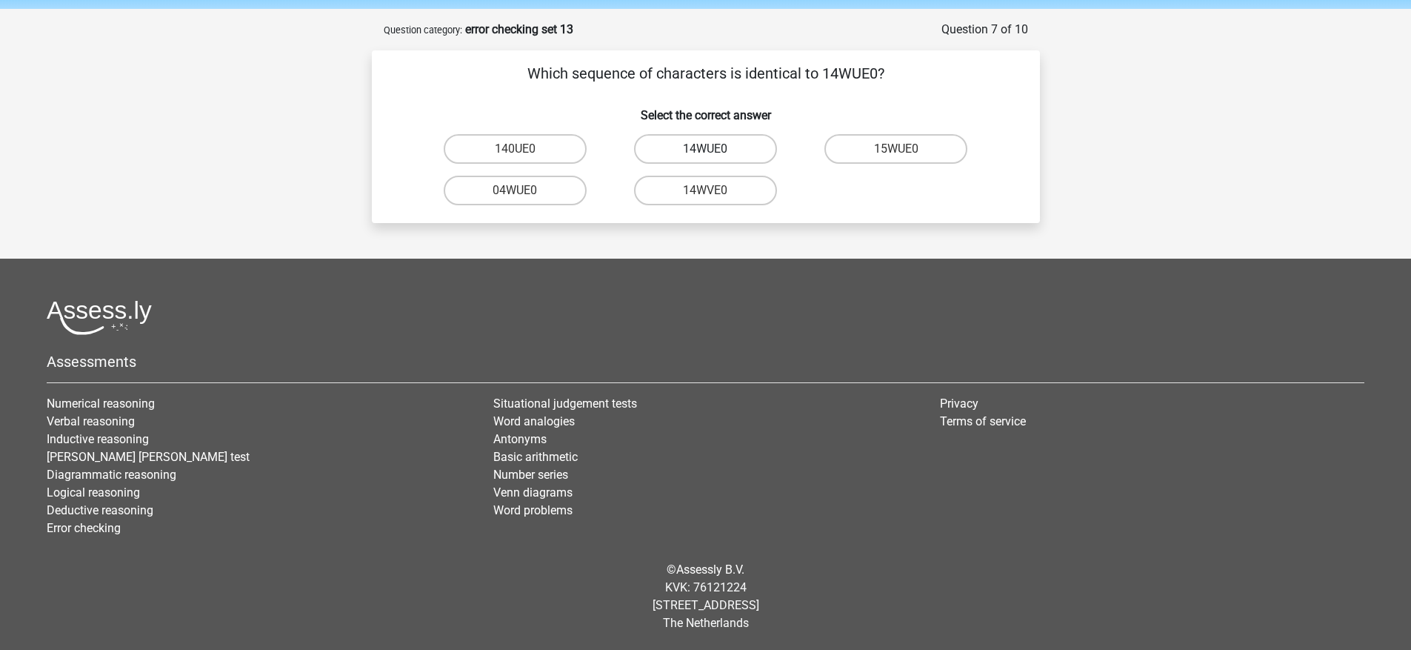
click at [738, 152] on label "14WUE0" at bounding box center [705, 149] width 143 height 30
click at [715, 152] on input "14WUE0" at bounding box center [710, 154] width 10 height 10
radio input "true"
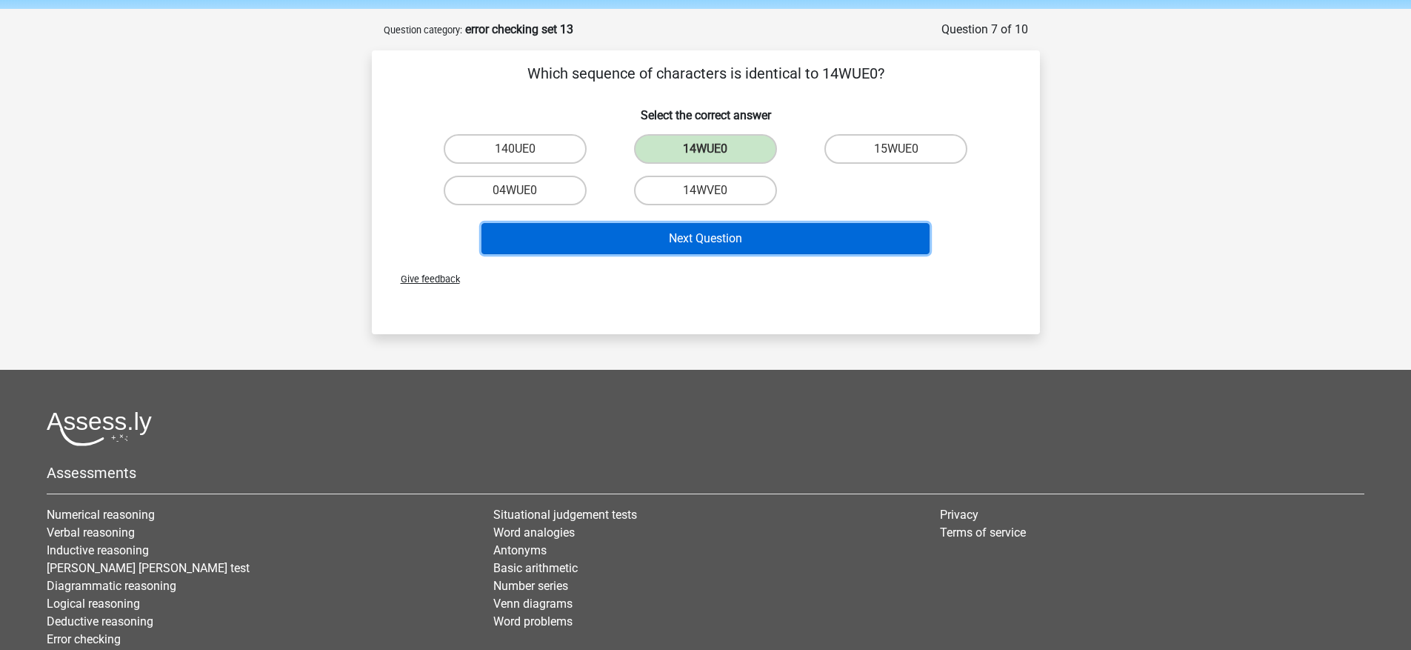
click at [736, 241] on button "Next Question" at bounding box center [705, 238] width 448 height 31
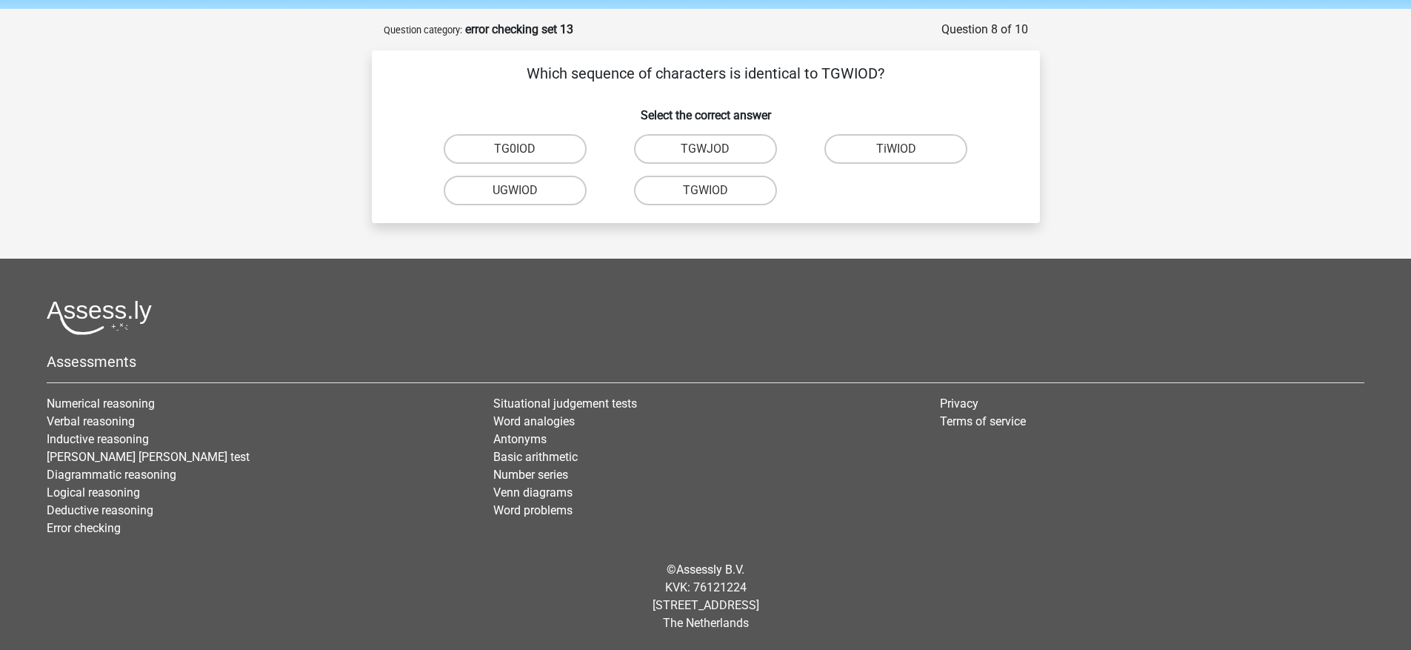
scroll to position [50, 0]
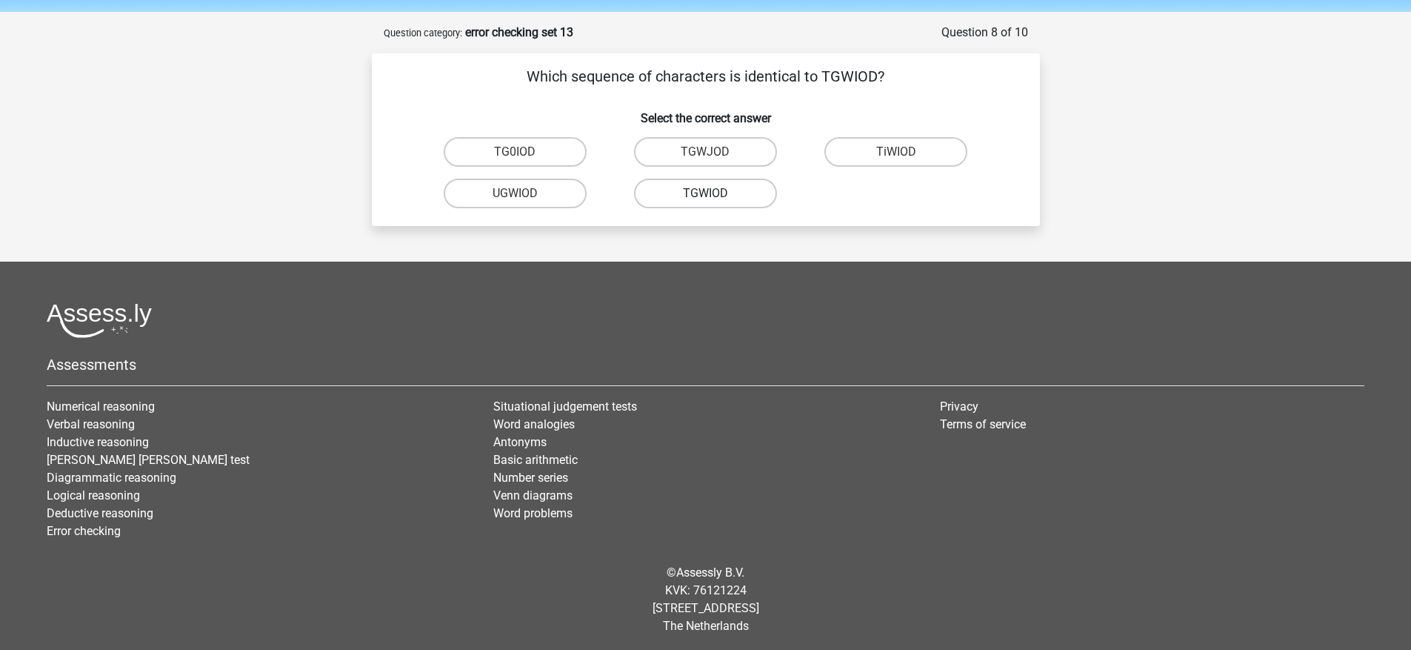
click at [695, 203] on label "TGWIOD" at bounding box center [705, 193] width 143 height 30
click at [705, 203] on input "TGWIOD" at bounding box center [710, 198] width 10 height 10
radio input "true"
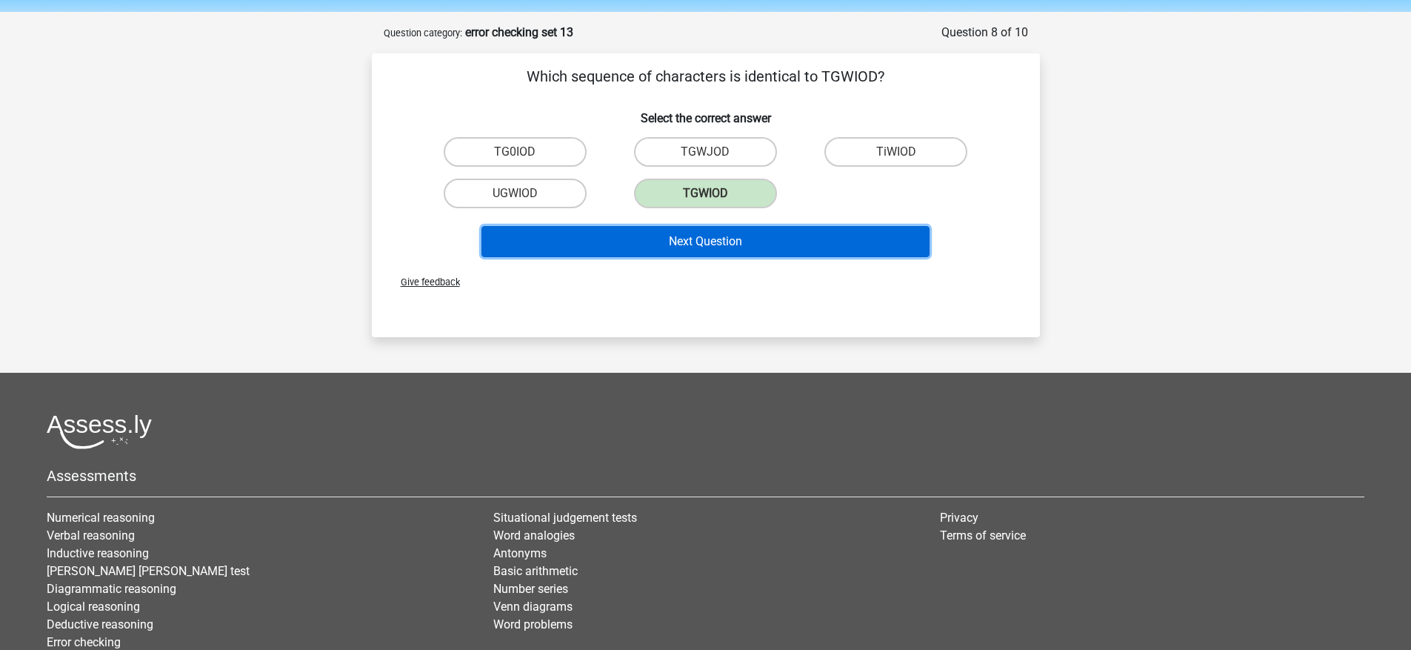
click at [699, 227] on button "Next Question" at bounding box center [705, 241] width 448 height 31
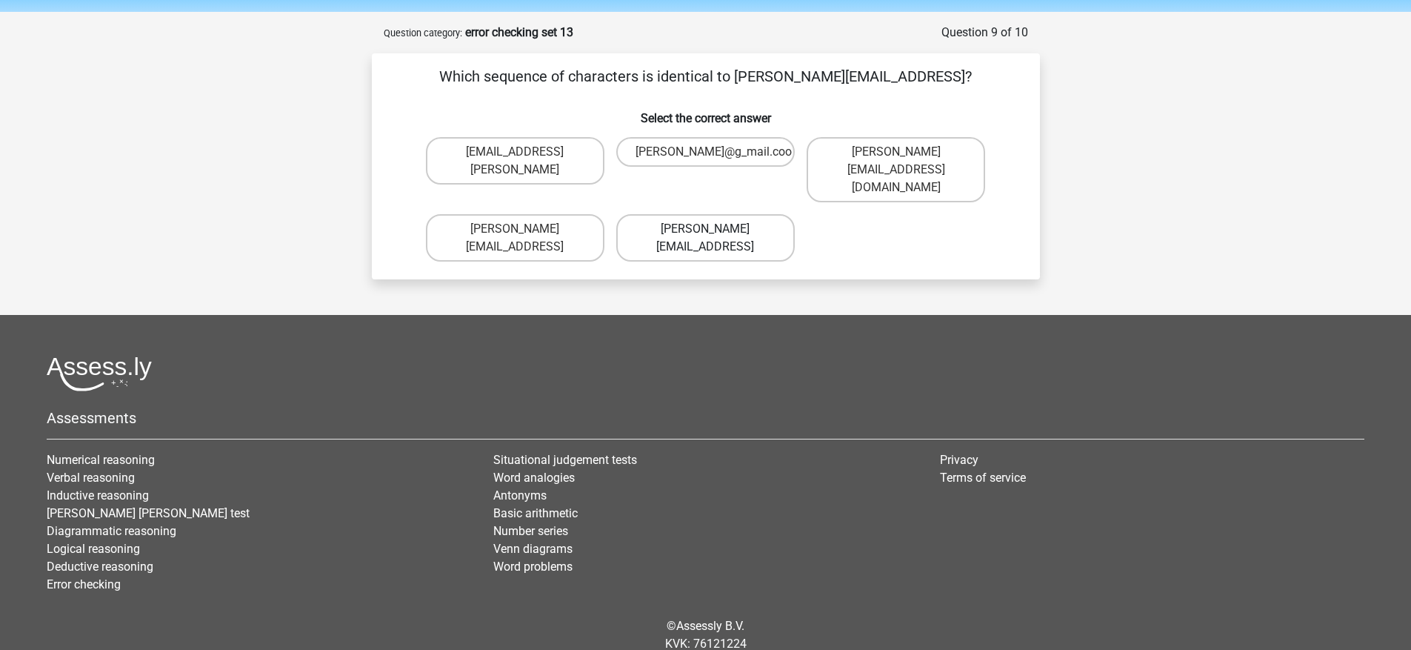
click at [715, 214] on label "Ella-Dern@g-mail.coo" at bounding box center [705, 237] width 178 height 47
click at [715, 229] on input "Ella-Dern@g-mail.coo" at bounding box center [710, 234] width 10 height 10
radio input "true"
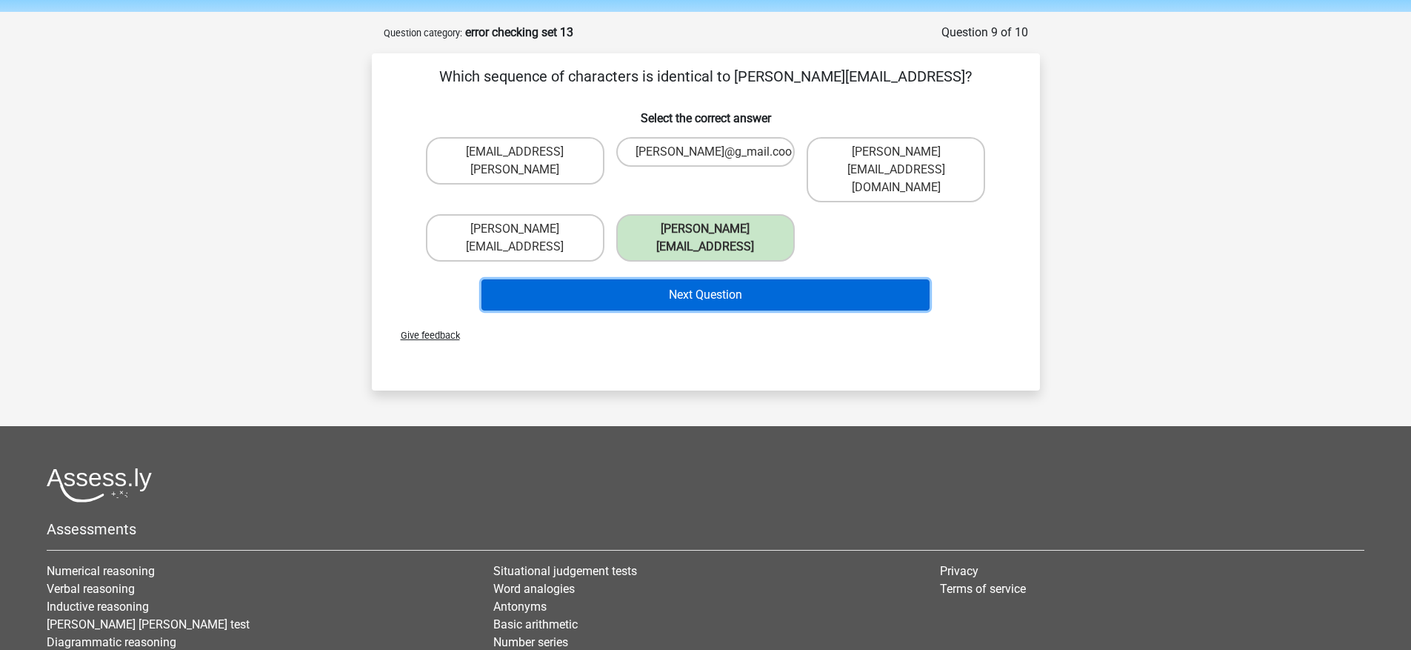
click at [721, 279] on button "Next Question" at bounding box center [705, 294] width 448 height 31
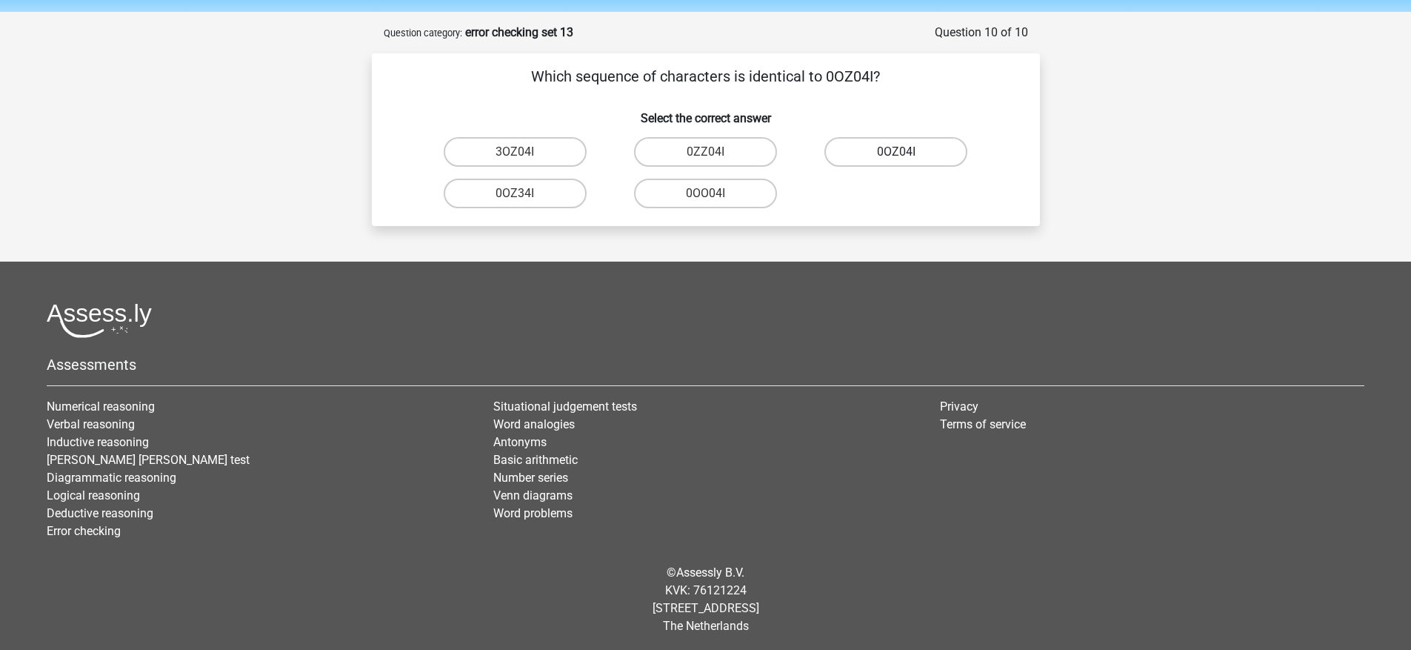
click at [946, 155] on label "0OZ04I" at bounding box center [895, 152] width 143 height 30
click at [906, 155] on input "0OZ04I" at bounding box center [901, 157] width 10 height 10
radio input "true"
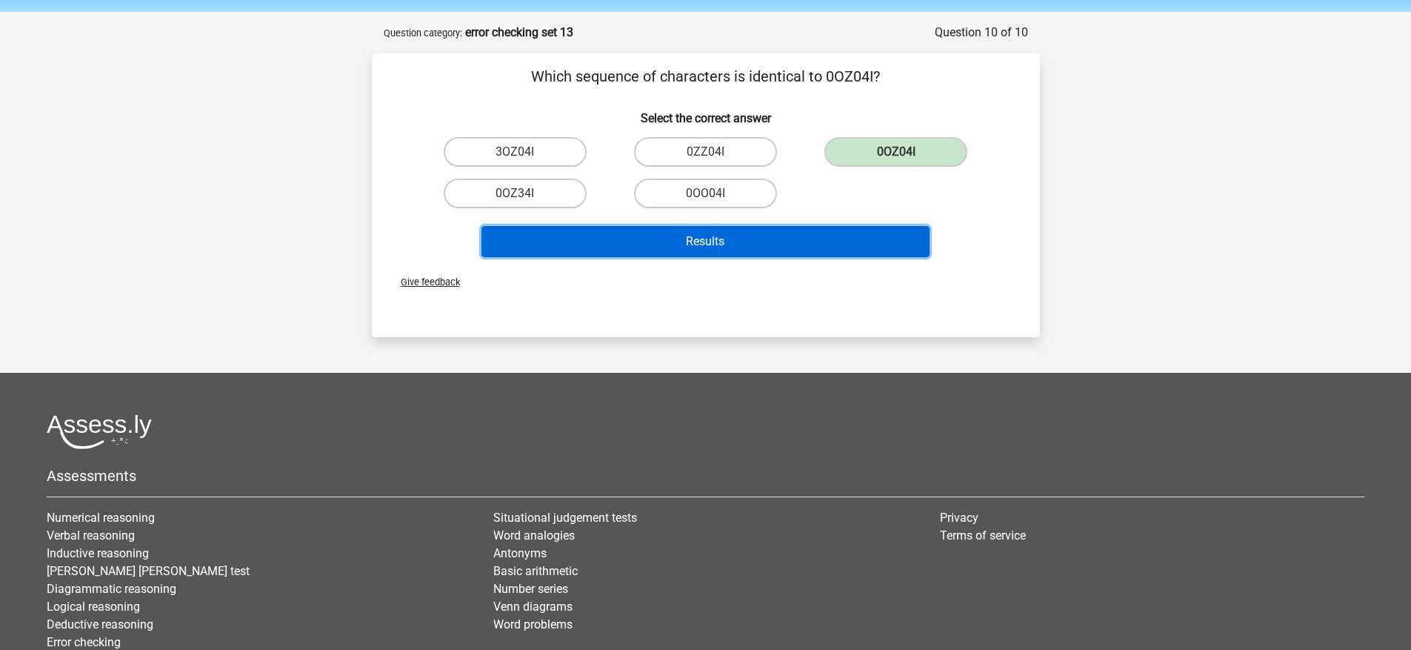
click at [830, 253] on button "Results" at bounding box center [705, 241] width 448 height 31
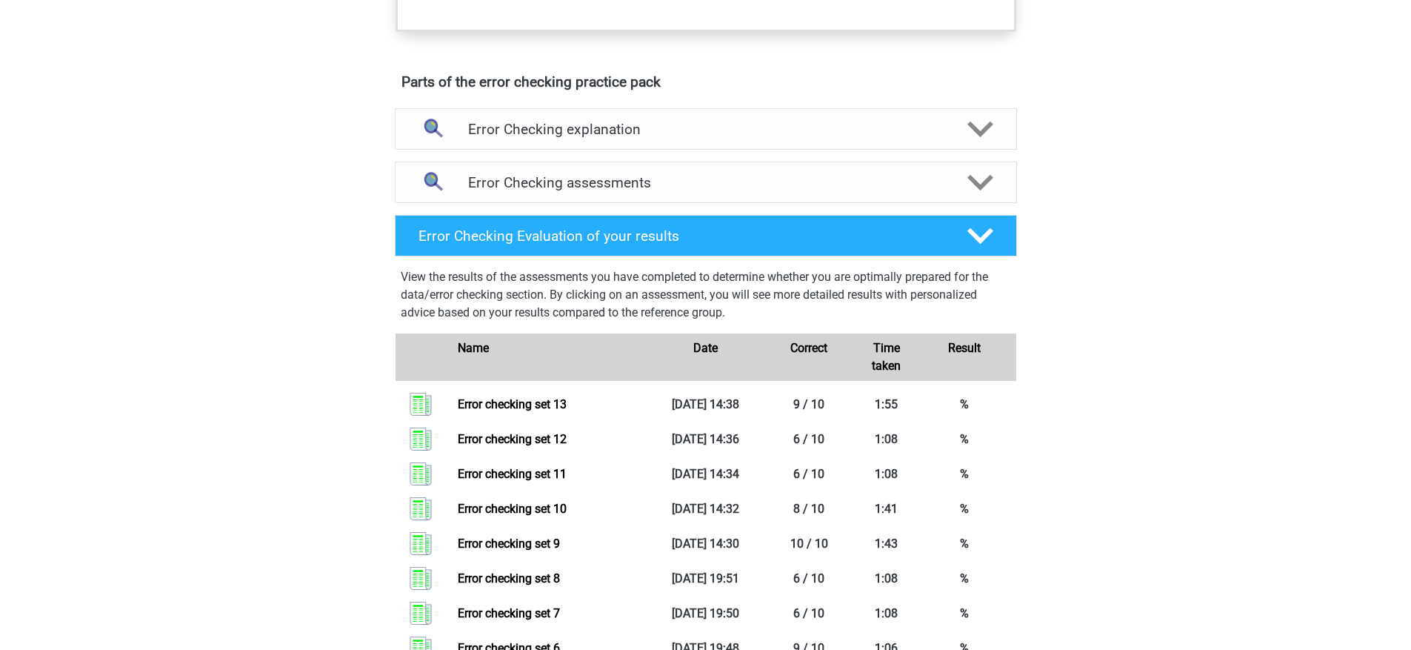
scroll to position [754, 0]
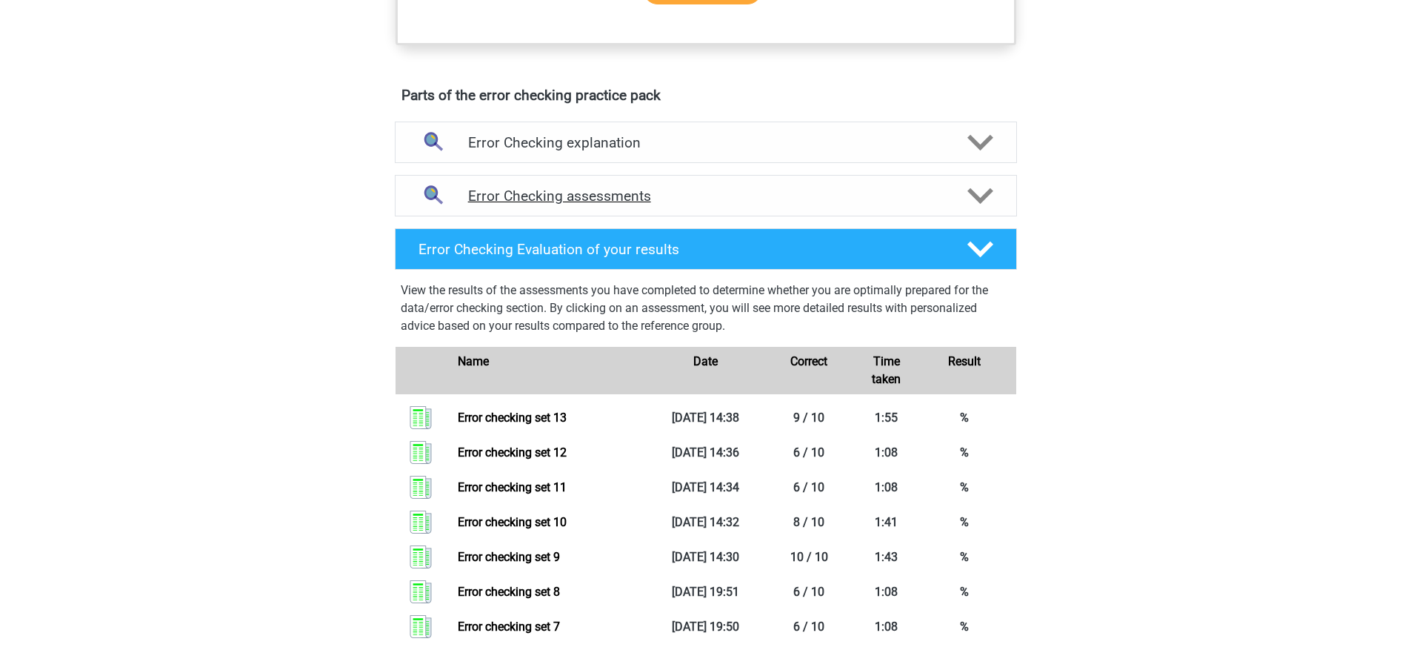
click at [761, 194] on h4 "Error Checking assessments" at bounding box center [706, 195] width 476 height 17
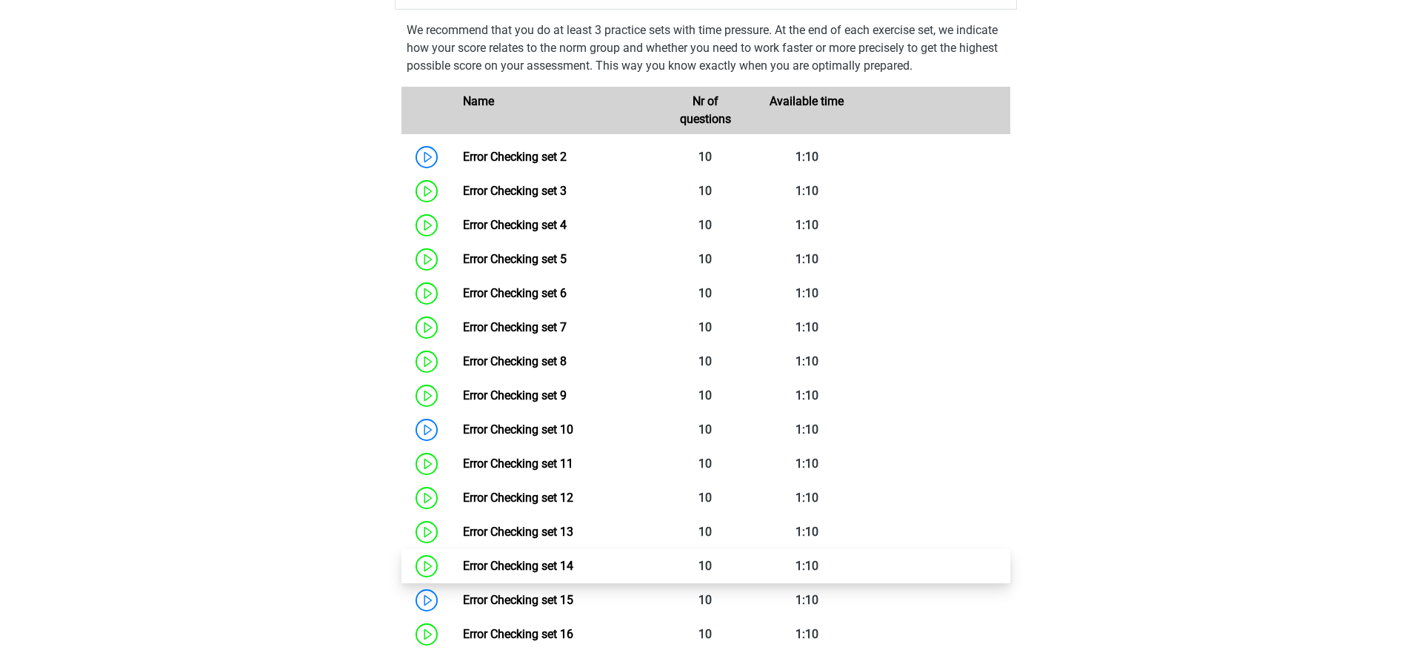
scroll to position [963, 0]
click at [573, 558] on link "Error Checking set 14" at bounding box center [518, 563] width 110 height 14
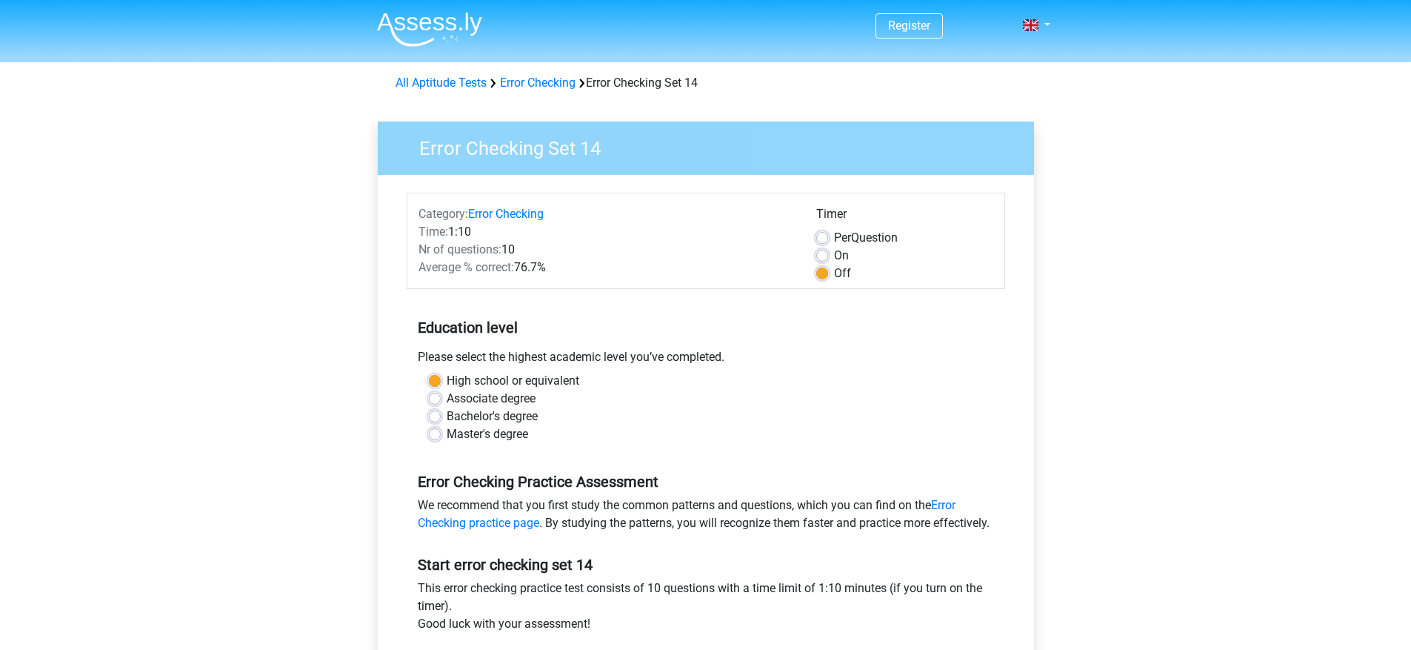
click at [834, 256] on label "On" at bounding box center [841, 256] width 15 height 18
click at [823, 256] on input "On" at bounding box center [822, 254] width 12 height 15
radio input "true"
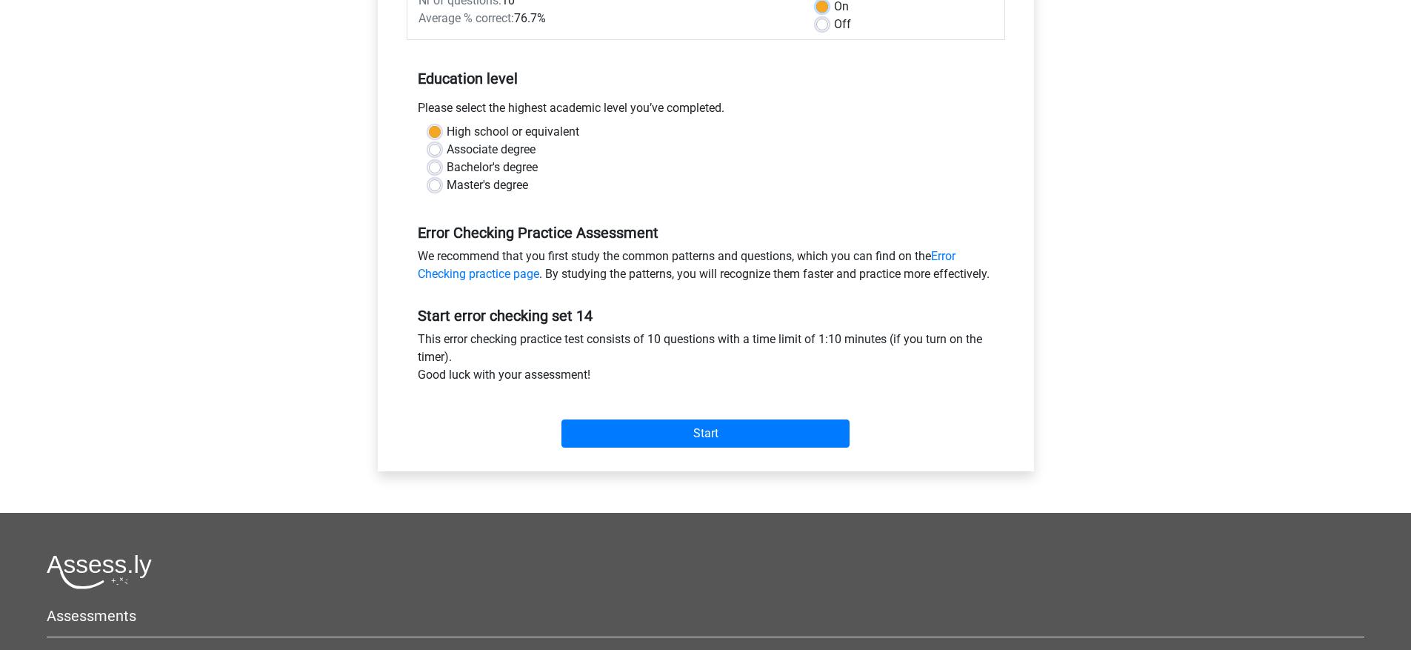
scroll to position [296, 0]
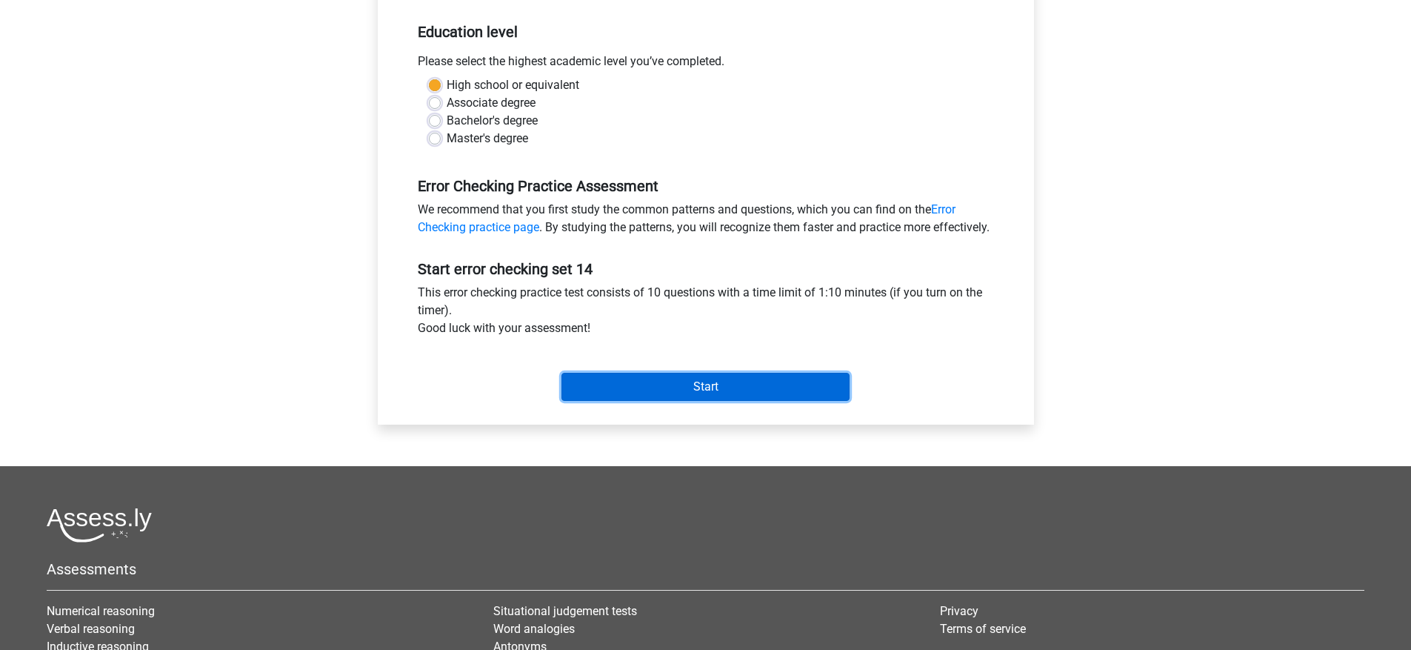
click at [675, 401] on input "Start" at bounding box center [705, 387] width 288 height 28
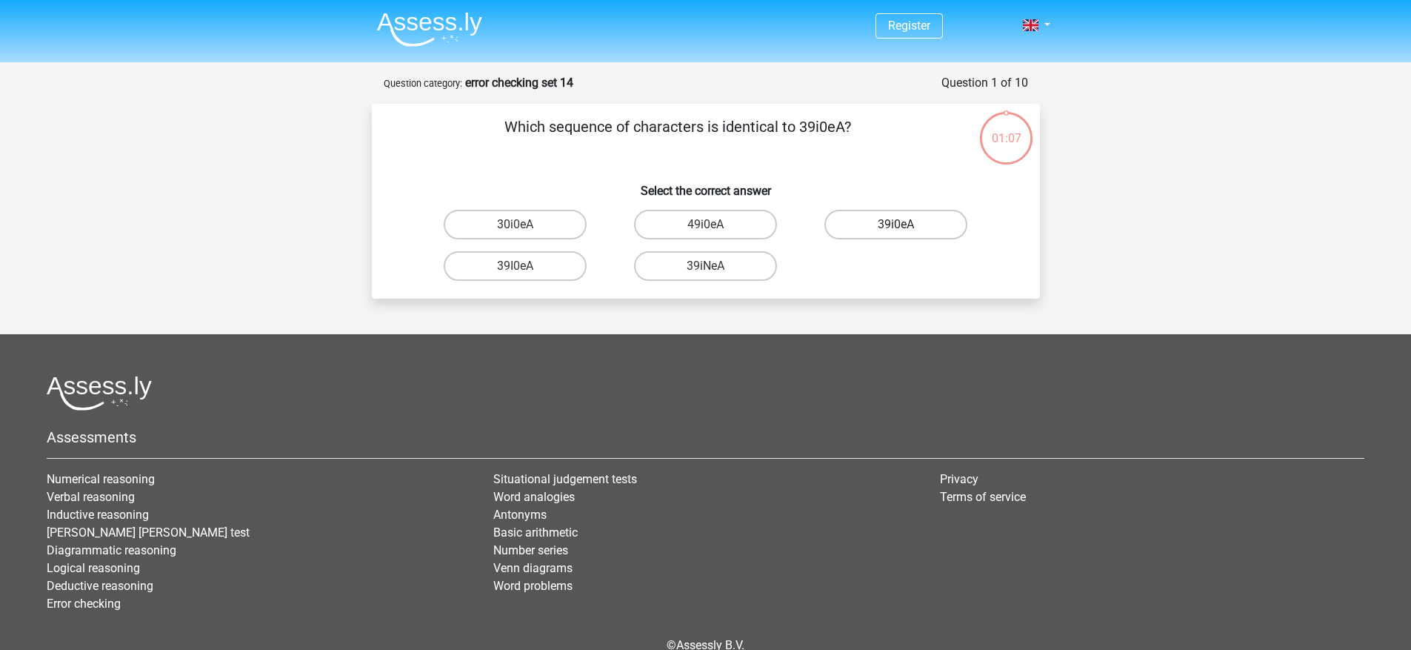
click at [917, 223] on label "39i0eA" at bounding box center [895, 225] width 143 height 30
click at [906, 224] on input "39i0eA" at bounding box center [901, 229] width 10 height 10
radio input "true"
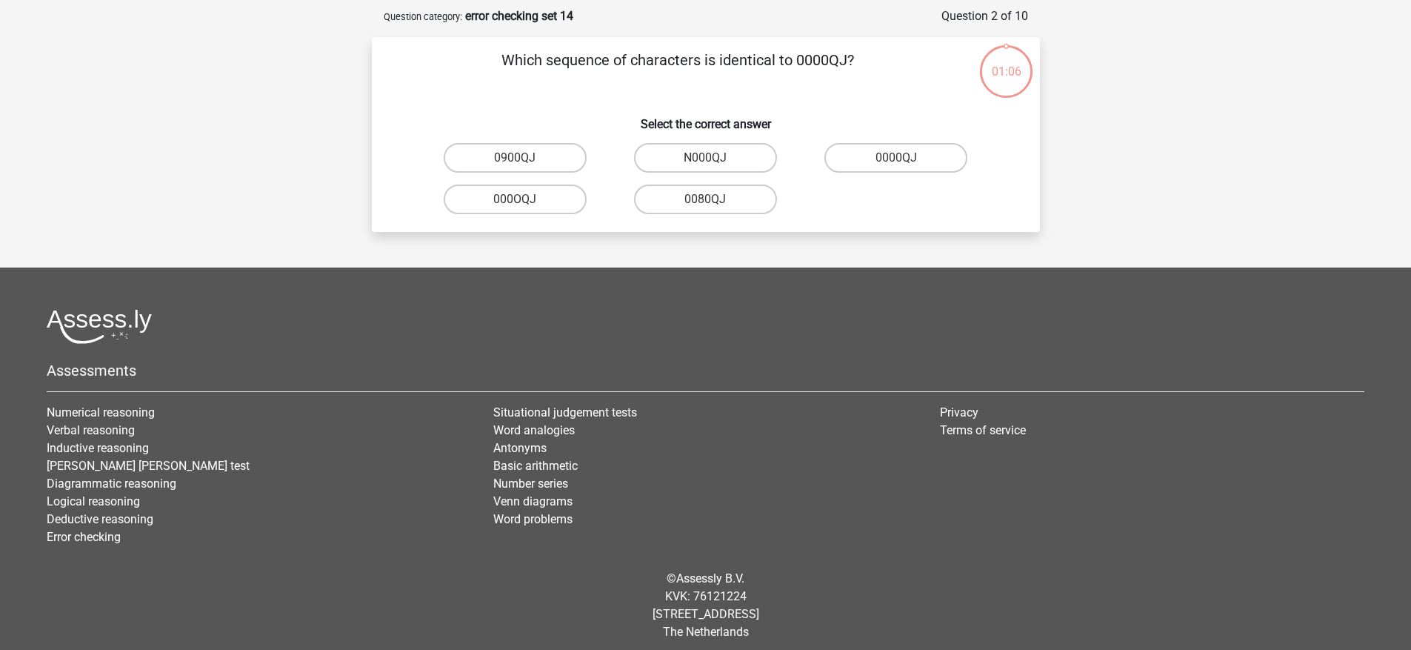
scroll to position [59, 0]
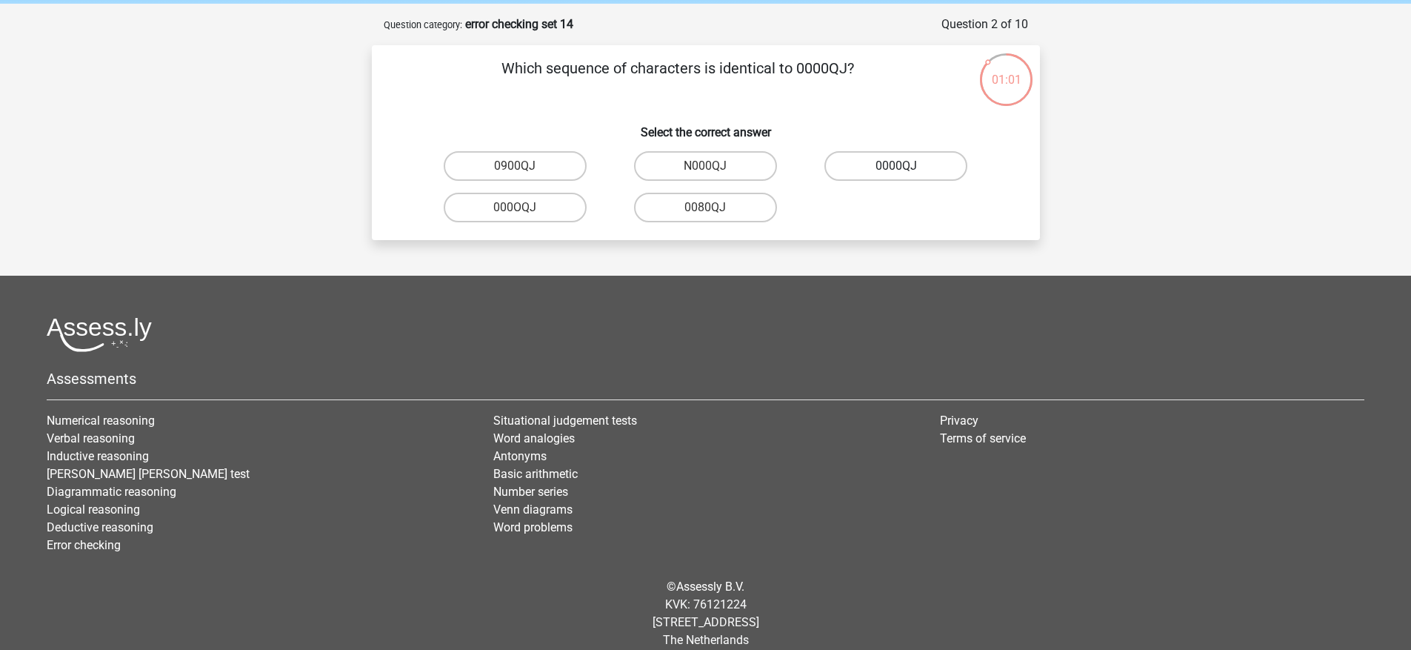
click at [923, 173] on label "0000QJ" at bounding box center [895, 166] width 143 height 30
click at [906, 173] on input "0000QJ" at bounding box center [901, 171] width 10 height 10
radio input "true"
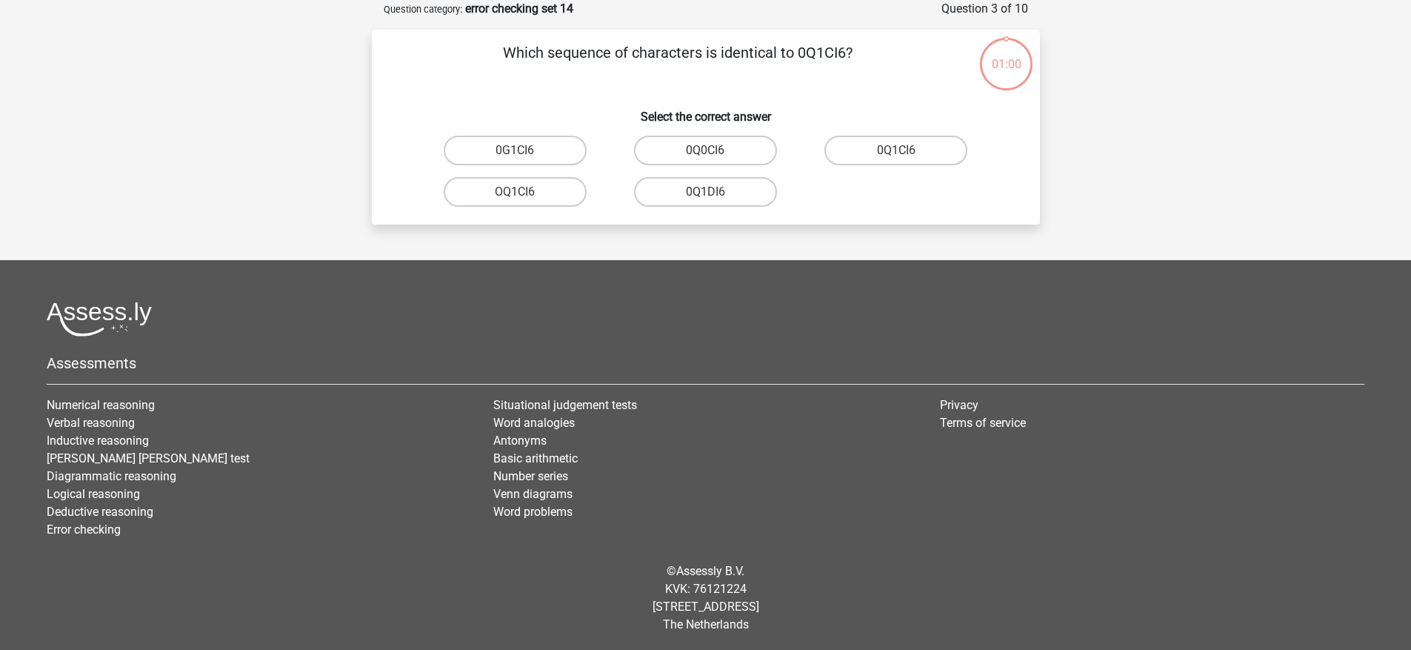
scroll to position [71, 0]
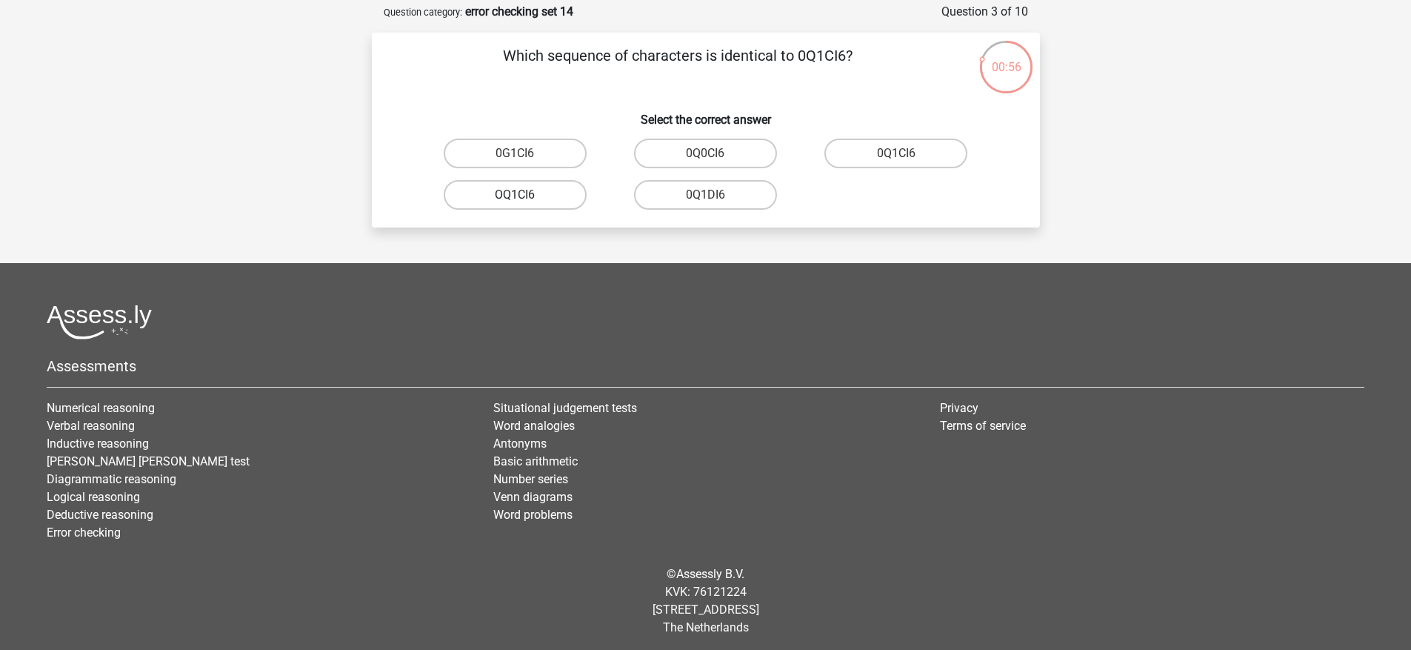
click at [562, 205] on label "OQ1CI6" at bounding box center [515, 195] width 143 height 30
click at [524, 204] on input "OQ1CI6" at bounding box center [520, 200] width 10 height 10
radio input "true"
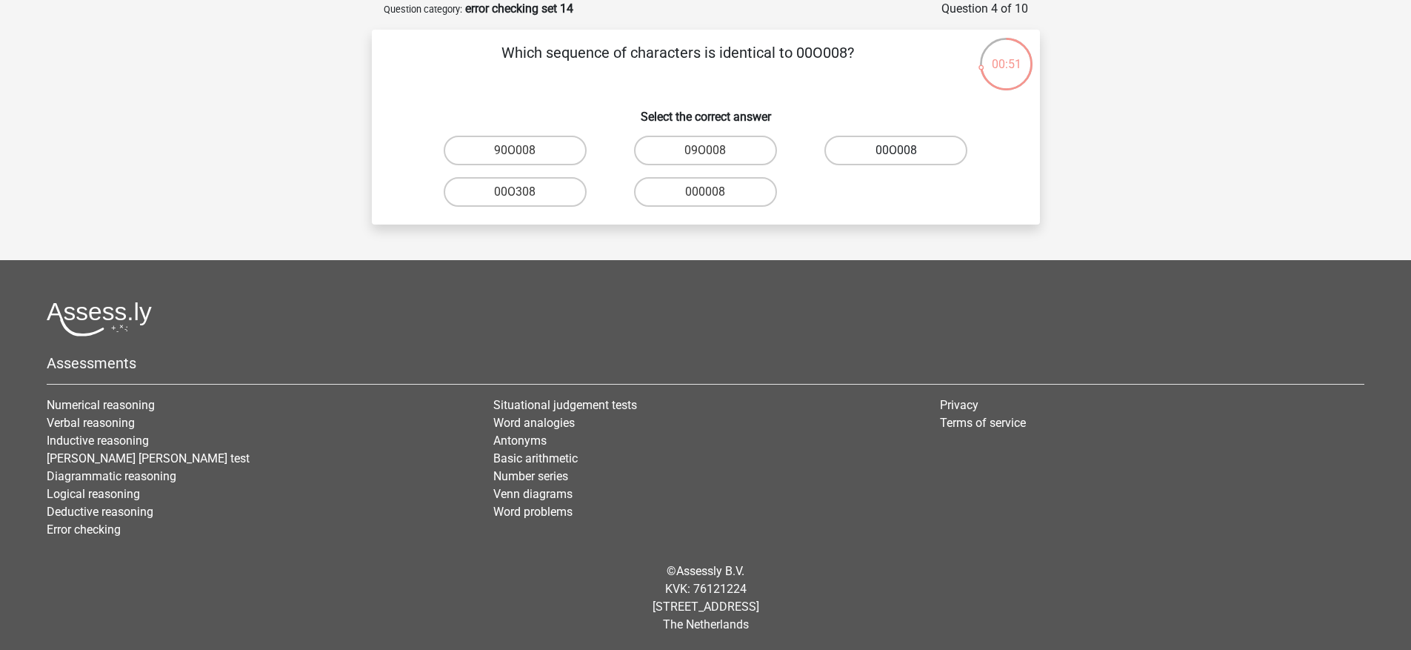
click at [869, 154] on label "00O008" at bounding box center [895, 151] width 143 height 30
click at [896, 154] on input "00O008" at bounding box center [901, 155] width 10 height 10
radio input "true"
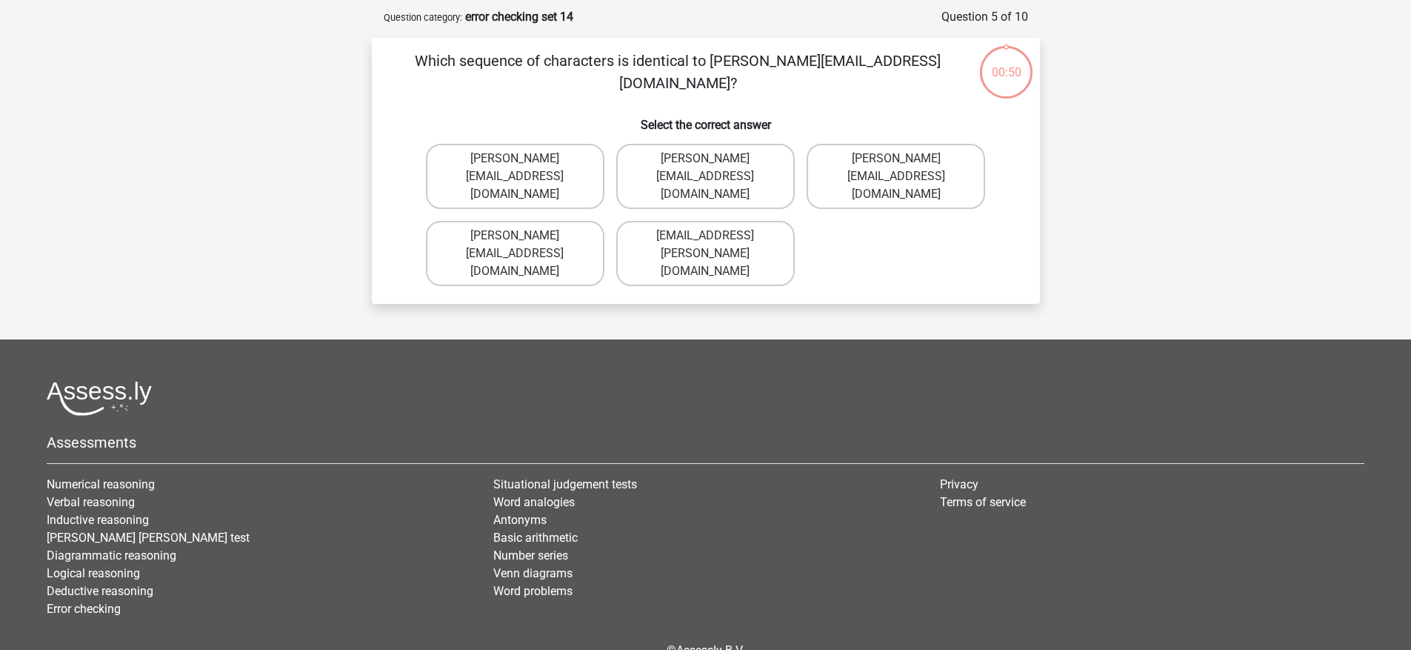
scroll to position [56, 0]
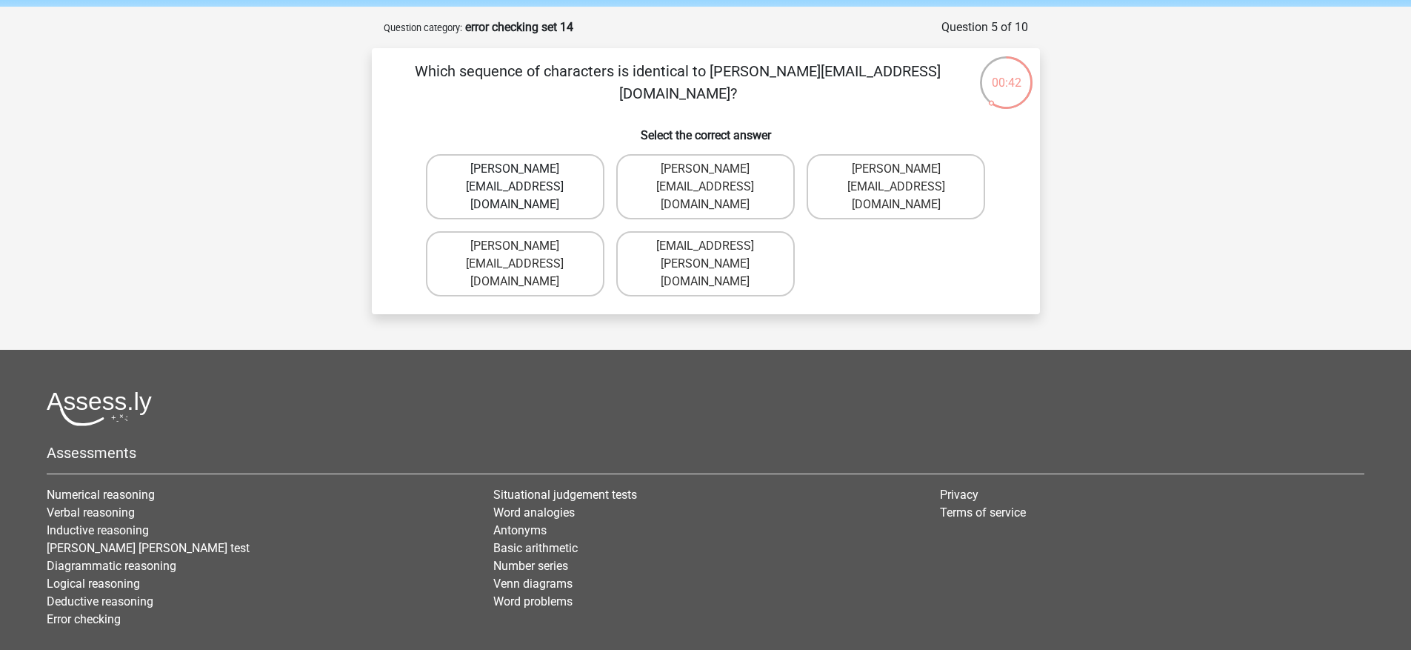
click at [576, 175] on label "[PERSON_NAME][EMAIL_ADDRESS][DOMAIN_NAME]" at bounding box center [515, 186] width 178 height 65
click at [524, 175] on input "[PERSON_NAME][EMAIL_ADDRESS][DOMAIN_NAME]" at bounding box center [520, 174] width 10 height 10
radio input "true"
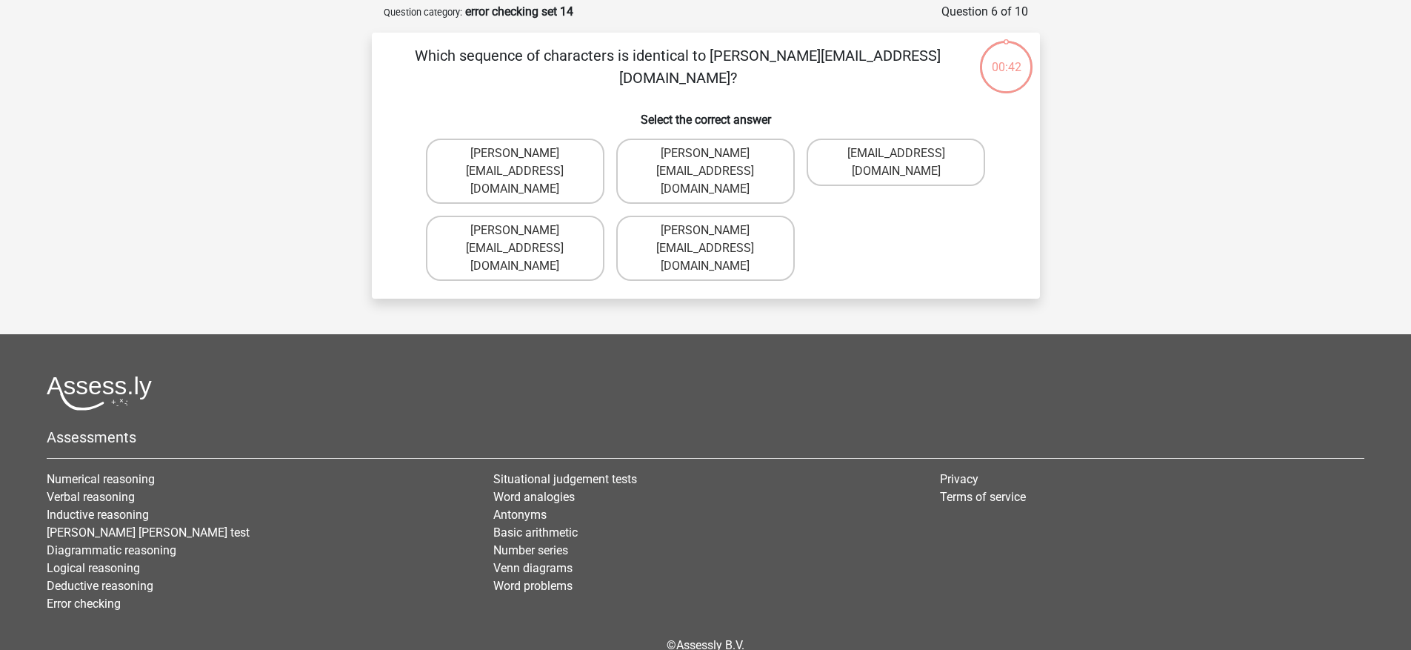
scroll to position [68, 0]
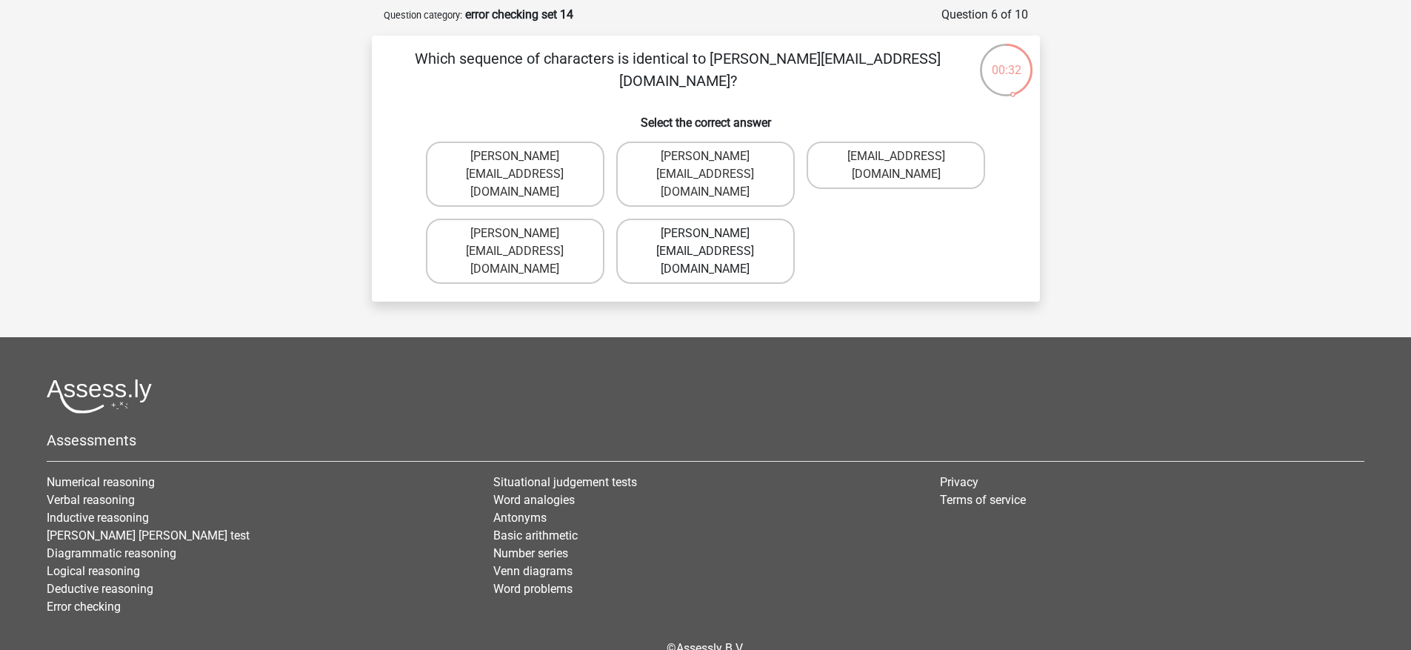
click at [716, 218] on label "[PERSON_NAME][EMAIL_ADDRESS][DOMAIN_NAME]" at bounding box center [705, 250] width 178 height 65
click at [715, 233] on input "[PERSON_NAME][EMAIL_ADDRESS][DOMAIN_NAME]" at bounding box center [710, 238] width 10 height 10
radio input "true"
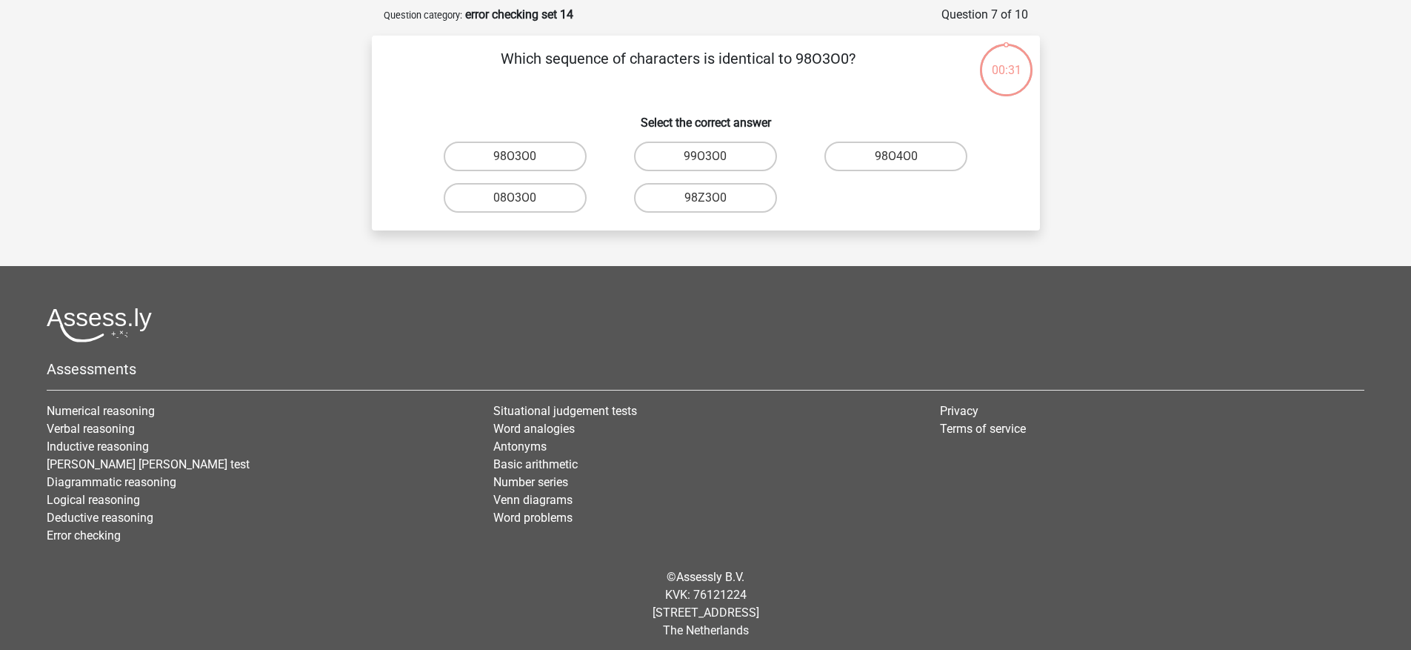
scroll to position [74, 0]
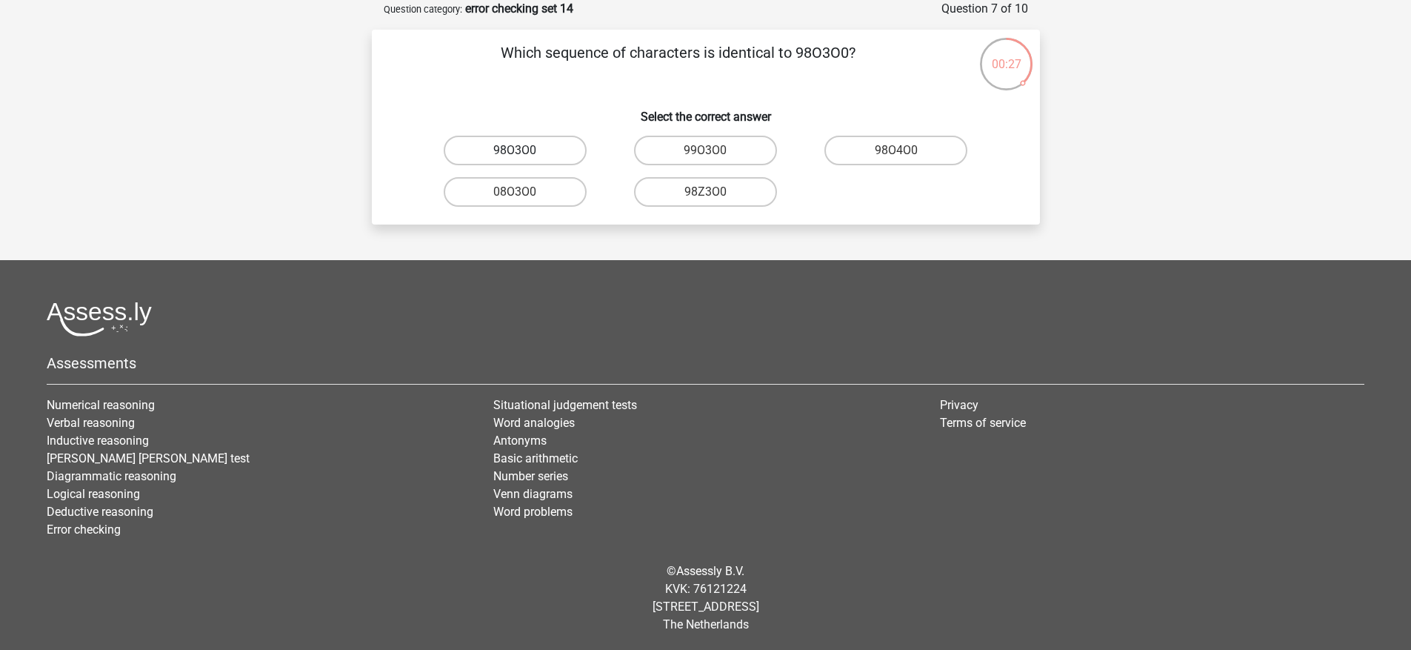
click at [543, 149] on label "98O3O0" at bounding box center [515, 151] width 143 height 30
click at [524, 150] on input "98O3O0" at bounding box center [520, 155] width 10 height 10
radio input "true"
click at [722, 192] on label "300V46" at bounding box center [705, 192] width 143 height 30
click at [715, 192] on input "300V46" at bounding box center [710, 197] width 10 height 10
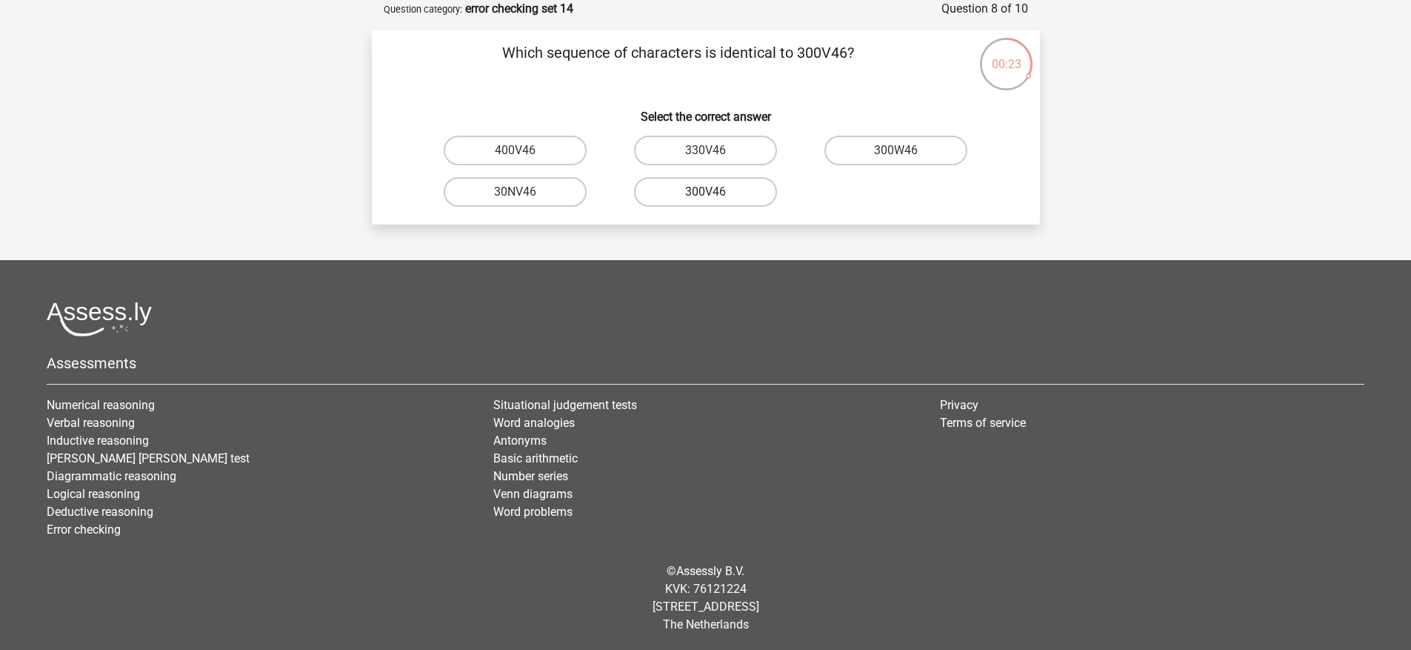
radio input "true"
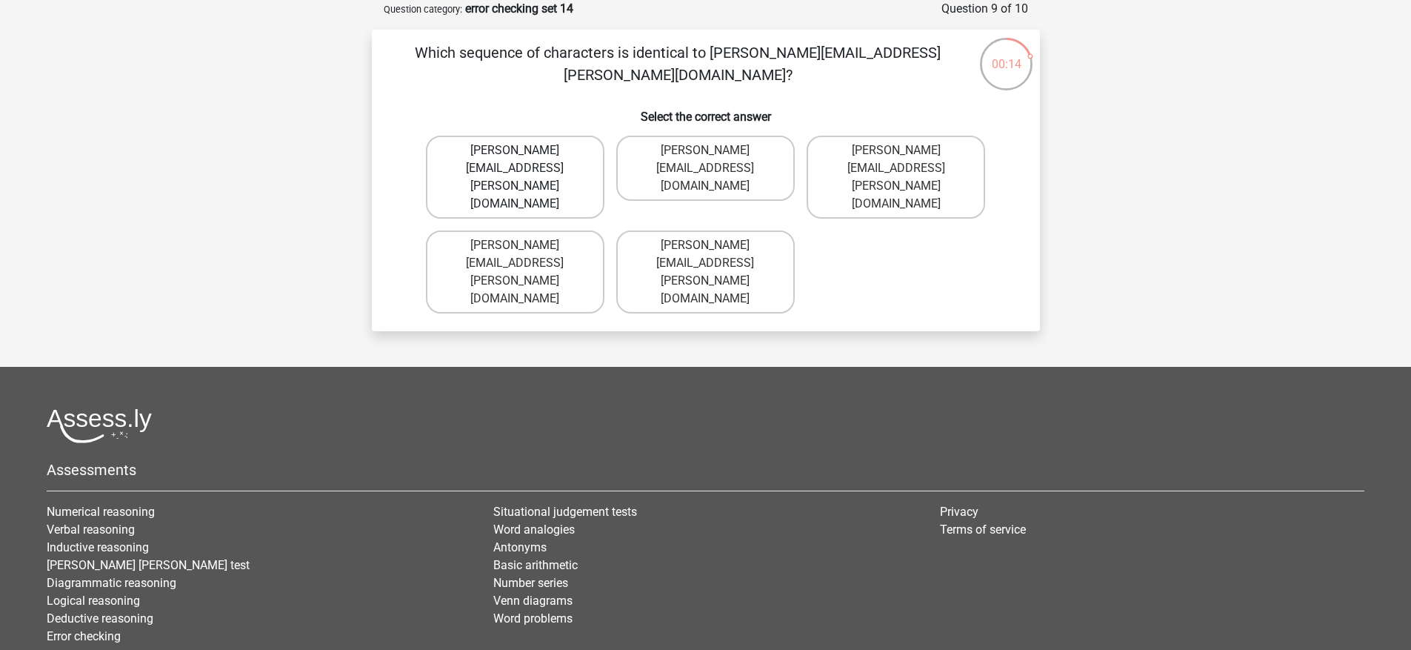
click at [579, 169] on label "[PERSON_NAME][EMAIL_ADDRESS][PERSON_NAME][DOMAIN_NAME]" at bounding box center [515, 177] width 178 height 83
click at [524, 160] on input "[PERSON_NAME][EMAIL_ADDRESS][PERSON_NAME][DOMAIN_NAME]" at bounding box center [520, 155] width 10 height 10
radio input "true"
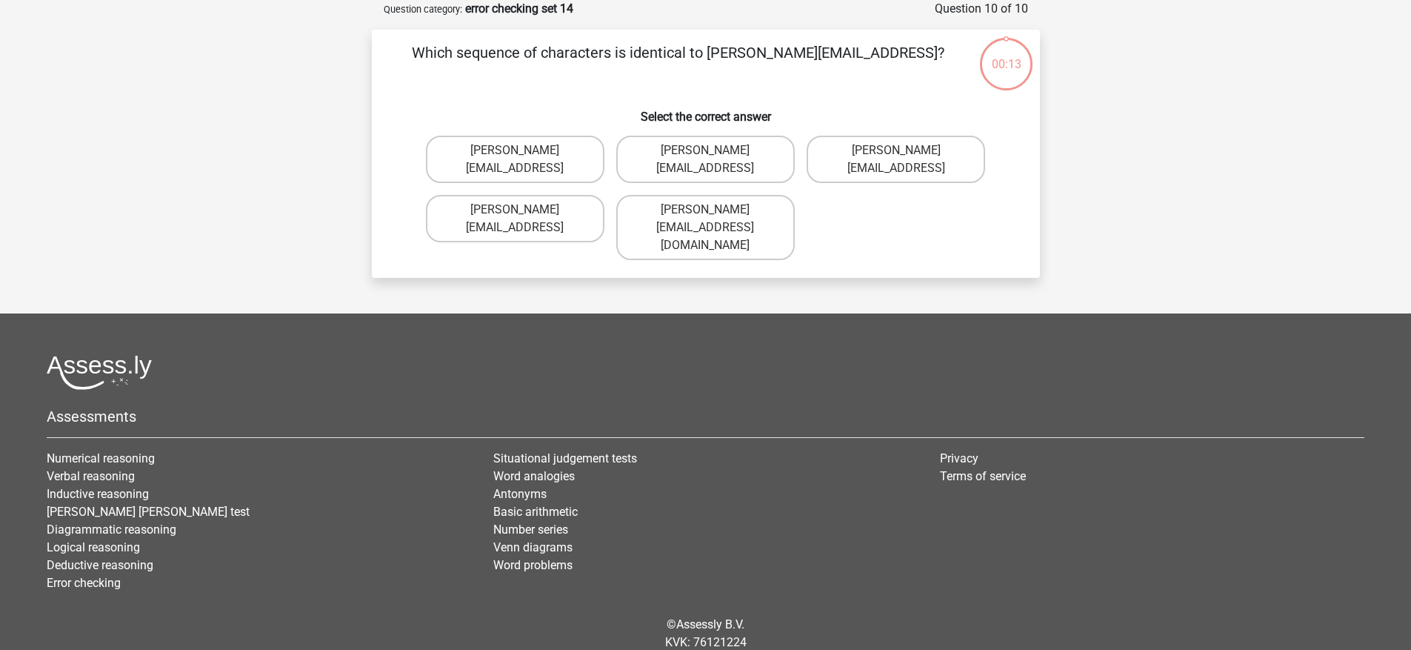
scroll to position [71, 0]
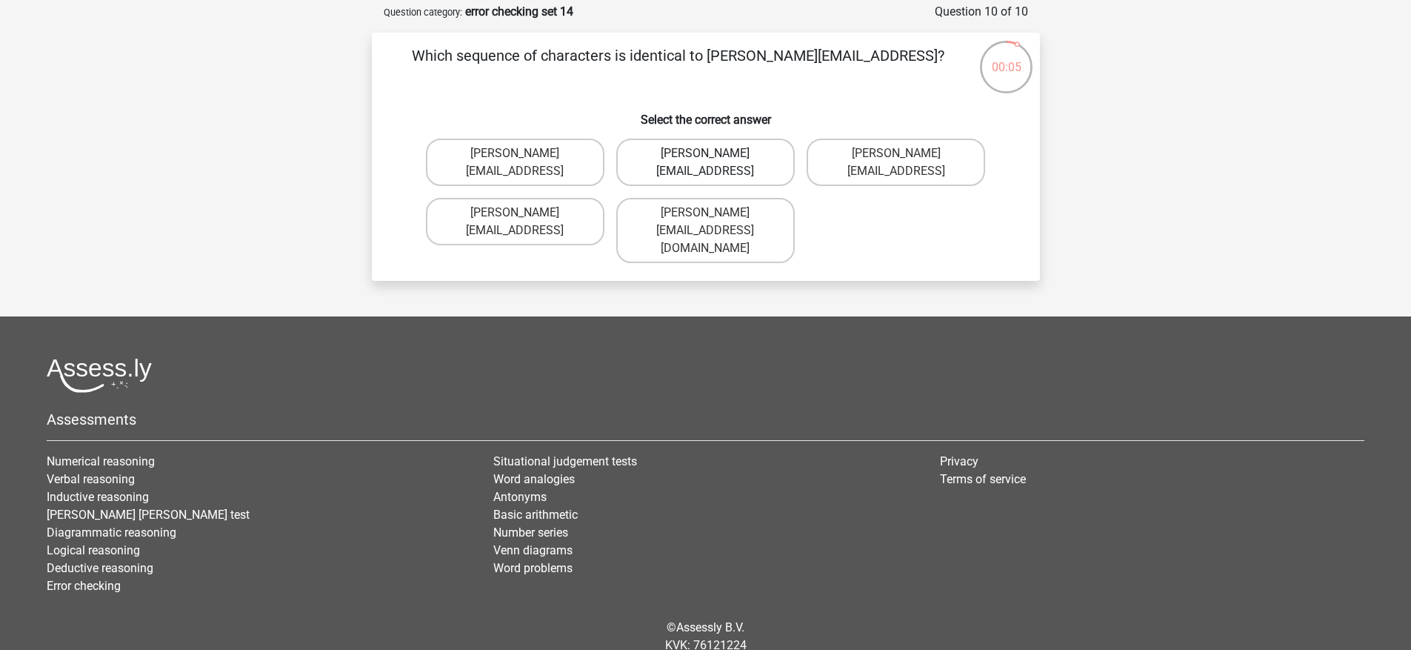
click at [755, 158] on label "[PERSON_NAME][EMAIL_ADDRESS]" at bounding box center [705, 162] width 178 height 47
click at [715, 158] on input "[PERSON_NAME][EMAIL_ADDRESS]" at bounding box center [710, 158] width 10 height 10
radio input "true"
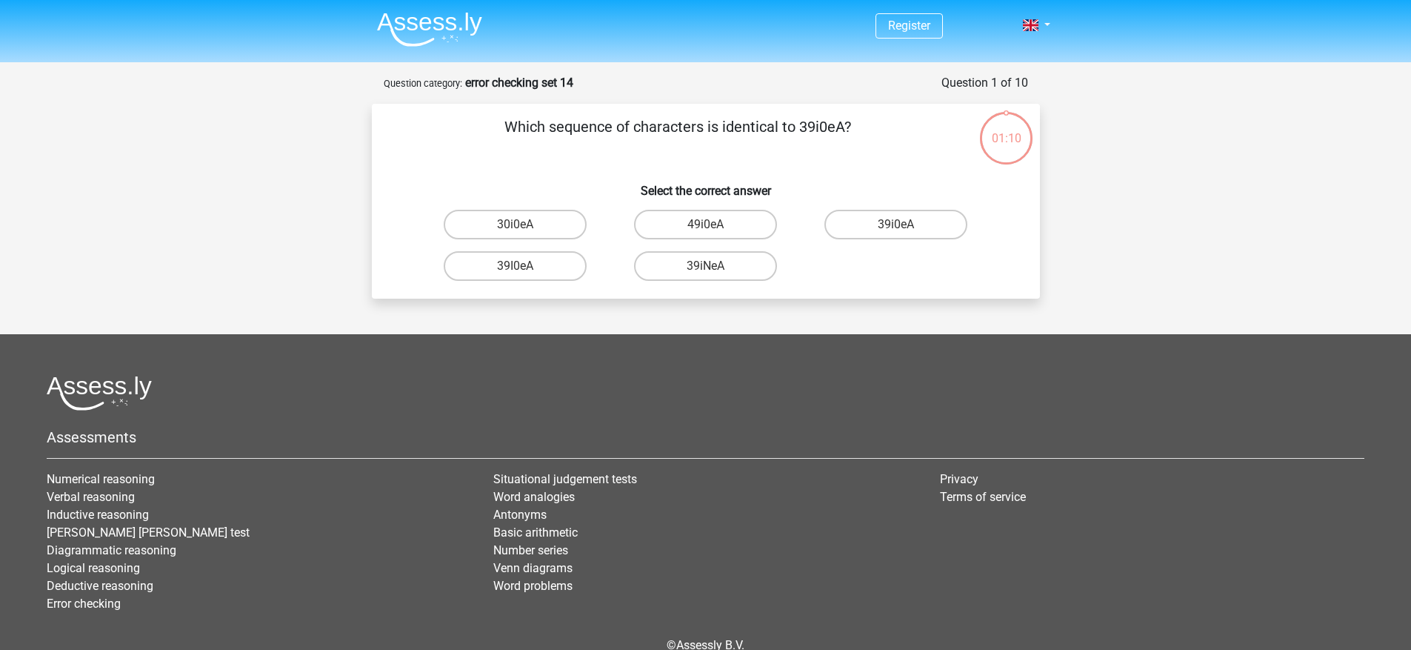
scroll to position [71, 0]
